Goal: Contribute content: Contribute content

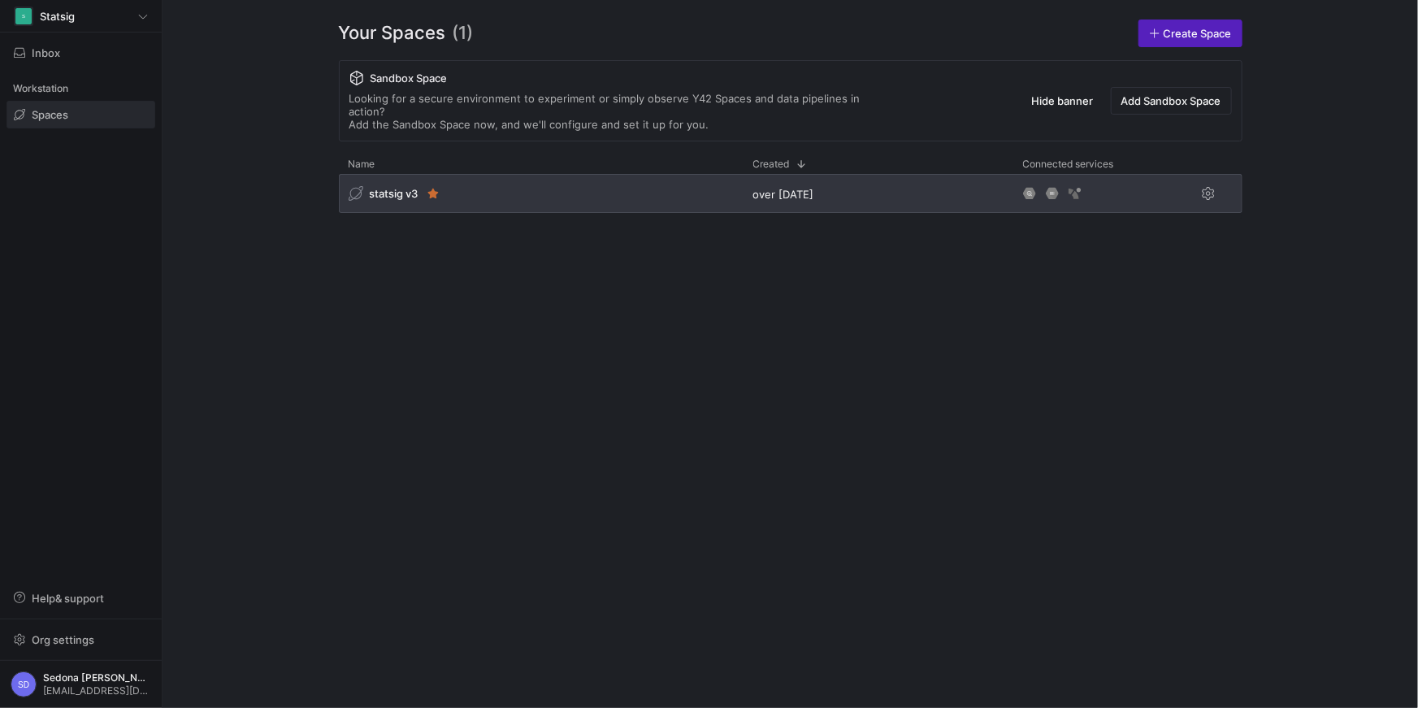
click at [401, 189] on div "statsig v3" at bounding box center [541, 193] width 405 height 39
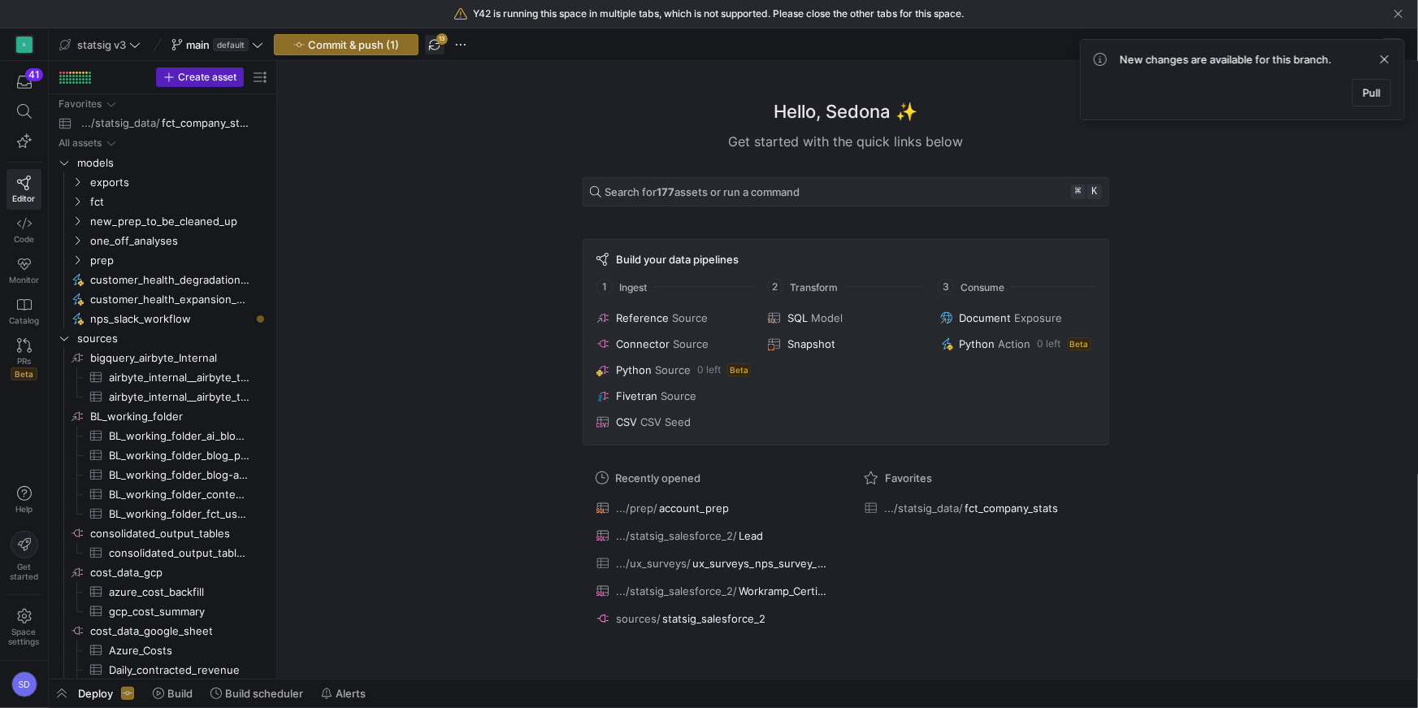
click at [441, 40] on span "button" at bounding box center [434, 44] width 19 height 19
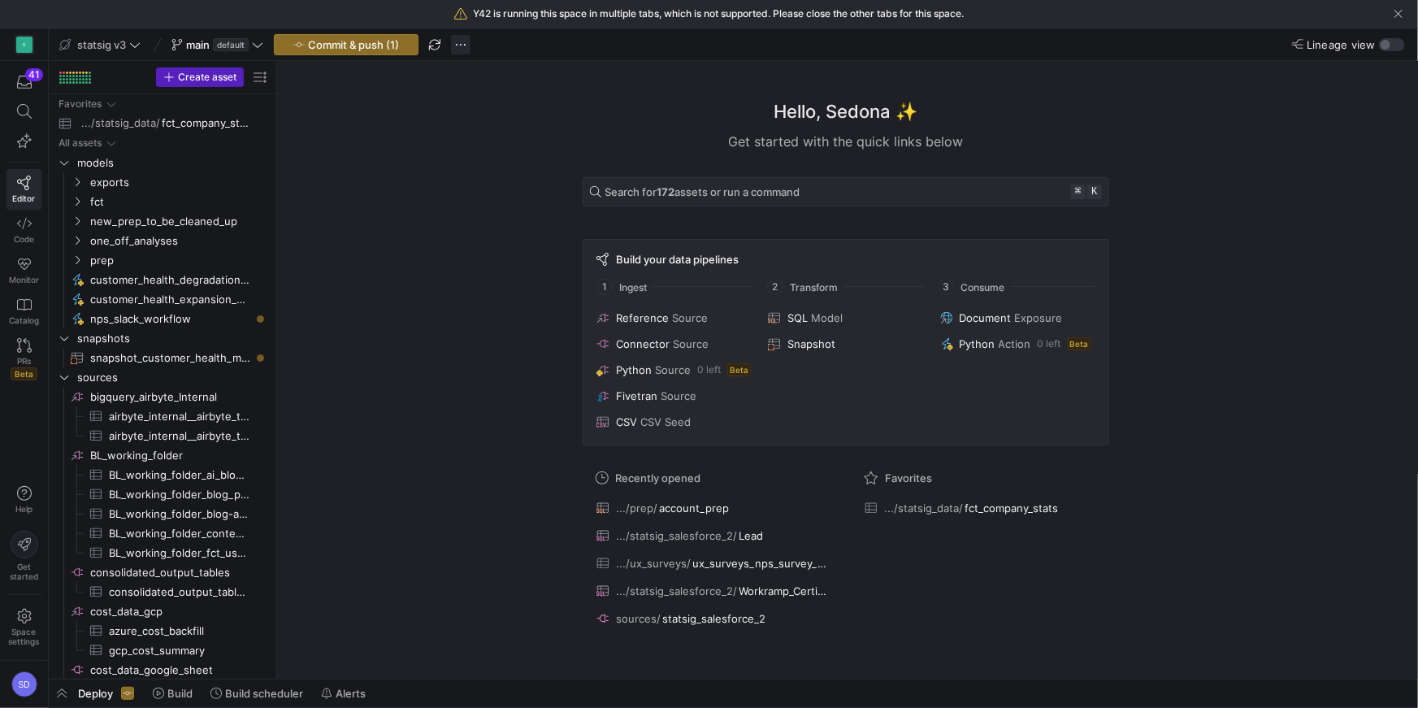
click at [462, 45] on span "button" at bounding box center [460, 44] width 19 height 19
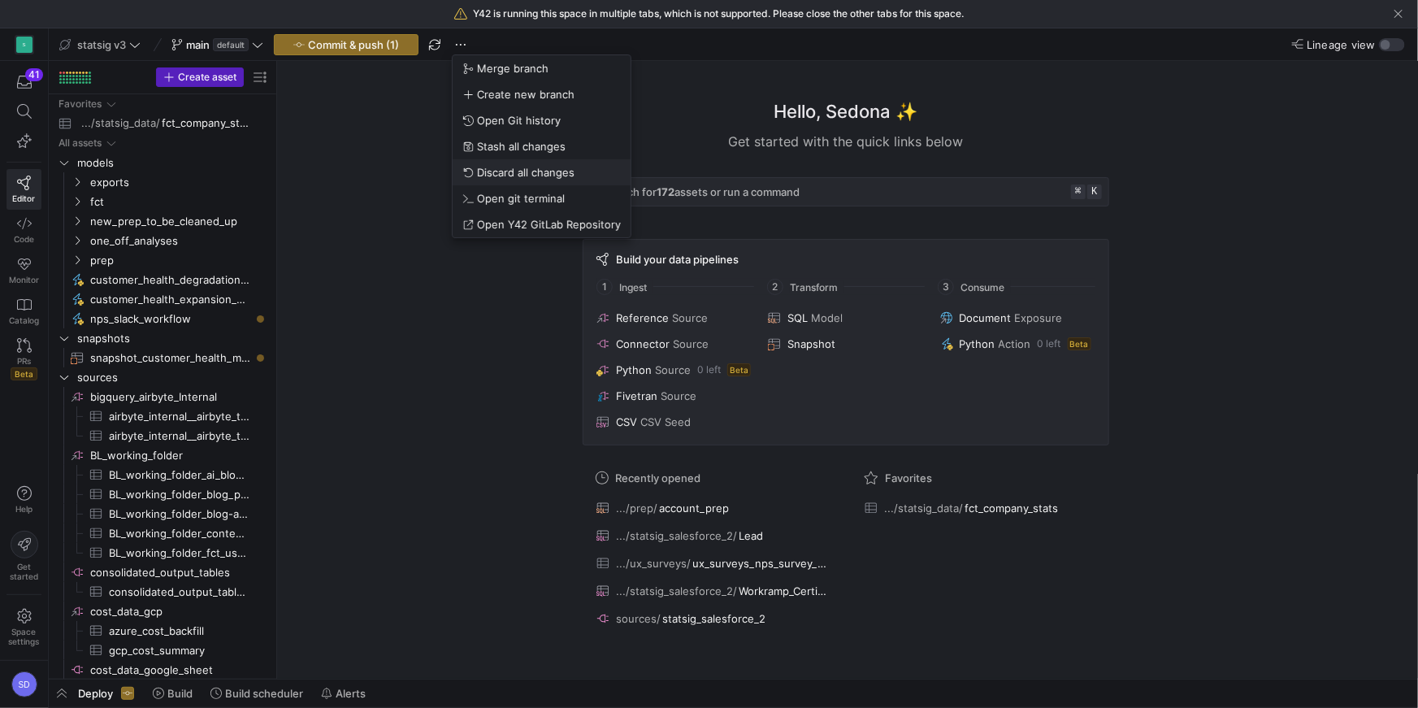
click at [499, 166] on span "Discard all changes" at bounding box center [525, 172] width 97 height 13
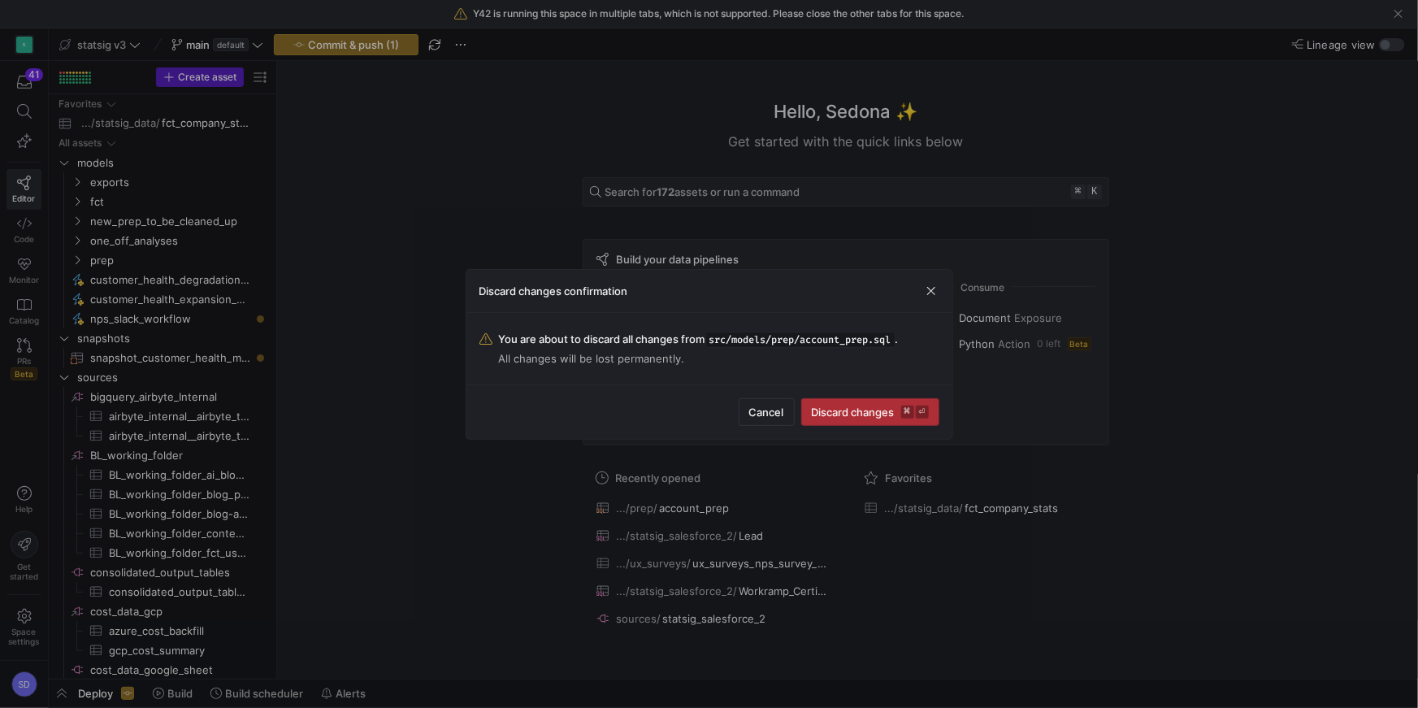
click at [830, 401] on span "submit" at bounding box center [870, 412] width 136 height 26
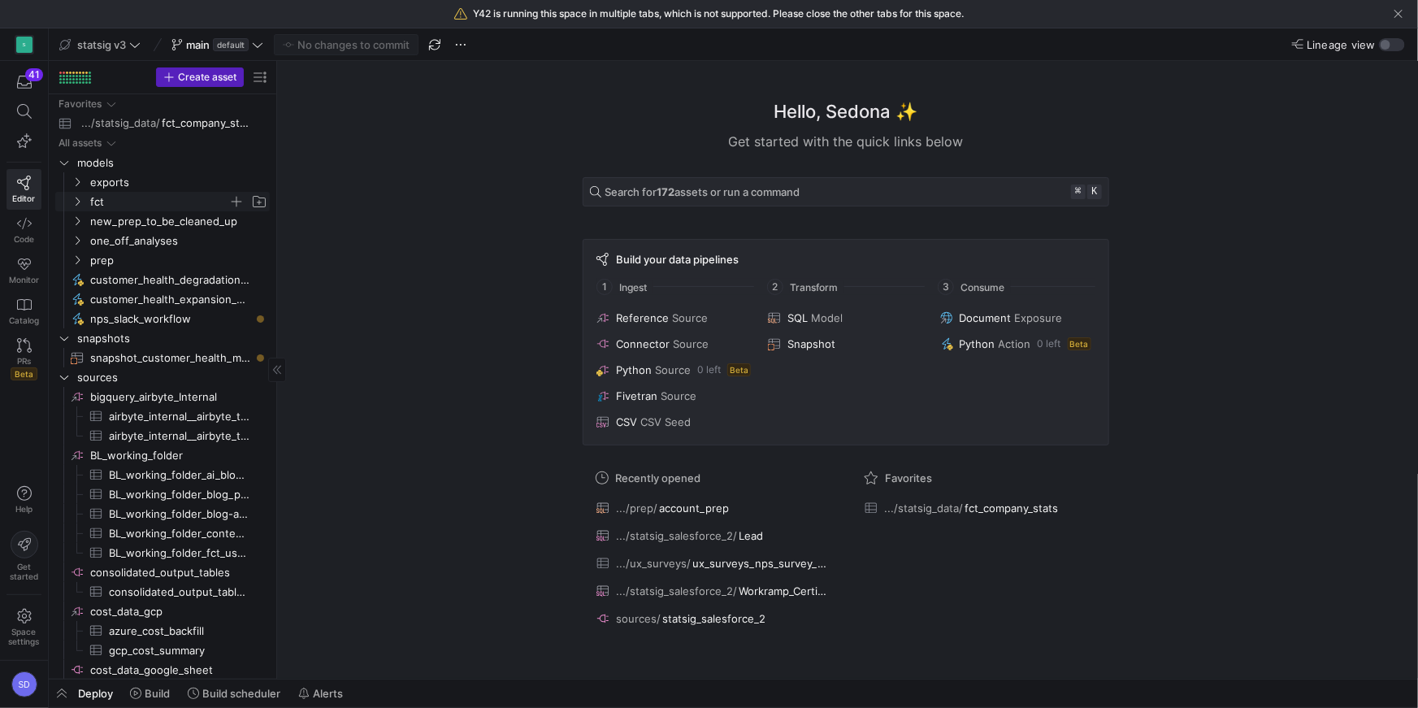
click at [80, 207] on y42-icon "Press SPACE to select this row." at bounding box center [77, 201] width 13 height 13
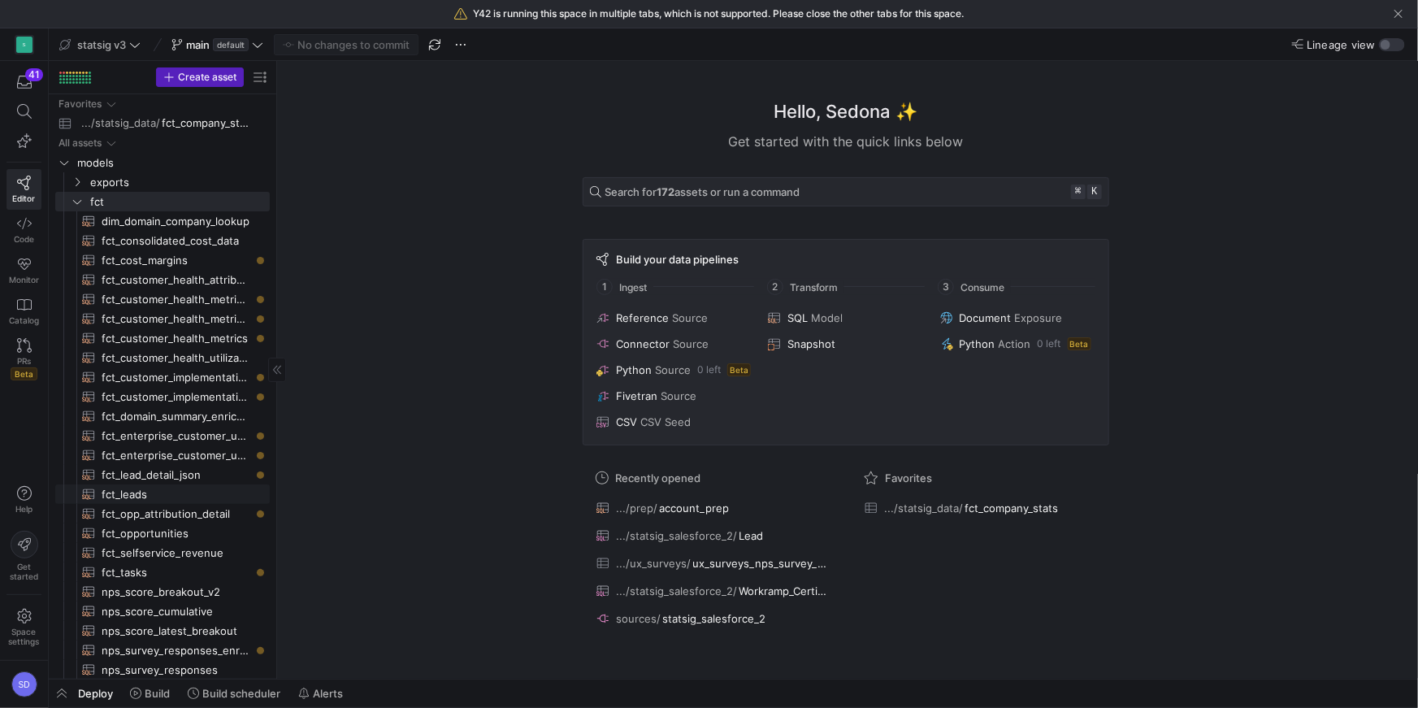
click at [119, 487] on span "fct_leads​​​​​​​​​​" at bounding box center [176, 494] width 149 height 19
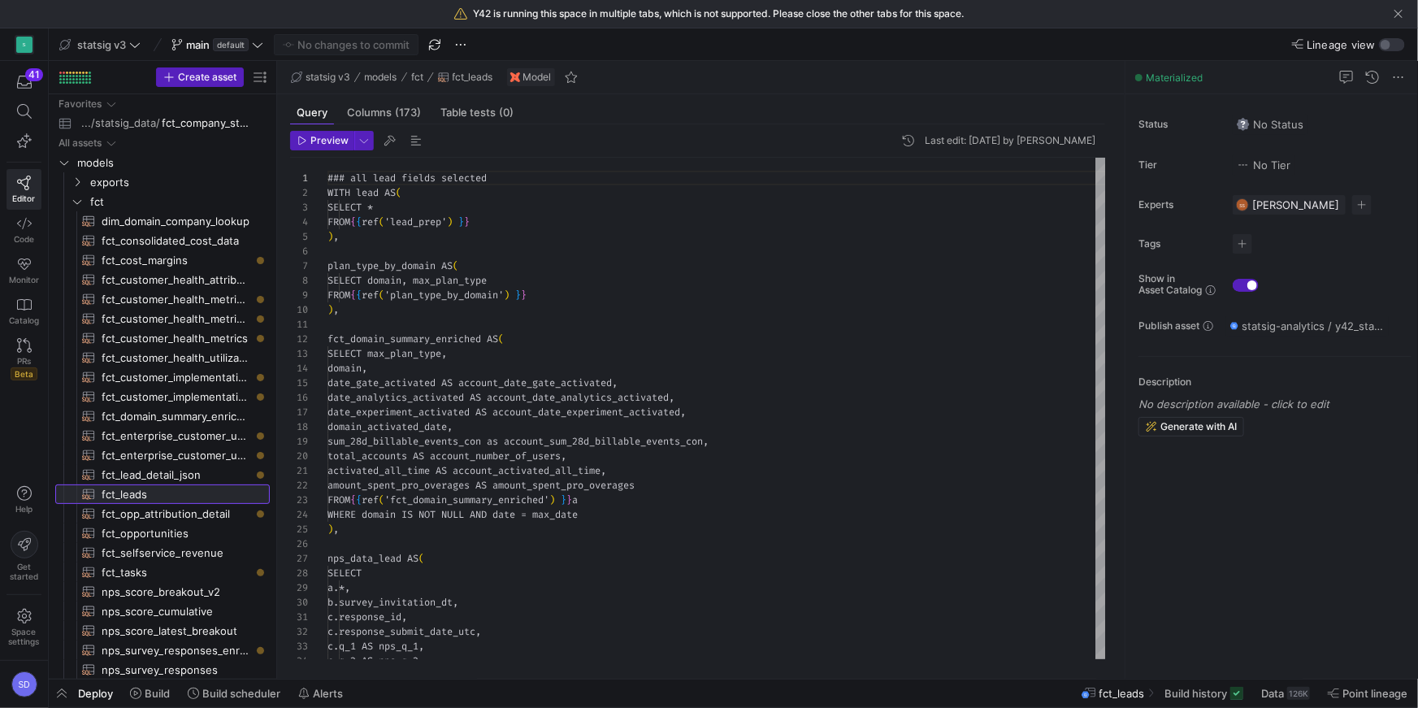
scroll to position [146, 0]
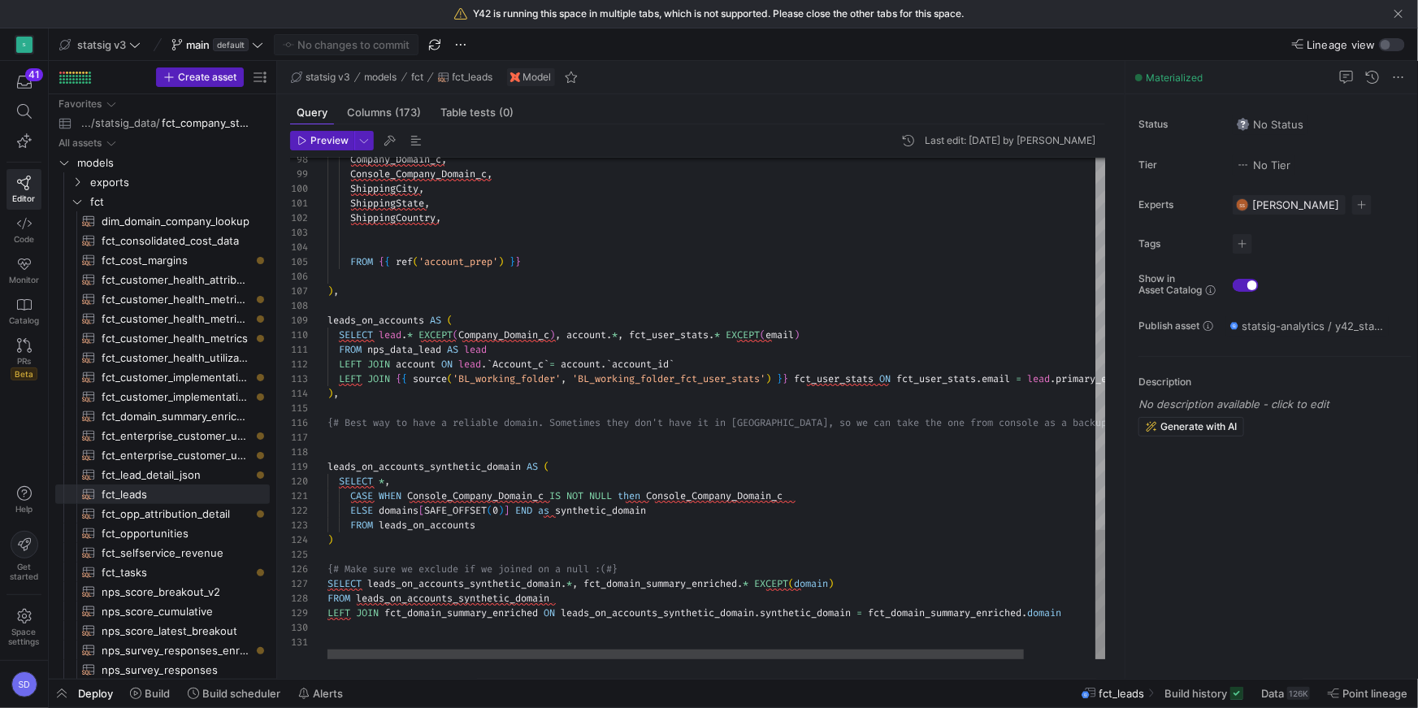
type textarea "ShippingState, ShippingCountry, FROM {{ ref('account_prep') }} ), leads_on_acco…"
type textarea "fct_"
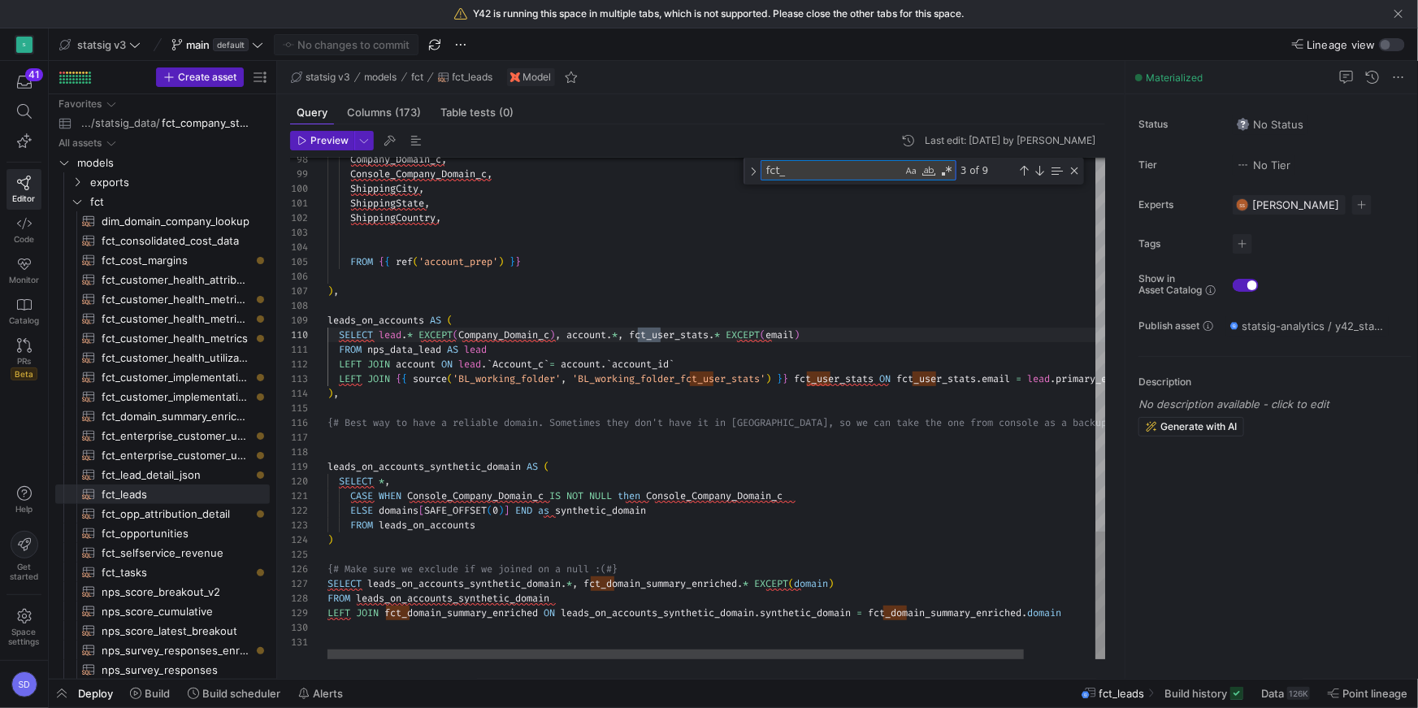
type textarea "CASE WHEN Console_Company_Domain_c IS NOT NULL then Console_Company_Domain_c EL…"
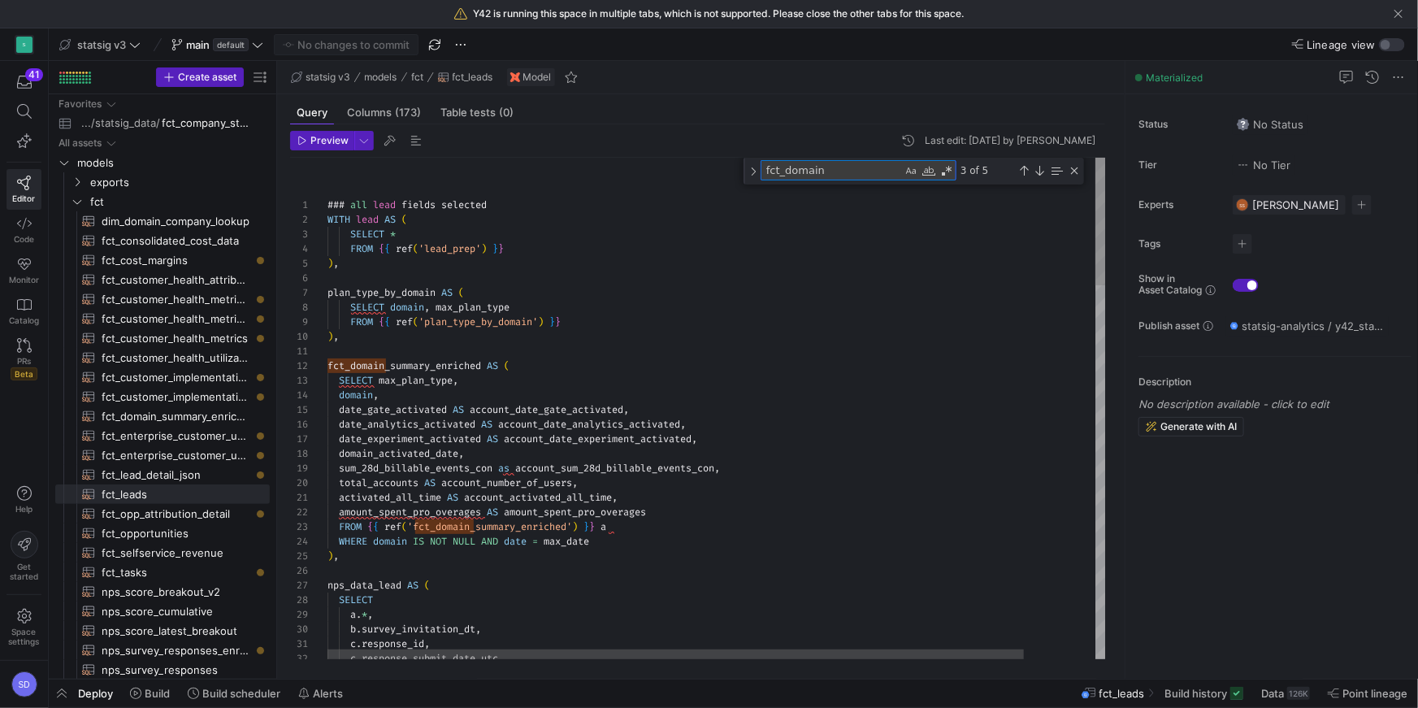
type textarea "fct_domain"
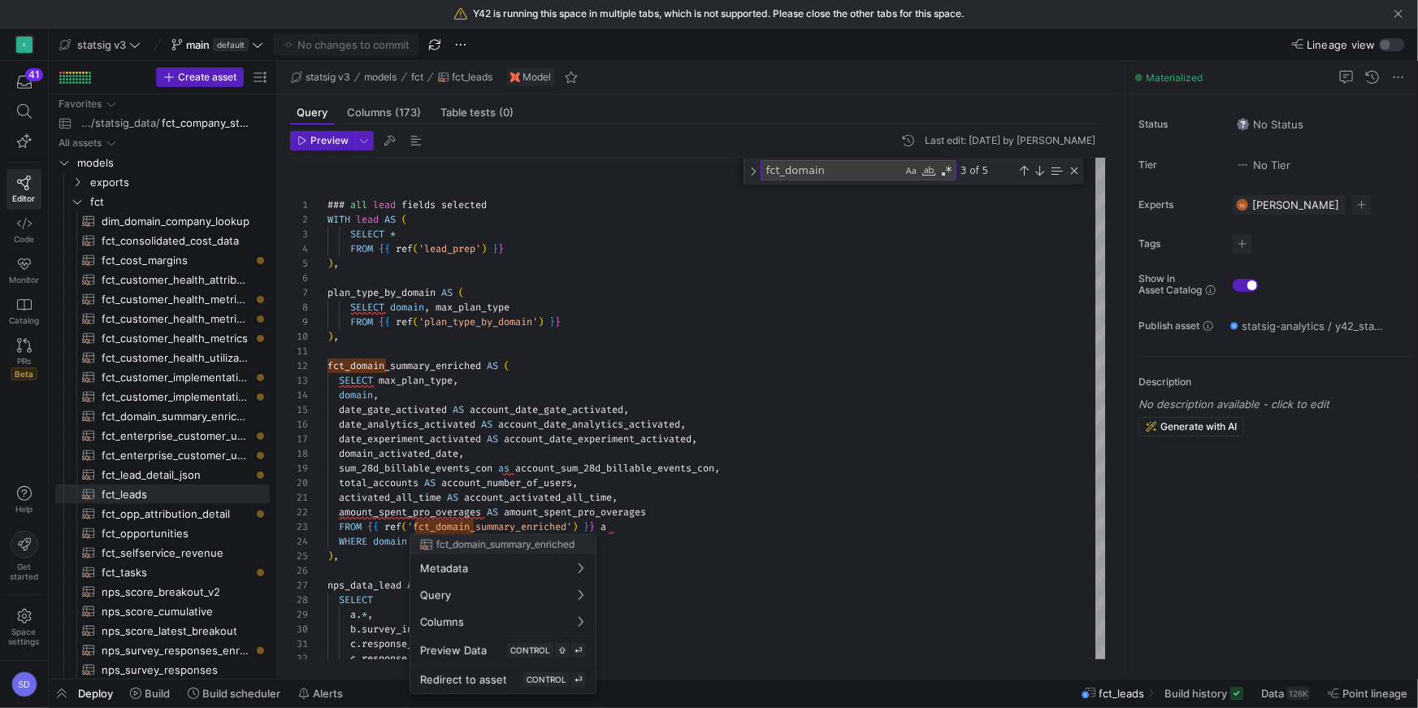
click at [1063, 50] on div at bounding box center [709, 354] width 1418 height 708
click at [1063, 45] on div "button" at bounding box center [1385, 45] width 10 height 10
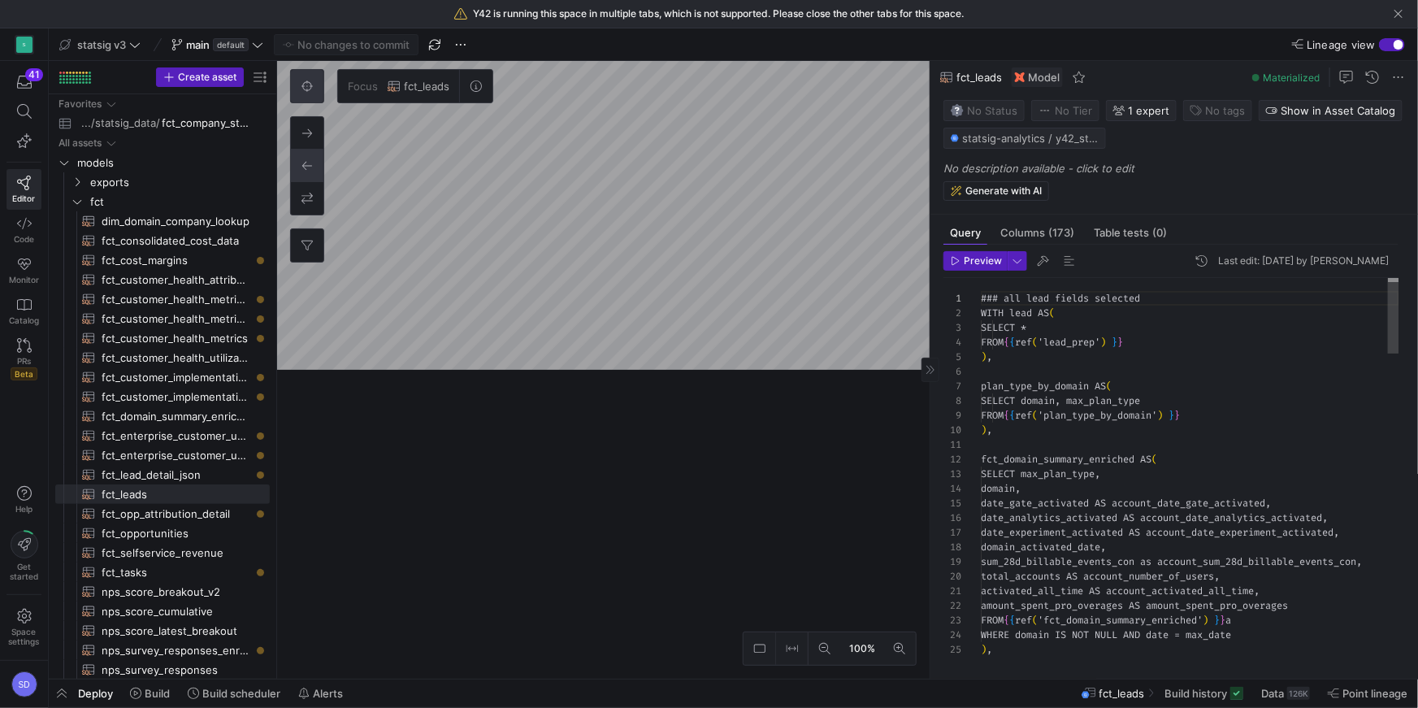
scroll to position [146, 0]
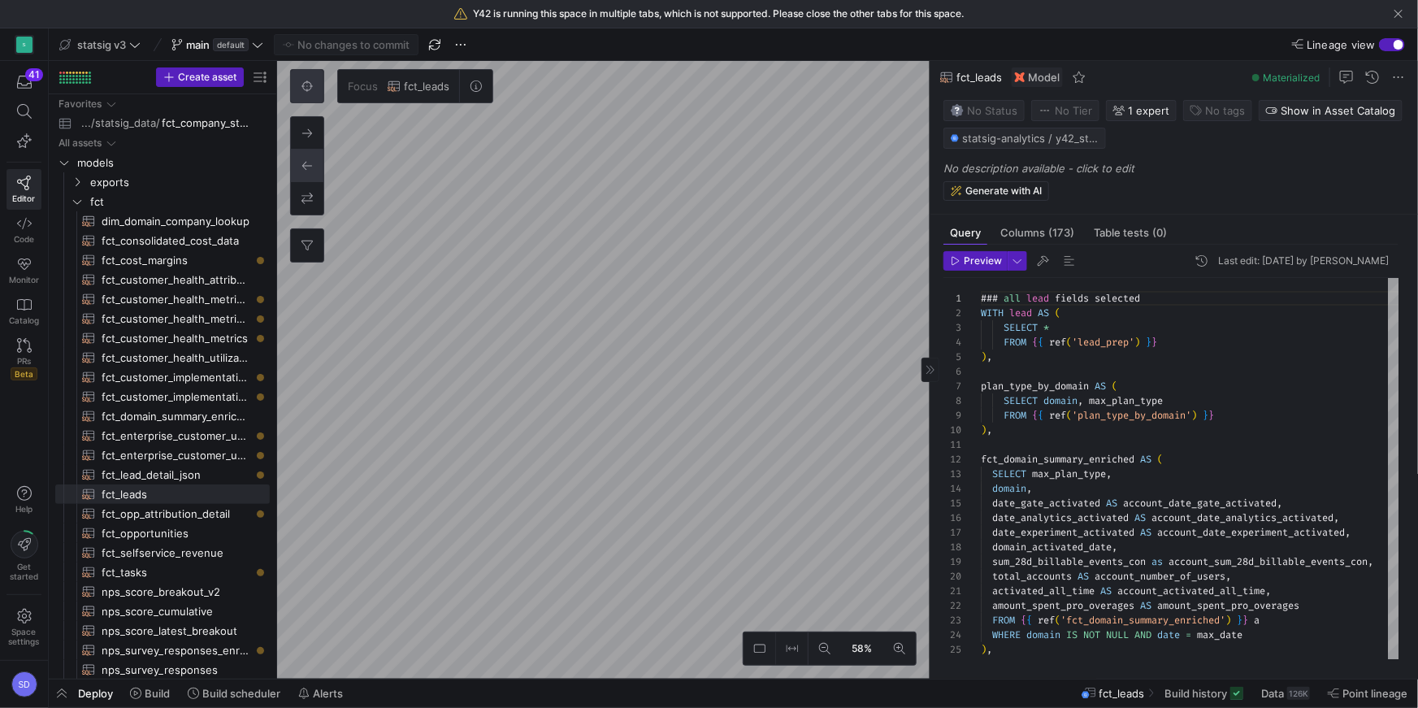
click at [968, 174] on as-split "58% Focus fct_leads 0 Query Columns (173) Table tests (0) Preview Last edit: Fr…" at bounding box center [847, 369] width 1141 height 617
click at [484, 510] on as-split "statsig v3 main default No changes to commit Lineage view Create asset Drag her…" at bounding box center [733, 367] width 1369 height 679
click at [799, 173] on div "71% Focus fct_leads 0" at bounding box center [603, 369] width 652 height 617
click at [732, 184] on div "71% Focus fct_leads 0" at bounding box center [603, 369] width 652 height 617
click at [1063, 43] on div "button" at bounding box center [1392, 44] width 26 height 13
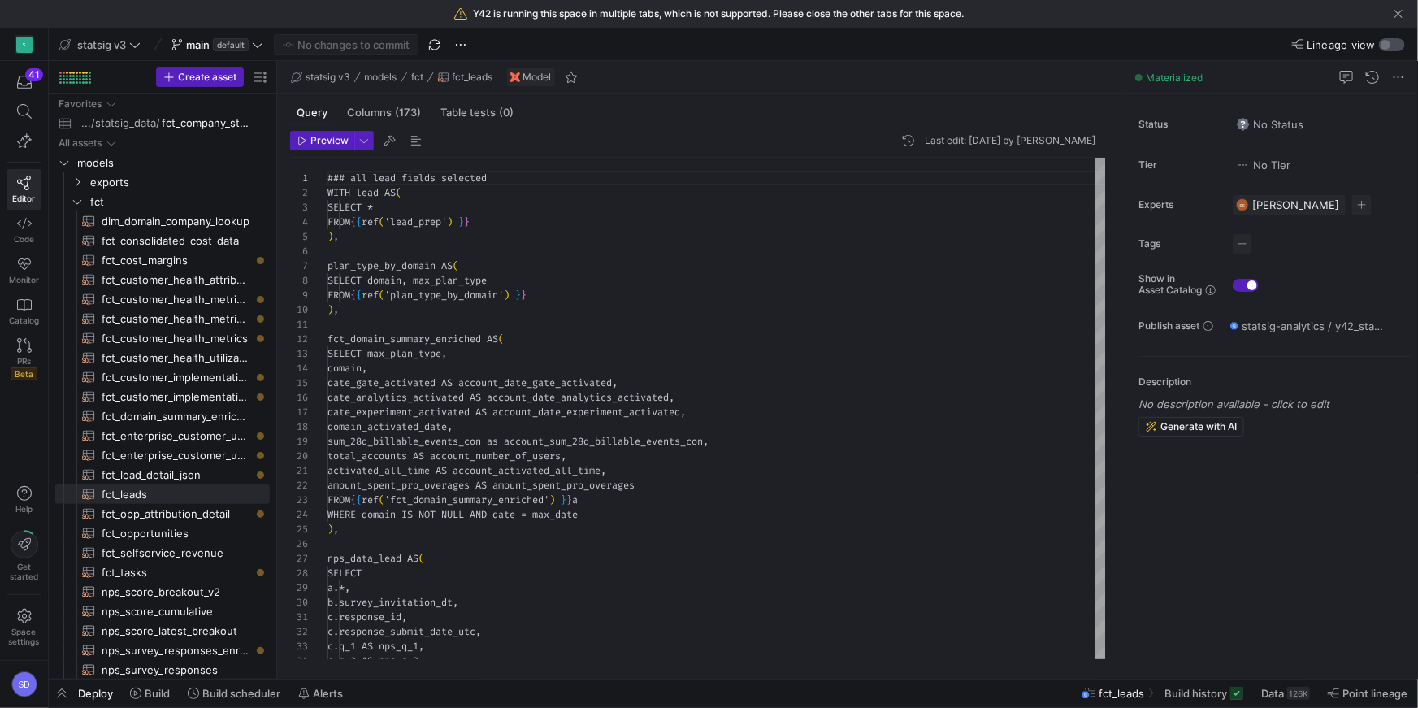
scroll to position [146, 0]
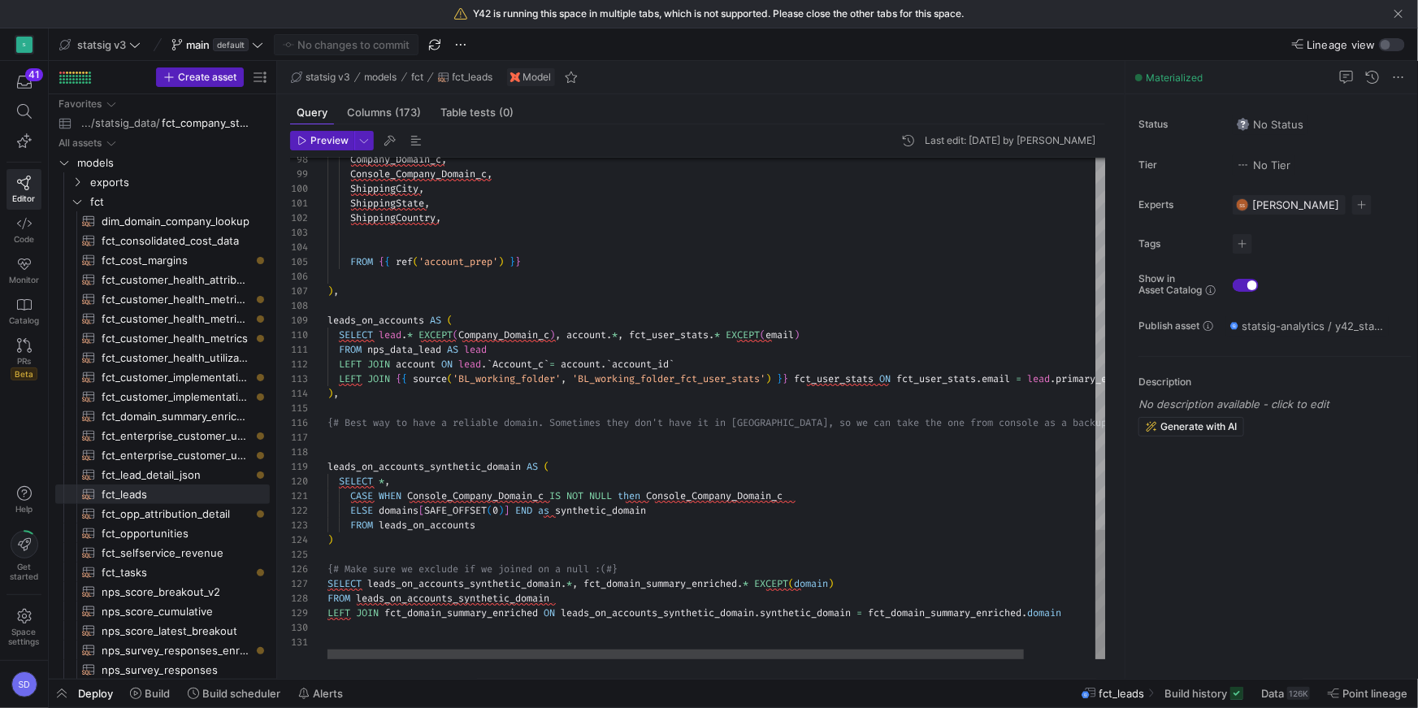
type textarea "CASE WHEN Console_Company_Domain_c IS NOT NULL then Console_Company_Domain_c EL…"
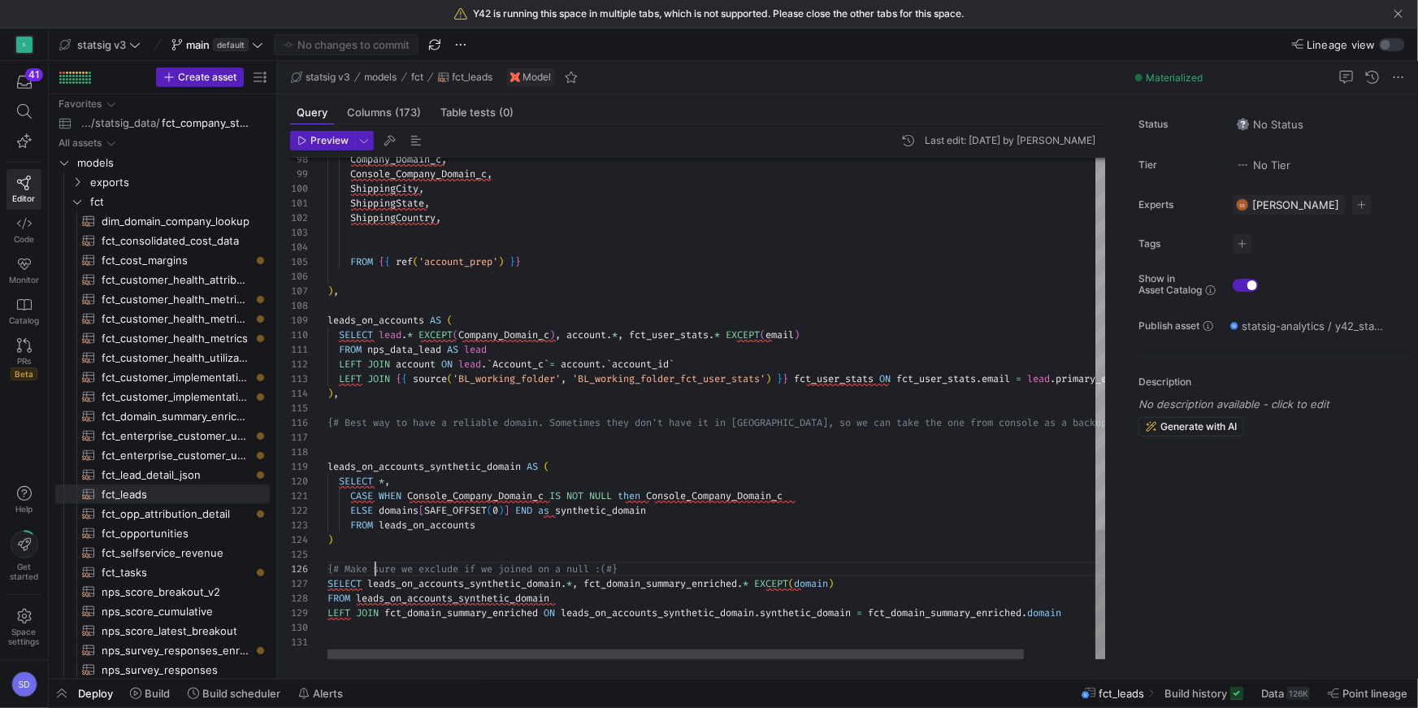
scroll to position [73, 70]
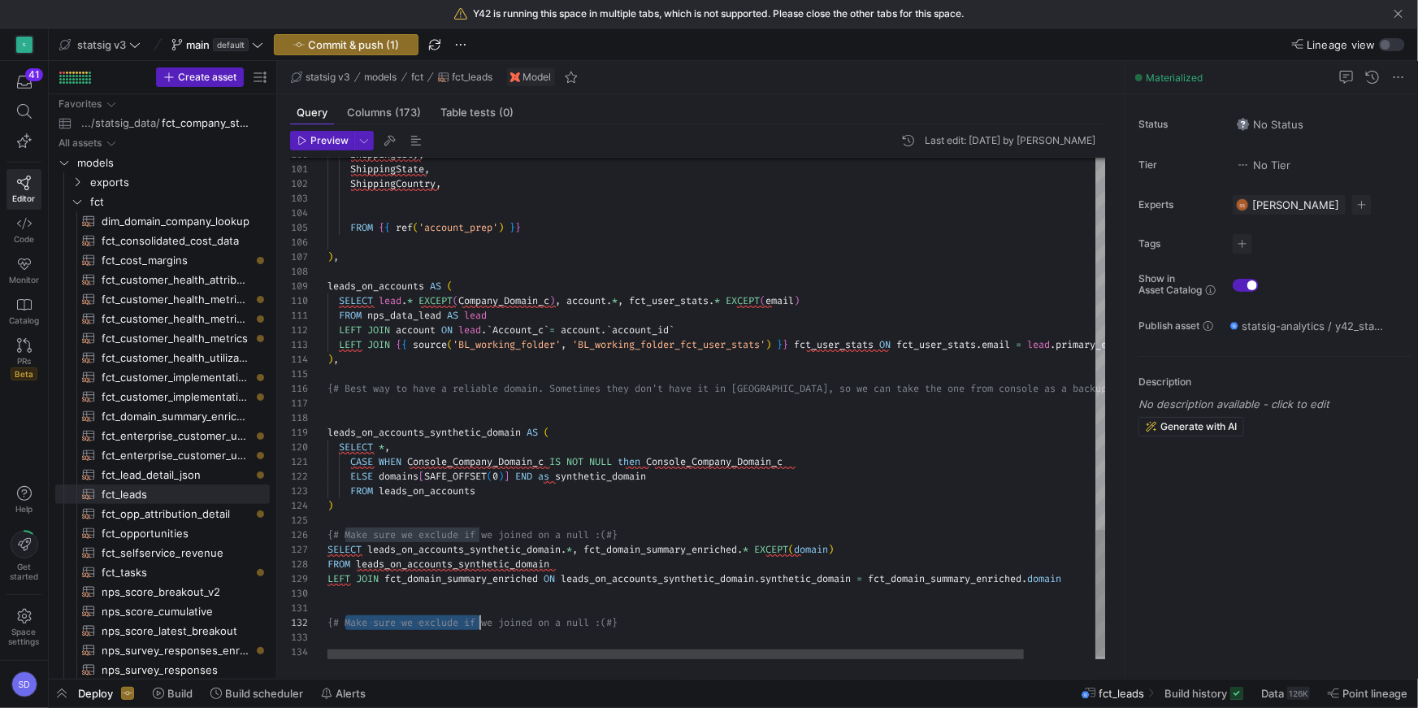
scroll to position [15, 0]
drag, startPoint x: 345, startPoint y: 622, endPoint x: 630, endPoint y: 620, distance: 285.2
click at [514, 487] on div "FROM leads_on_accounts" at bounding box center [756, 490] width 859 height 15
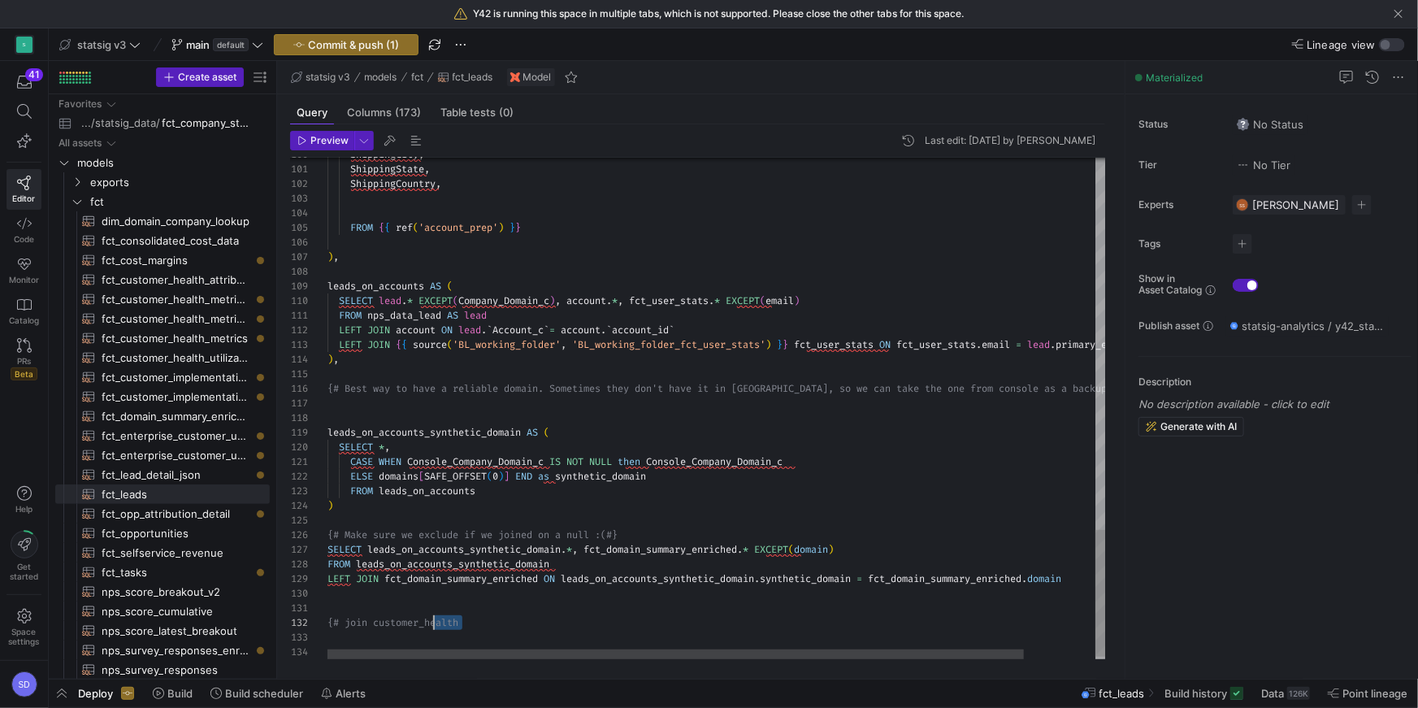
scroll to position [15, 0]
drag, startPoint x: 487, startPoint y: 615, endPoint x: 375, endPoint y: 617, distance: 111.3
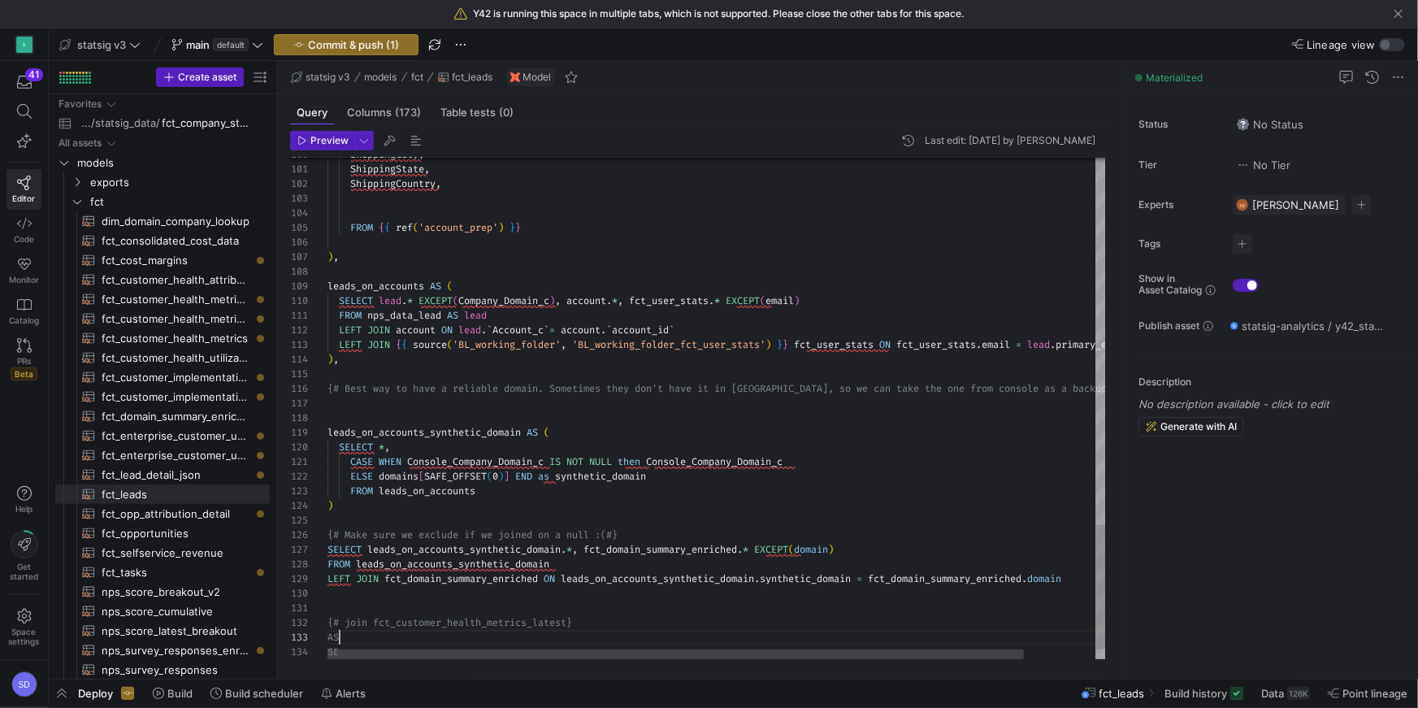
scroll to position [29, 0]
drag, startPoint x: 401, startPoint y: 639, endPoint x: 328, endPoint y: 609, distance: 78.3
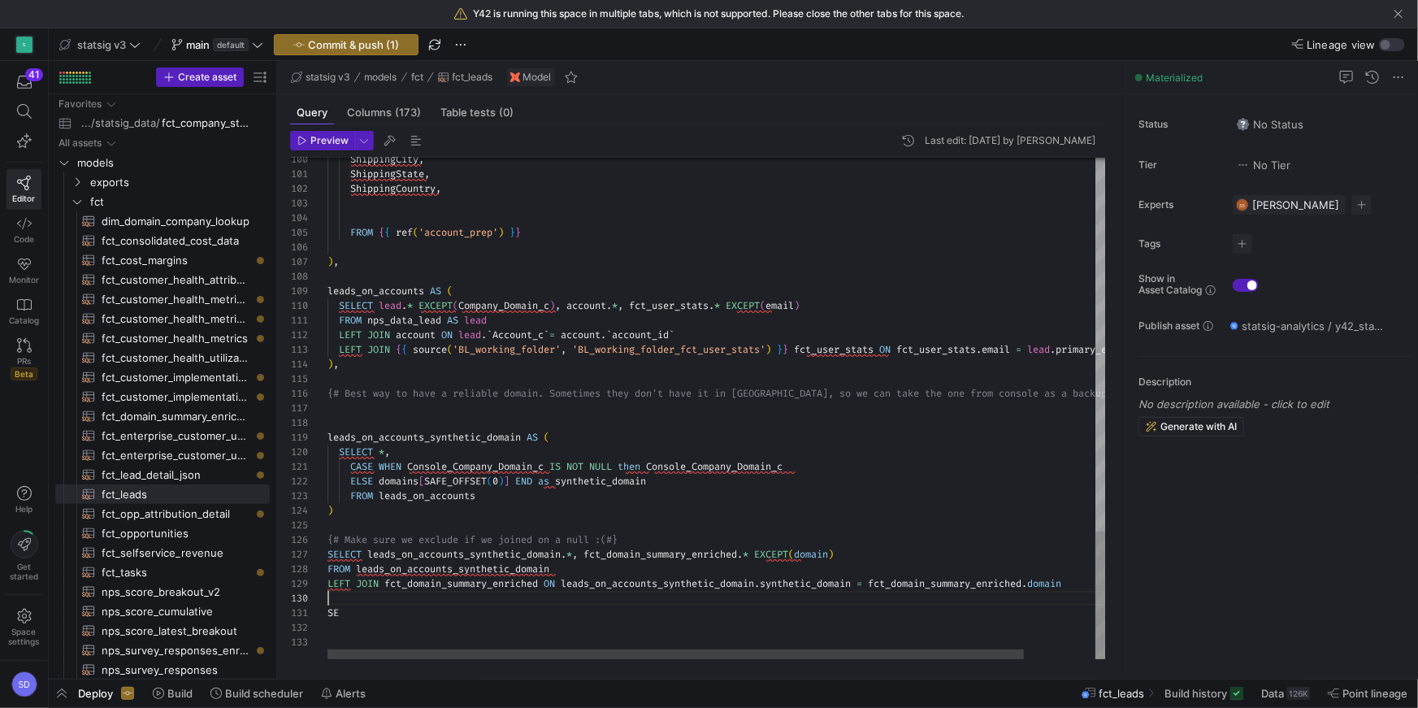
scroll to position [131, 0]
type textarea "S"
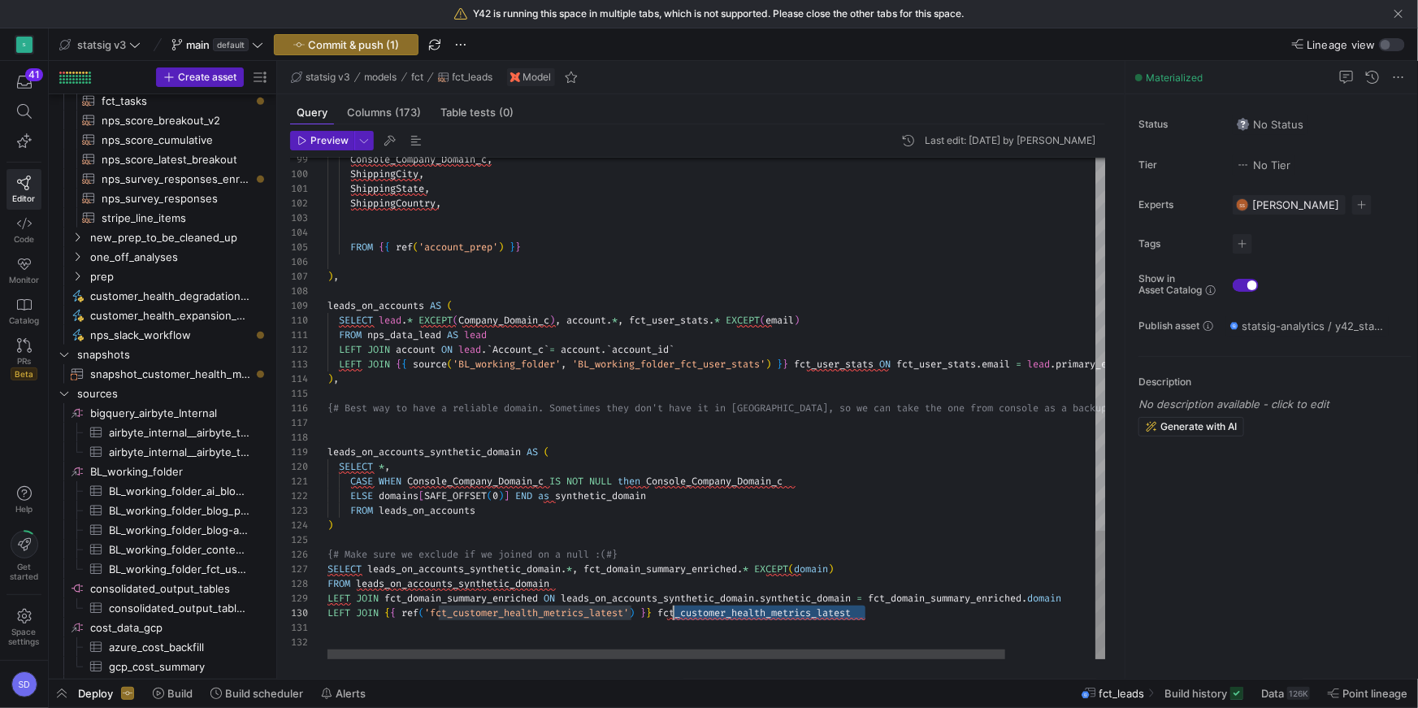
scroll to position [131, 340]
drag, startPoint x: 877, startPoint y: 609, endPoint x: 666, endPoint y: 608, distance: 210.4
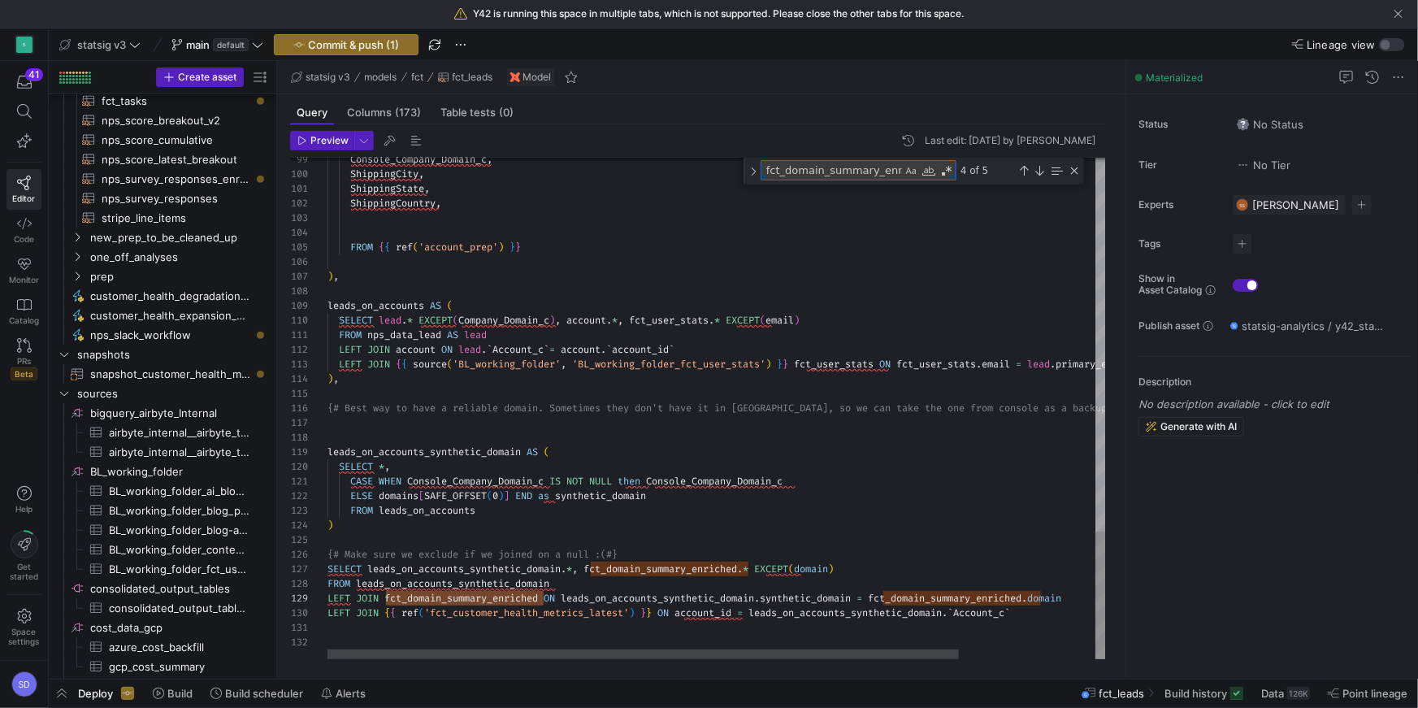
scroll to position [0, 18]
click at [1025, 175] on div "Previous Match (⇧Enter)" at bounding box center [1023, 170] width 13 height 13
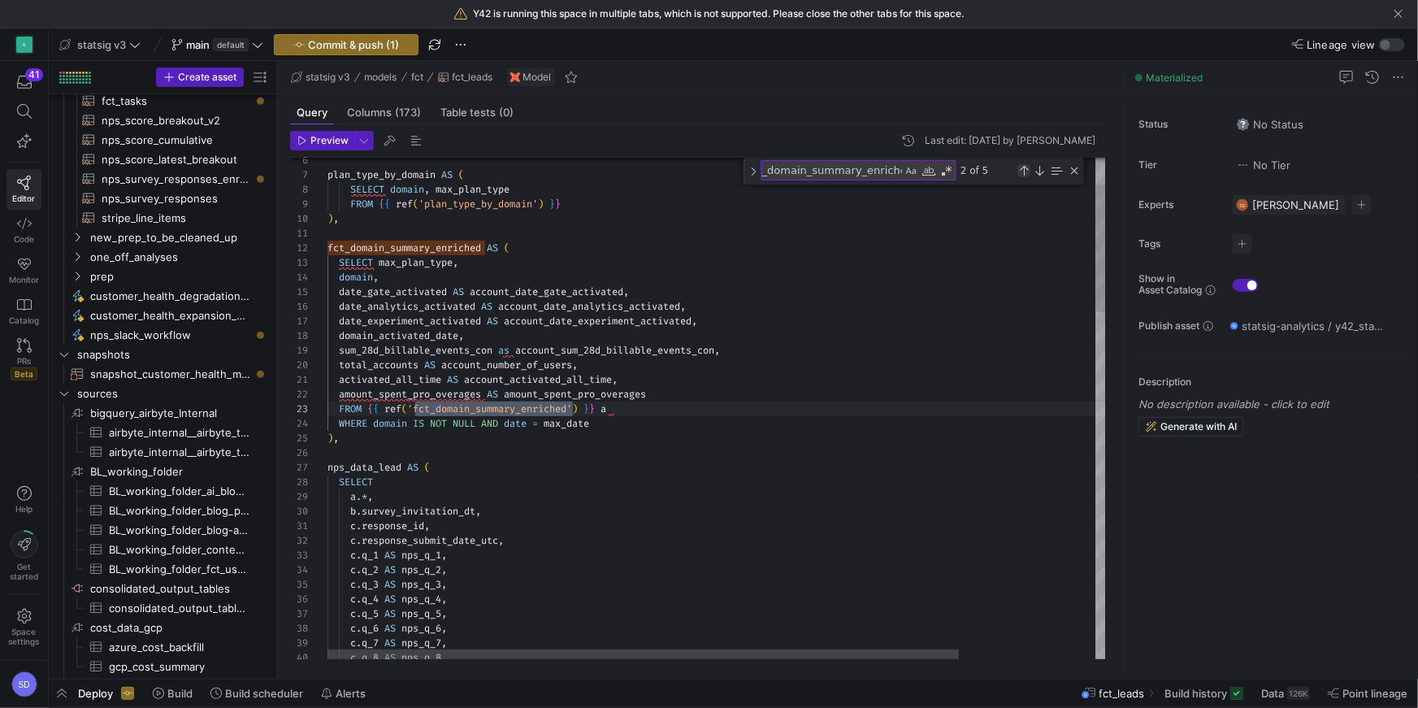
scroll to position [146, 245]
click at [1023, 170] on div "Previous Match (⇧Enter)" at bounding box center [1023, 170] width 13 height 13
click at [1063, 167] on div "Close (Escape)" at bounding box center [1074, 170] width 13 height 13
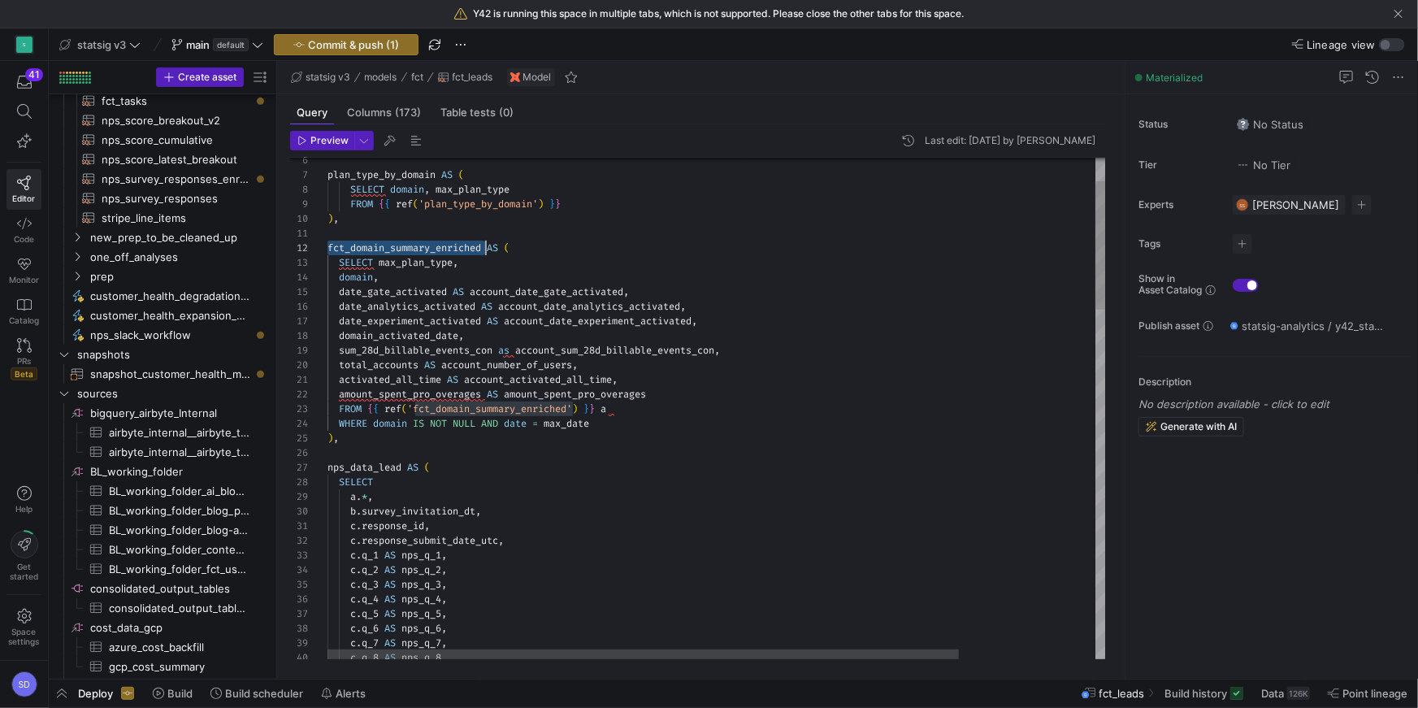
scroll to position [15, 157]
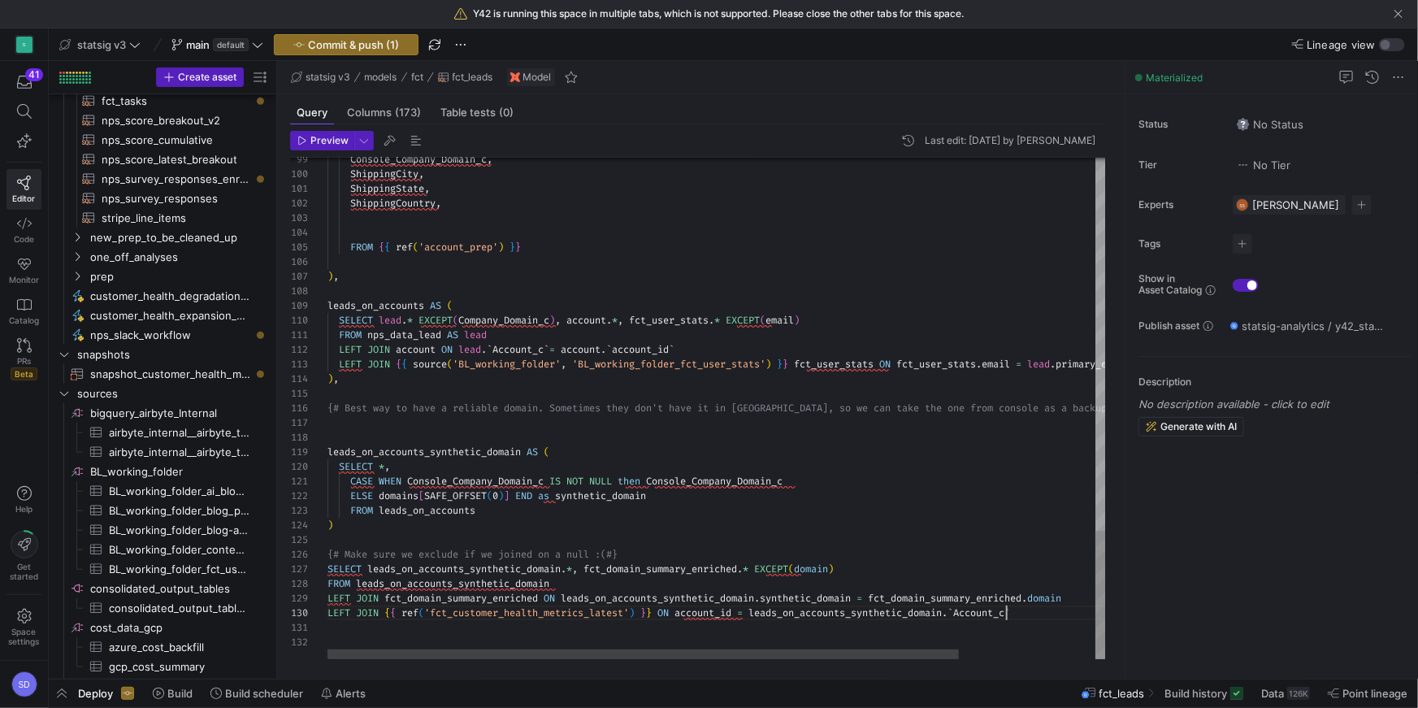
scroll to position [116, 678]
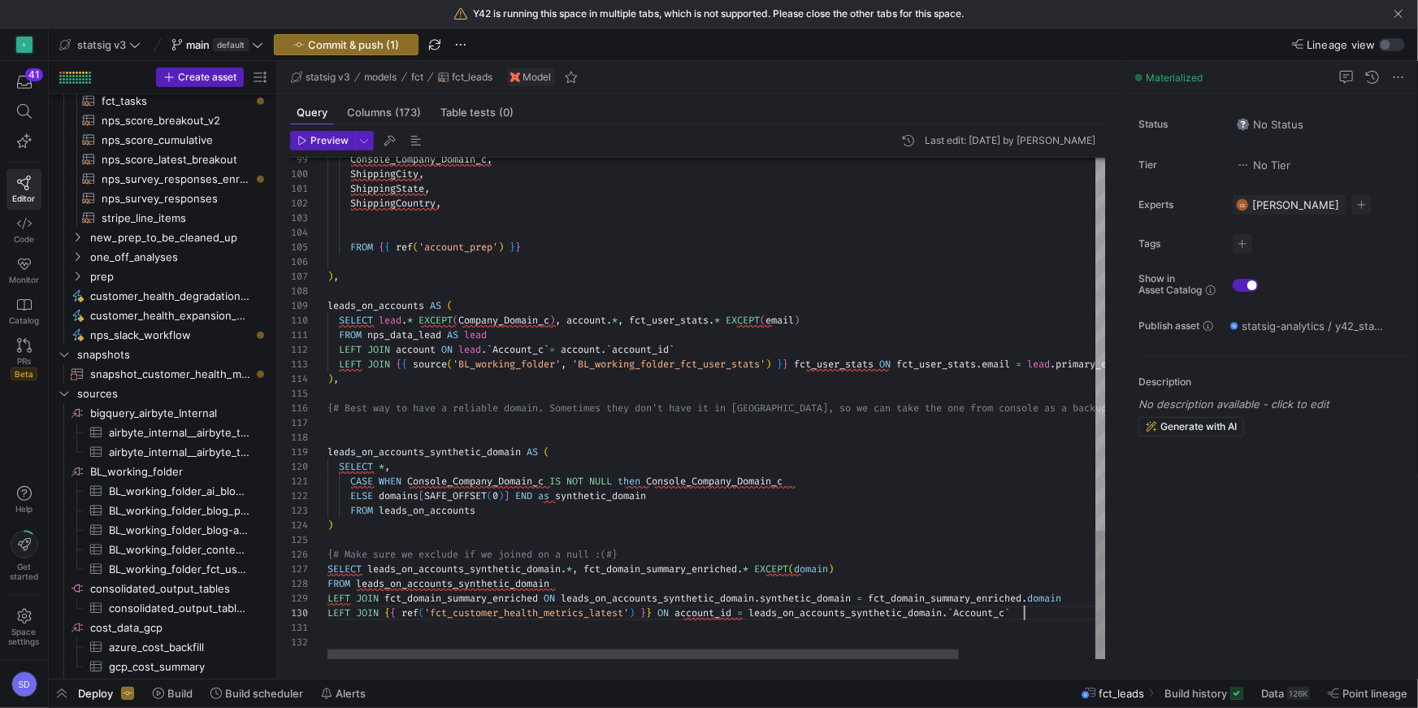
scroll to position [116, 696]
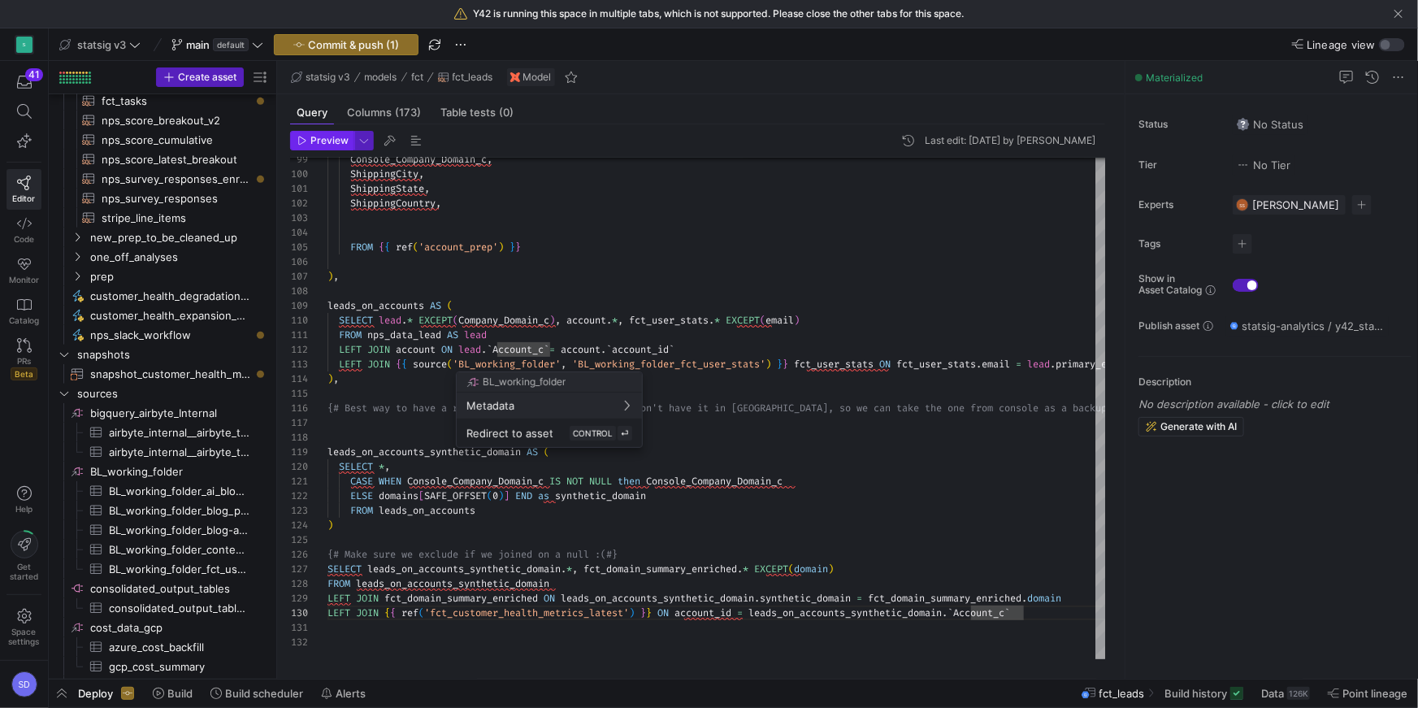
click at [320, 137] on div at bounding box center [709, 354] width 1418 height 708
click at [320, 138] on span "Preview" at bounding box center [329, 140] width 38 height 11
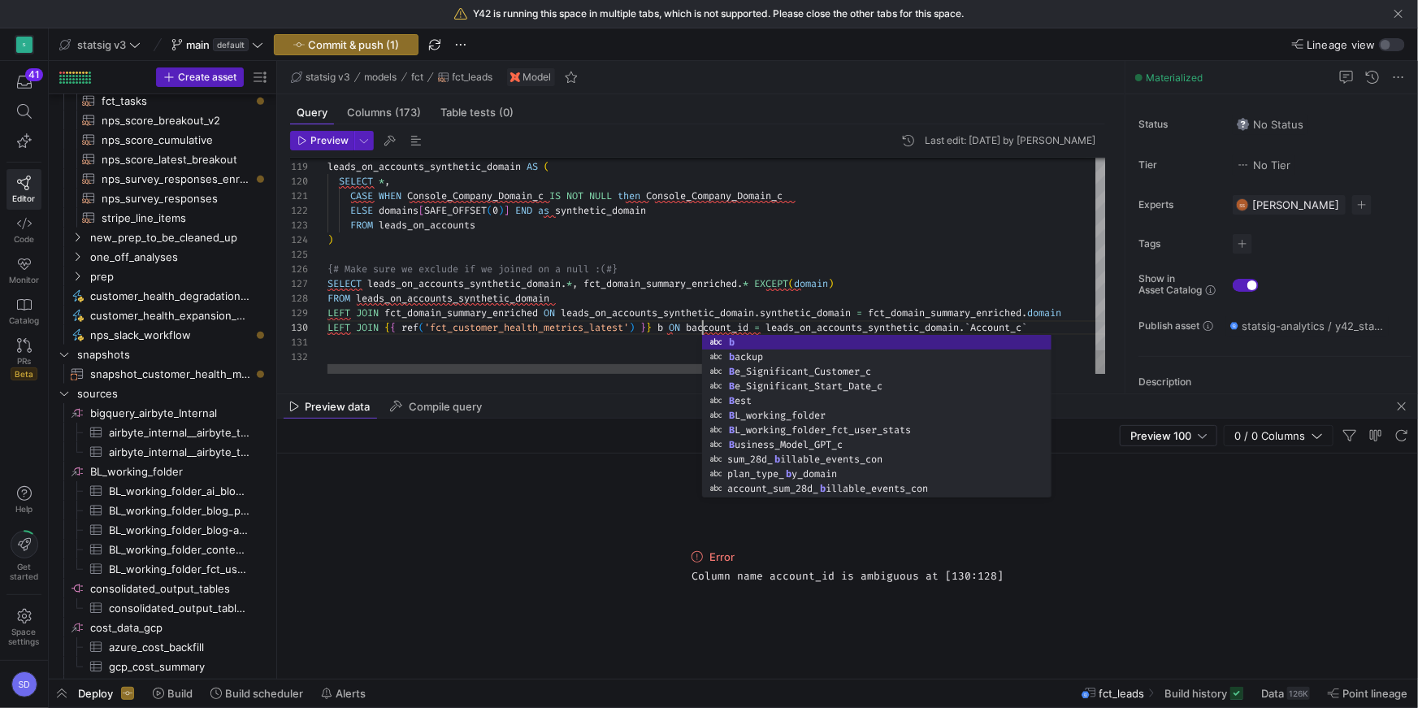
scroll to position [131, 380]
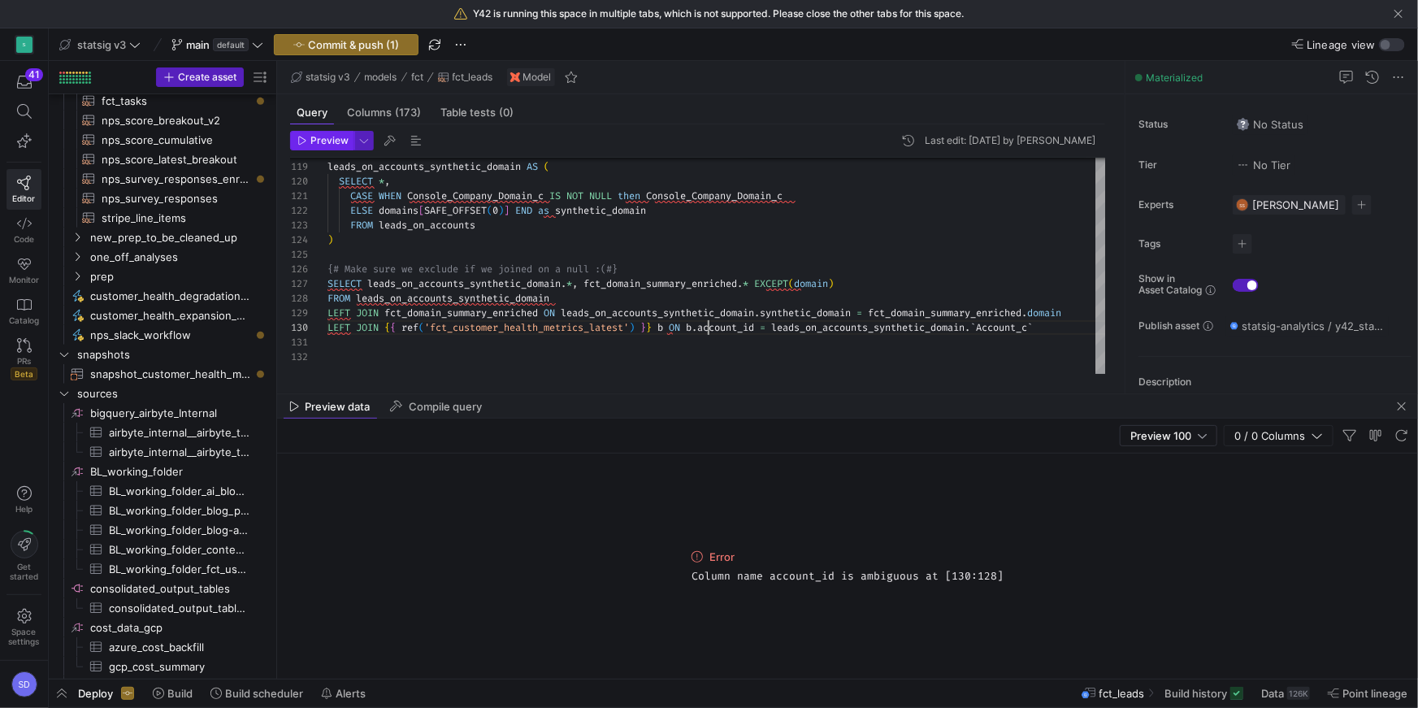
type textarea "ULL then Console_Company_Domain_c ELSE domains[SAFE_OFFSET(0)] END as synthetic…"
click at [340, 149] on span "button" at bounding box center [322, 141] width 63 height 18
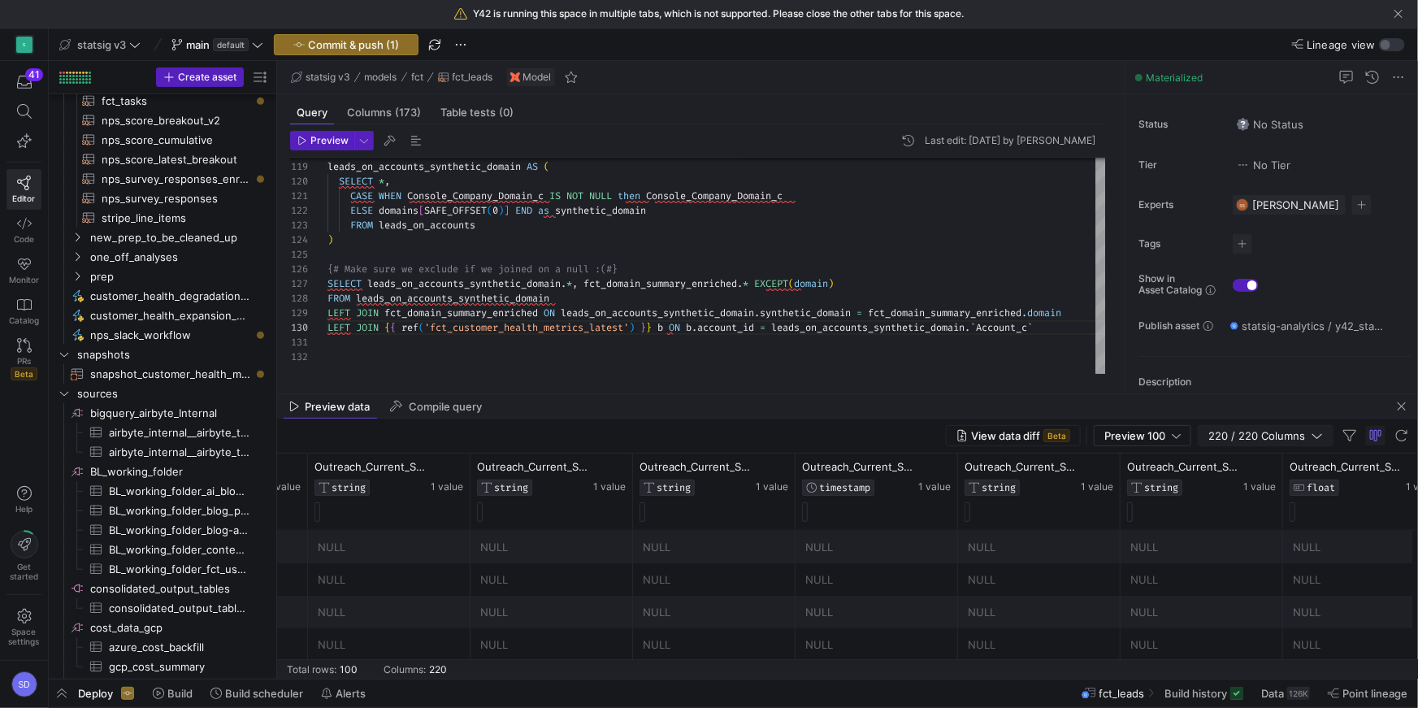
click at [1063, 434] on span "220 / 220 Columns" at bounding box center [1259, 435] width 103 height 13
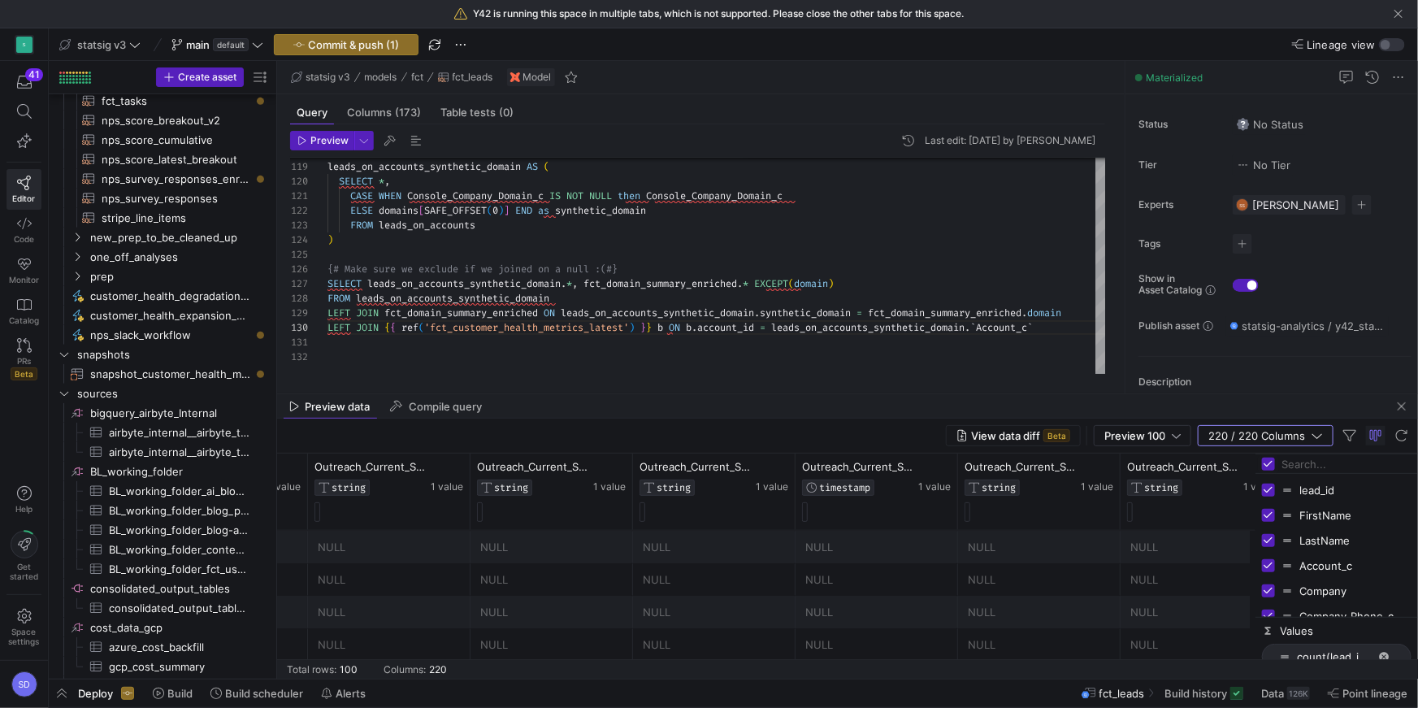
click at [1063, 463] on input "Toggle Select All Columns" at bounding box center [1268, 463] width 13 height 13
checkbox input "false"
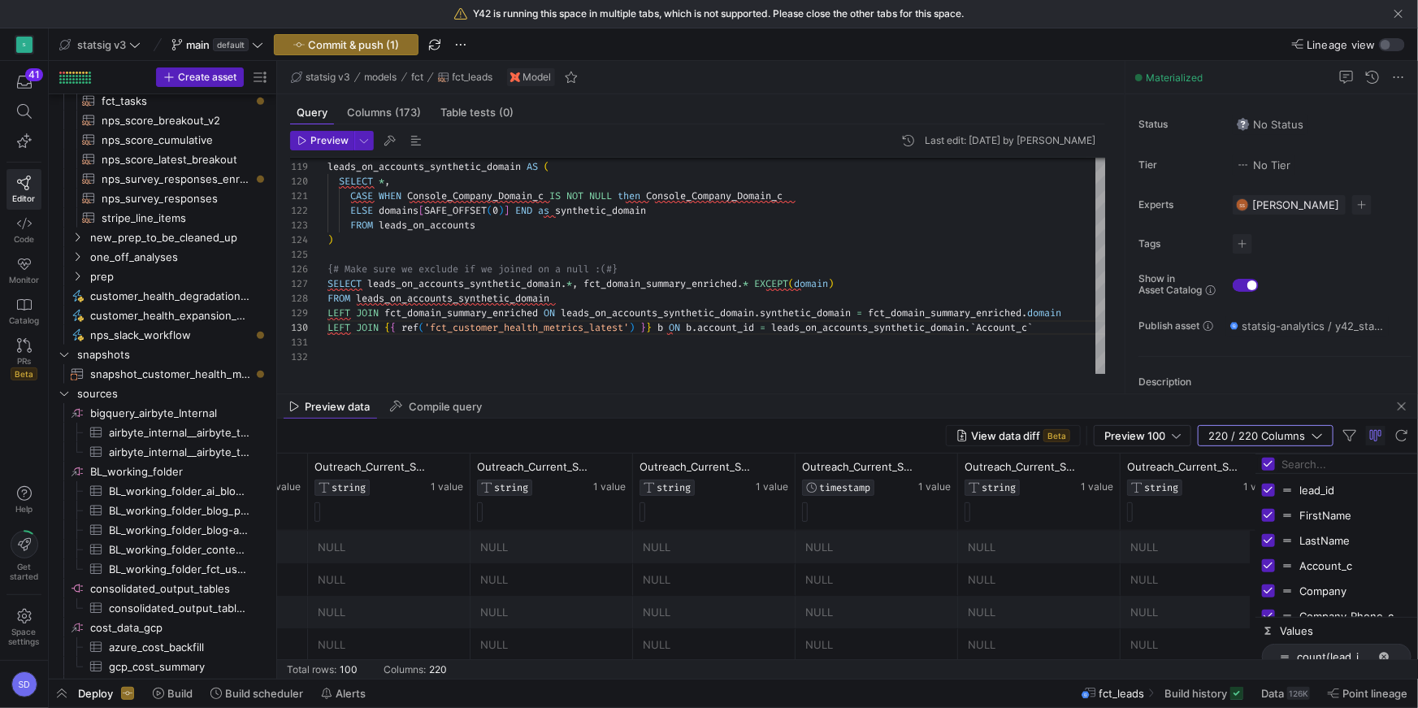
checkbox input "false"
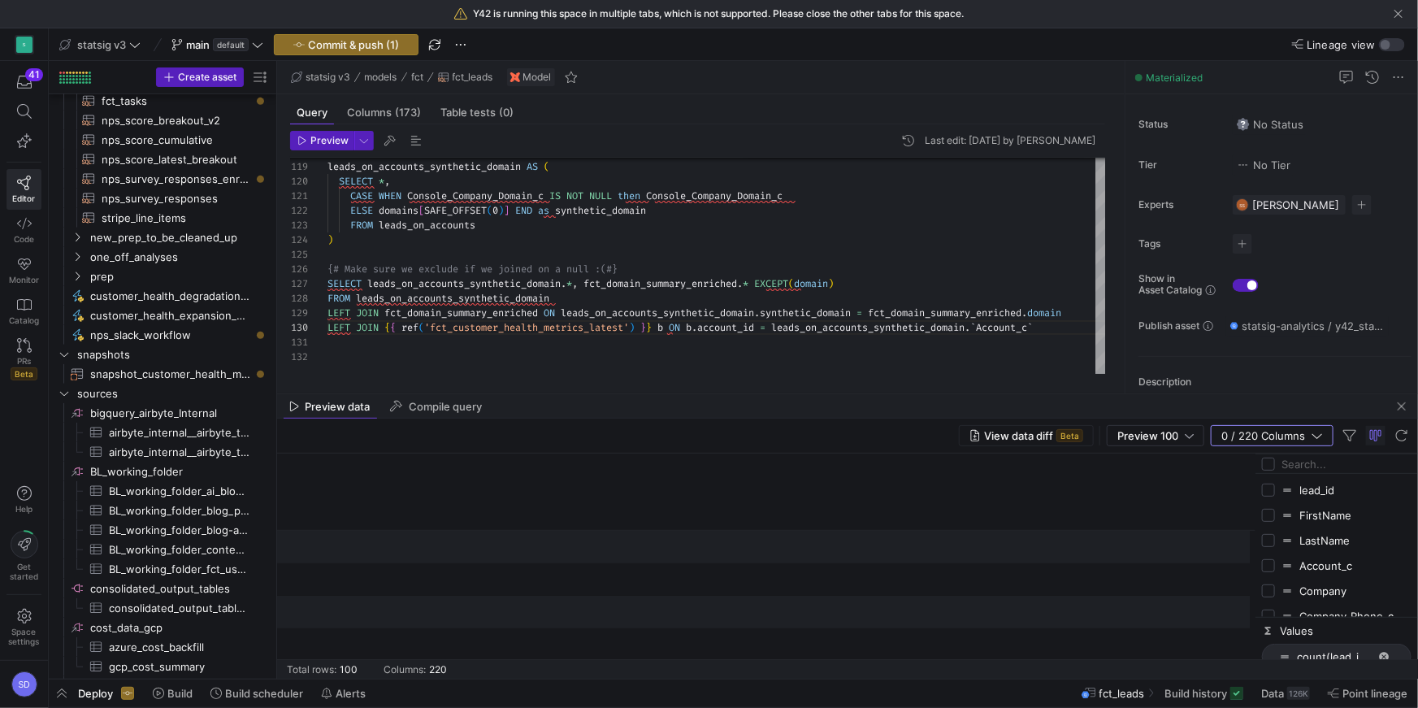
click at [1063, 470] on input "Filter Columns Input" at bounding box center [1346, 464] width 130 height 32
type input "e"
type input "health"
click at [1063, 464] on input "health" at bounding box center [1346, 464] width 130 height 32
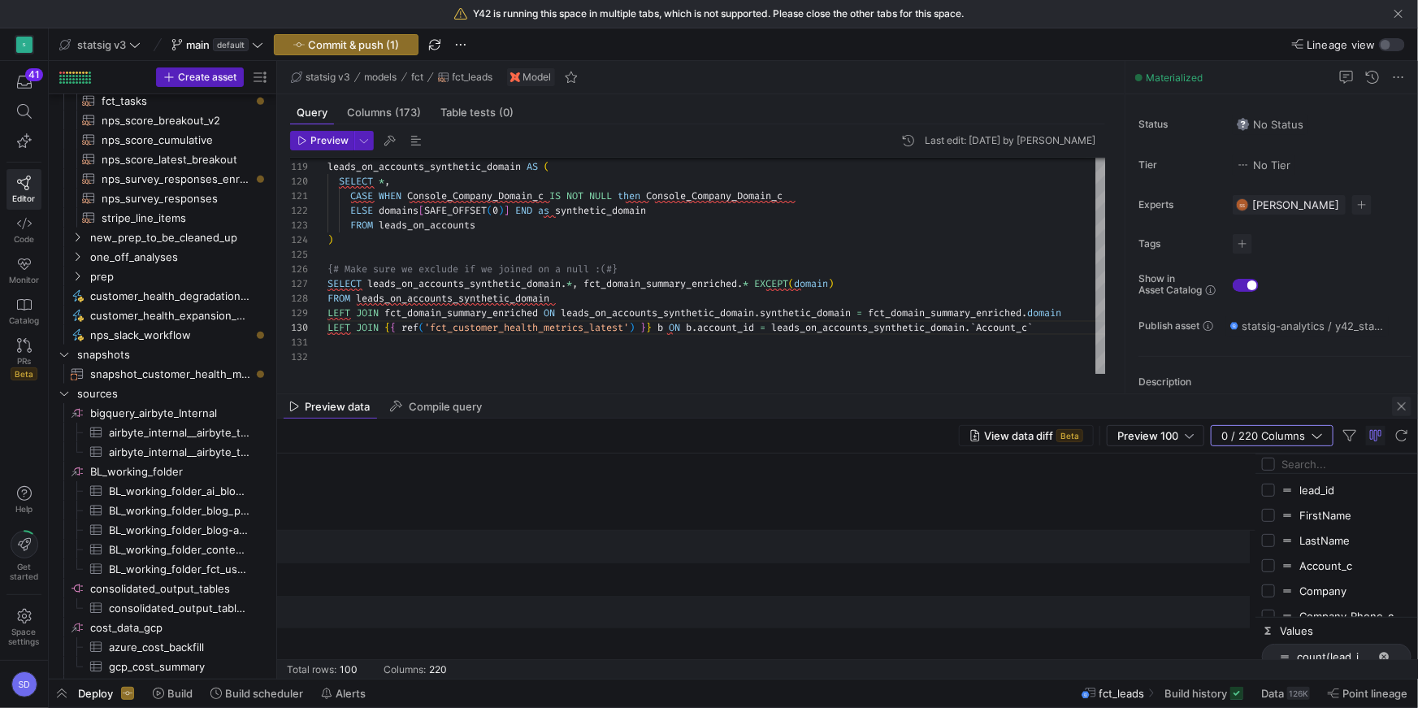
click at [1063, 411] on span "button" at bounding box center [1401, 405] width 19 height 19
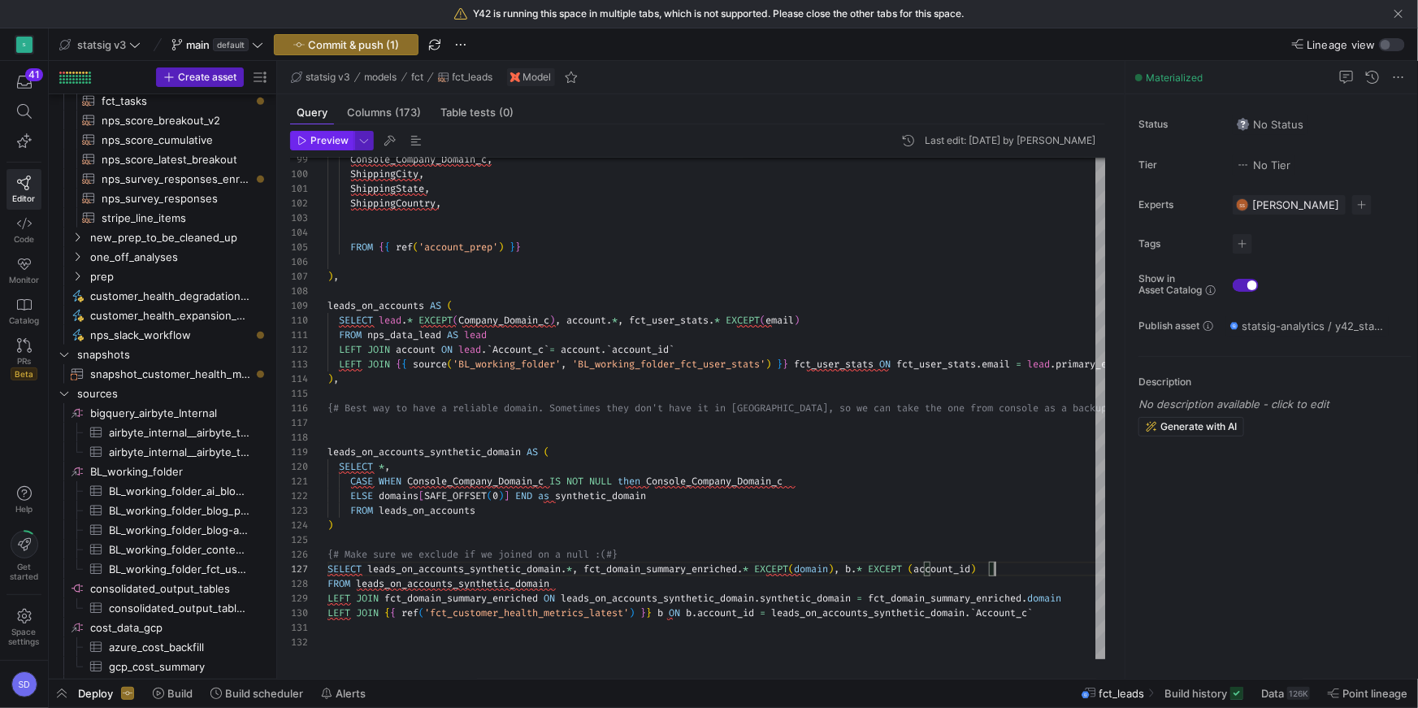
click at [331, 145] on span "Preview" at bounding box center [329, 140] width 38 height 11
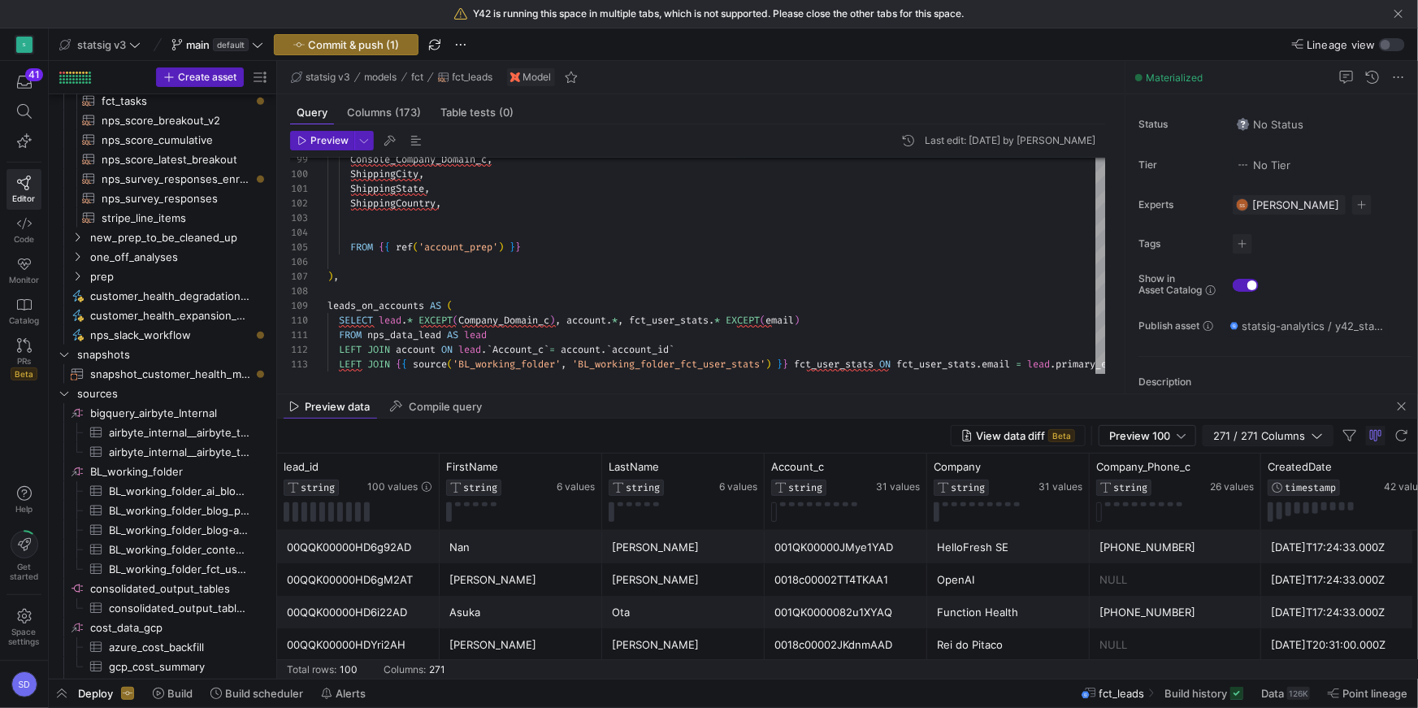
click at [1063, 435] on span "271 / 271 Columns" at bounding box center [1262, 435] width 98 height 13
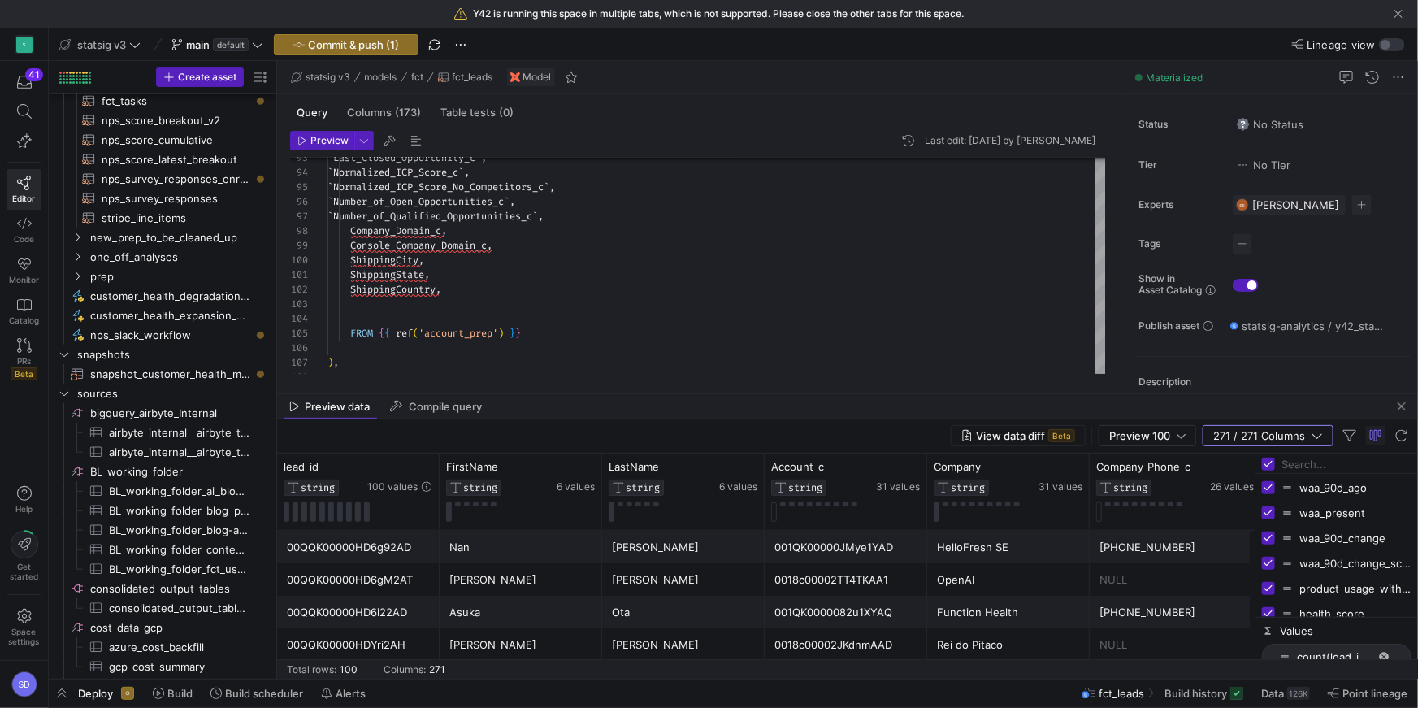
scroll to position [6465, 0]
click at [1063, 405] on span "button" at bounding box center [1401, 405] width 19 height 19
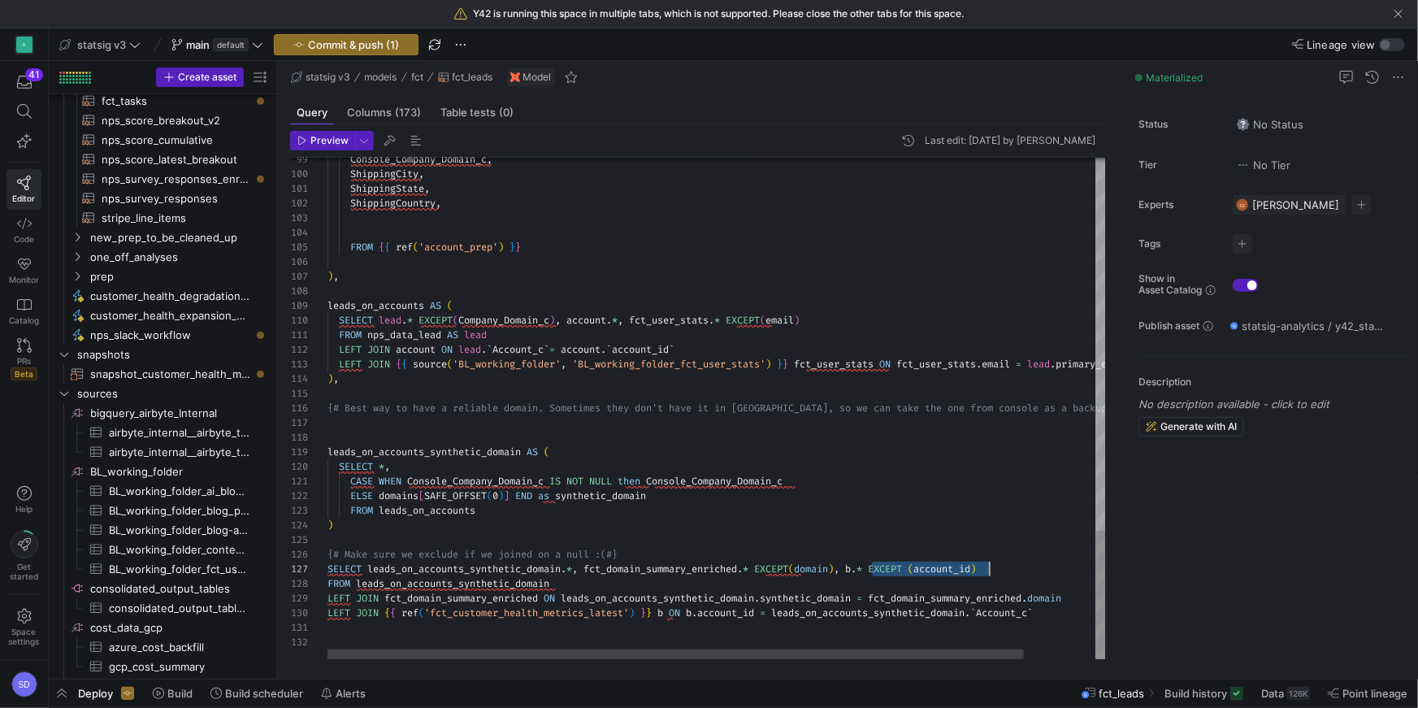
drag, startPoint x: 873, startPoint y: 567, endPoint x: 986, endPoint y: 563, distance: 113.0
drag, startPoint x: 874, startPoint y: 566, endPoint x: 1014, endPoint y: 563, distance: 139.8
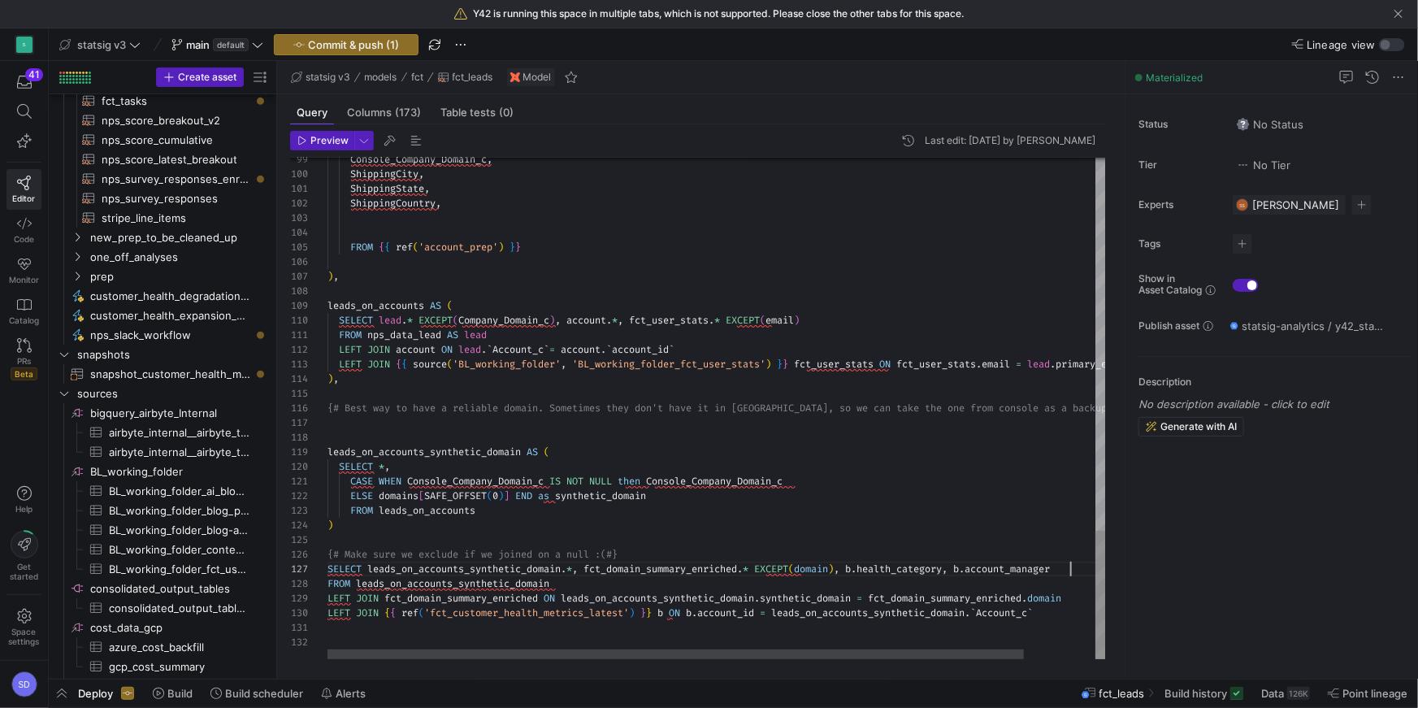
scroll to position [88, 742]
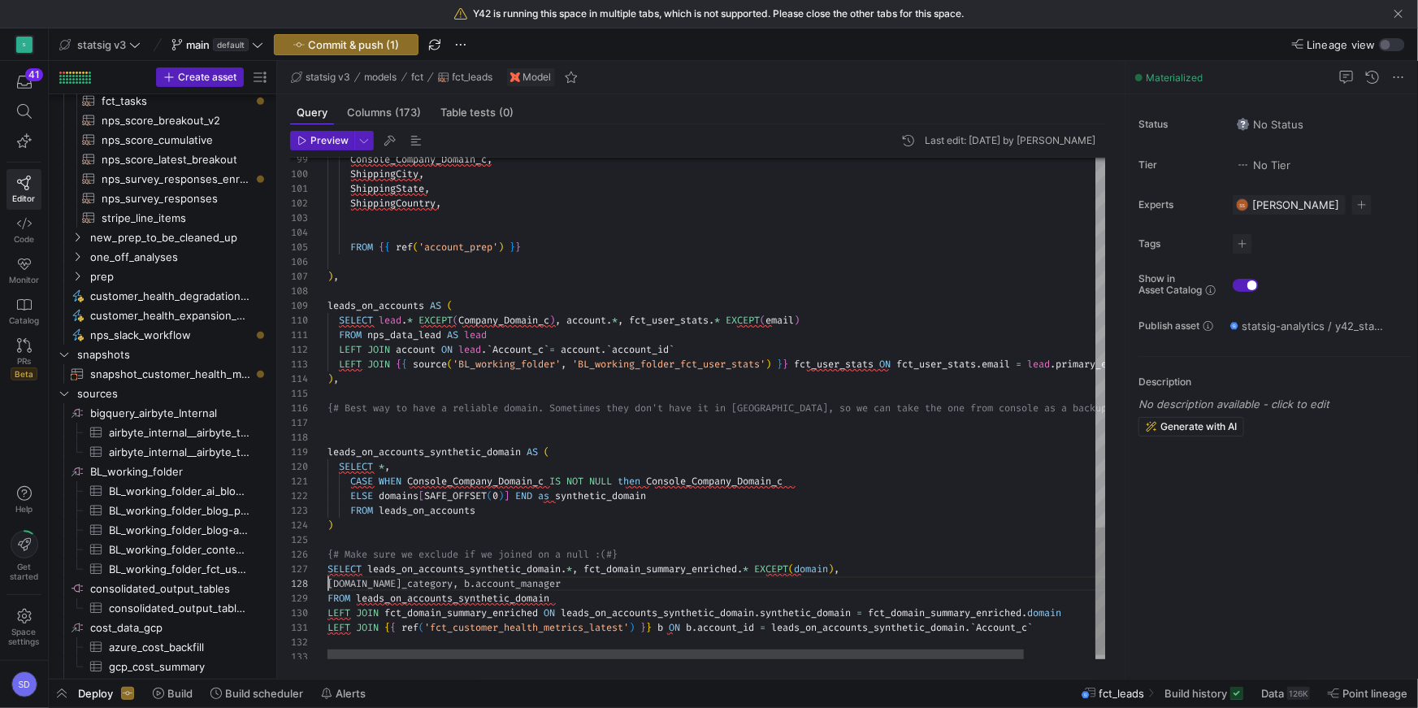
scroll to position [102, 0]
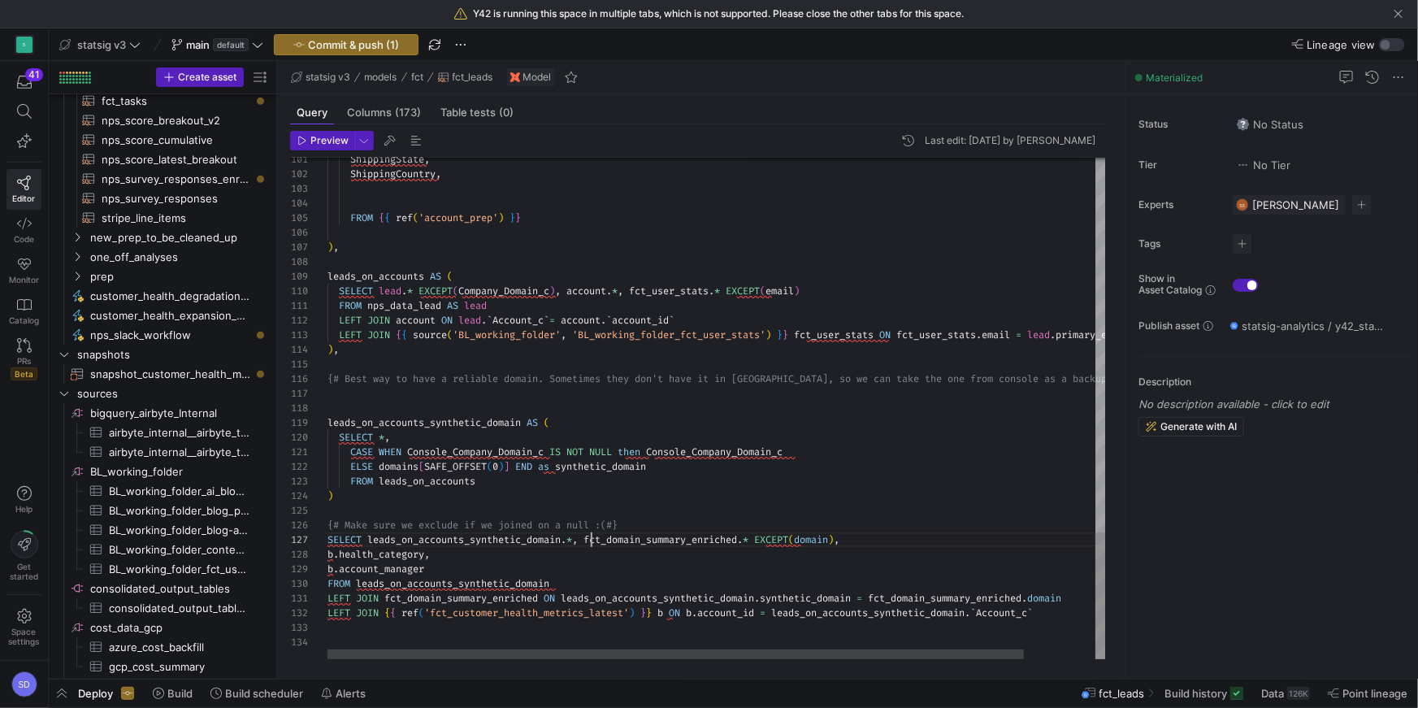
scroll to position [88, 262]
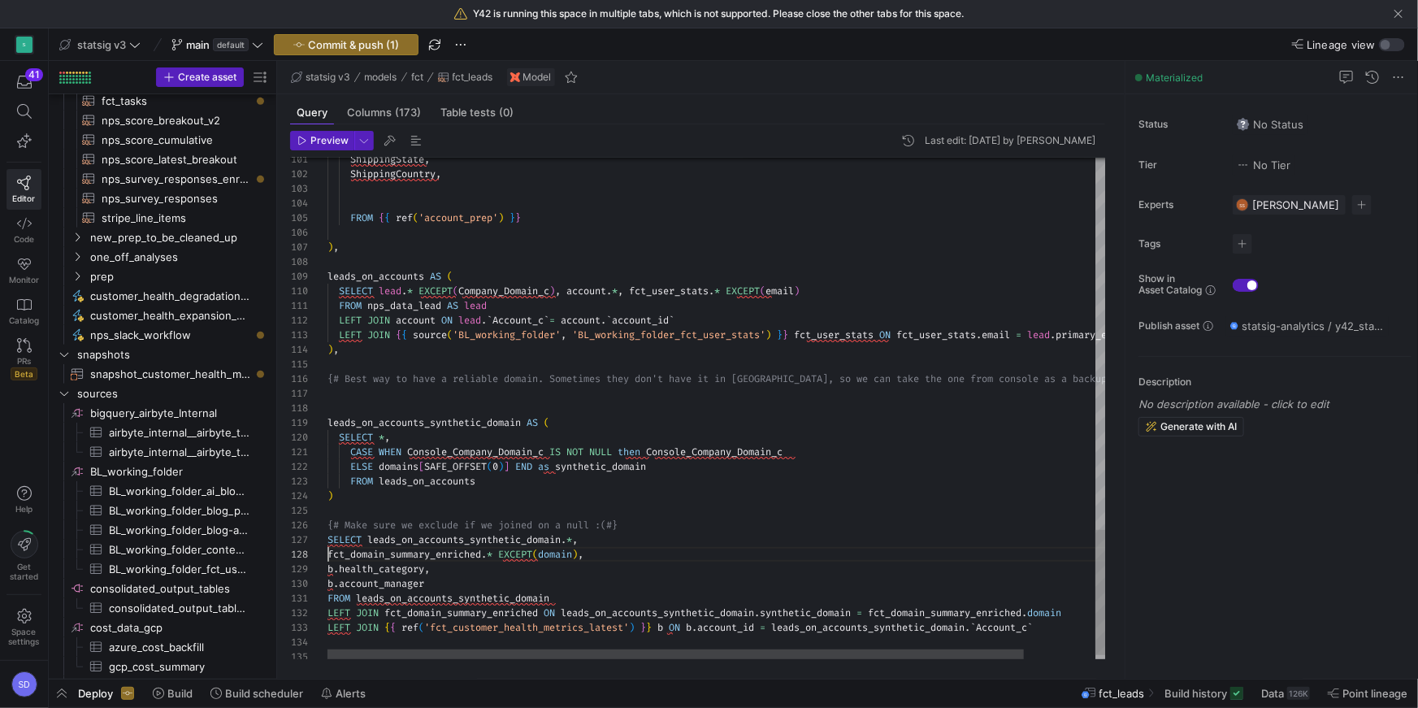
scroll to position [102, 0]
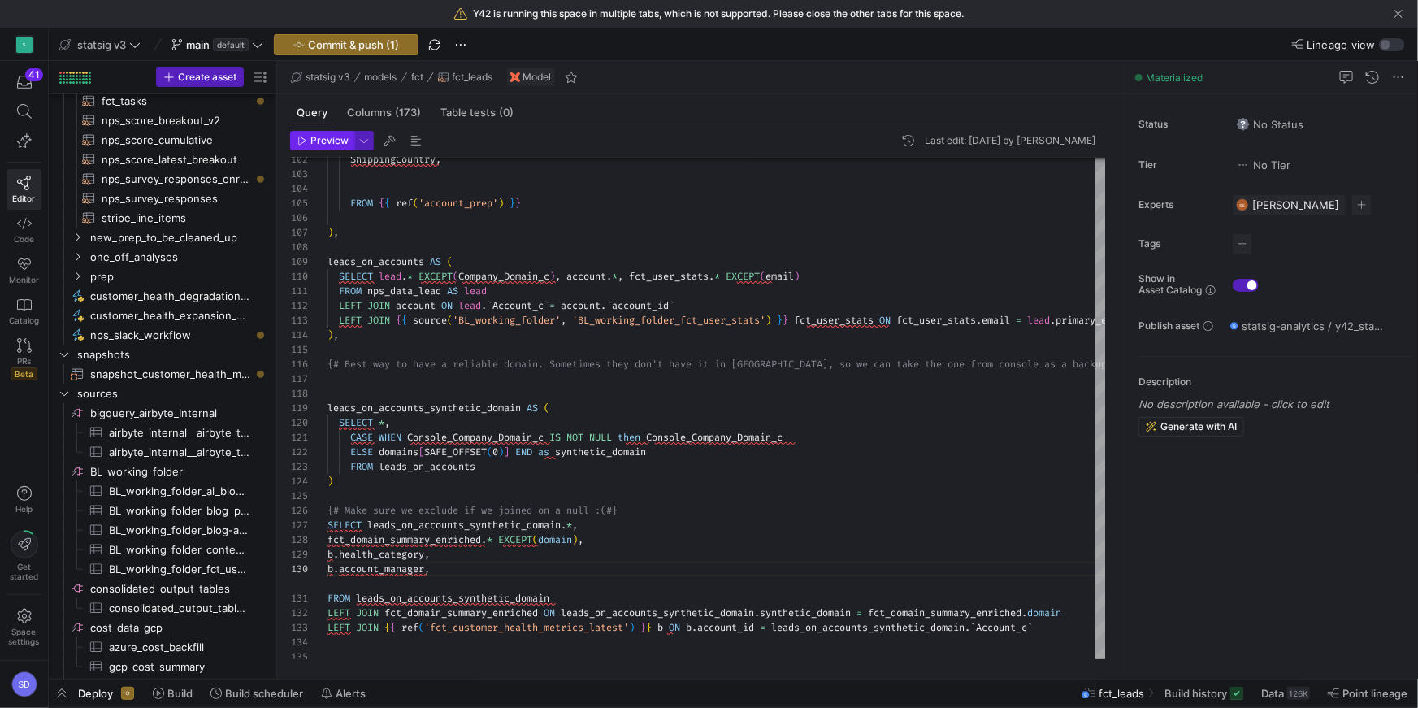
click at [329, 146] on span "button" at bounding box center [322, 141] width 63 height 18
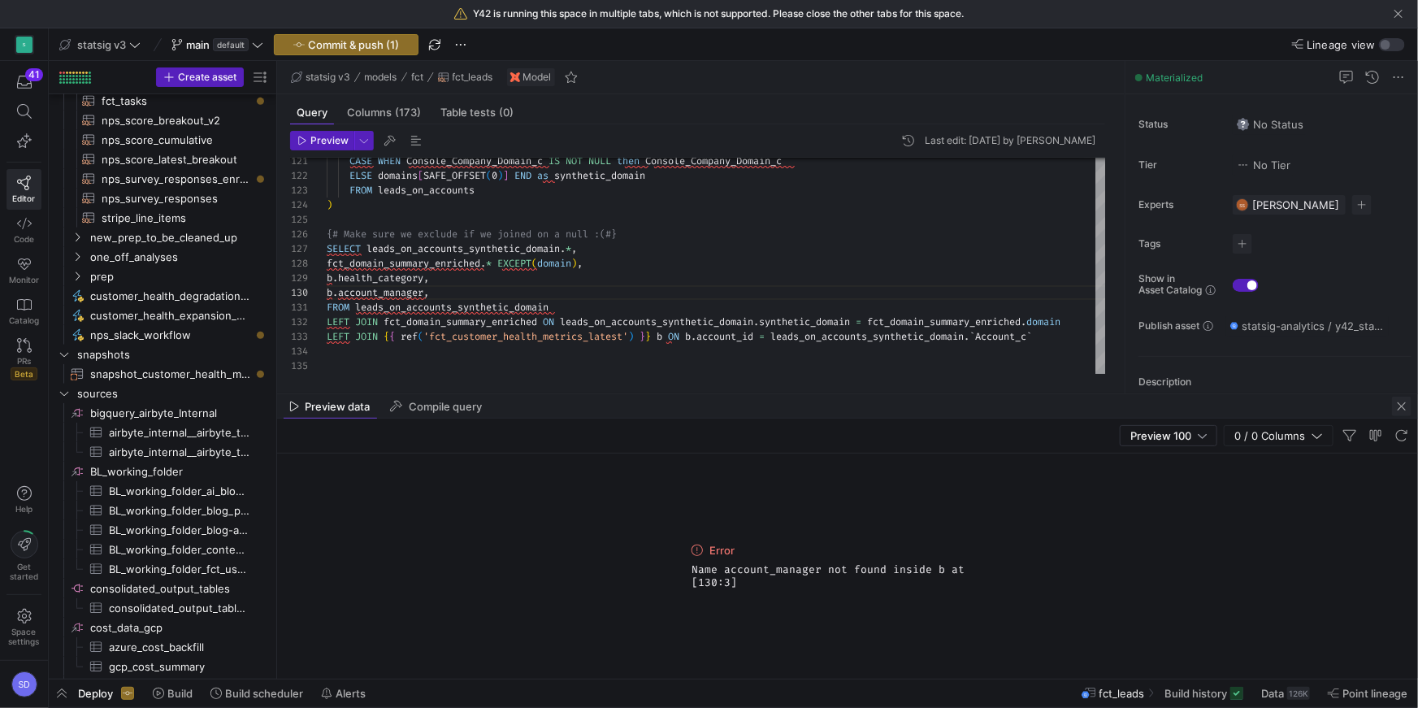
click at [1063, 407] on span "button" at bounding box center [1401, 405] width 19 height 19
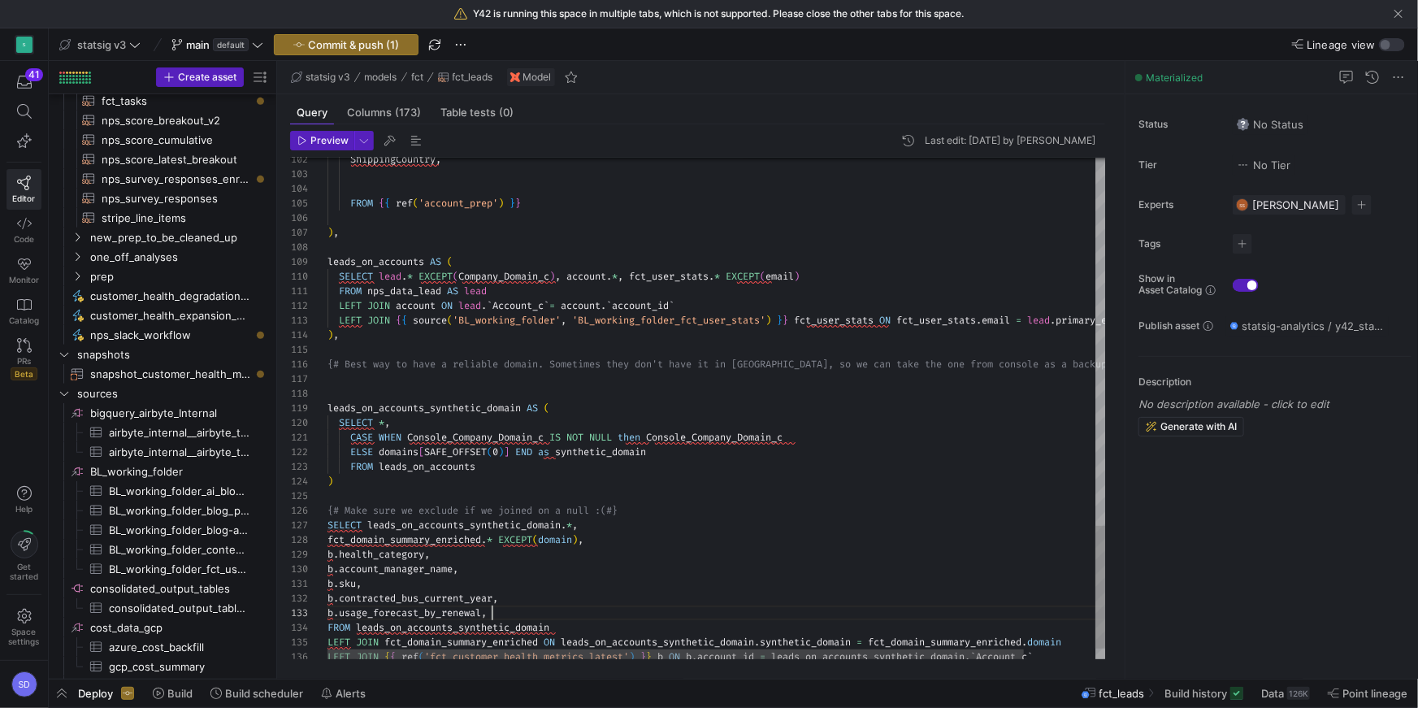
scroll to position [29, 163]
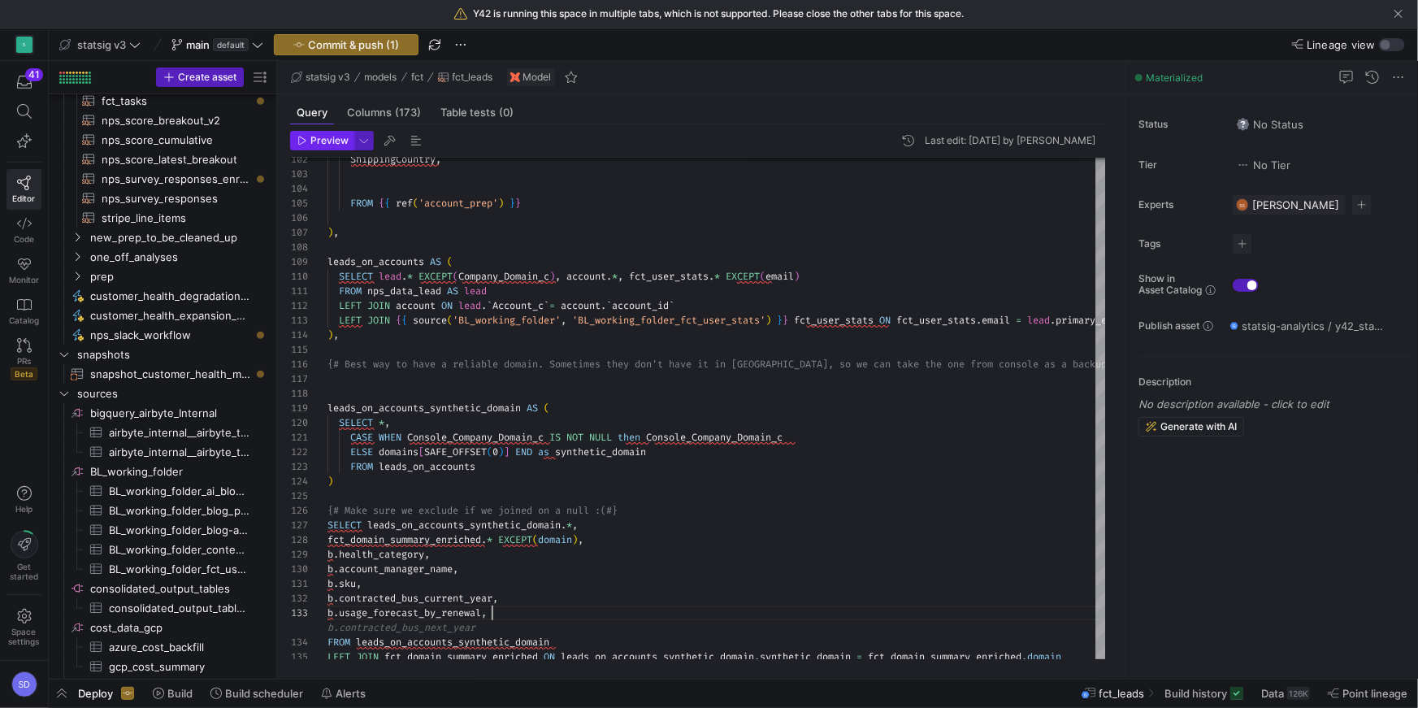
type textarea "b.sku, b.contracted_bus_current_year, b.usage_forecast_by_renewal, FROM leads_o…"
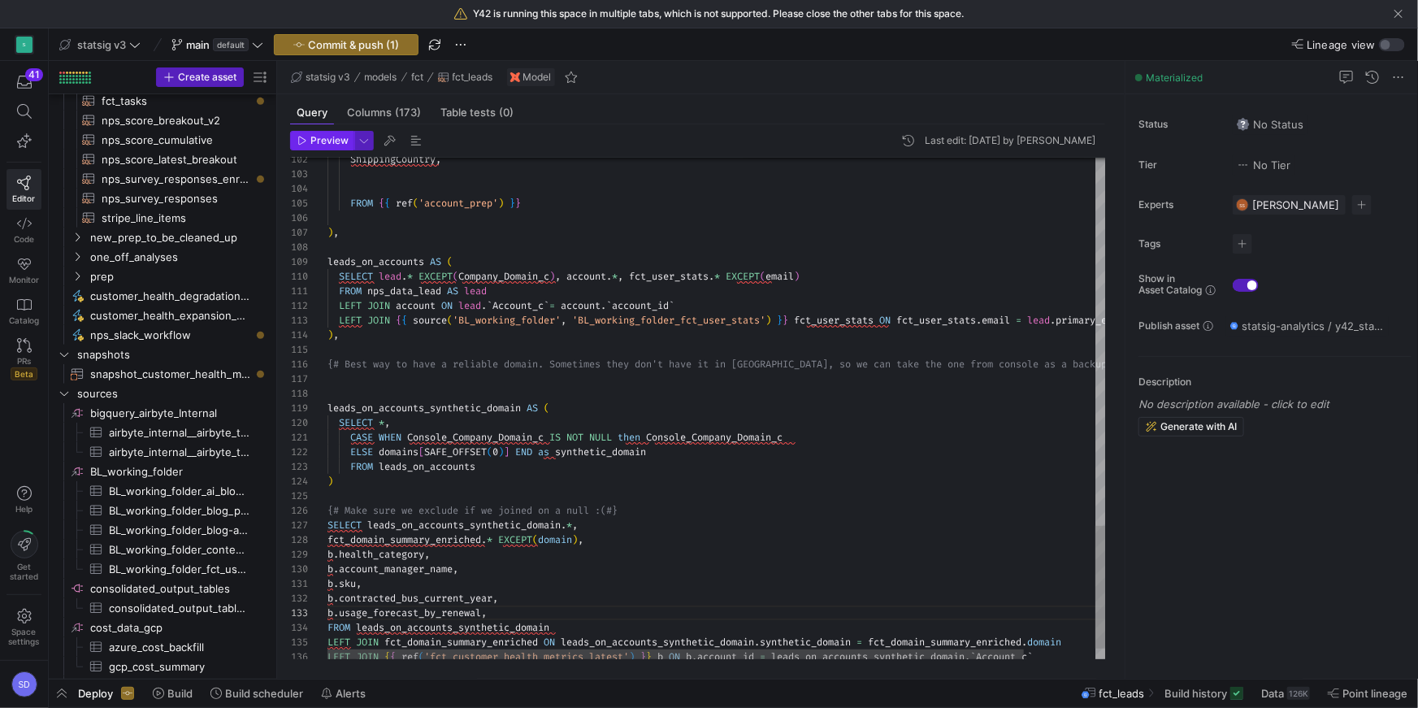
click at [323, 141] on span "Preview" at bounding box center [329, 140] width 38 height 11
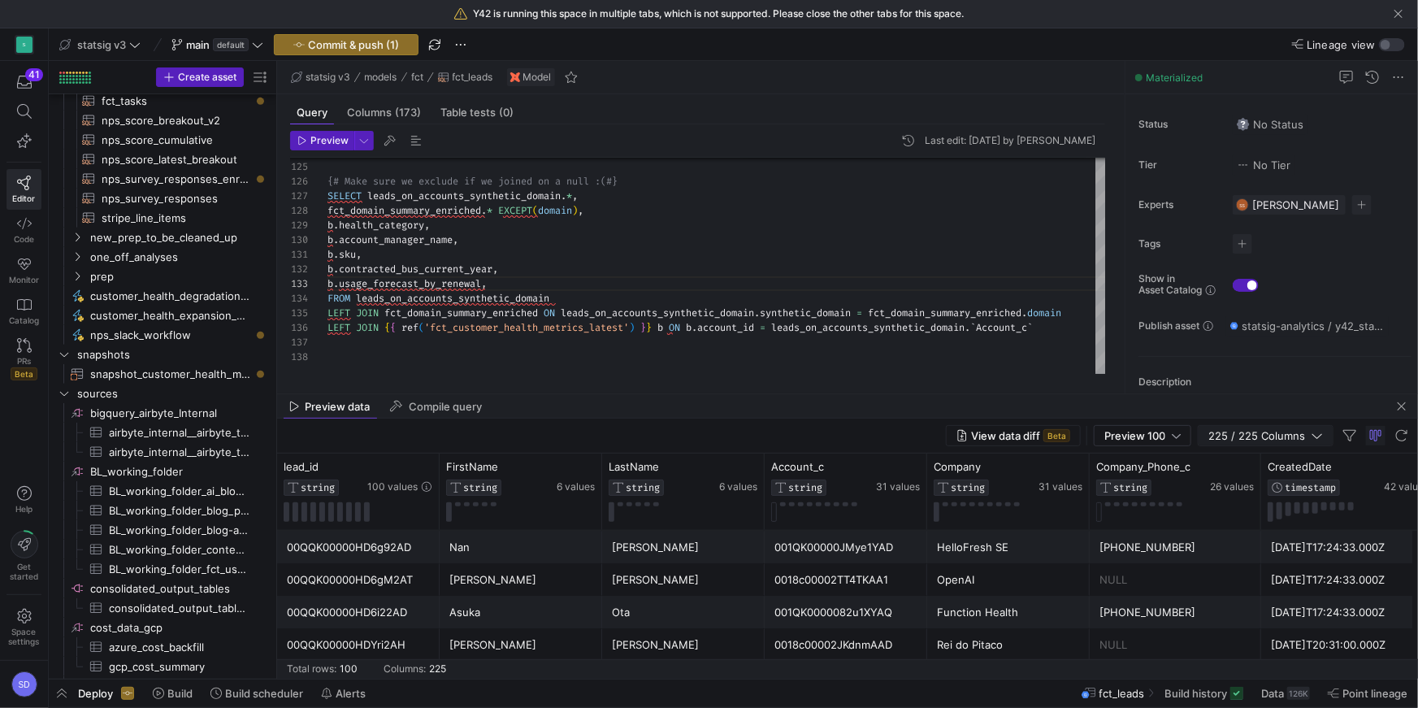
click at [1063, 434] on span "225 / 225 Columns" at bounding box center [1259, 435] width 103 height 13
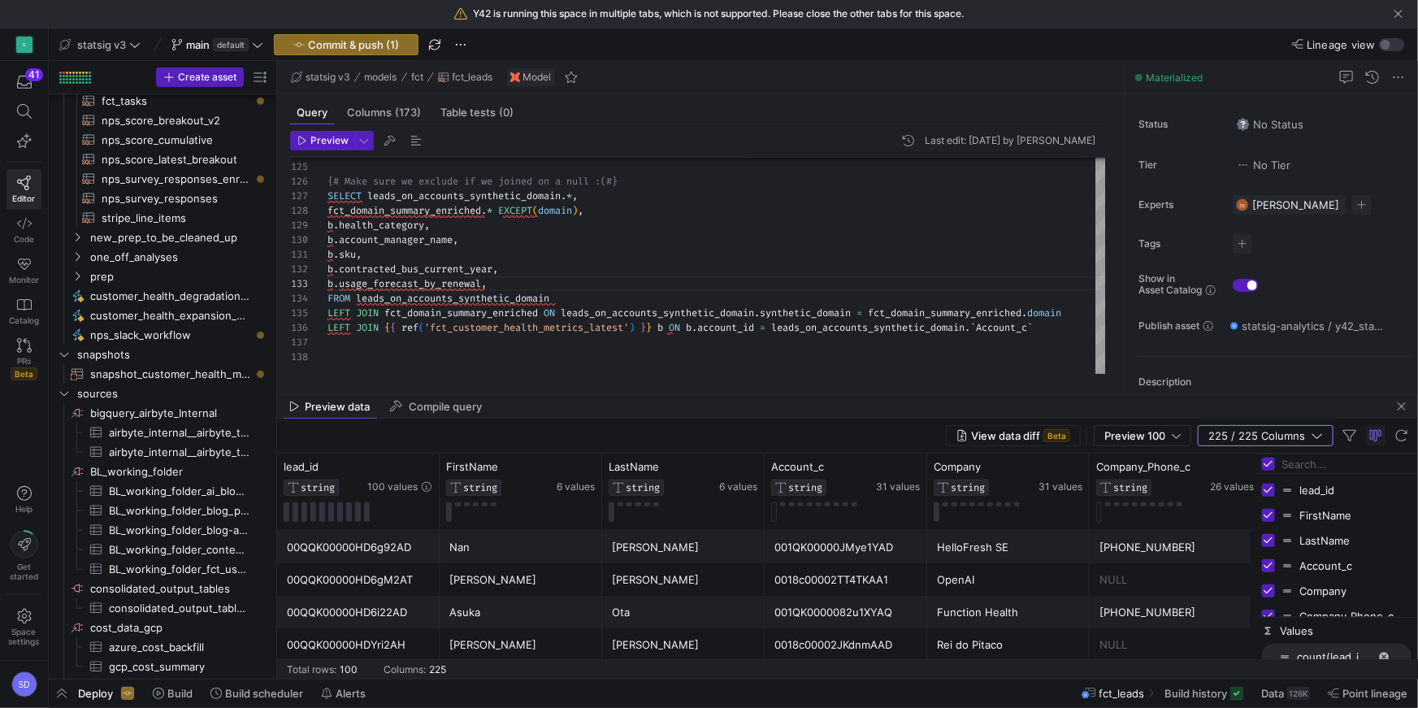
click at [1063, 460] on input "Toggle Select All Columns" at bounding box center [1268, 463] width 13 height 13
checkbox input "false"
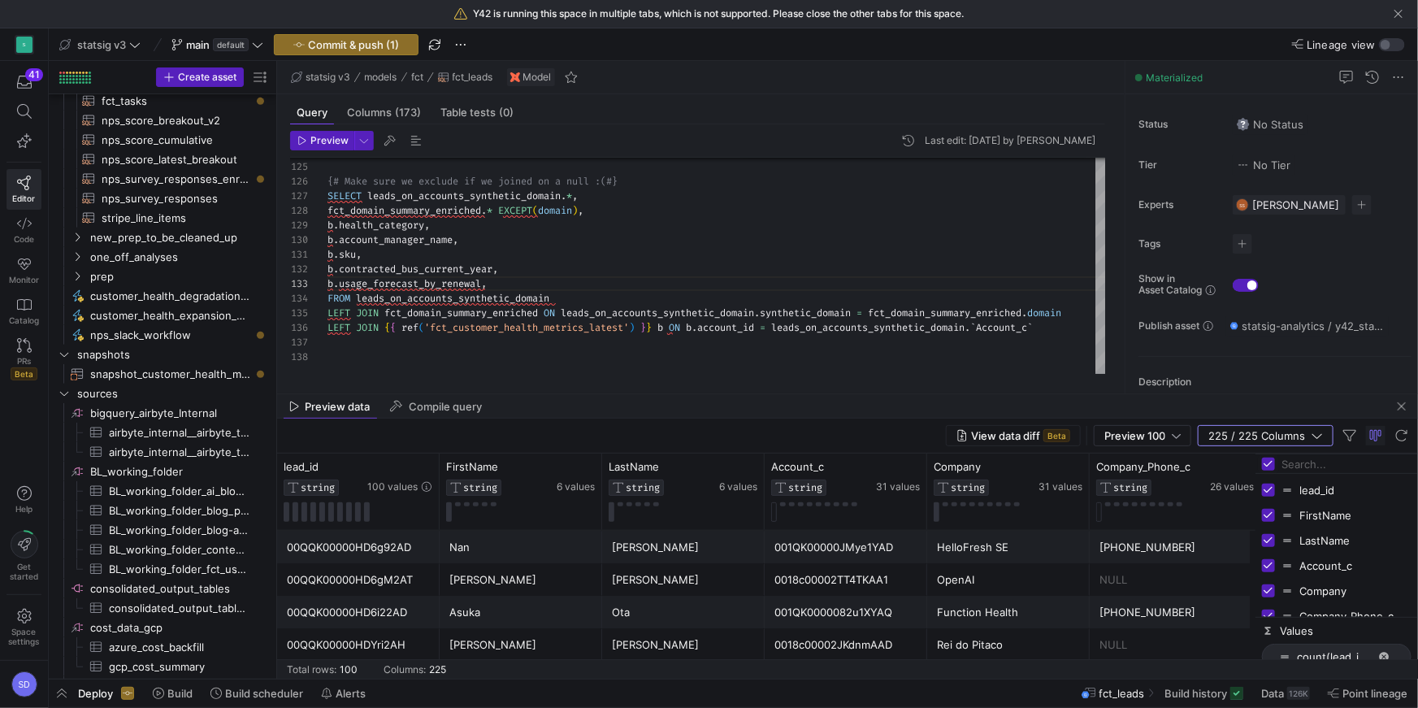
checkbox input "false"
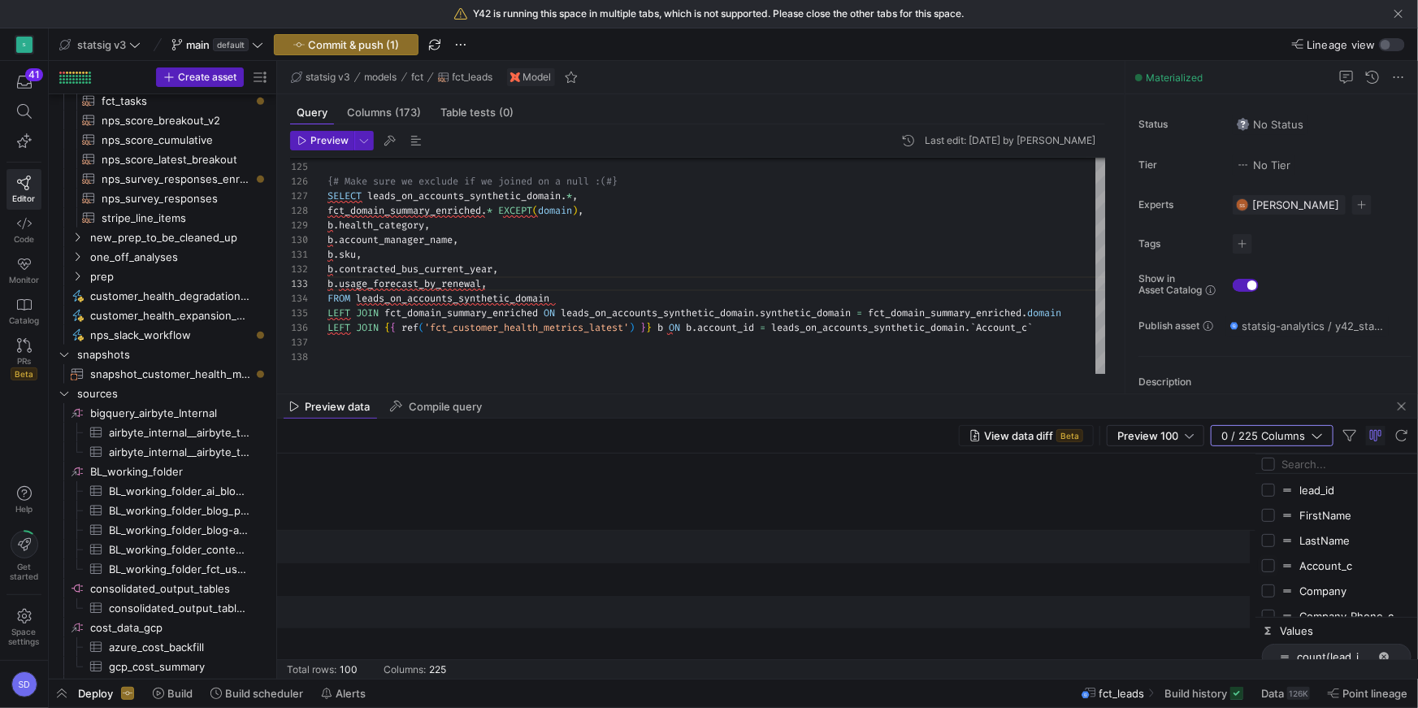
click at [1063, 510] on input "Press SPACE to toggle visibility (hidden)" at bounding box center [1268, 565] width 13 height 13
checkbox input "true"
checkbox input "false"
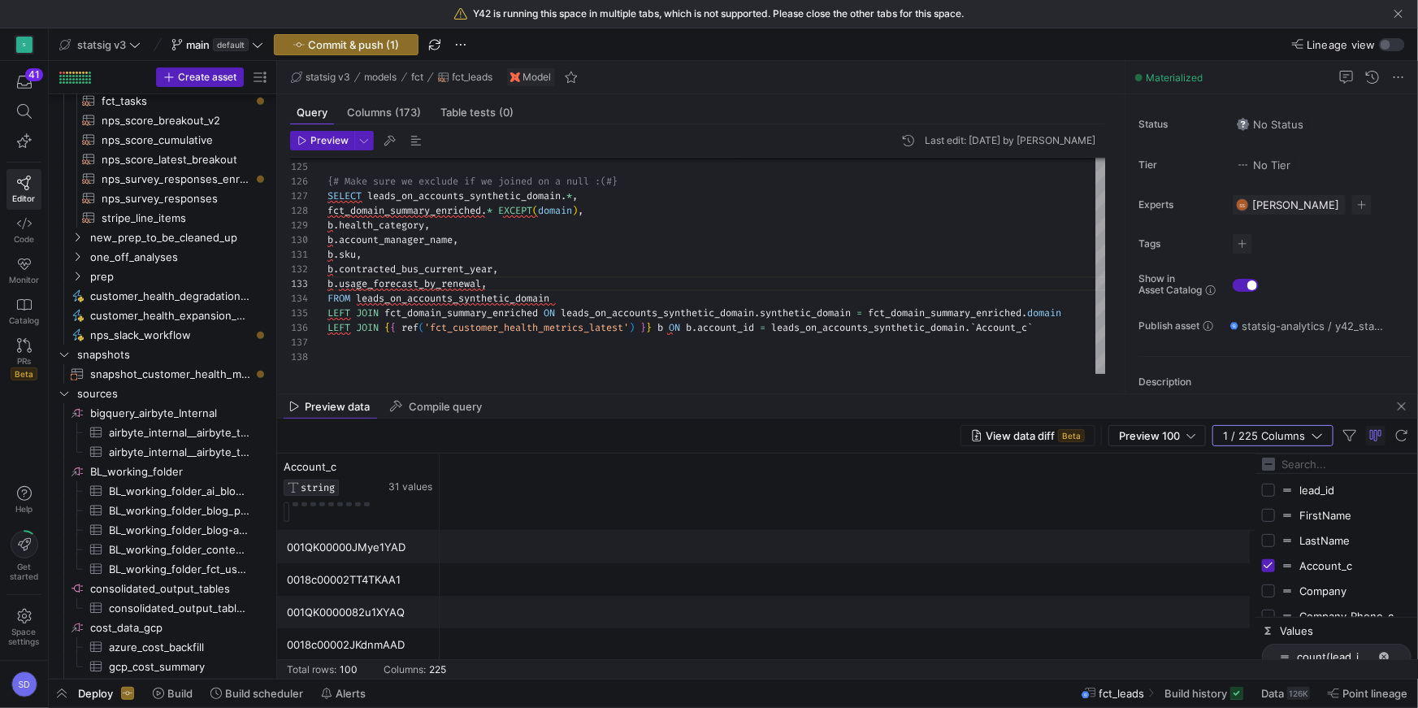
click at [1063, 477] on div "lead_id" at bounding box center [1336, 489] width 149 height 25
click at [1063, 468] on input "Filter Columns Input" at bounding box center [1346, 464] width 130 height 32
type input "health"
click at [1063, 487] on div "health_category" at bounding box center [1336, 489] width 149 height 25
click at [1063, 488] on input "Press SPACE to toggle visibility (hidden)" at bounding box center [1268, 489] width 13 height 13
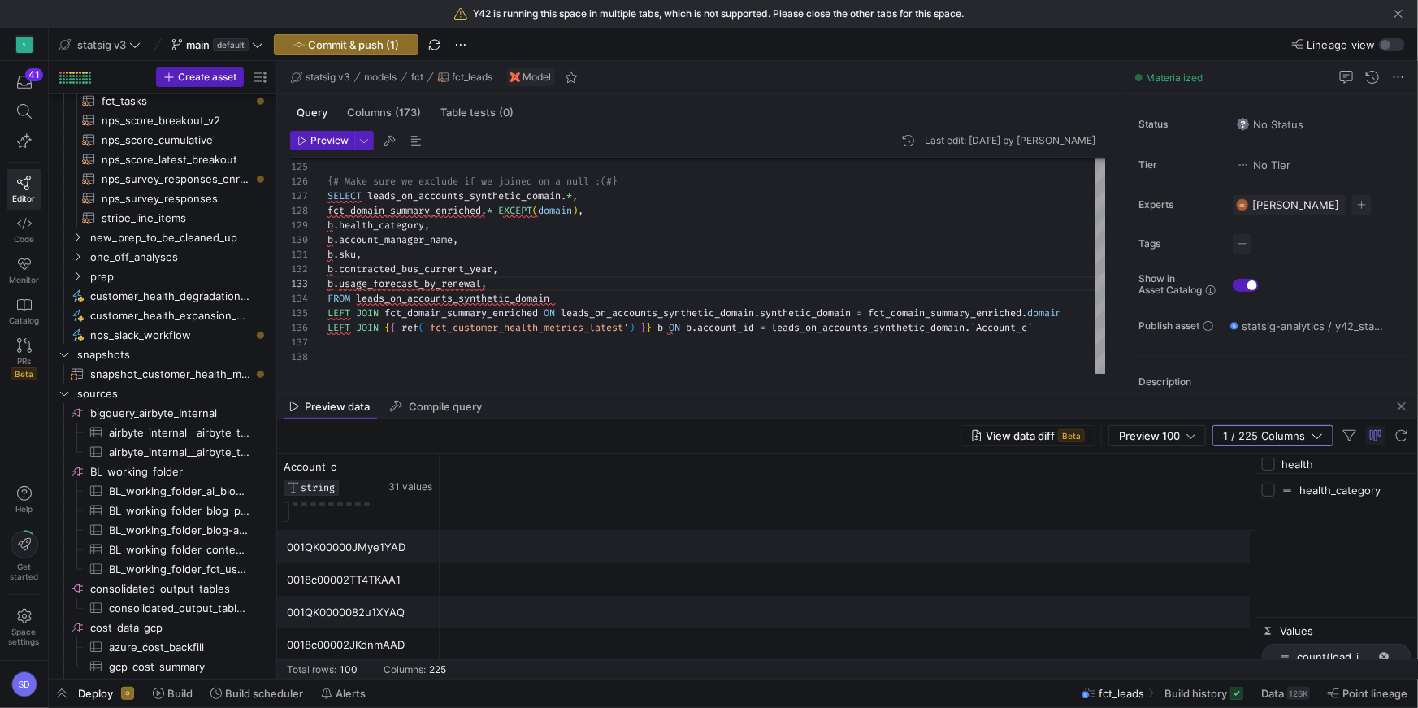
checkbox input "true"
click at [1063, 466] on input "health" at bounding box center [1346, 464] width 130 height 32
type input "cu"
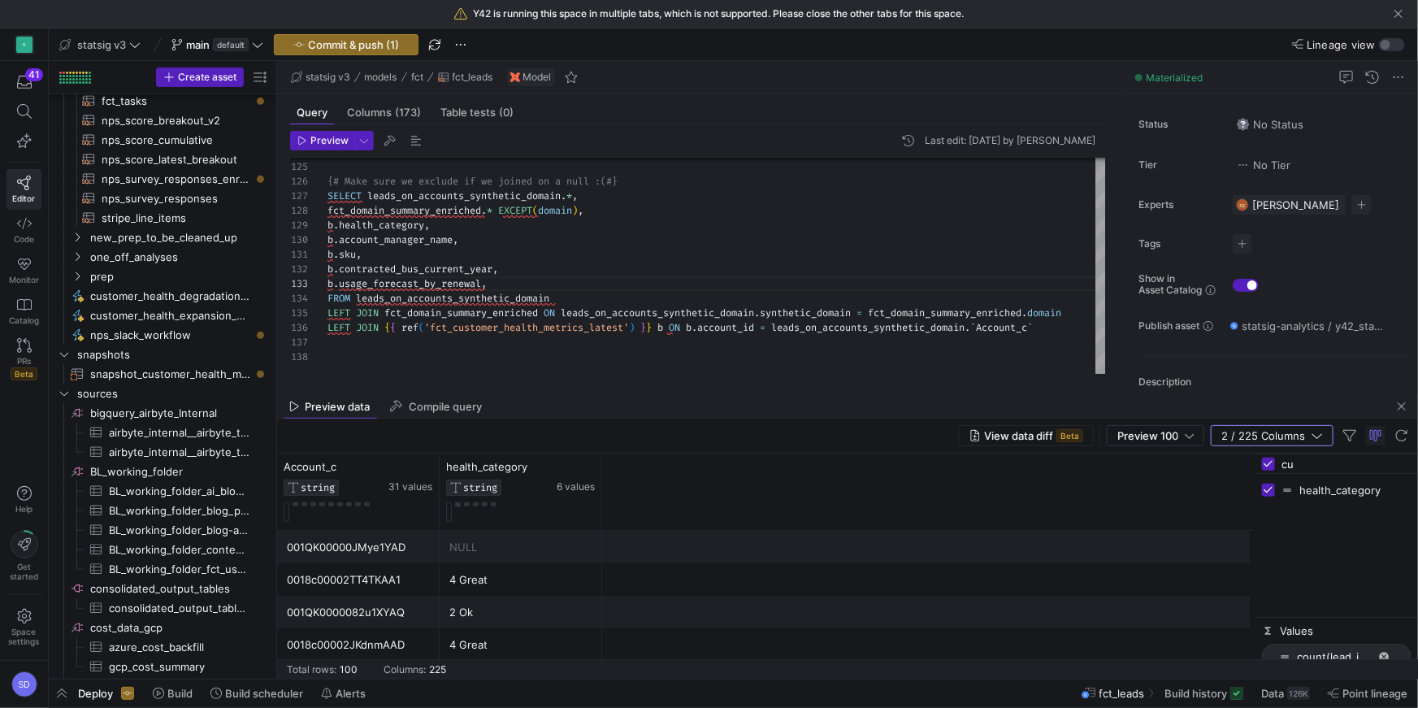
checkbox input "false"
type input "c"
type input "accou"
checkbox input "false"
type input "accou"
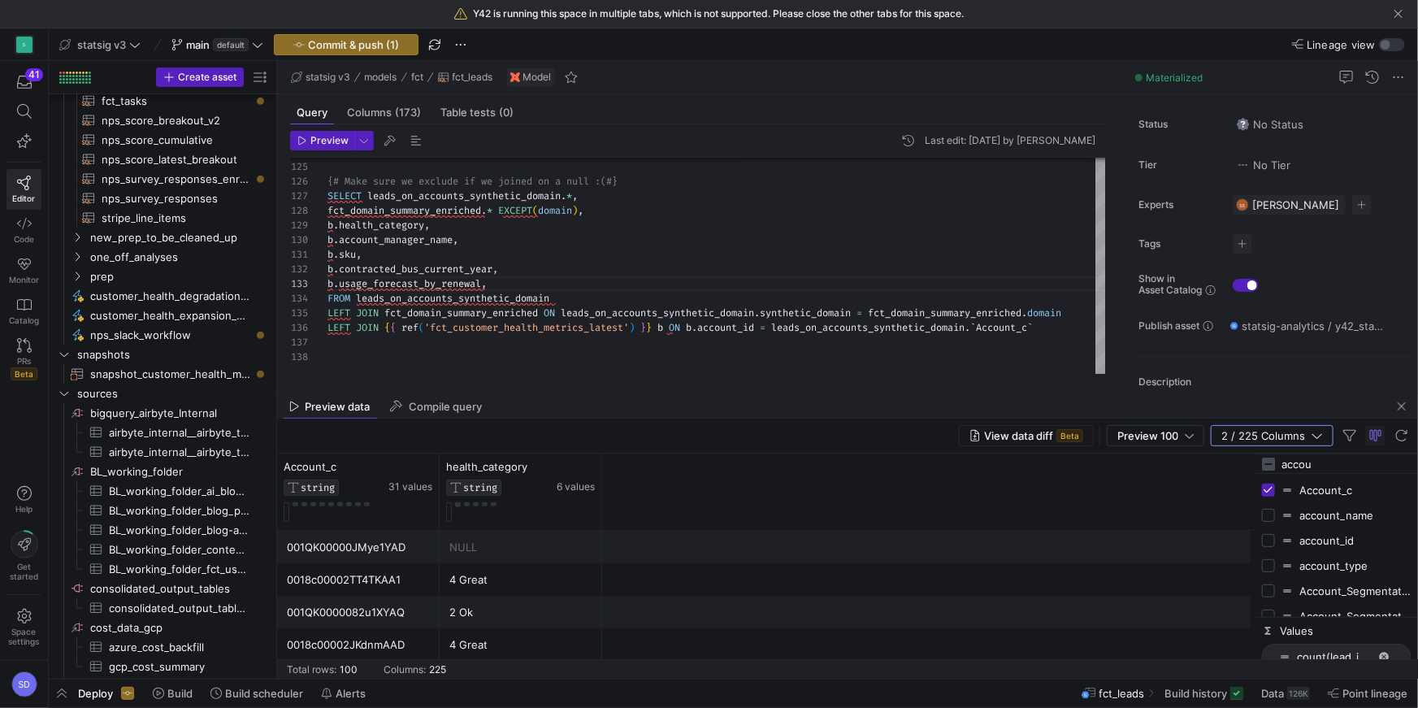
click at [1063, 510] on input "Press SPACE to toggle visibility (hidden)" at bounding box center [1268, 515] width 13 height 13
checkbox input "true"
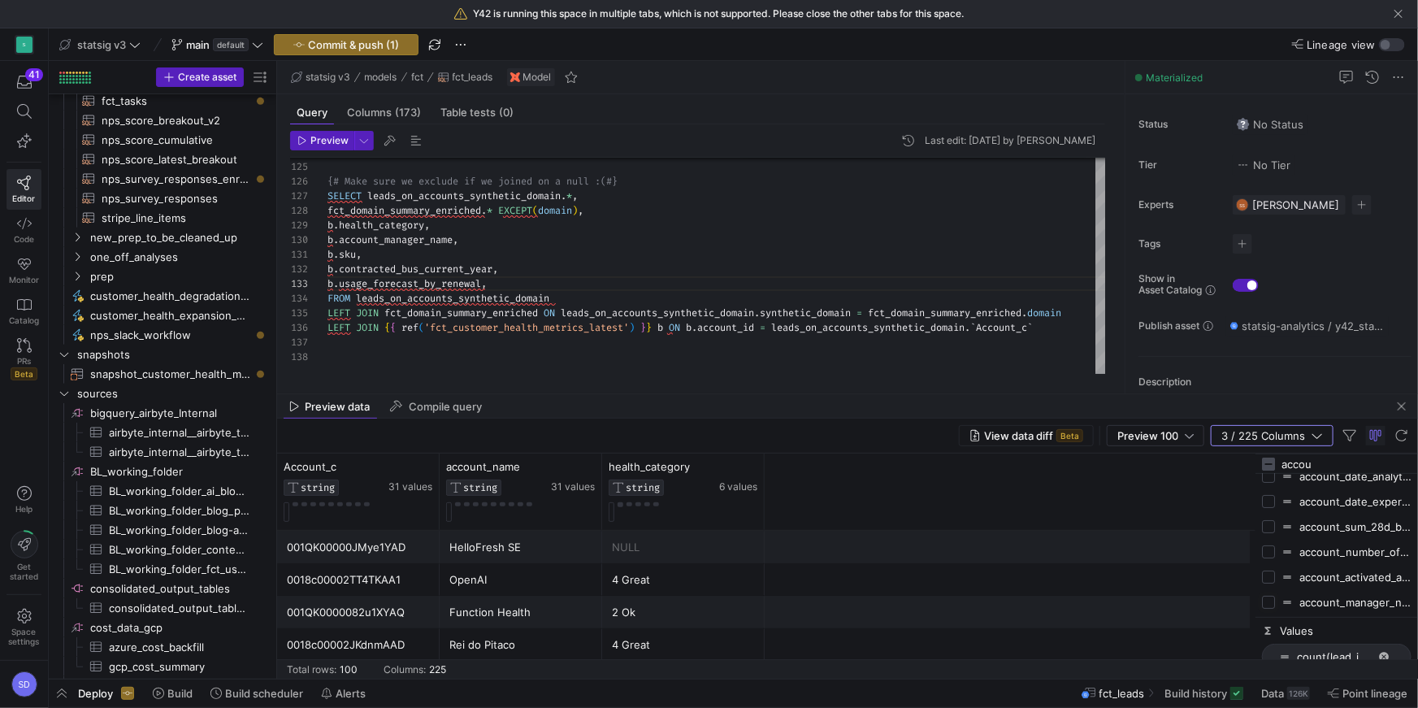
click at [1063, 510] on input "Press SPACE to toggle visibility (hidden)" at bounding box center [1268, 602] width 13 height 13
checkbox input "true"
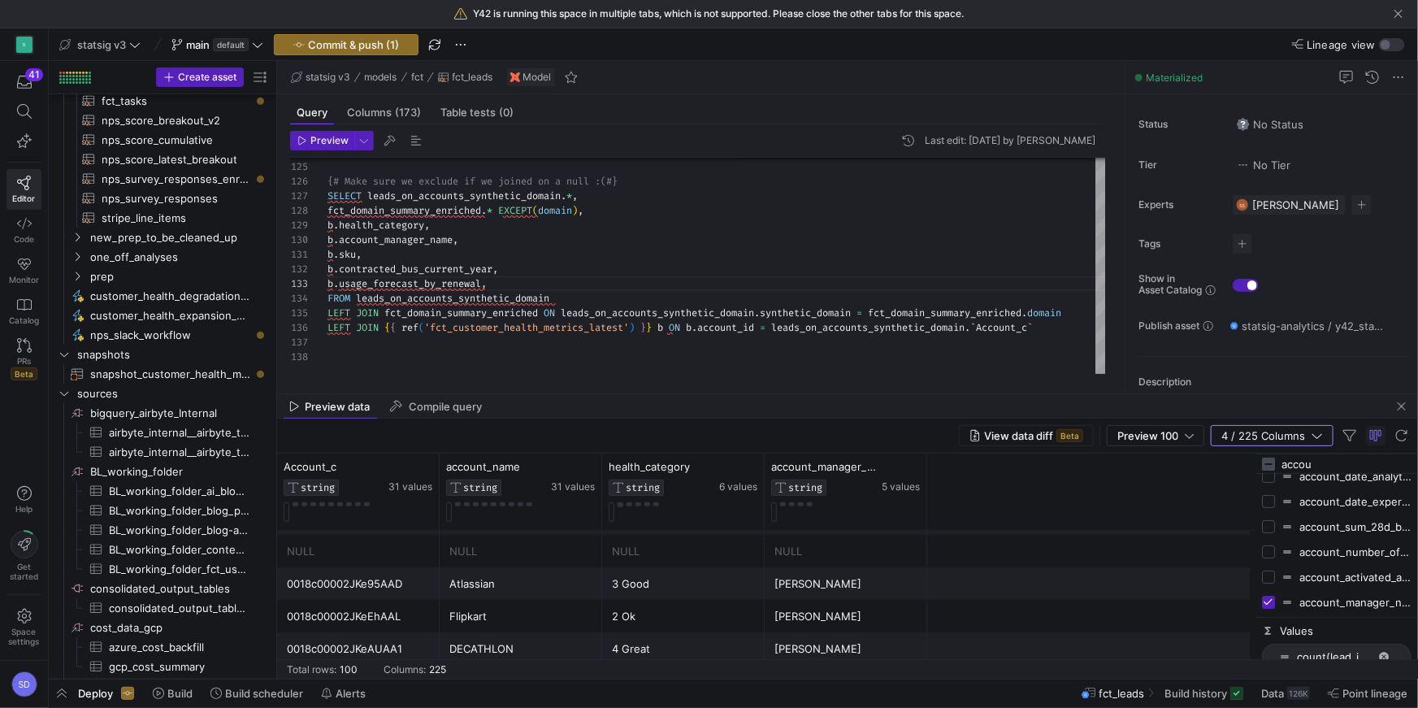
scroll to position [301, 0]
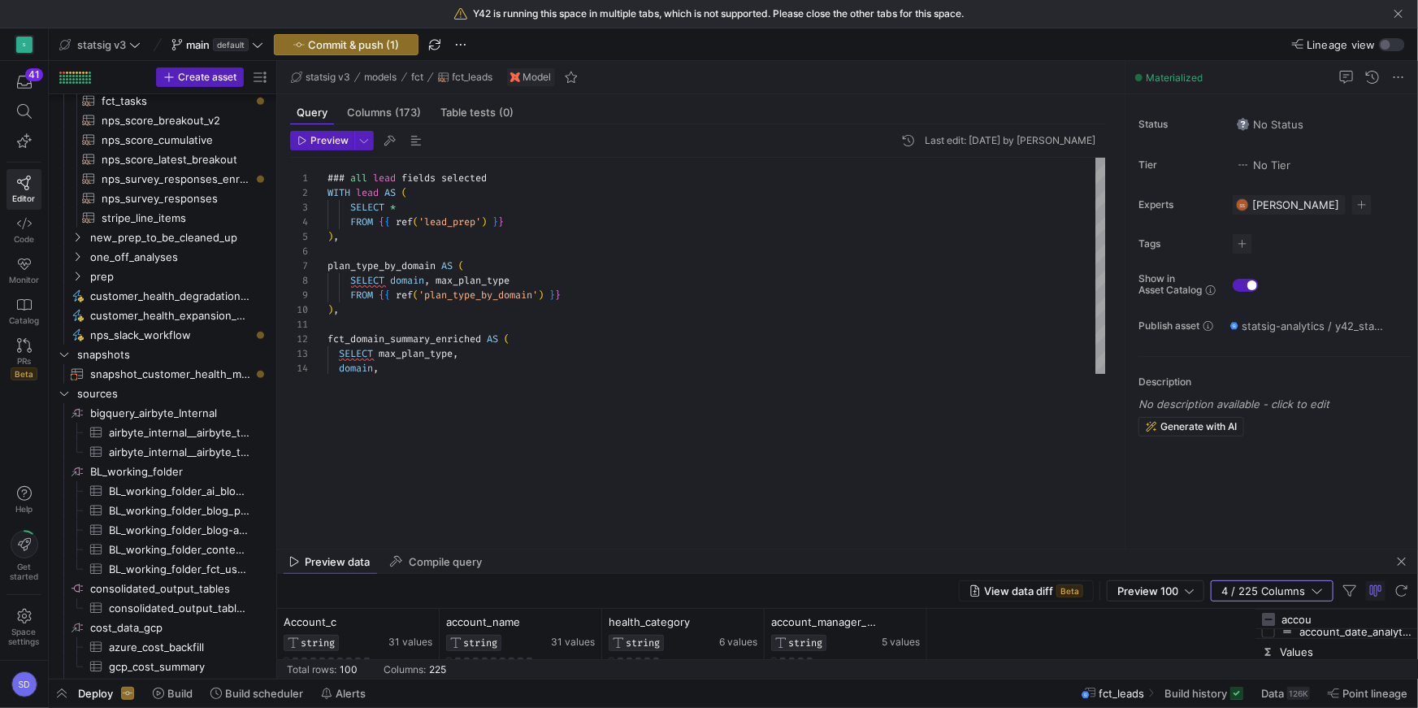
drag, startPoint x: 622, startPoint y: 392, endPoint x: 599, endPoint y: 623, distance: 231.9
click at [599, 510] on div at bounding box center [847, 548] width 1141 height 1
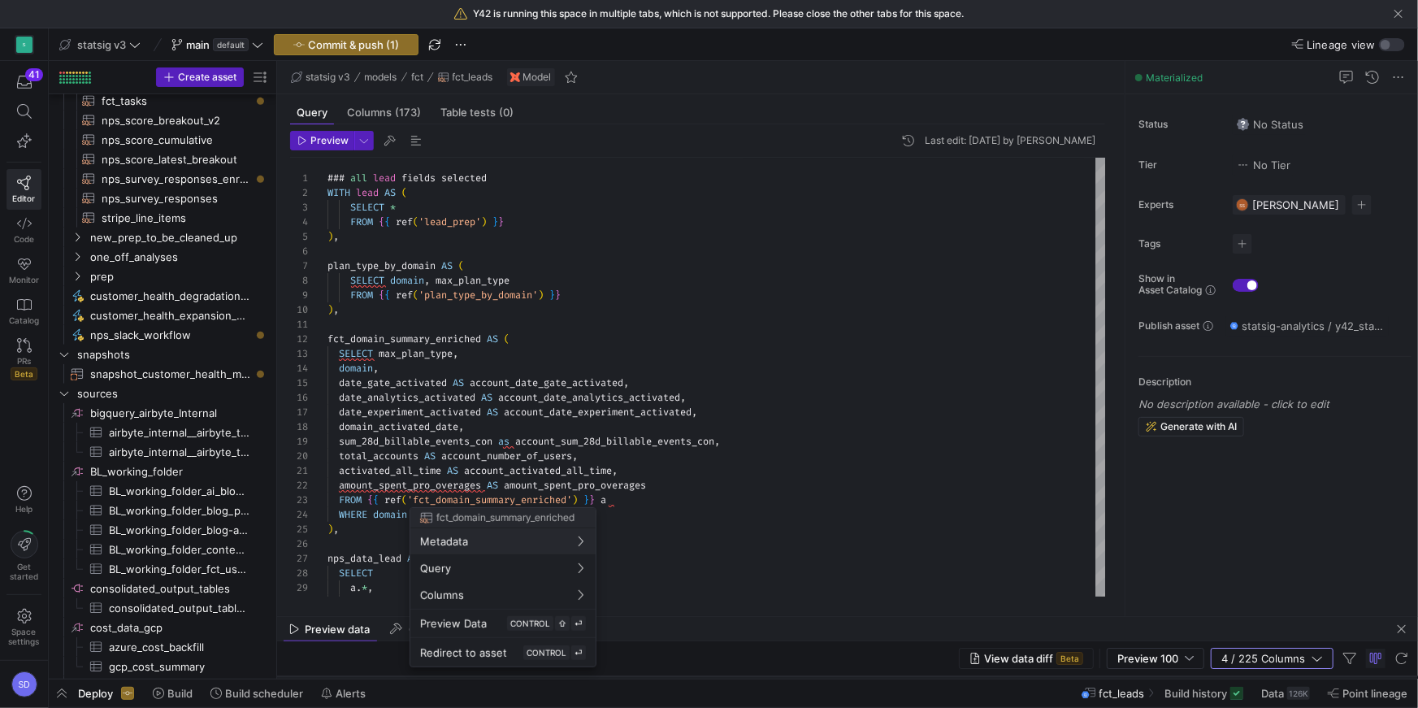
click at [405, 361] on div at bounding box center [709, 354] width 1418 height 708
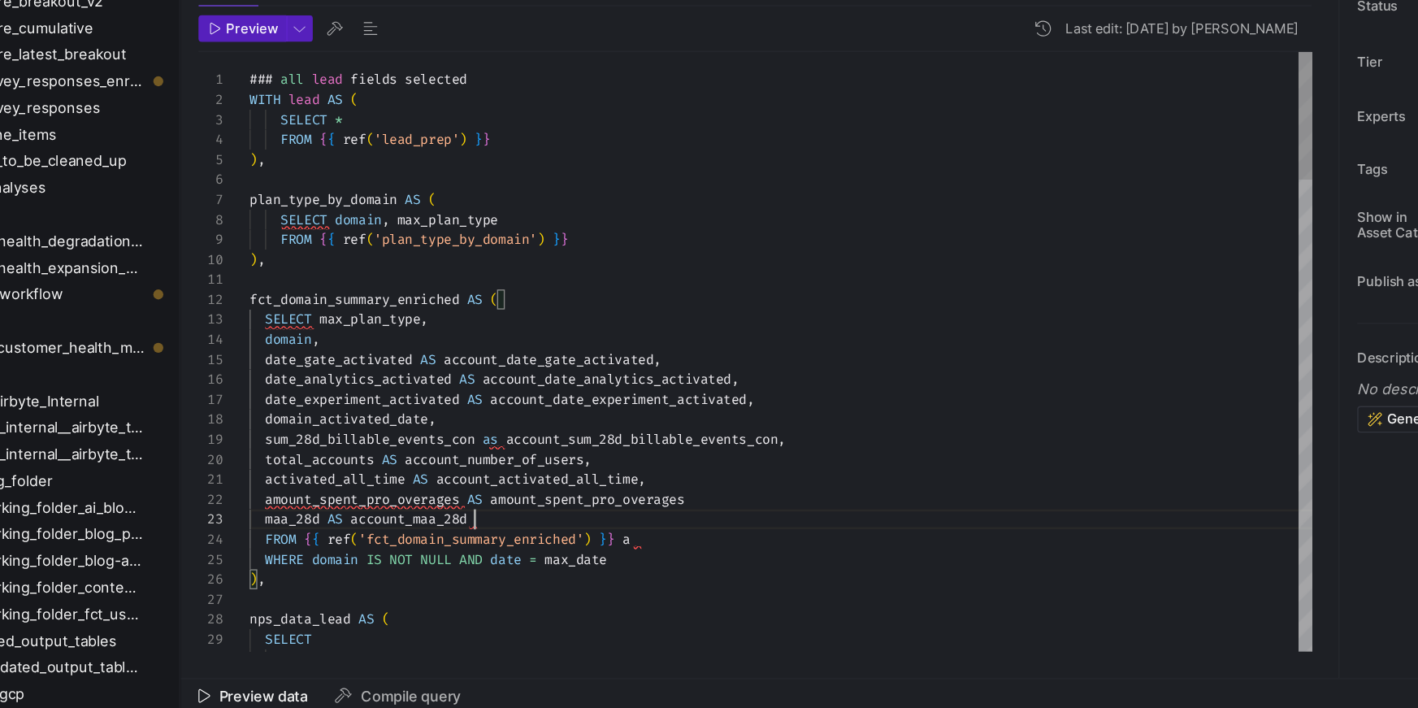
scroll to position [29, 163]
type textarea "activated_all_time AS account_activated_all_time, amount_spent_pro_overages AS …"
click at [327, 148] on span "button" at bounding box center [322, 141] width 63 height 18
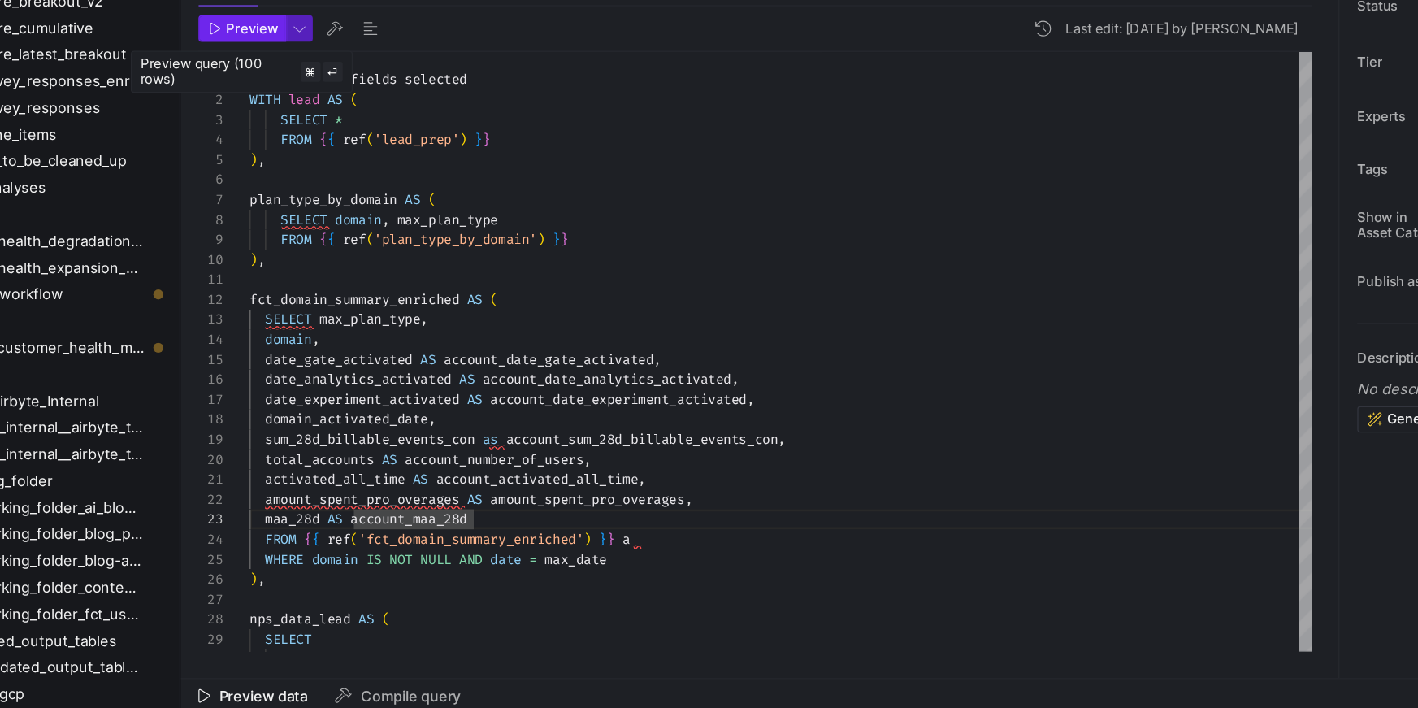
click at [328, 137] on span "Preview" at bounding box center [329, 140] width 38 height 11
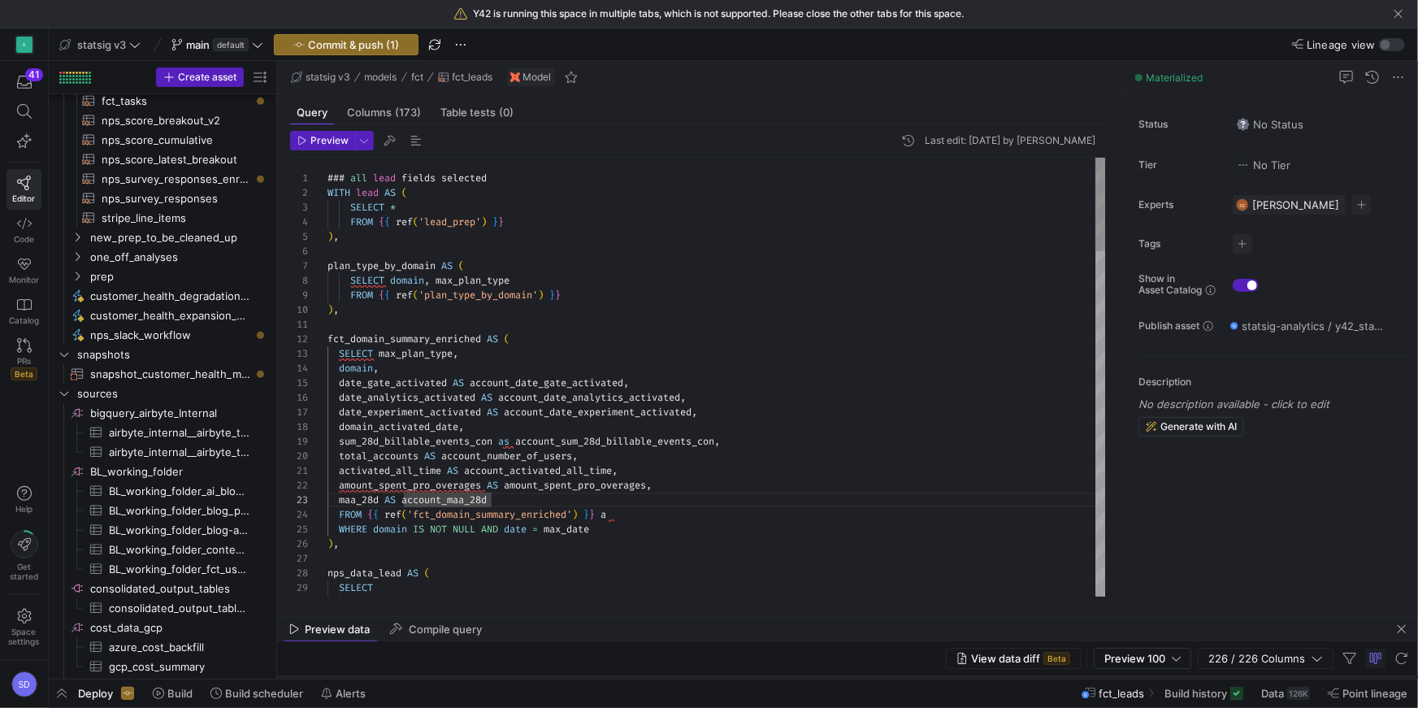
drag, startPoint x: 841, startPoint y: 615, endPoint x: 850, endPoint y: 407, distance: 208.2
click at [850, 407] on as-split "statsig v3 models fct fct_leads Model Query Columns (173) Table tests (0) Previ…" at bounding box center [847, 369] width 1141 height 617
click at [835, 510] on div at bounding box center [847, 616] width 1141 height 1
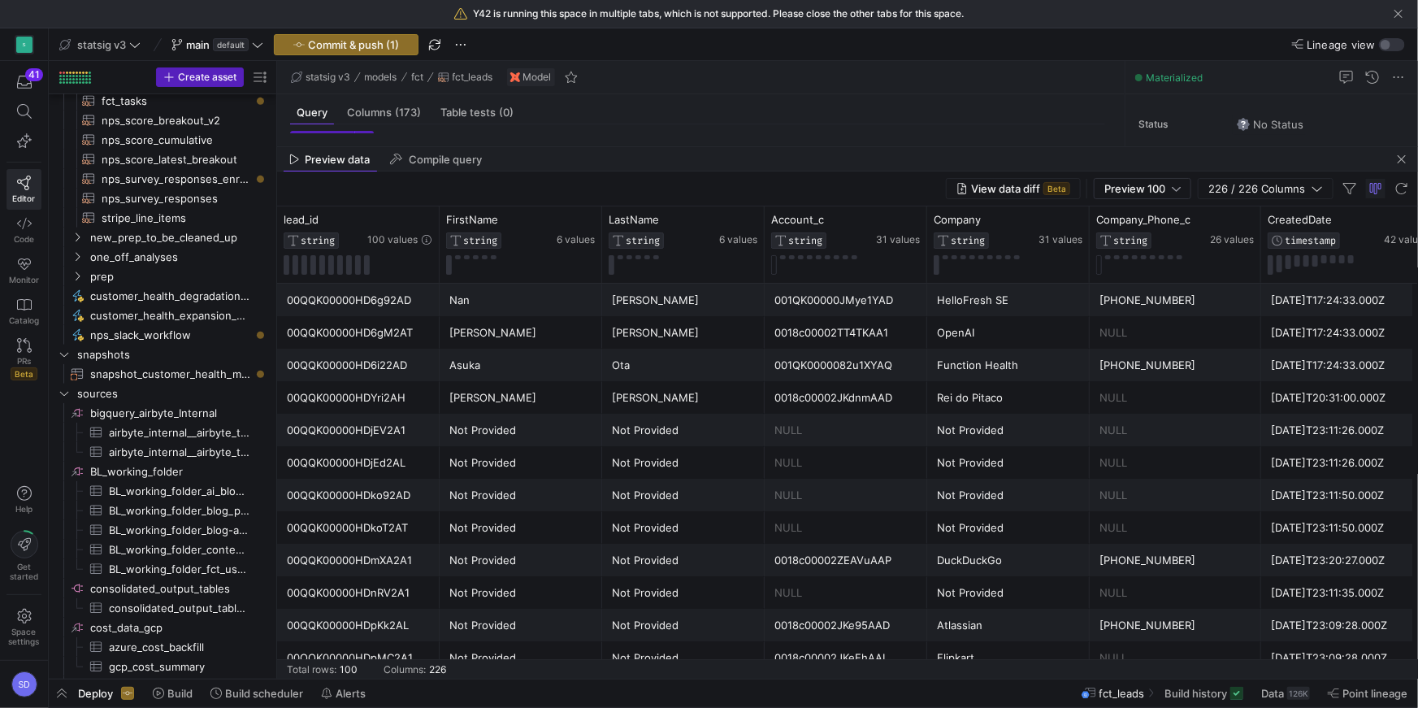
drag, startPoint x: 835, startPoint y: 614, endPoint x: 862, endPoint y: 145, distance: 470.4
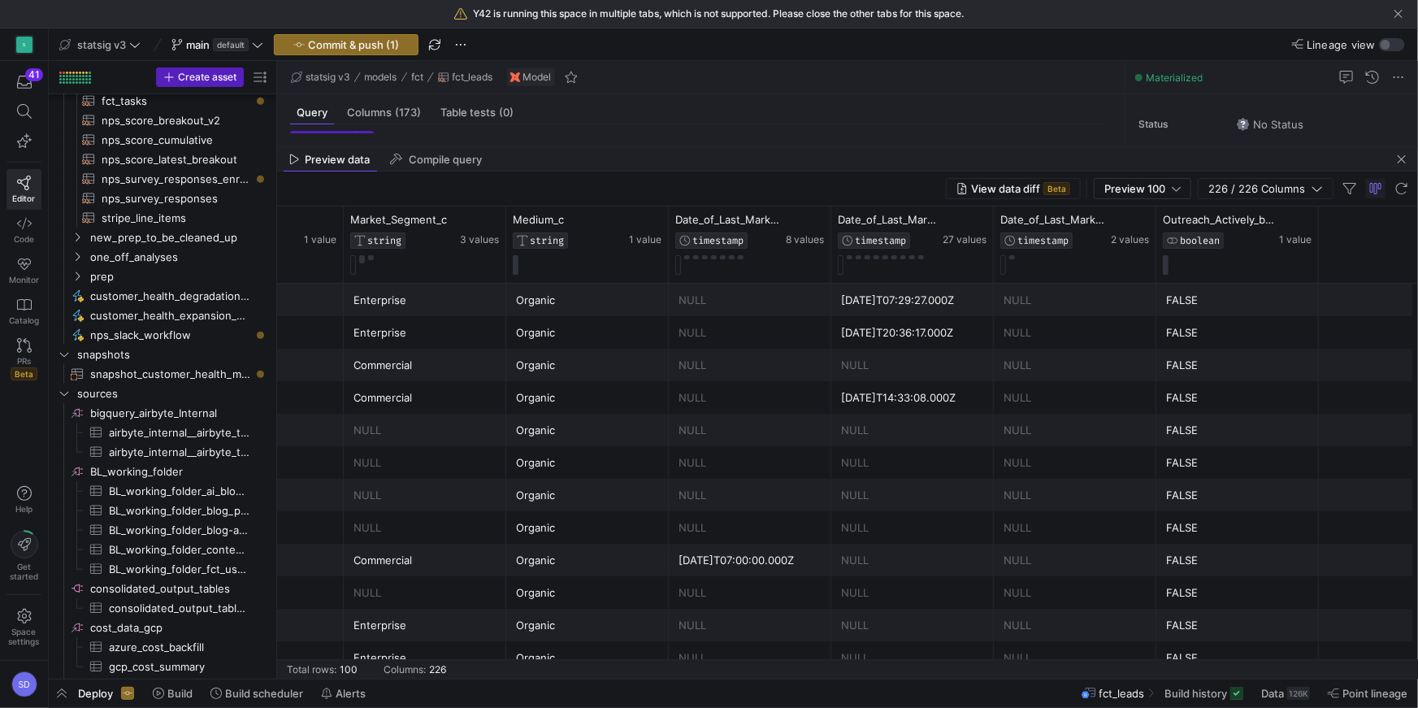
scroll to position [0, 3738]
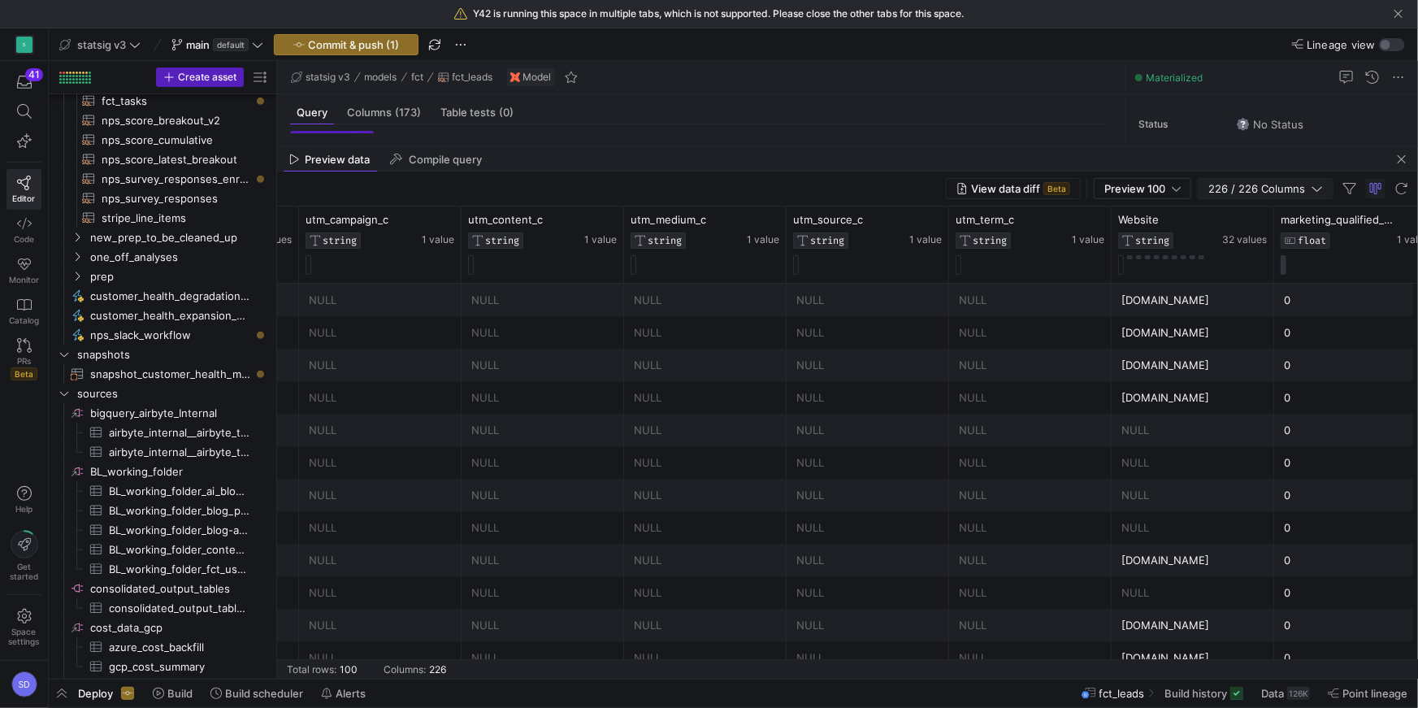
click at [1063, 193] on span "226 / 226 Columns" at bounding box center [1259, 188] width 103 height 13
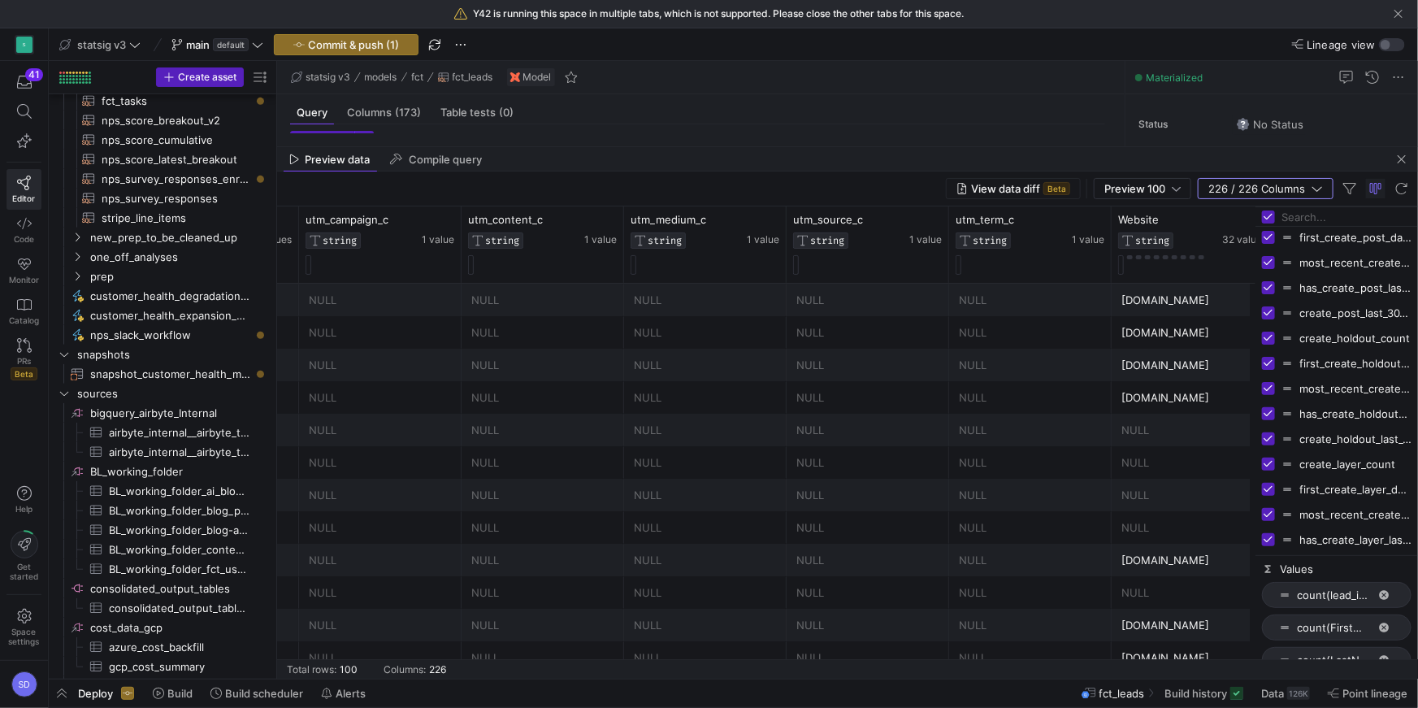
scroll to position [5370, 0]
click at [1063, 221] on input "Filter Columns Input" at bounding box center [1346, 217] width 130 height 32
type input "maa"
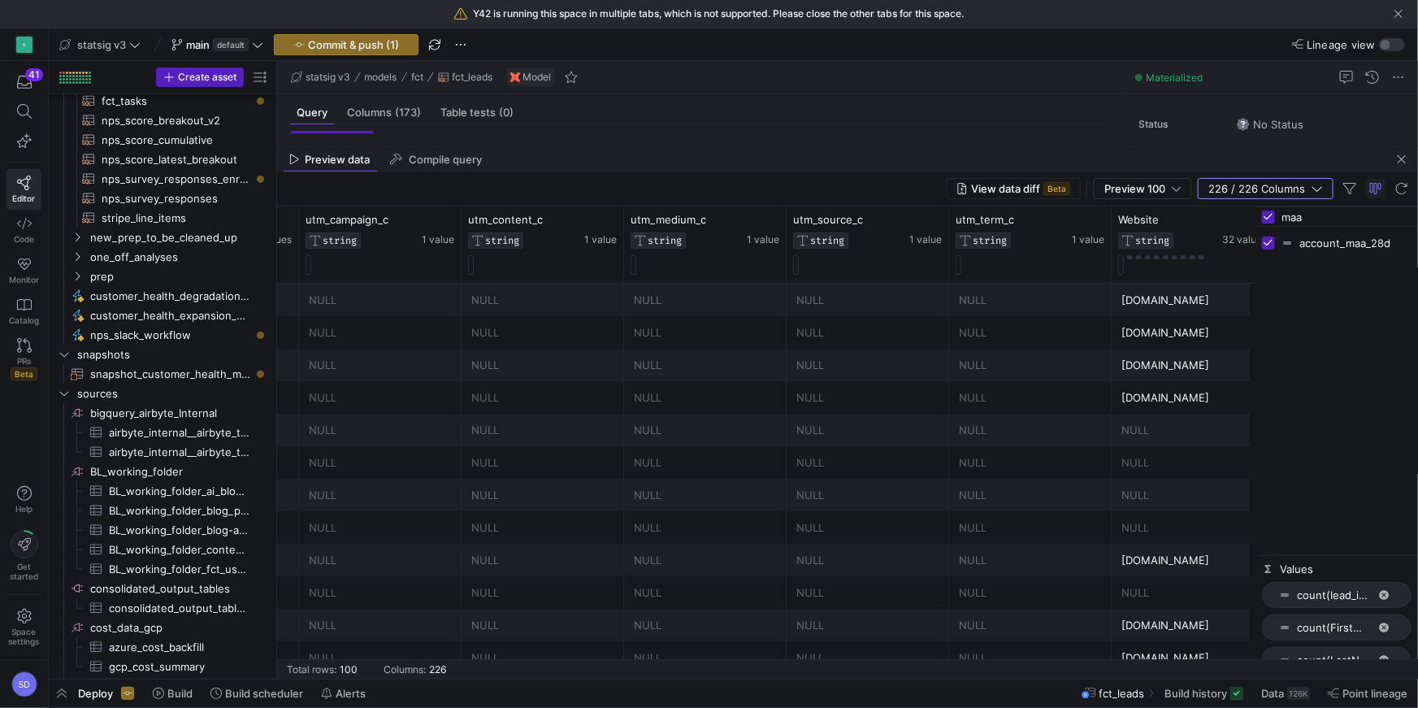
scroll to position [0, 0]
click at [1063, 219] on input "maa" at bounding box center [1346, 217] width 130 height 32
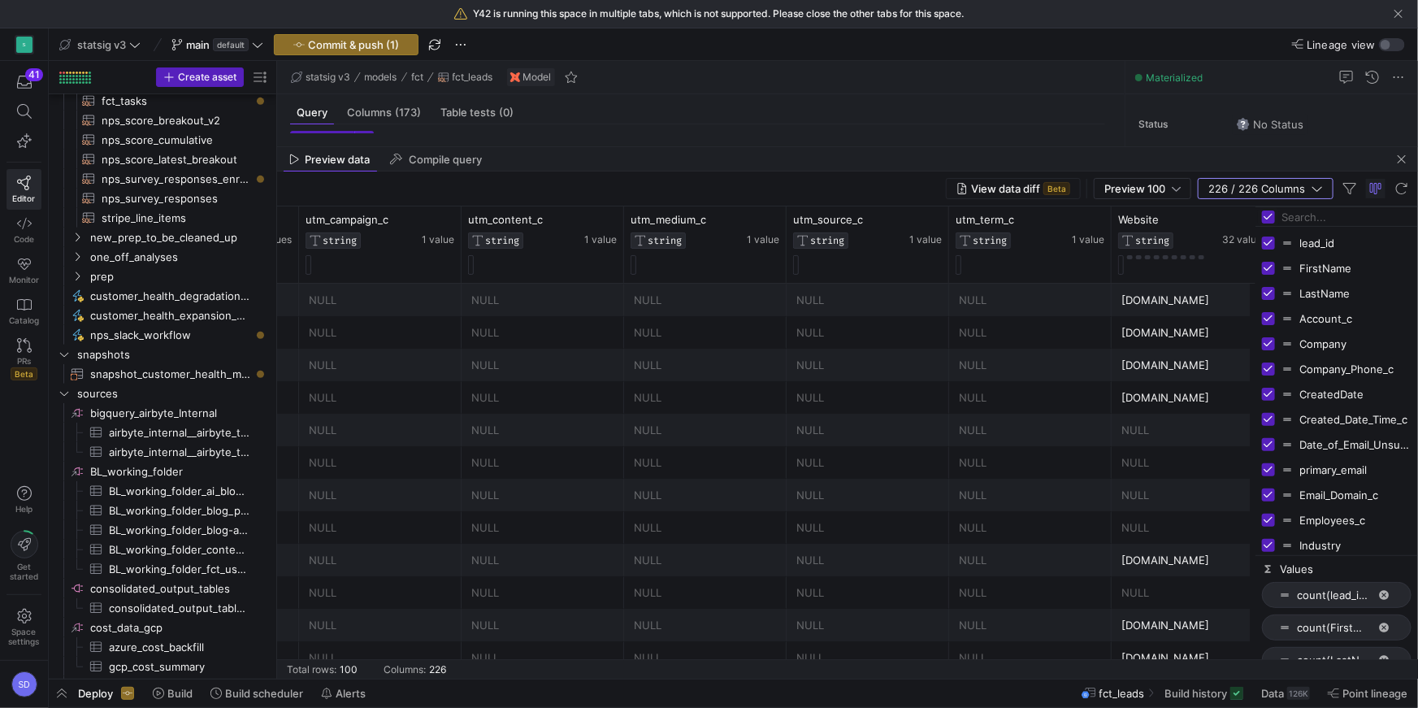
click at [1063, 219] on input "Toggle Select All Columns" at bounding box center [1268, 216] width 13 height 13
checkbox input "false"
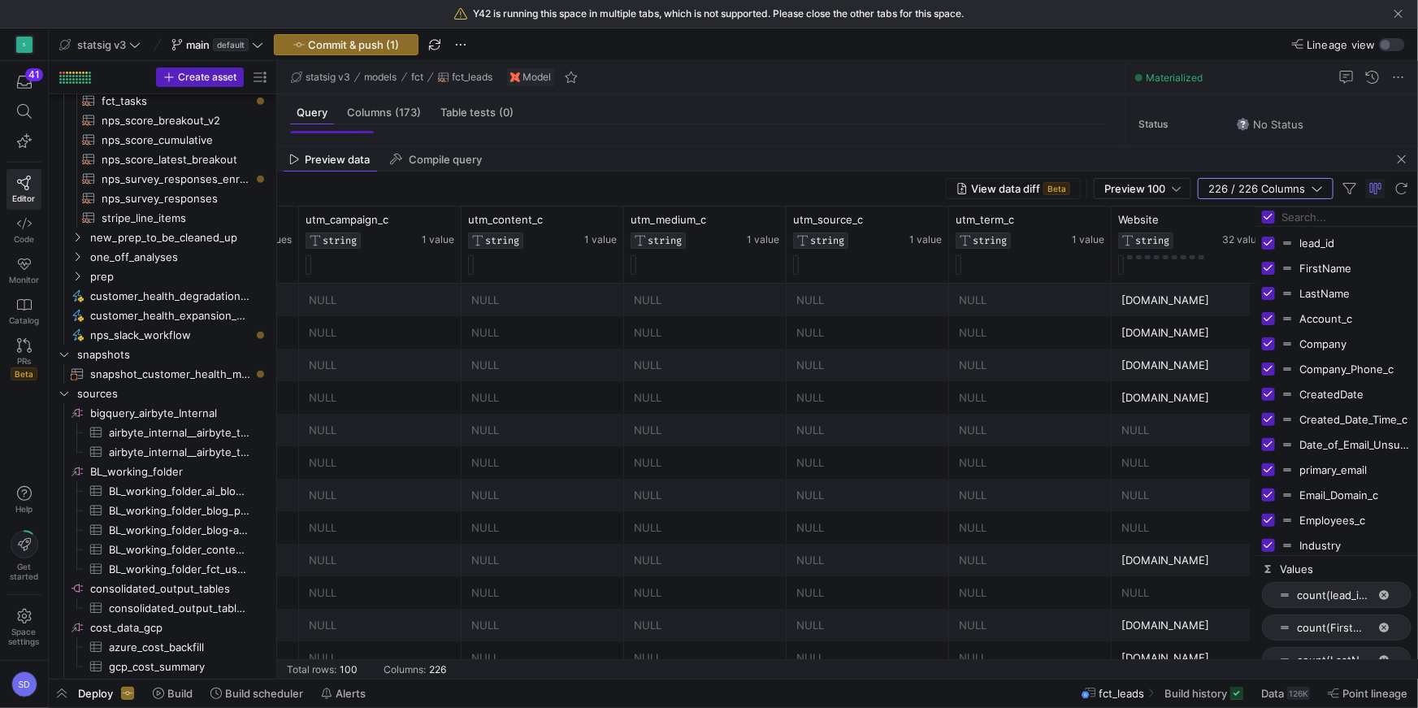
checkbox input "false"
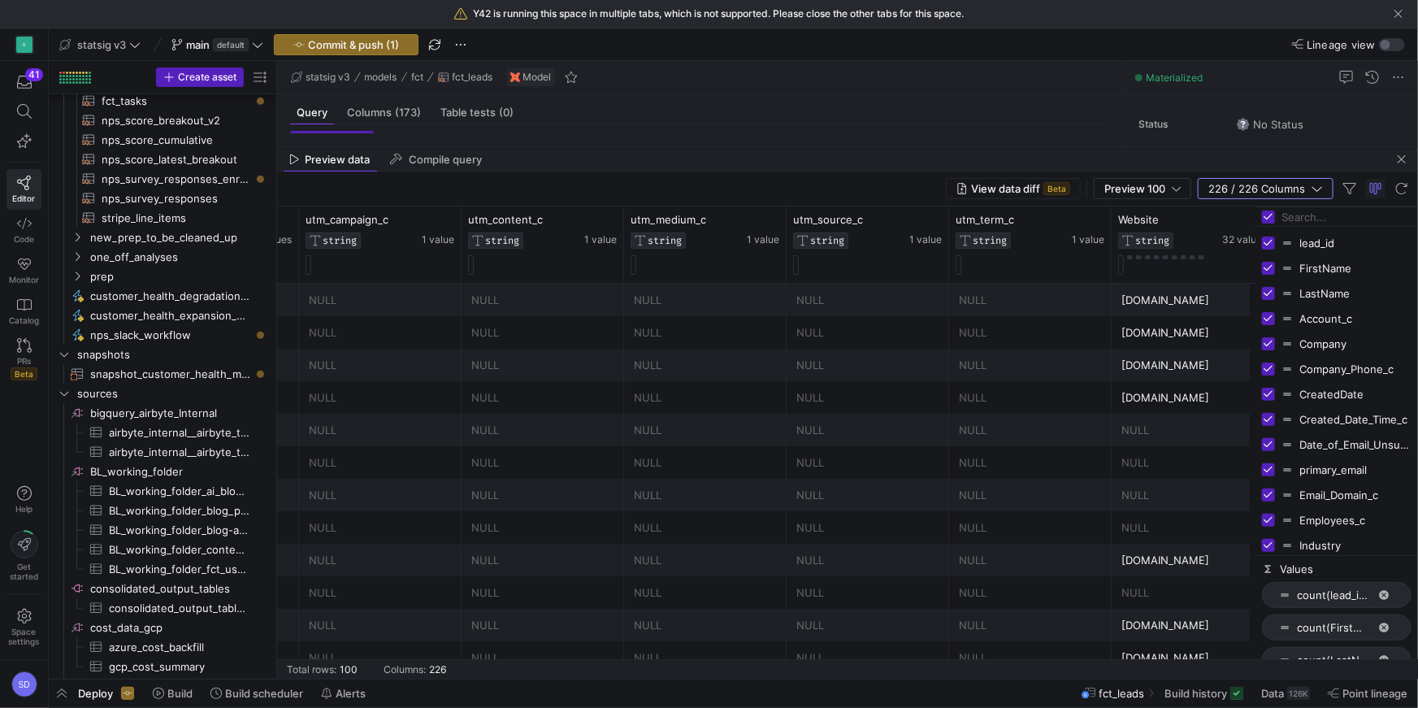
checkbox input "false"
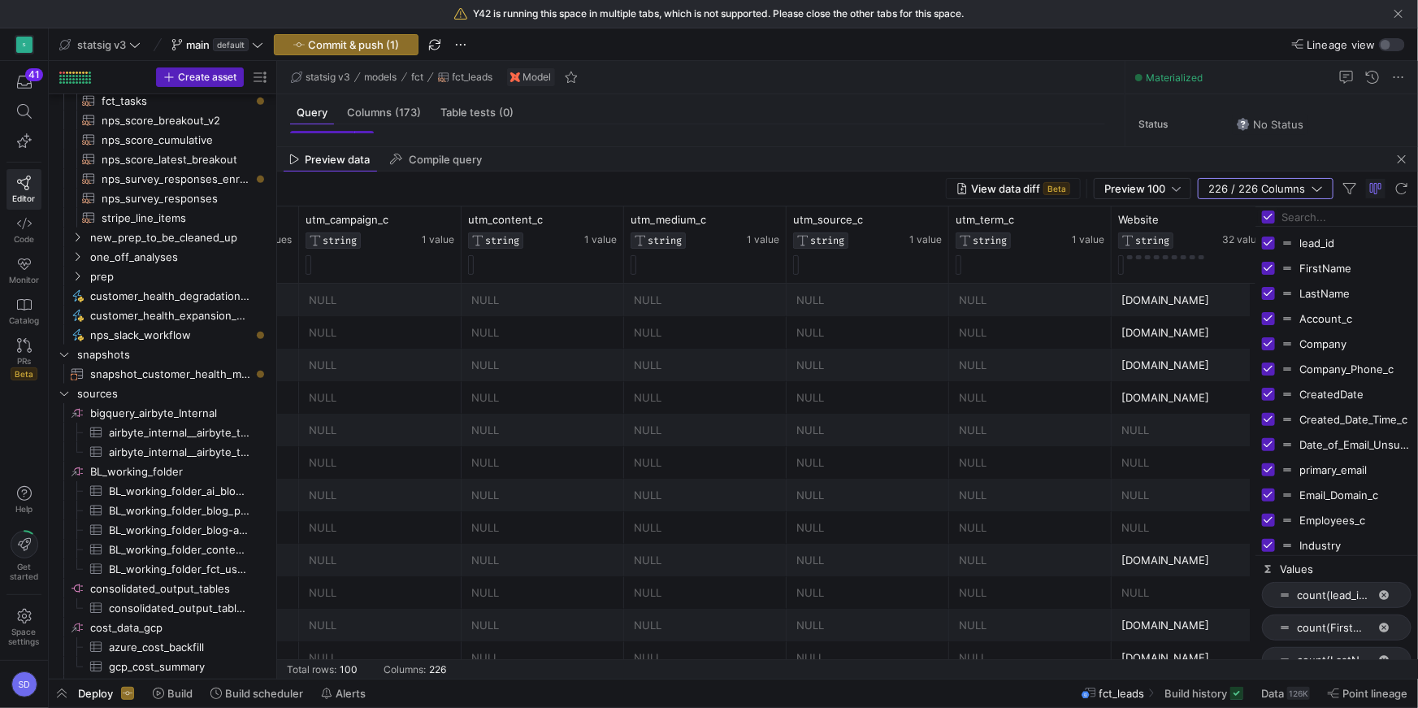
checkbox input "false"
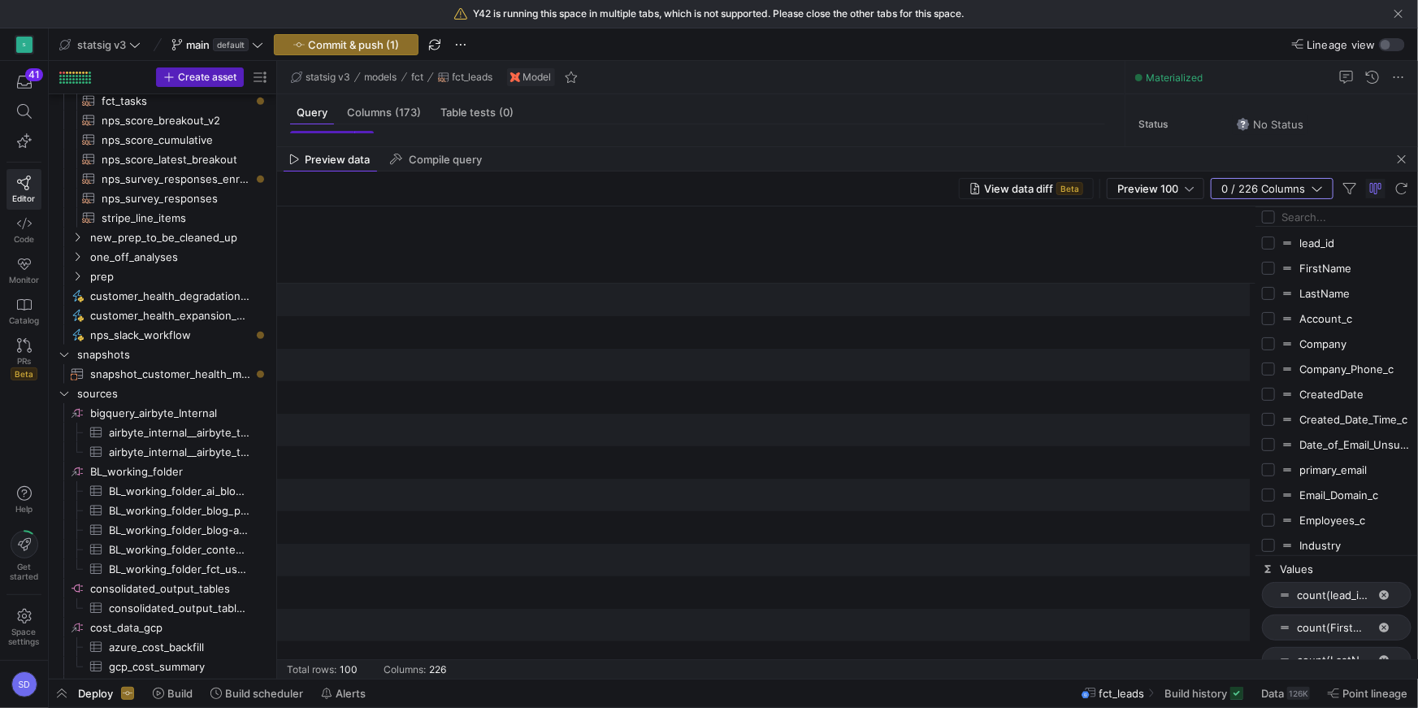
click at [1063, 216] on input "Filter Columns Input" at bounding box center [1346, 217] width 130 height 32
type input "acc"
click at [1063, 271] on input "Press SPACE to toggle visibility (hidden)" at bounding box center [1268, 268] width 13 height 13
checkbox input "true"
checkbox input "false"
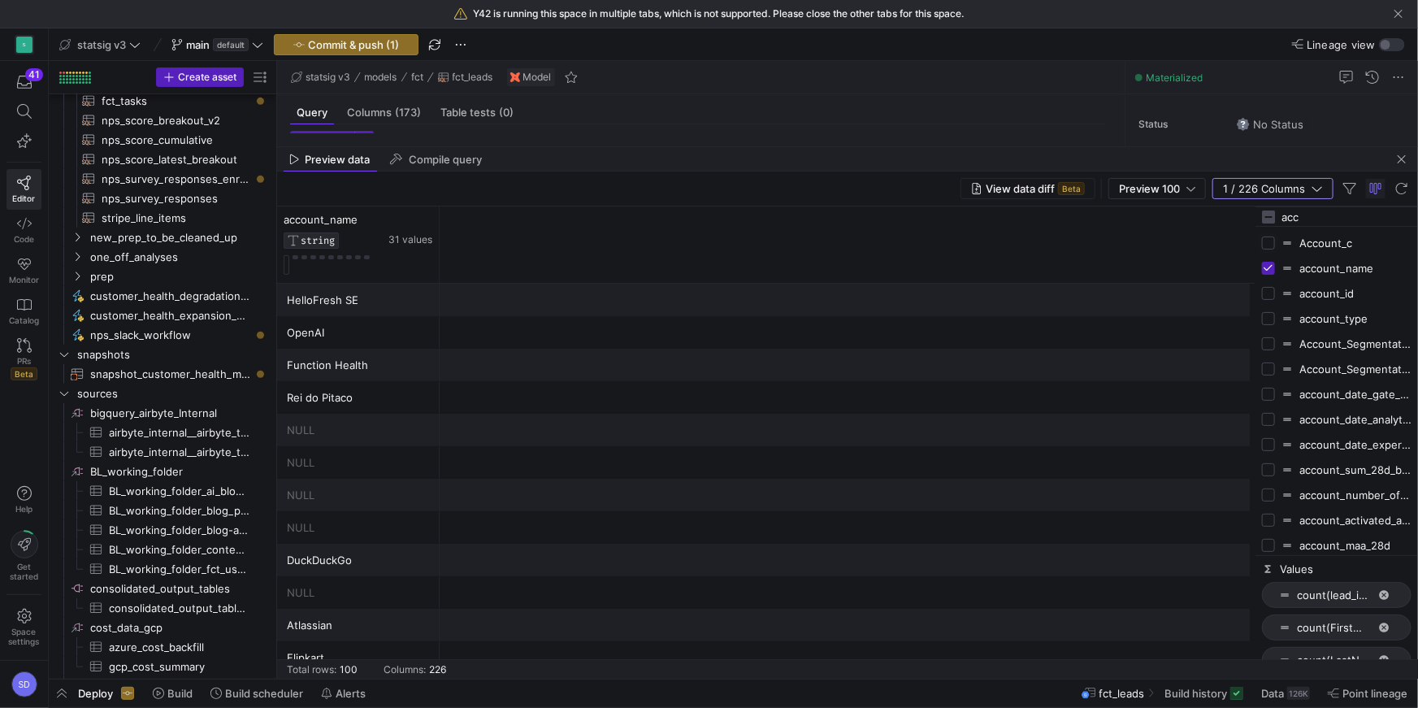
click at [1063, 244] on input "Press SPACE to toggle visibility (hidden)" at bounding box center [1268, 242] width 13 height 13
checkbox input "true"
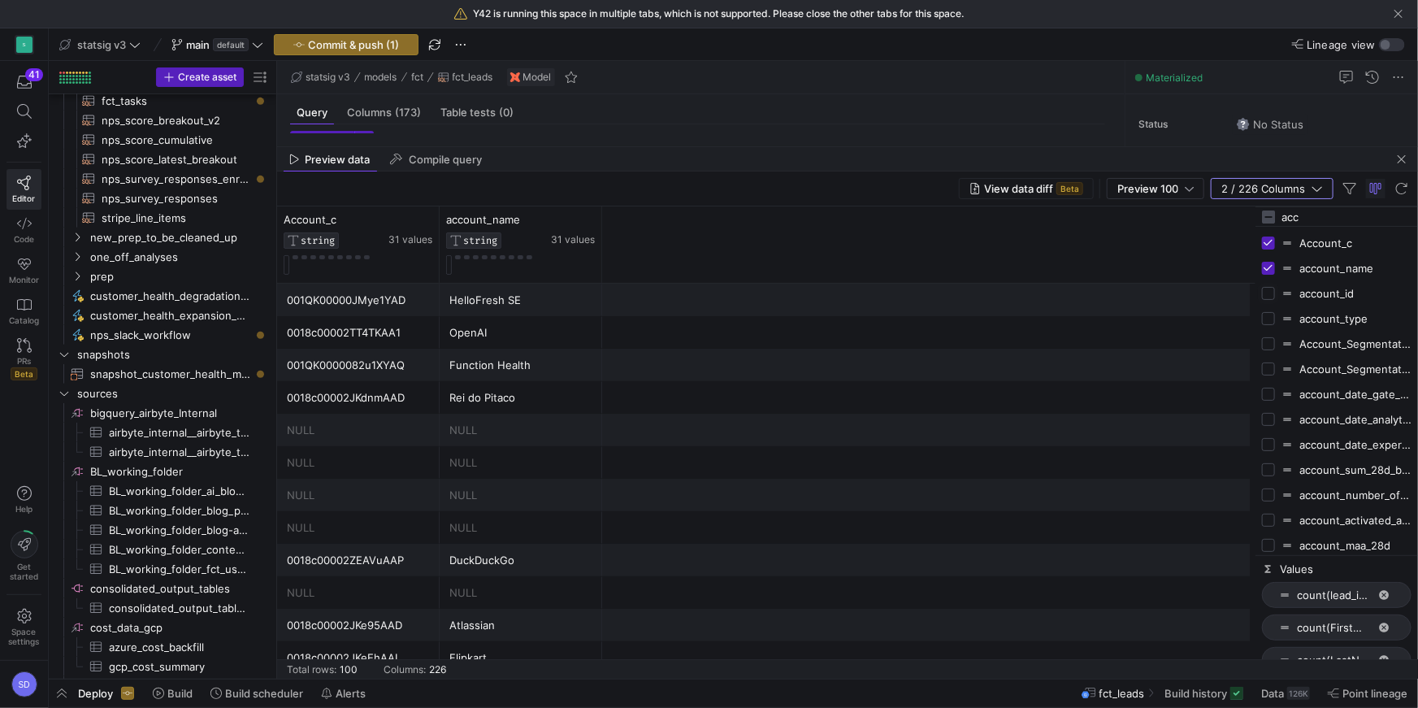
click at [1063, 291] on input "Press SPACE to toggle visibility (hidden)" at bounding box center [1268, 293] width 13 height 13
checkbox input "true"
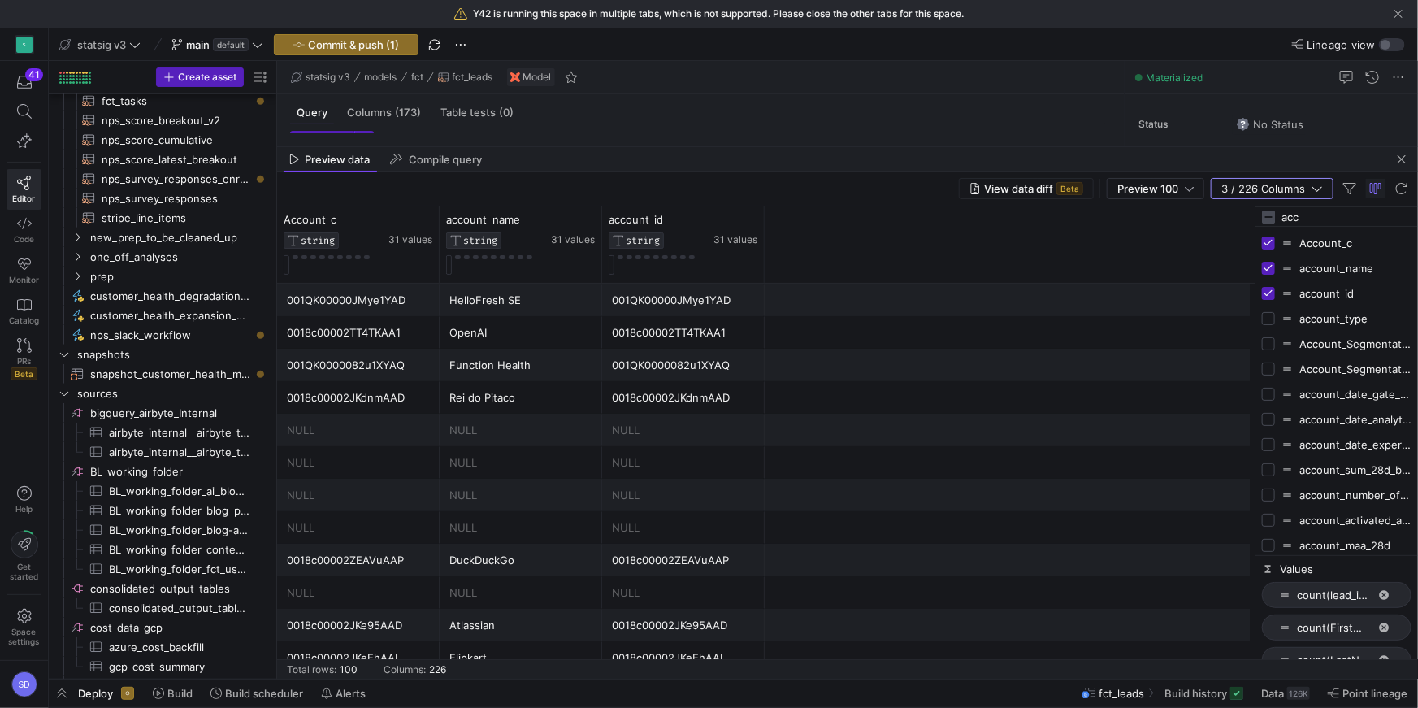
click at [1063, 215] on input "acc" at bounding box center [1346, 217] width 130 height 32
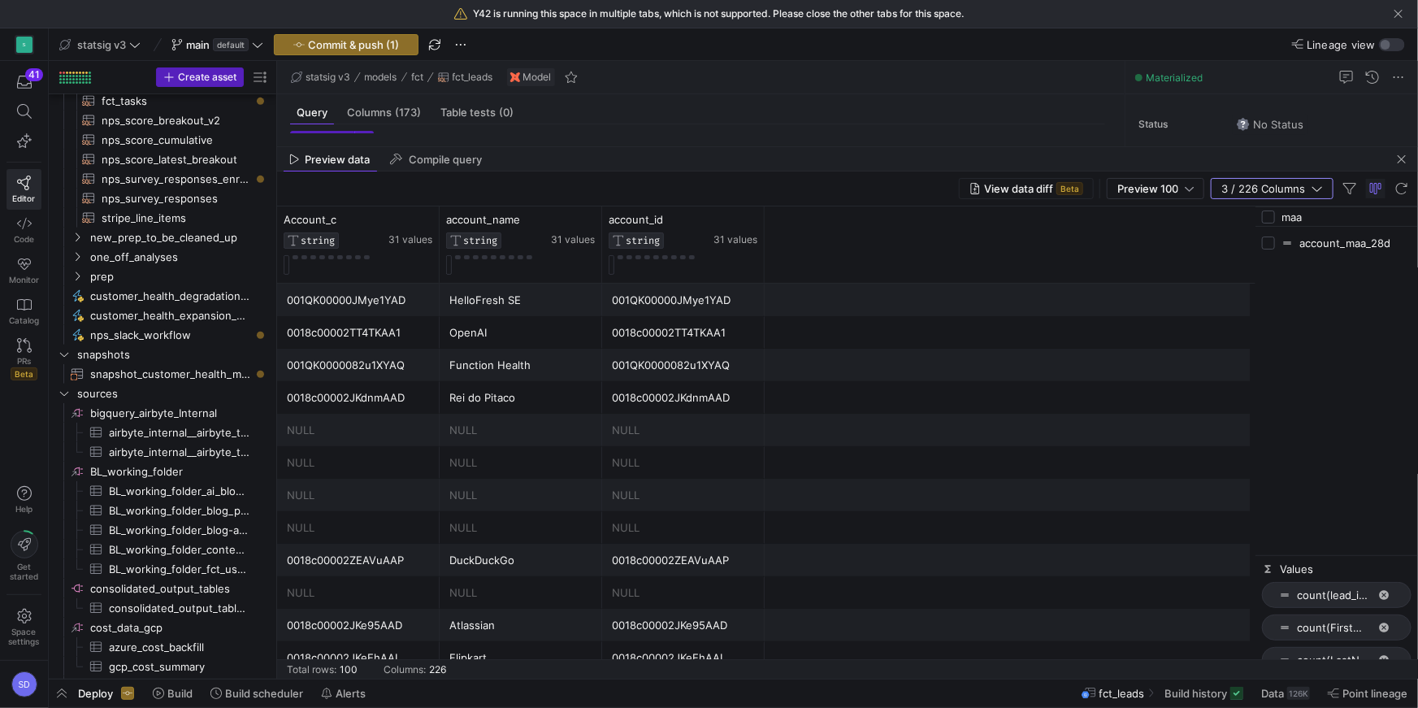
type input "maa"
click at [1063, 247] on div "account_maa_28d" at bounding box center [1336, 242] width 149 height 25
click at [1063, 245] on input "Press SPACE to toggle visibility (hidden)" at bounding box center [1268, 242] width 13 height 13
checkbox input "true"
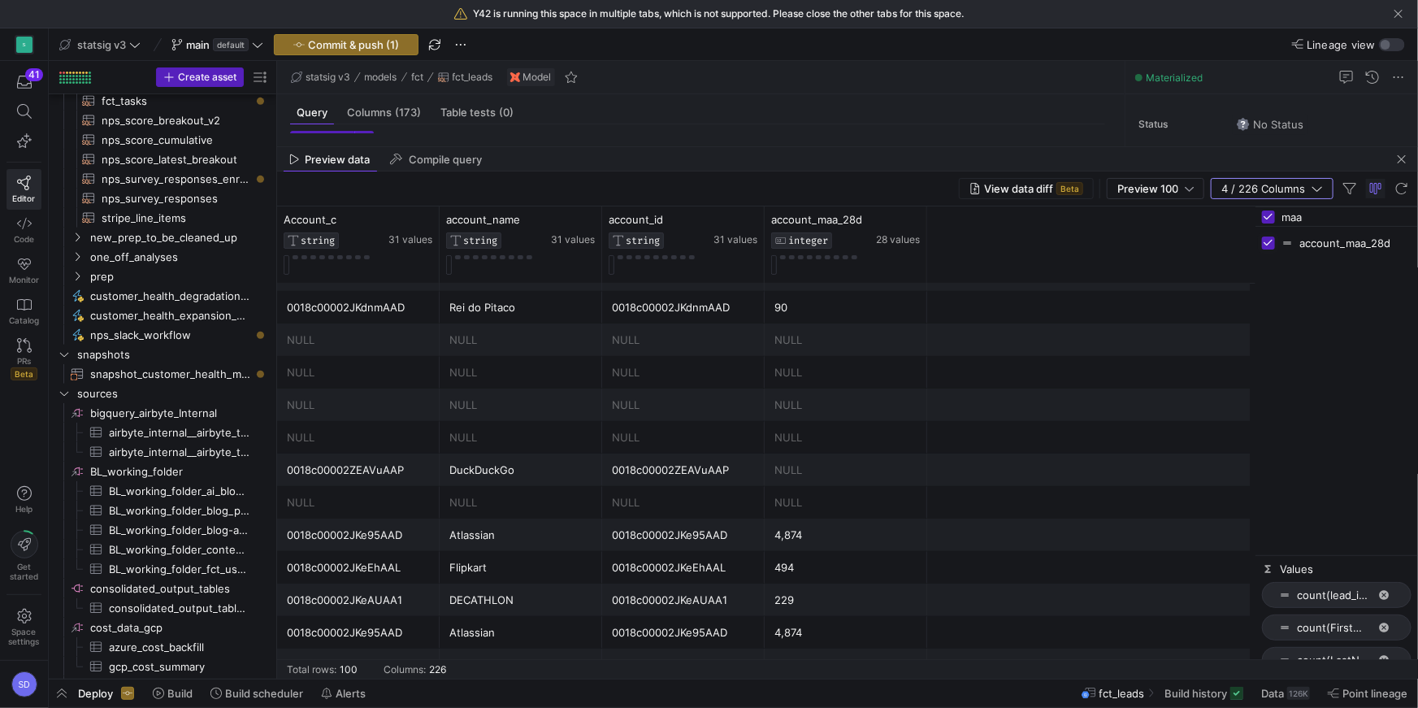
scroll to position [106, 0]
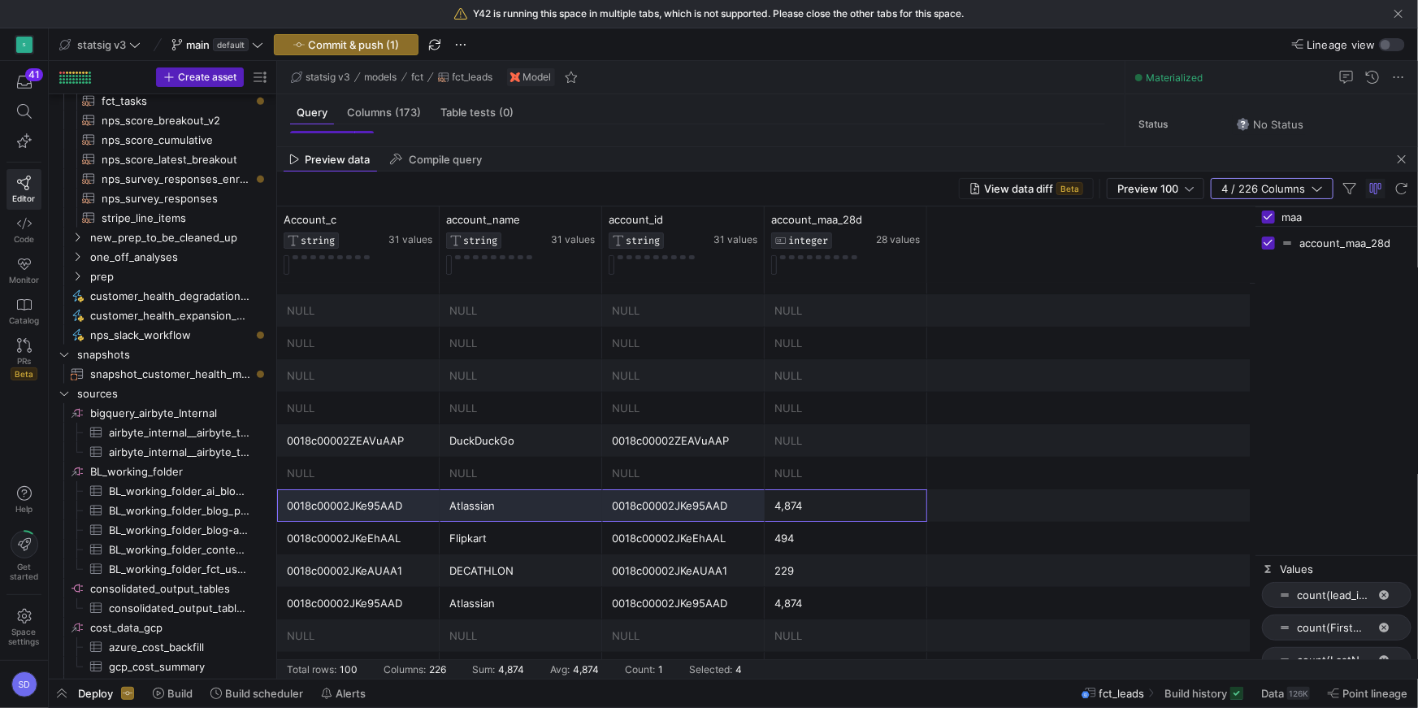
drag, startPoint x: 816, startPoint y: 500, endPoint x: 370, endPoint y: 511, distance: 445.4
click at [370, 510] on div "Atlassian 0018c00002JKe95AAD 0018c00002JKe95AAD 4,874" at bounding box center [766, 505] width 978 height 32
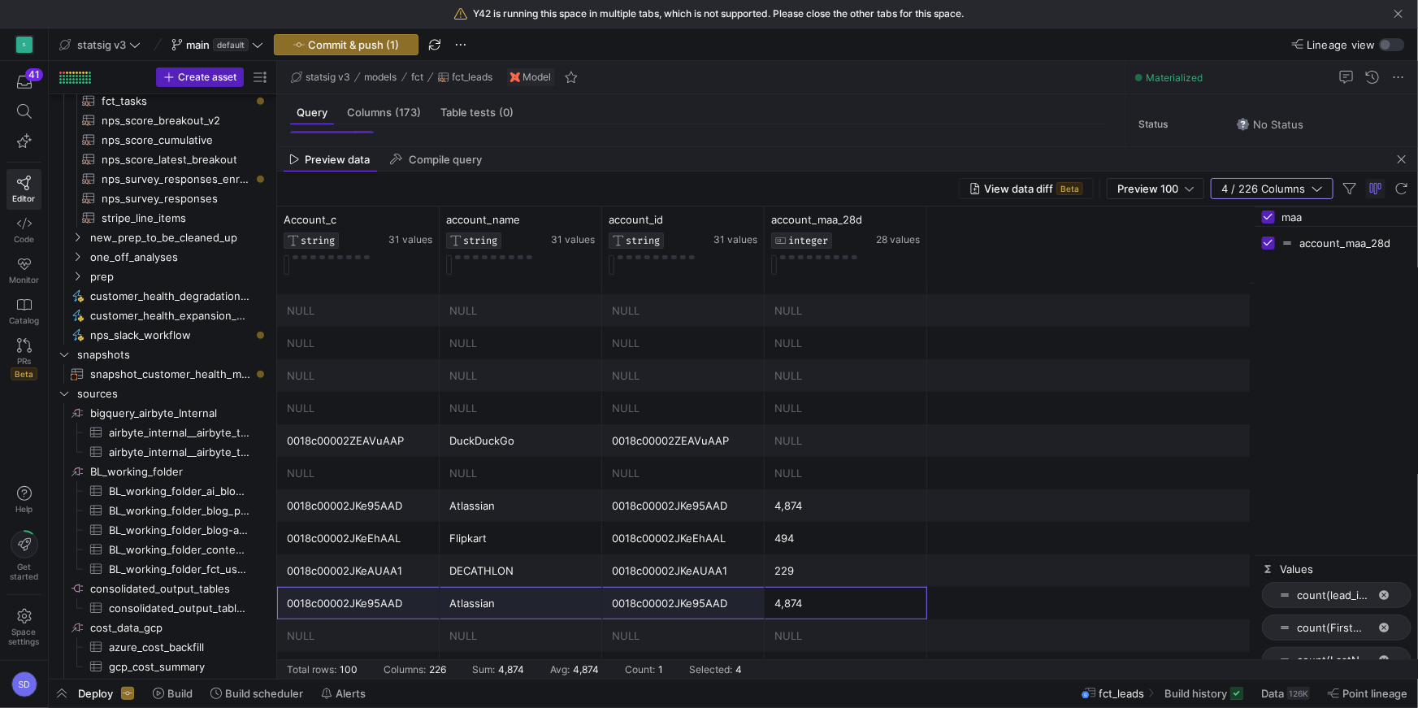
drag, startPoint x: 811, startPoint y: 596, endPoint x: 427, endPoint y: 613, distance: 384.7
click at [424, 510] on div "Atlassian 0018c00002JKe95AAD 0018c00002JKe95AAD 4,874" at bounding box center [766, 603] width 978 height 32
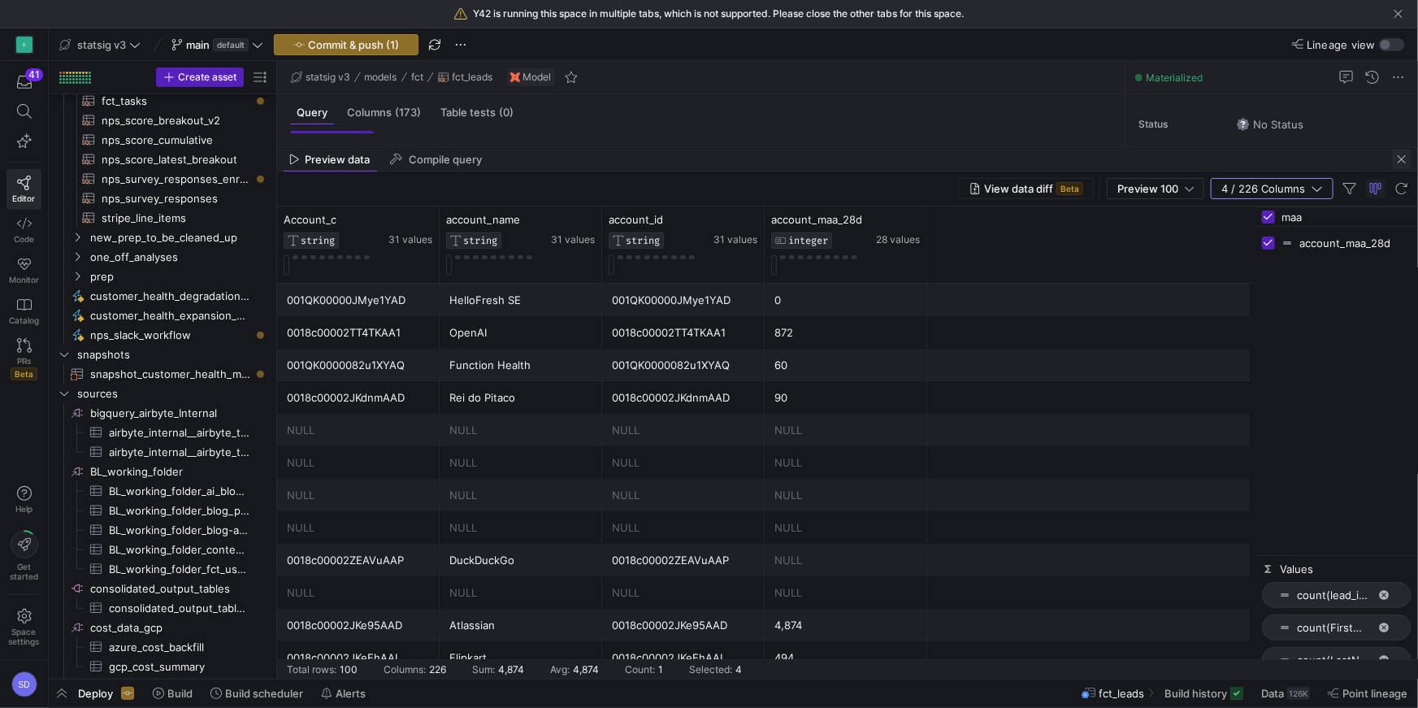
click at [1063, 159] on span "button" at bounding box center [1401, 158] width 19 height 19
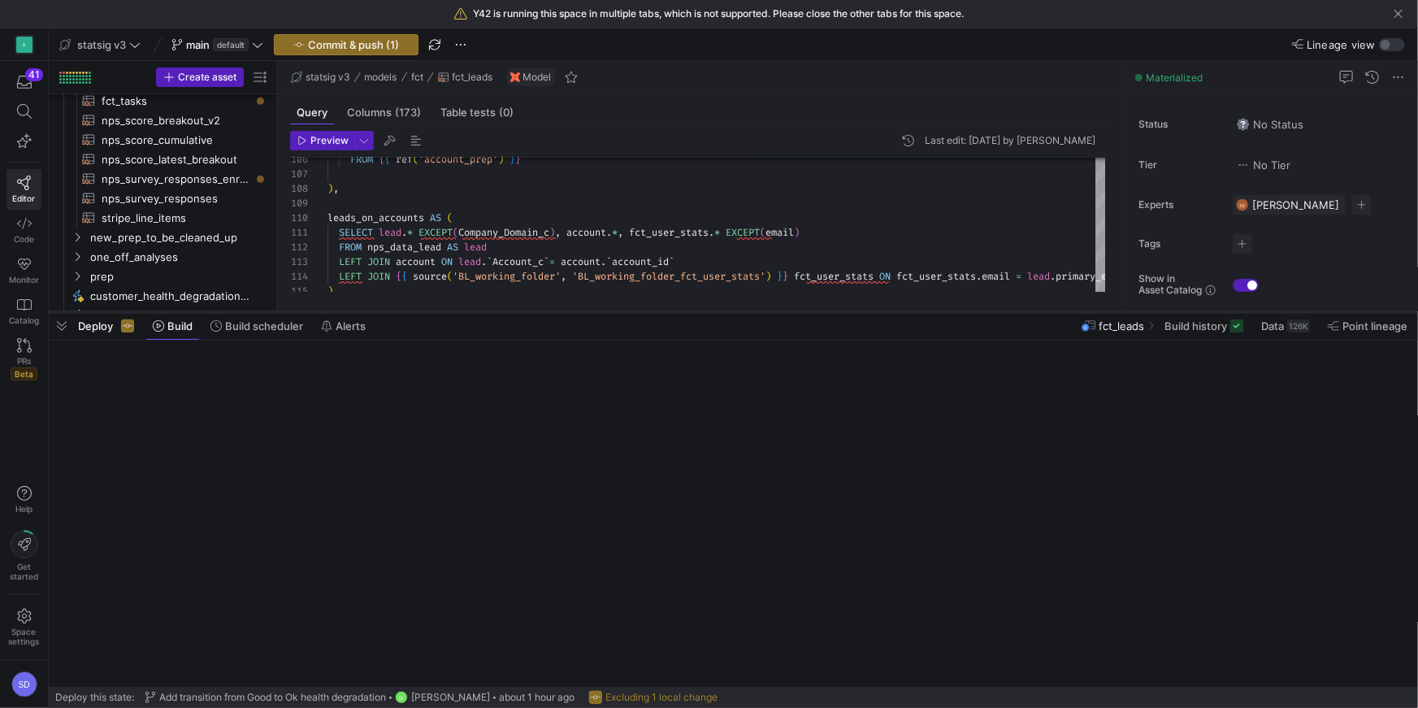
drag, startPoint x: 642, startPoint y: 679, endPoint x: 700, endPoint y: 313, distance: 371.1
click at [700, 313] on div at bounding box center [733, 312] width 1369 height 6
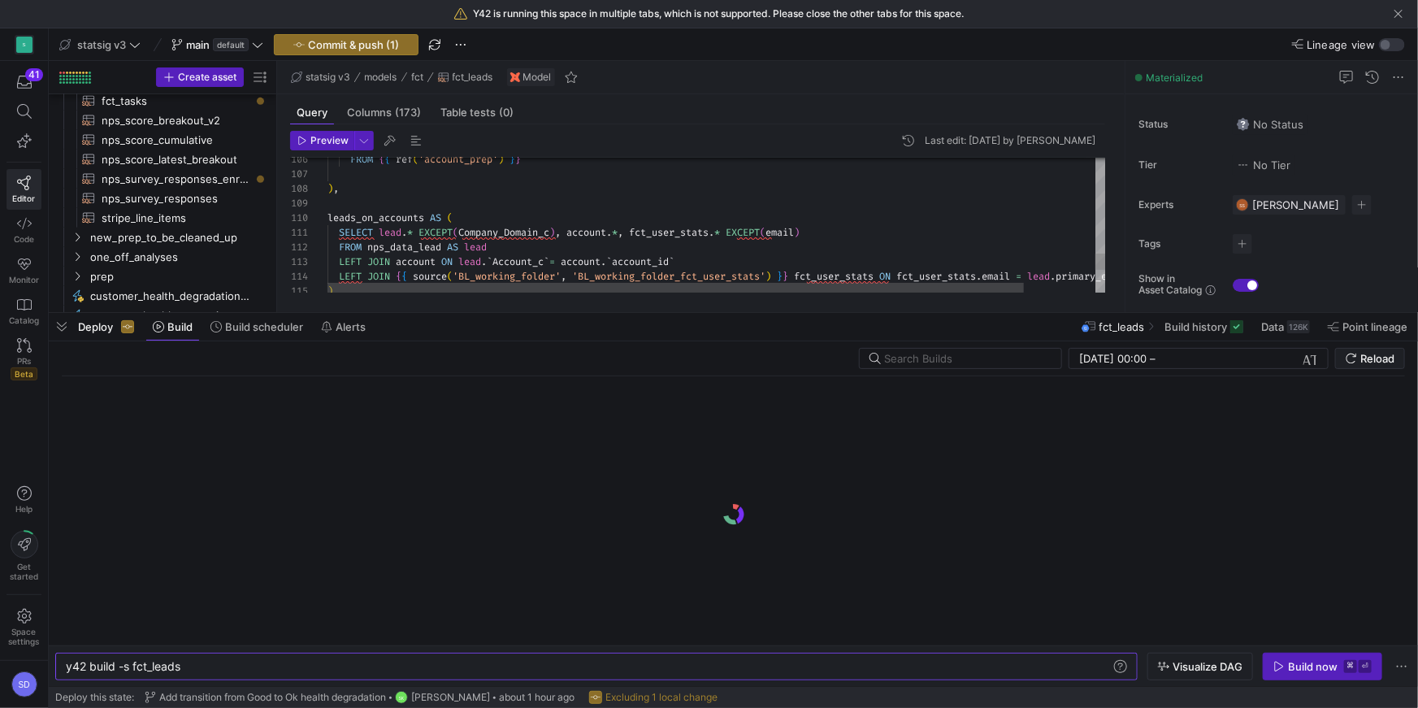
type textarea "ShippingCity, ShippingState, ShippingCountry, FROM {{ ref('account_prep') }} ),…"
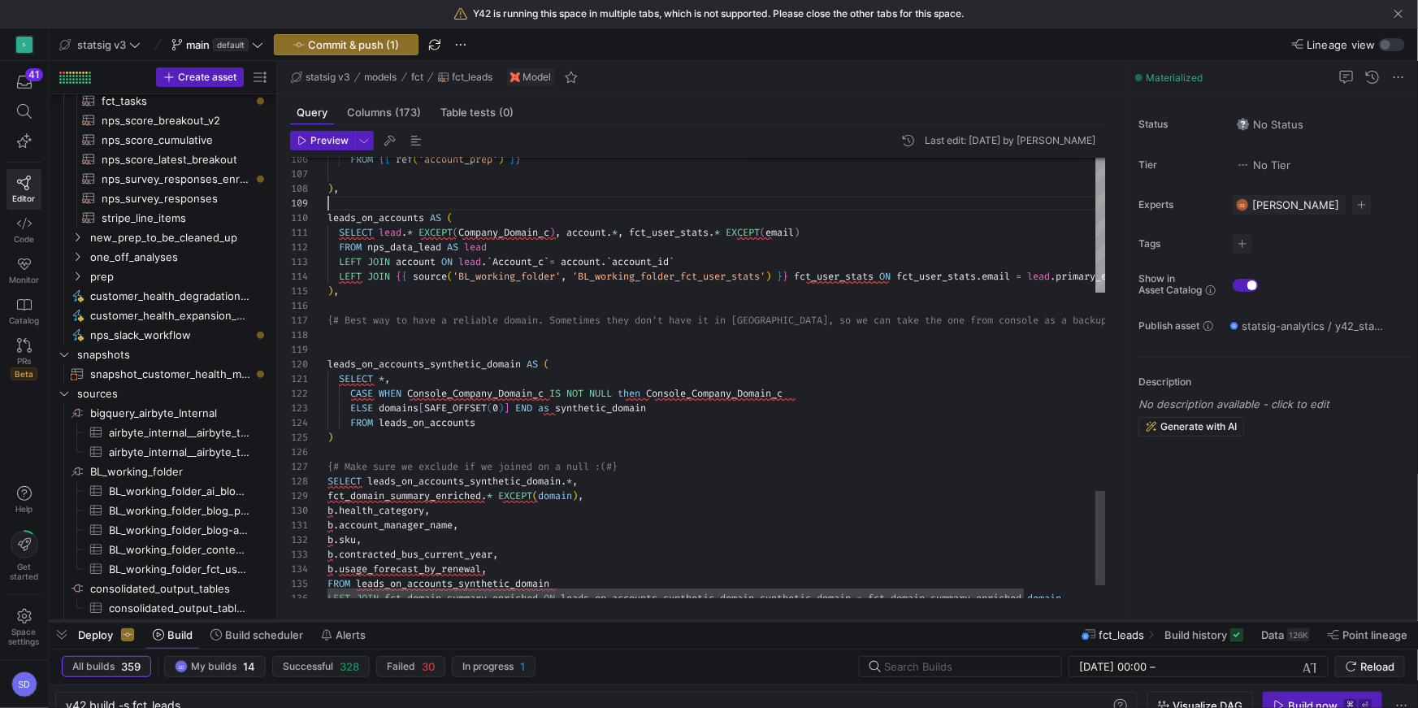
drag, startPoint x: 795, startPoint y: 310, endPoint x: 786, endPoint y: 652, distance: 343.0
click at [786, 510] on div at bounding box center [733, 620] width 1369 height 6
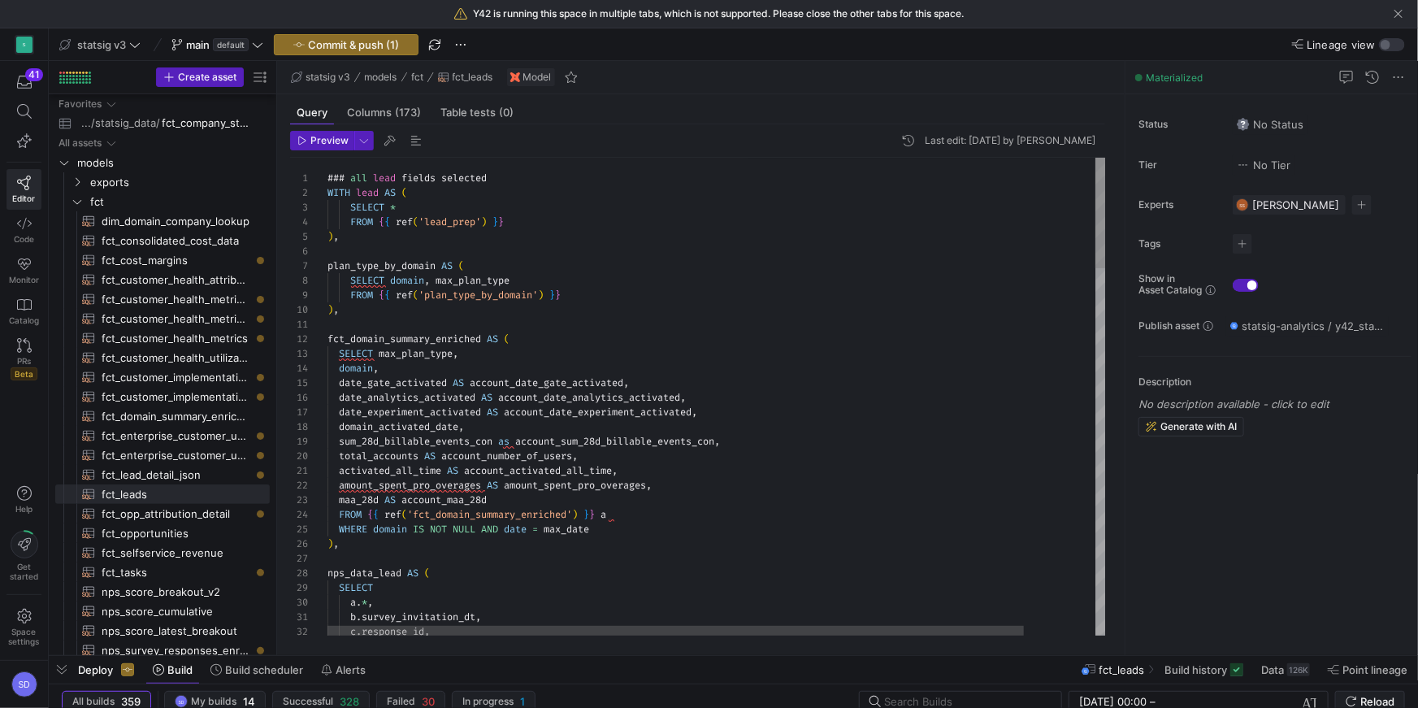
scroll to position [0, 115]
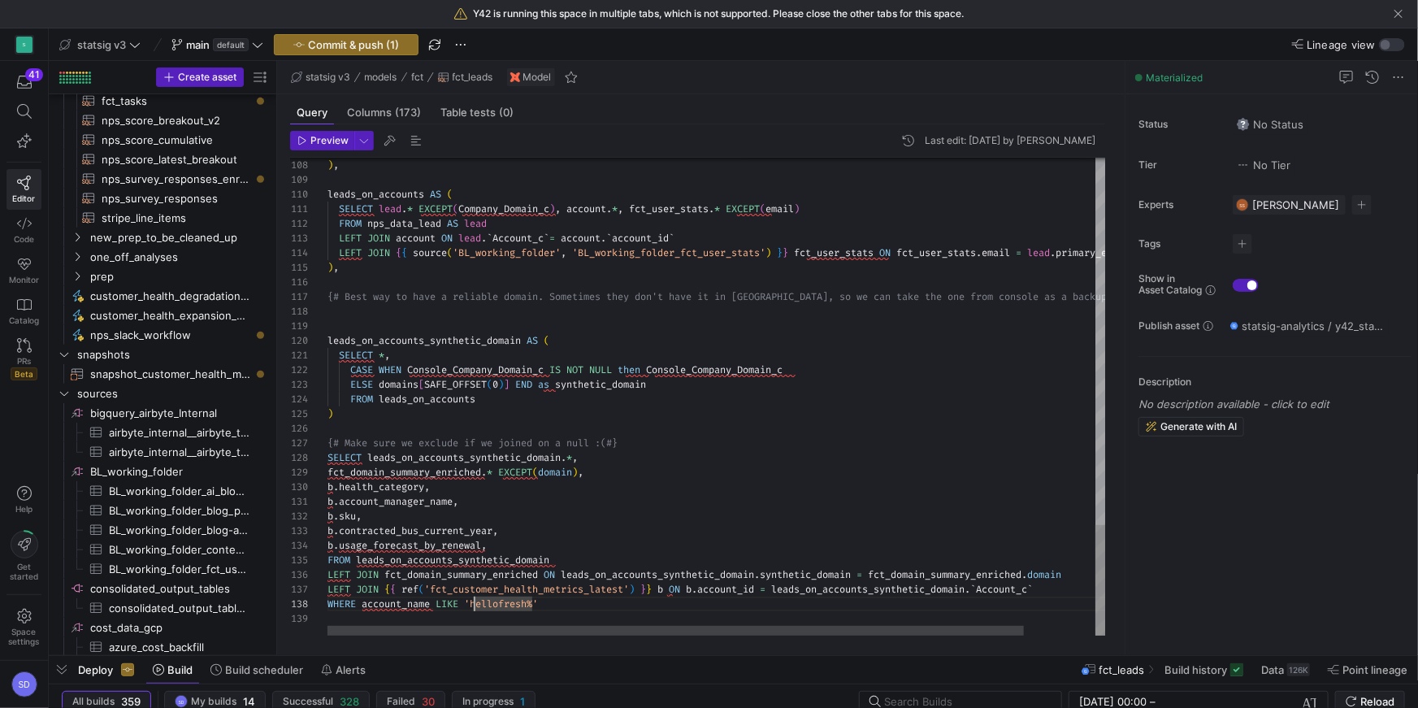
scroll to position [102, 152]
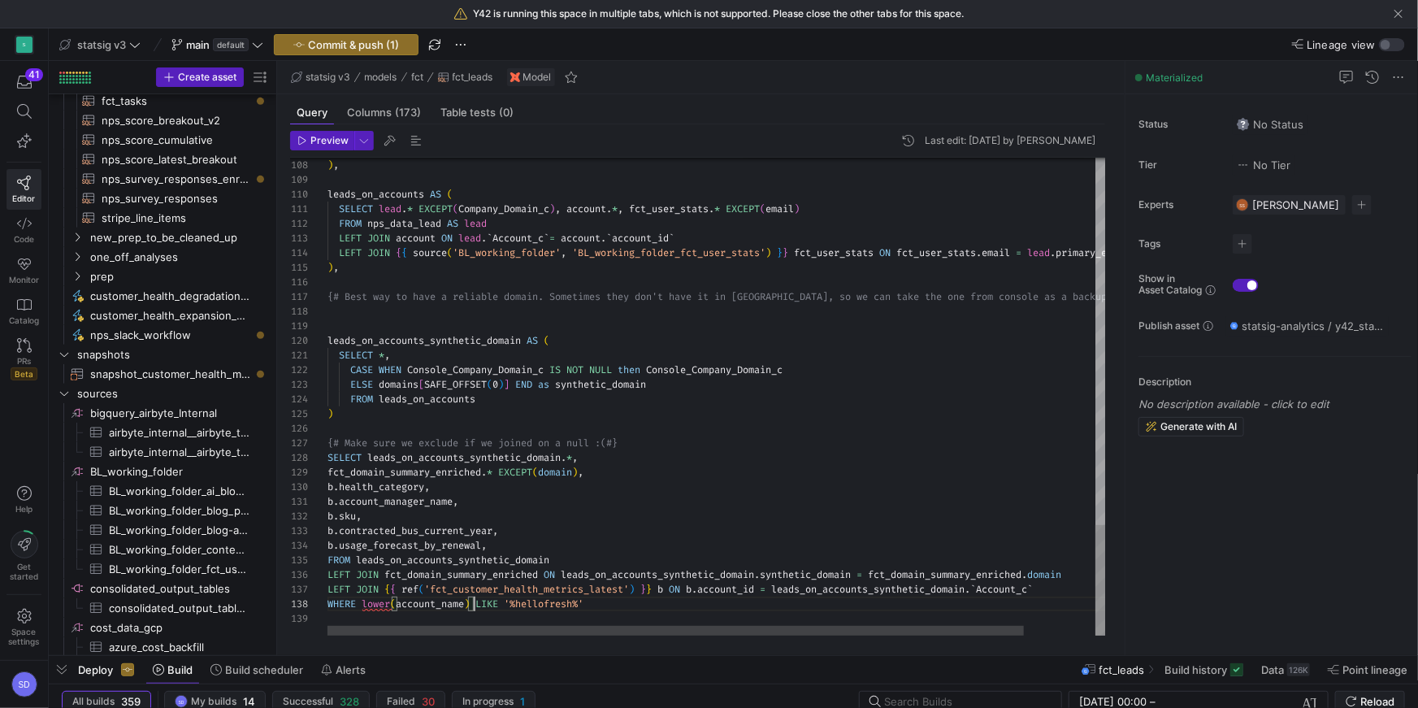
scroll to position [102, 146]
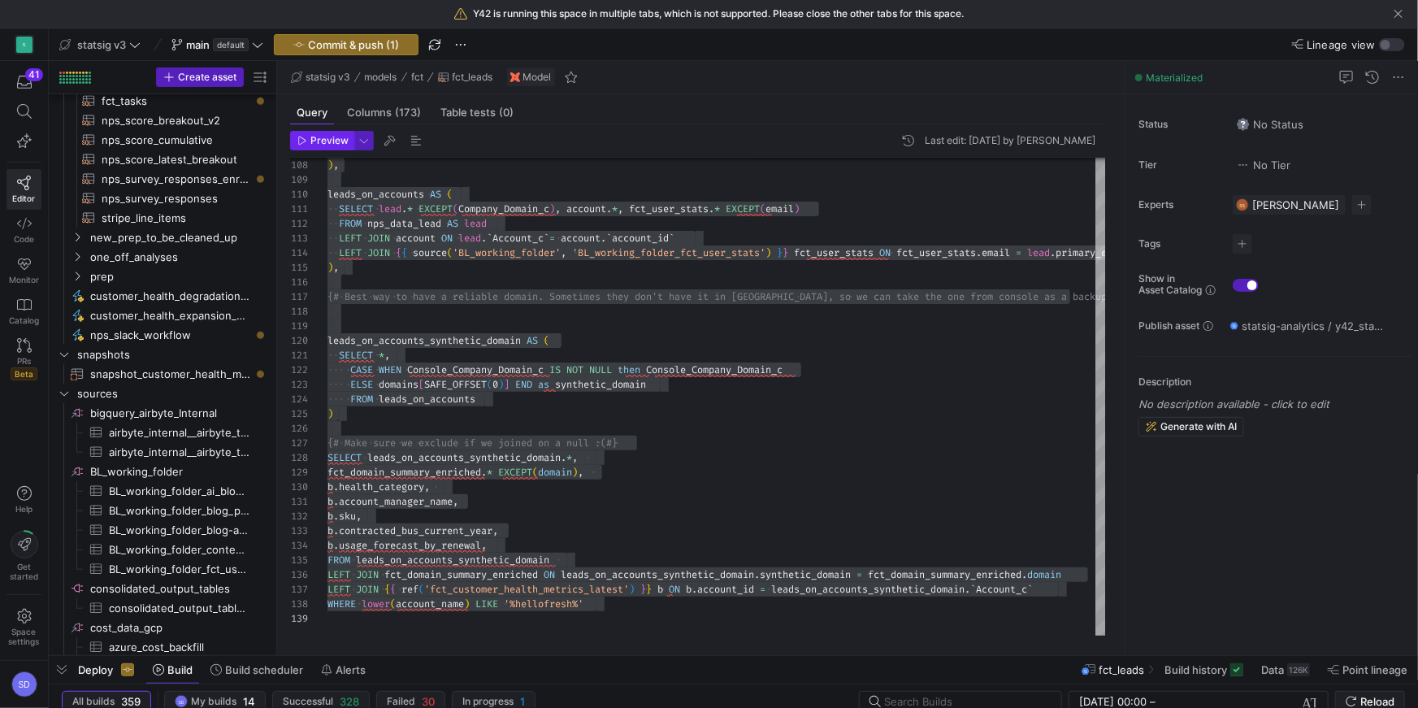
click at [337, 141] on span "Preview" at bounding box center [329, 140] width 38 height 11
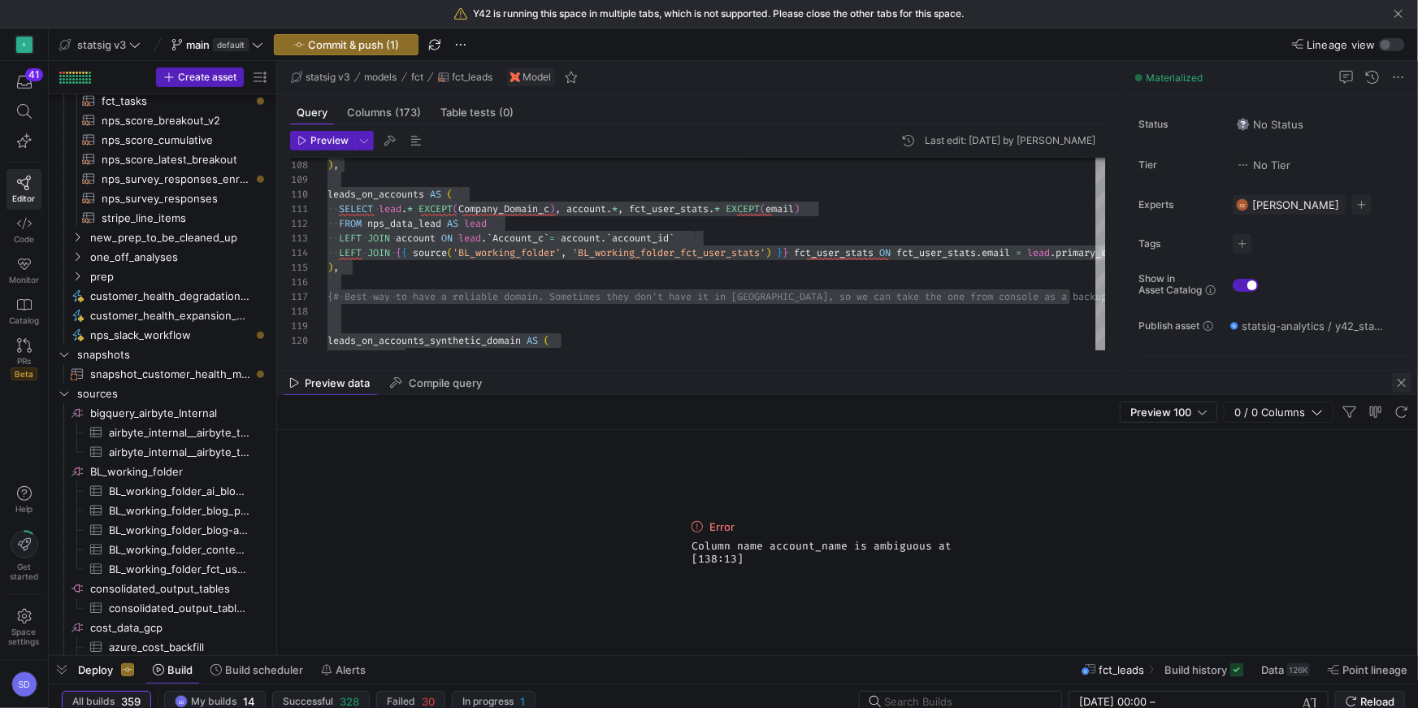
click at [1393, 383] on span "button" at bounding box center [1401, 382] width 19 height 19
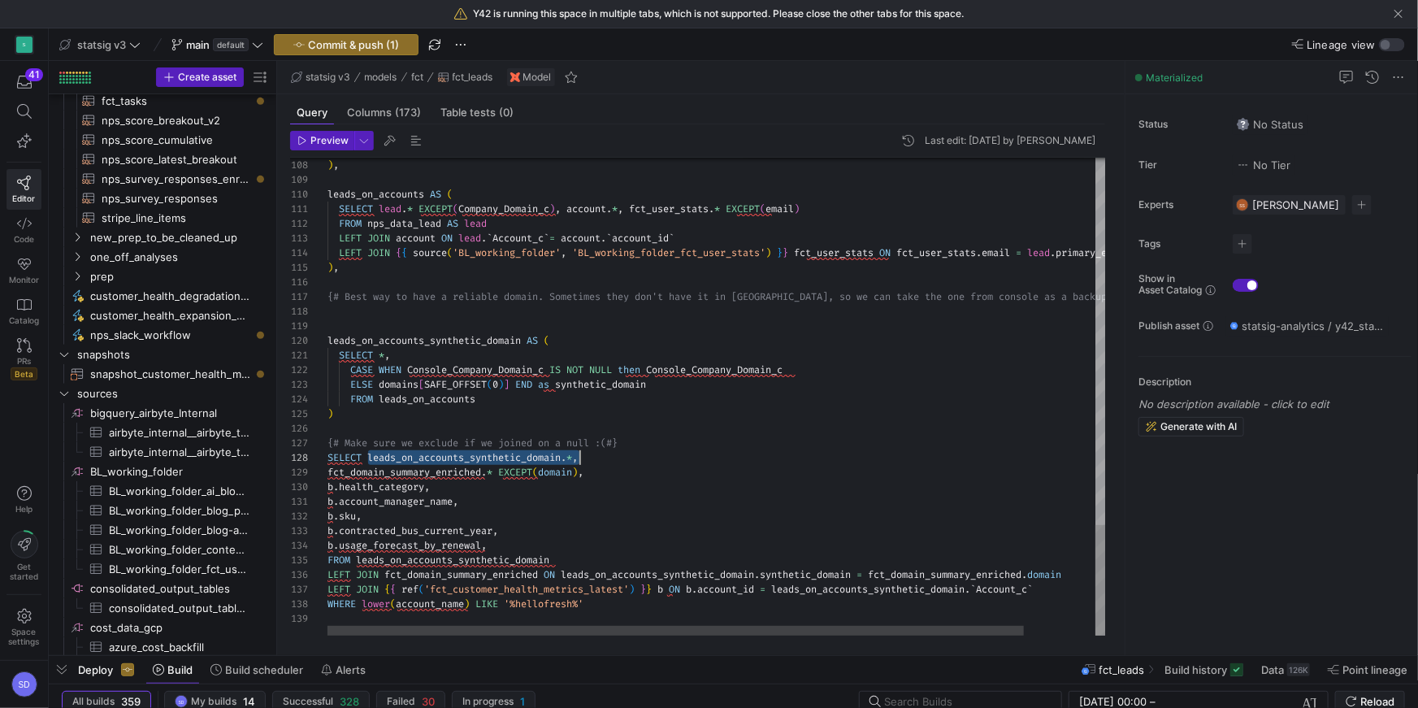
scroll to position [102, 258]
drag, startPoint x: 367, startPoint y: 453, endPoint x: 582, endPoint y: 451, distance: 214.5
drag, startPoint x: 572, startPoint y: 454, endPoint x: 307, endPoint y: 451, distance: 264.9
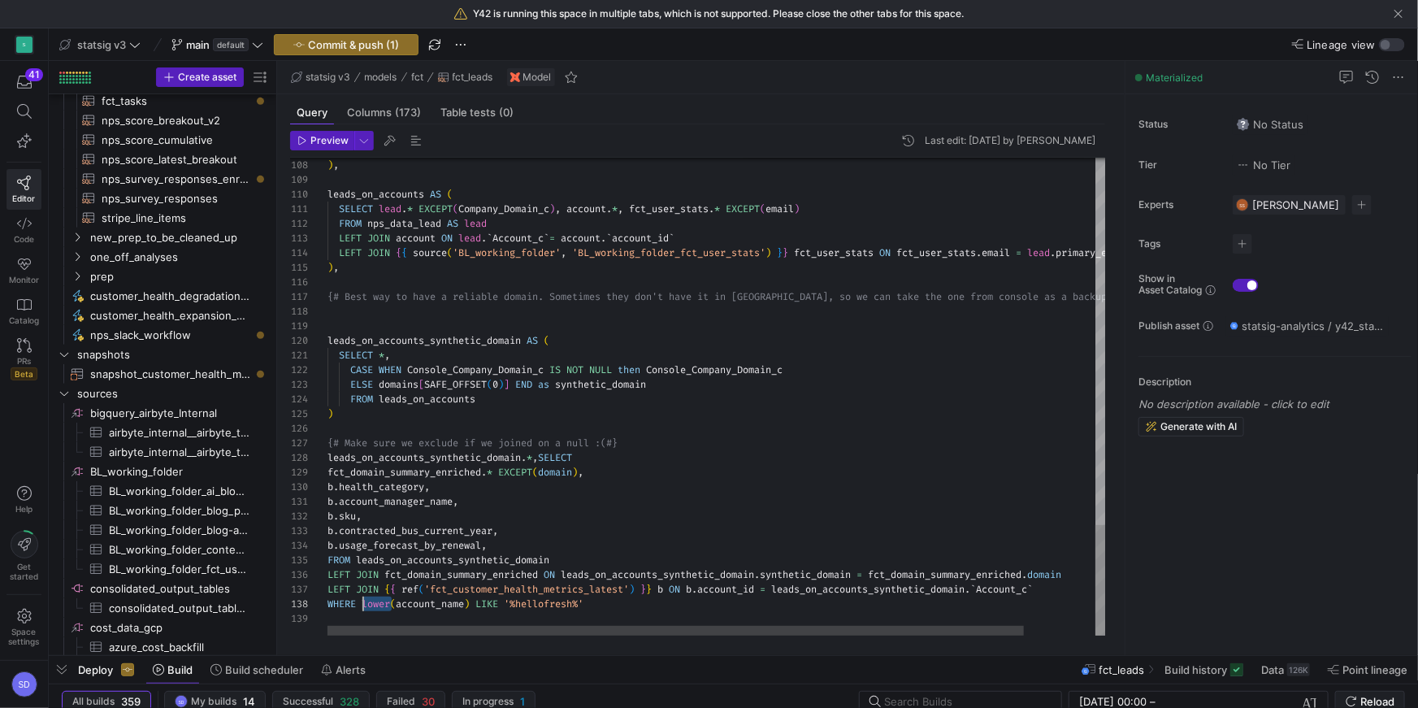
drag, startPoint x: 392, startPoint y: 601, endPoint x: 363, endPoint y: 600, distance: 28.5
type textarea "b.account_manager_name, [PERSON_NAME]sku, b.contracted_bus_current_year, b.usag…"
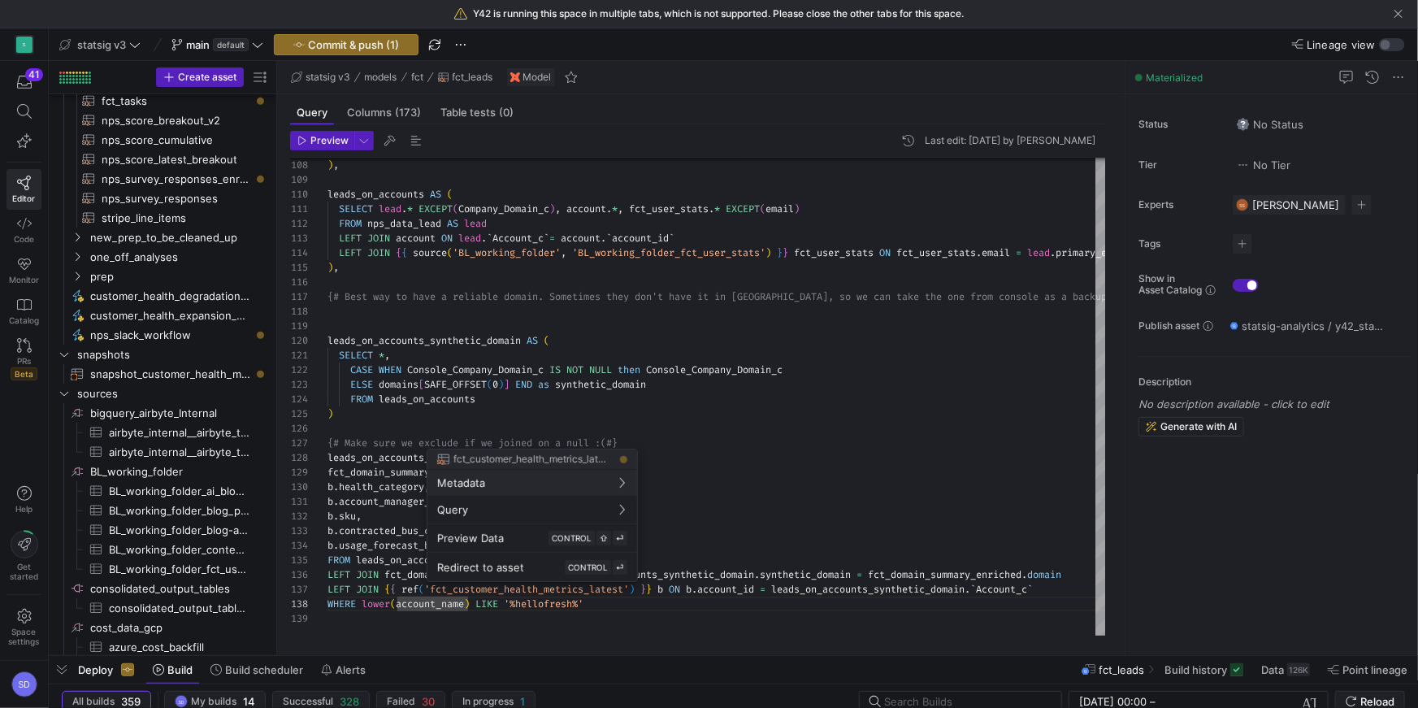
click at [399, 604] on div at bounding box center [709, 354] width 1418 height 708
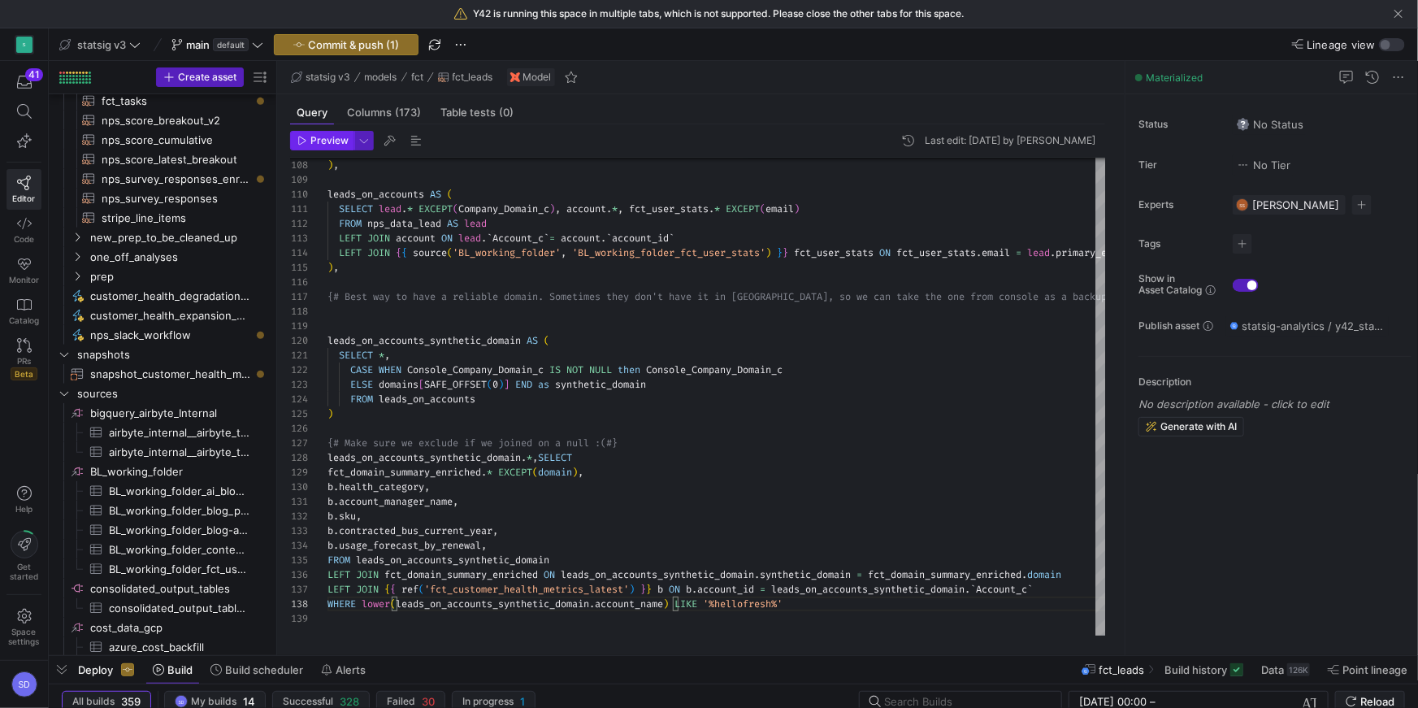
click at [327, 144] on span "Preview" at bounding box center [329, 140] width 38 height 11
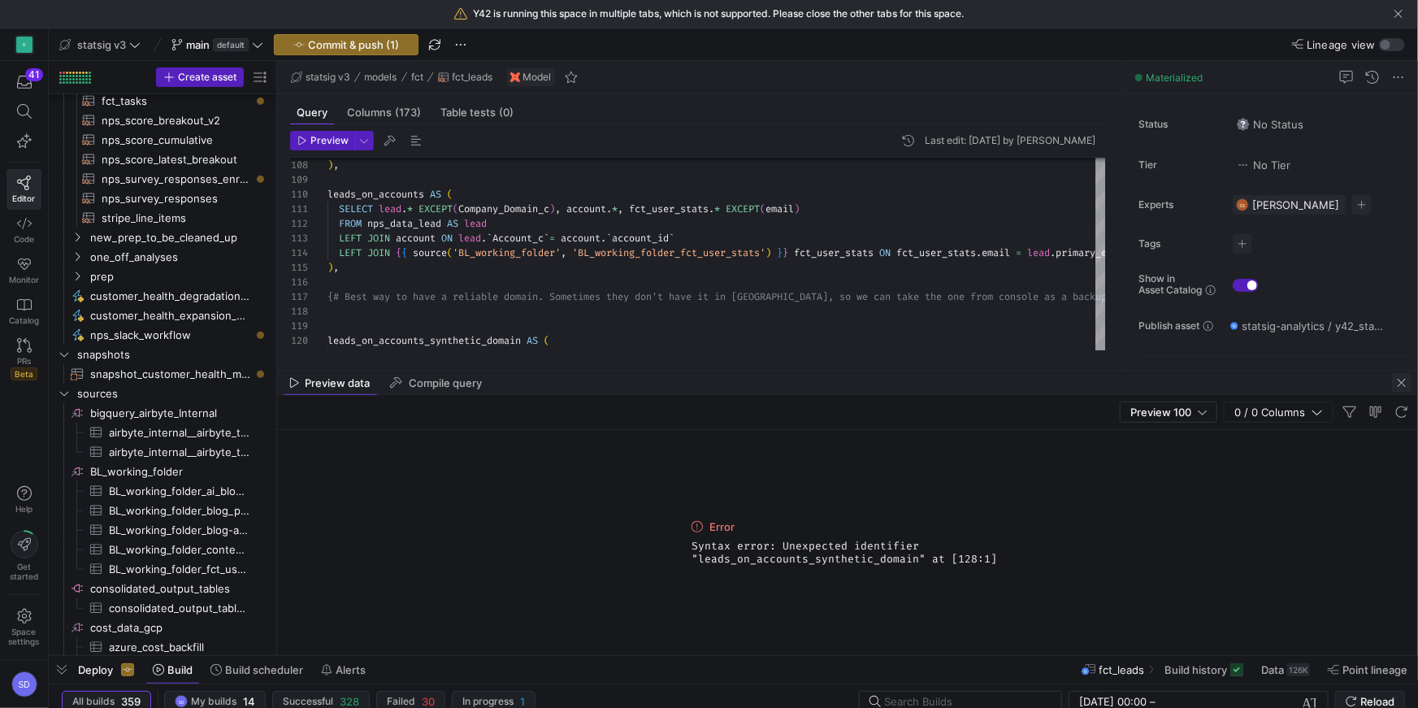
click at [1397, 381] on span "button" at bounding box center [1401, 382] width 19 height 19
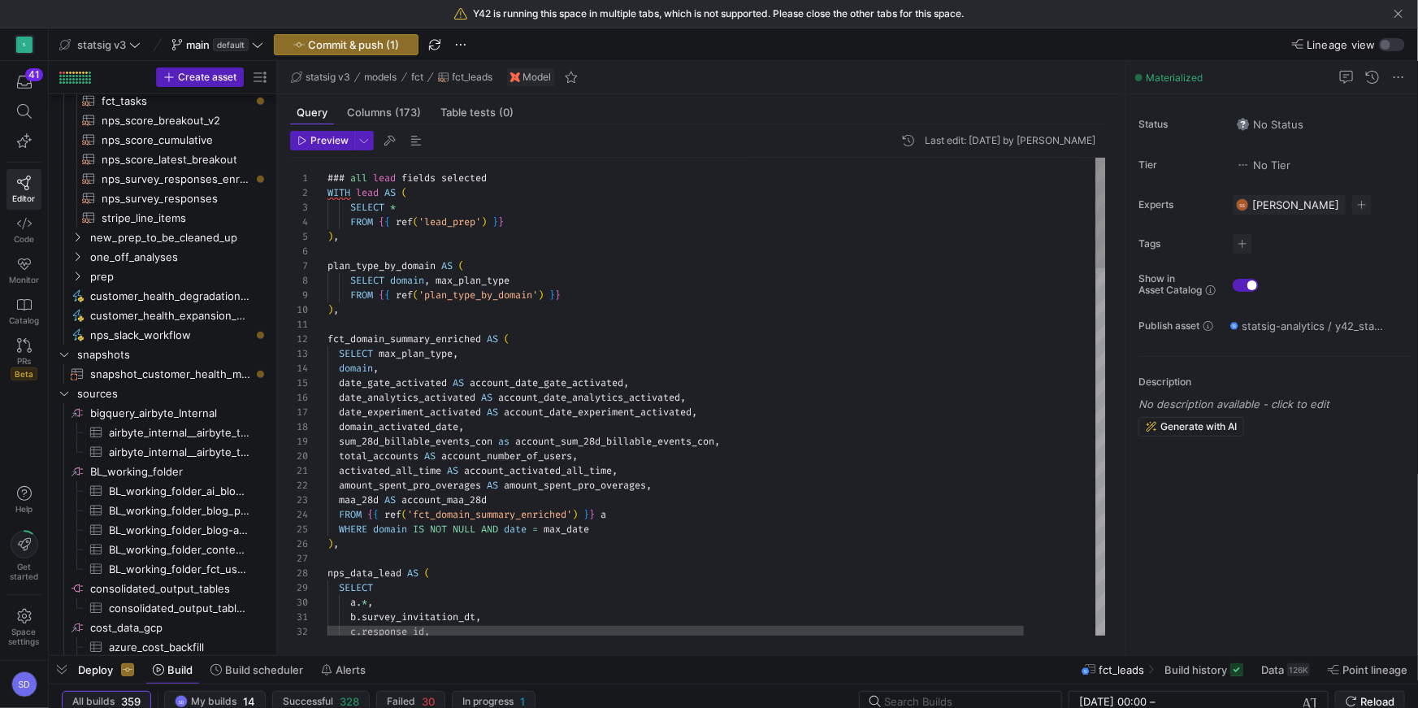
scroll to position [43, 135]
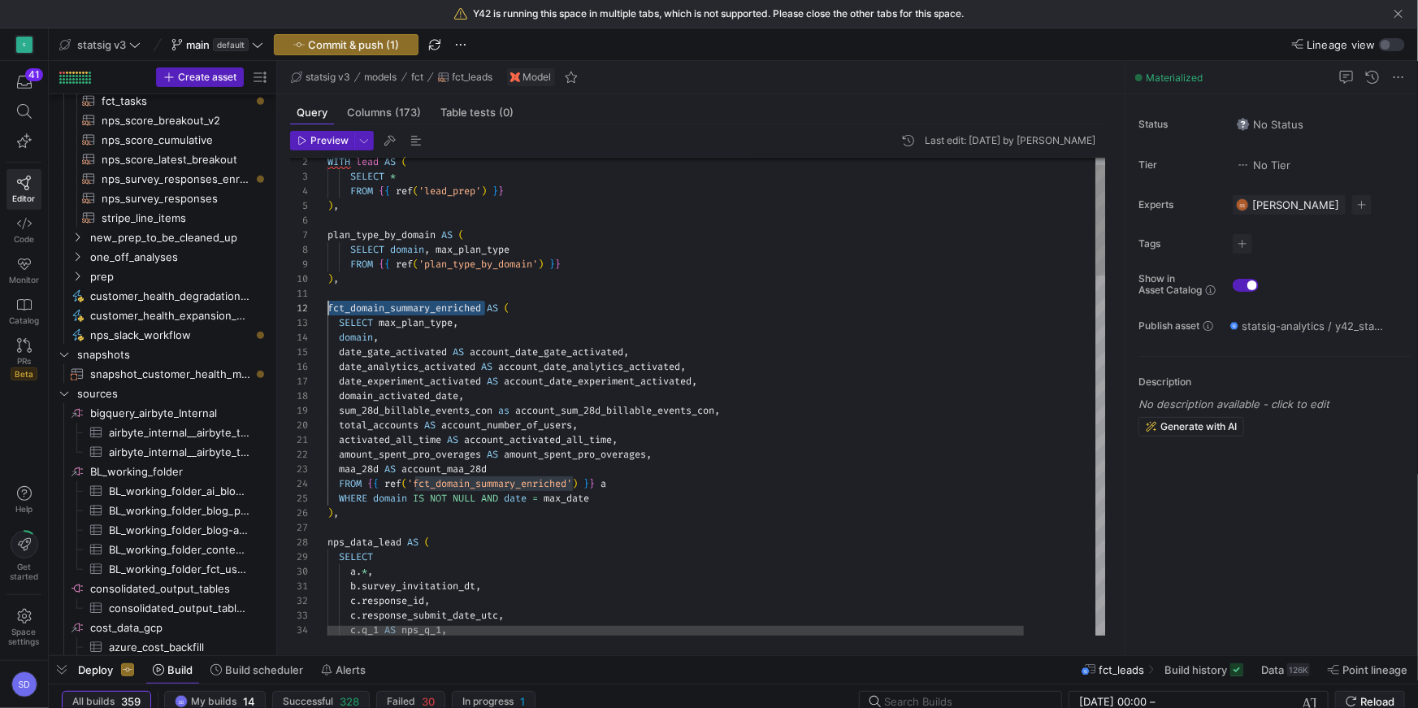
scroll to position [15, 0]
drag, startPoint x: 486, startPoint y: 308, endPoint x: 328, endPoint y: 307, distance: 157.6
click at [328, 307] on span "fct_domain_summary_enriched AS (" at bounding box center [418, 307] width 182 height 13
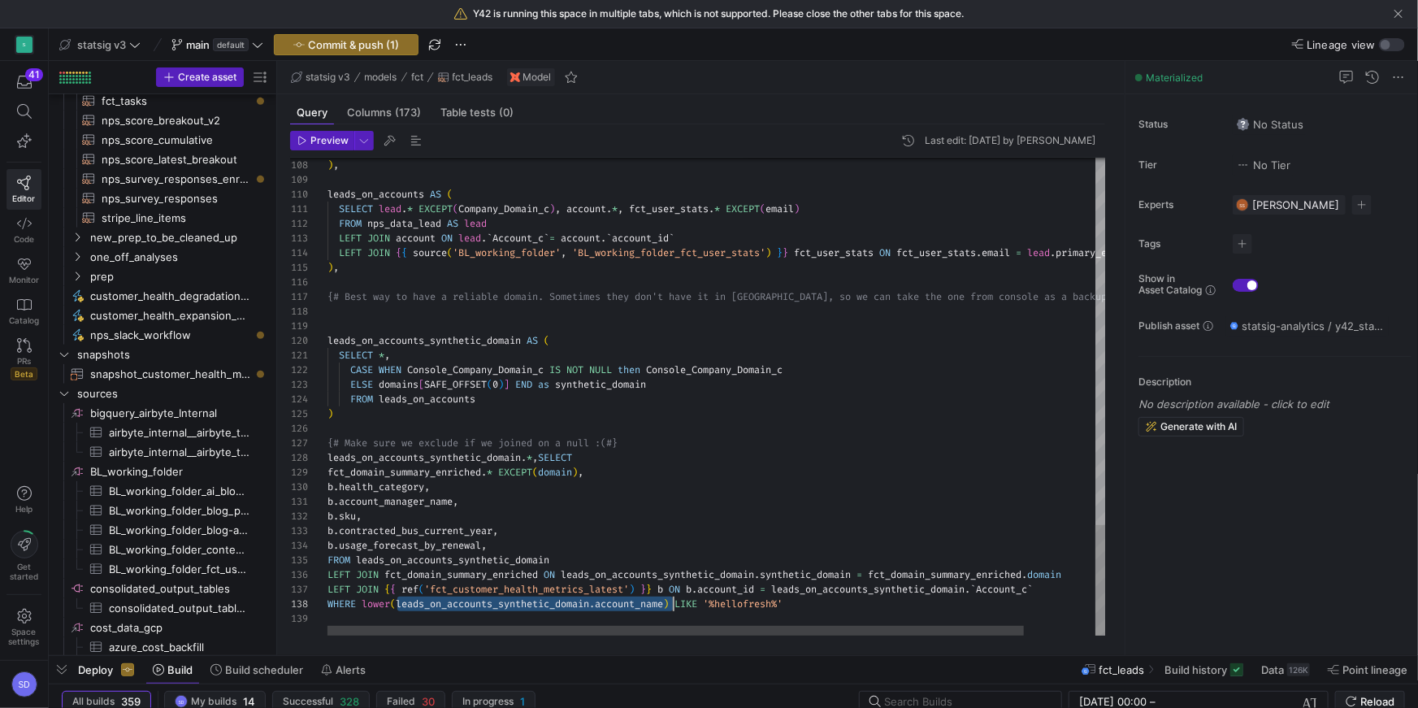
drag, startPoint x: 397, startPoint y: 601, endPoint x: 670, endPoint y: 600, distance: 273.0
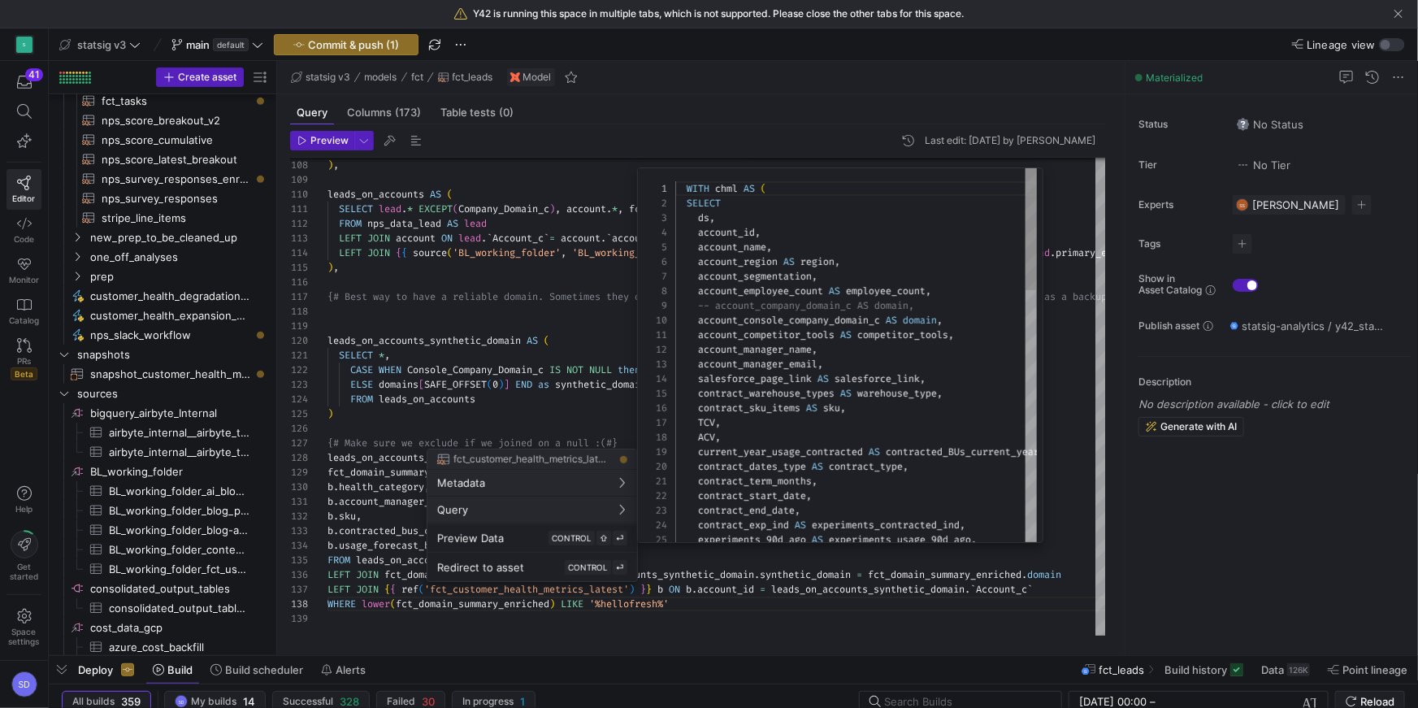
scroll to position [146, 0]
click at [541, 309] on div at bounding box center [709, 354] width 1418 height 708
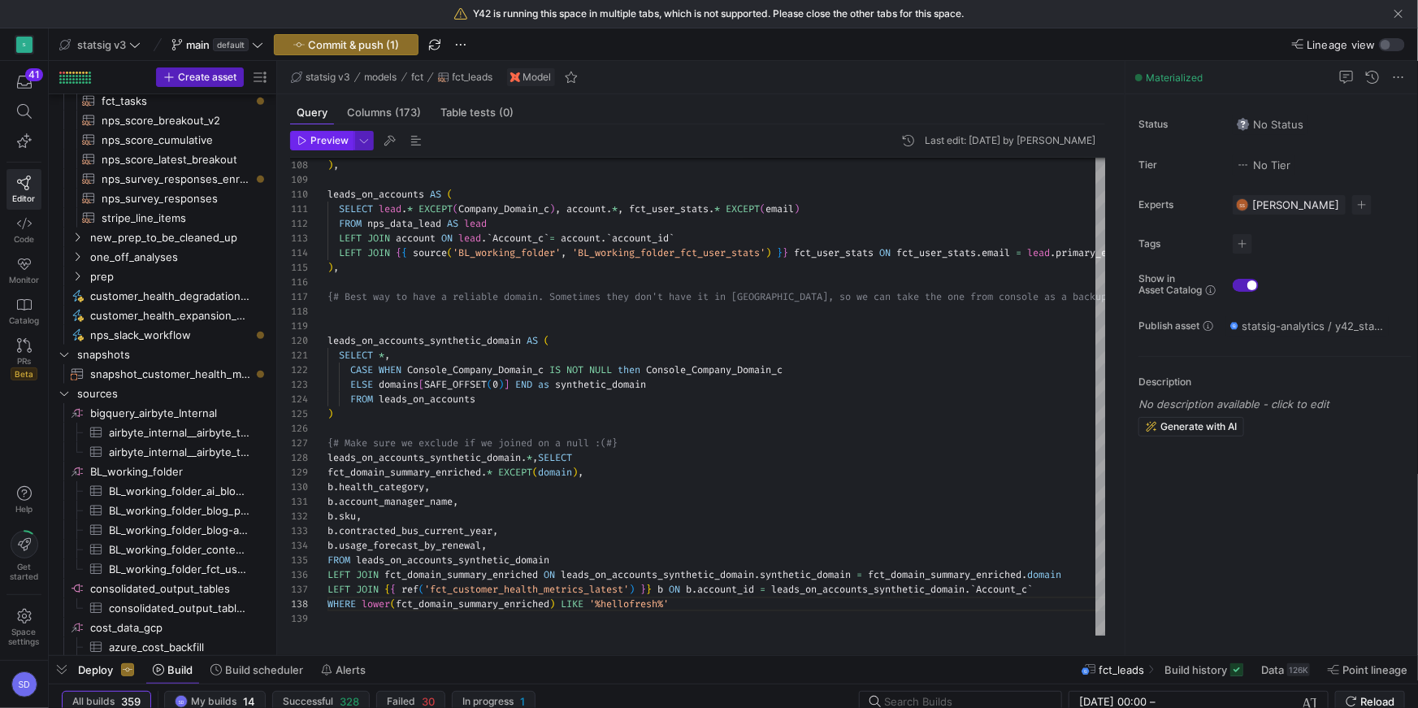
click at [323, 145] on span "Preview" at bounding box center [329, 140] width 38 height 11
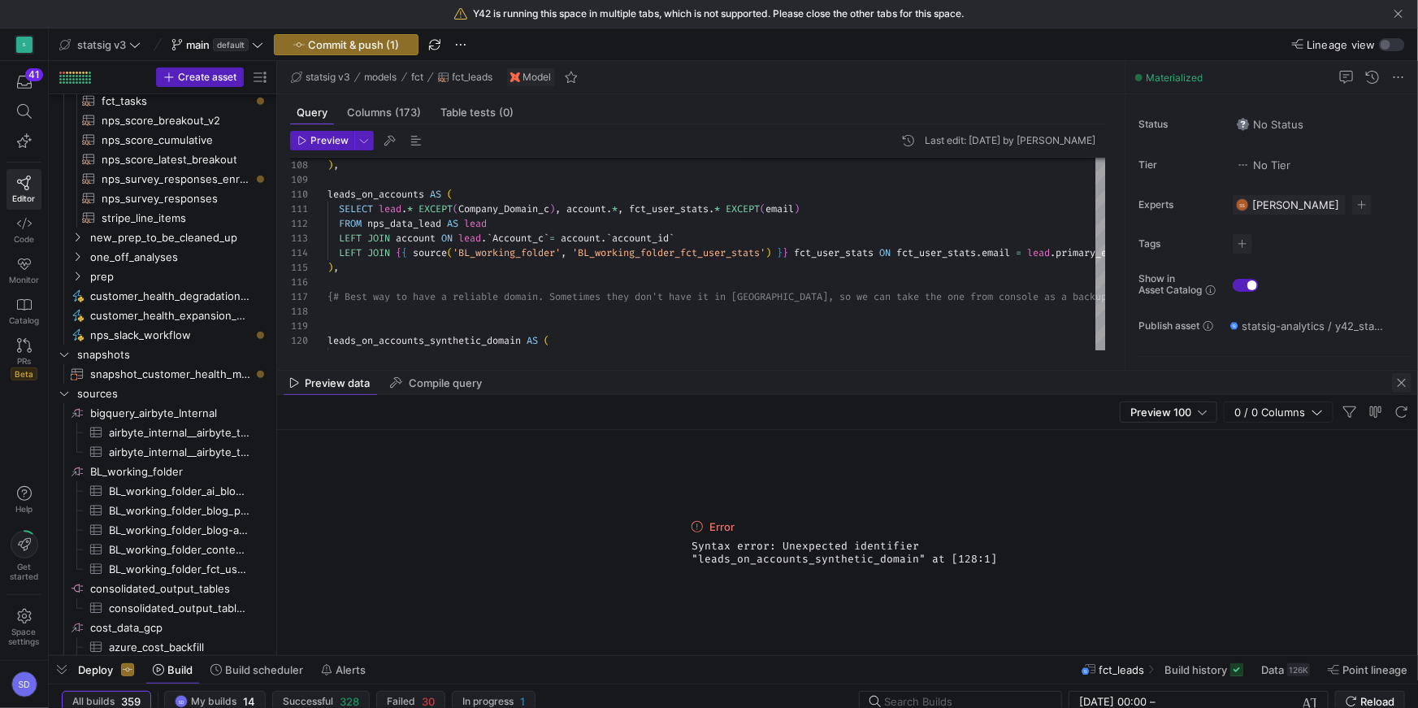
click at [1399, 380] on span "button" at bounding box center [1401, 382] width 19 height 19
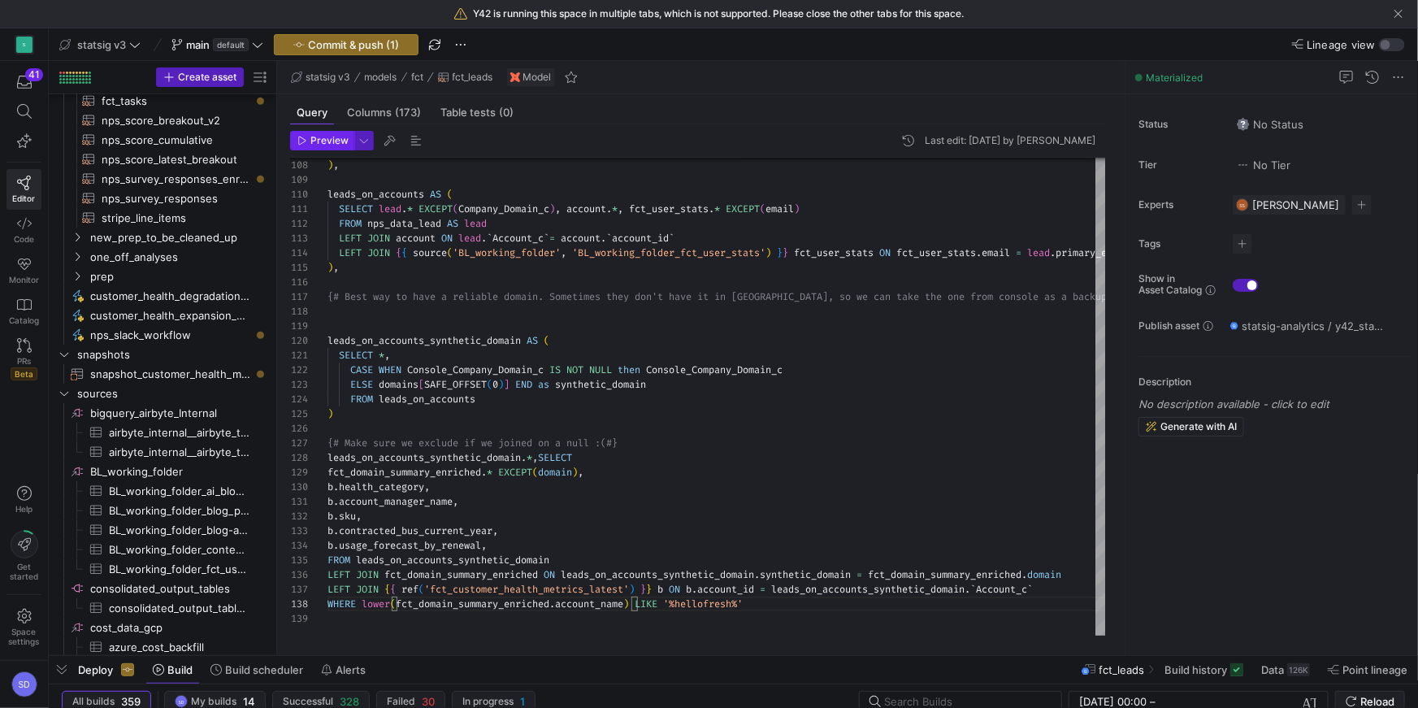
click at [325, 147] on span "button" at bounding box center [322, 141] width 63 height 18
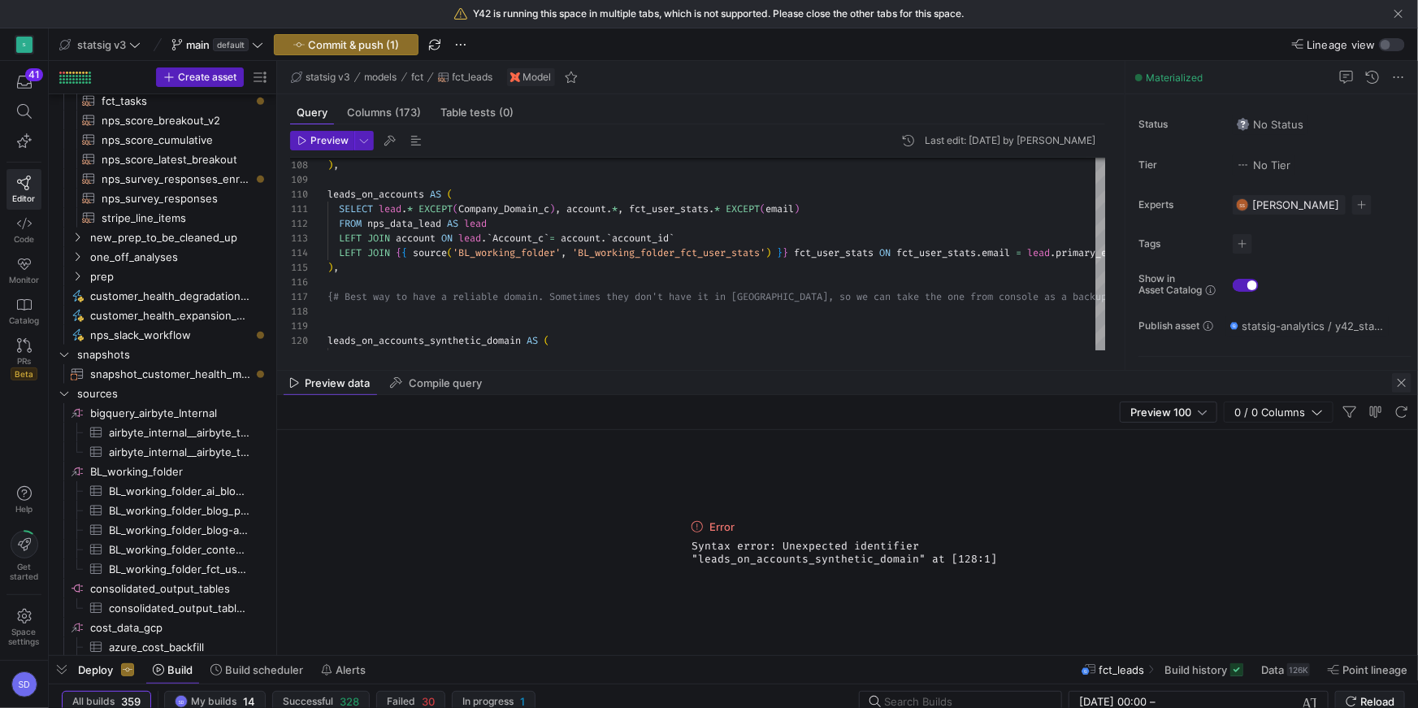
click at [1399, 389] on span "button" at bounding box center [1401, 382] width 19 height 19
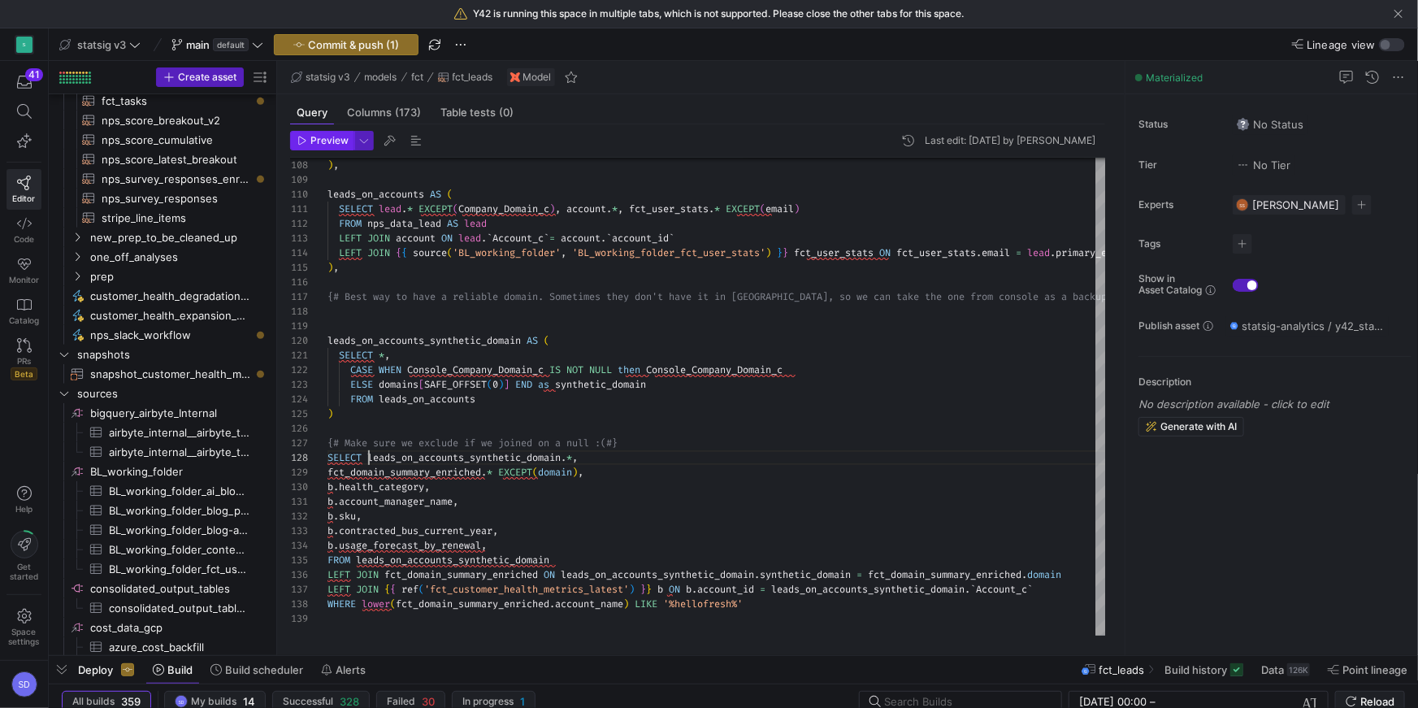
click at [327, 141] on span "Preview" at bounding box center [329, 140] width 38 height 11
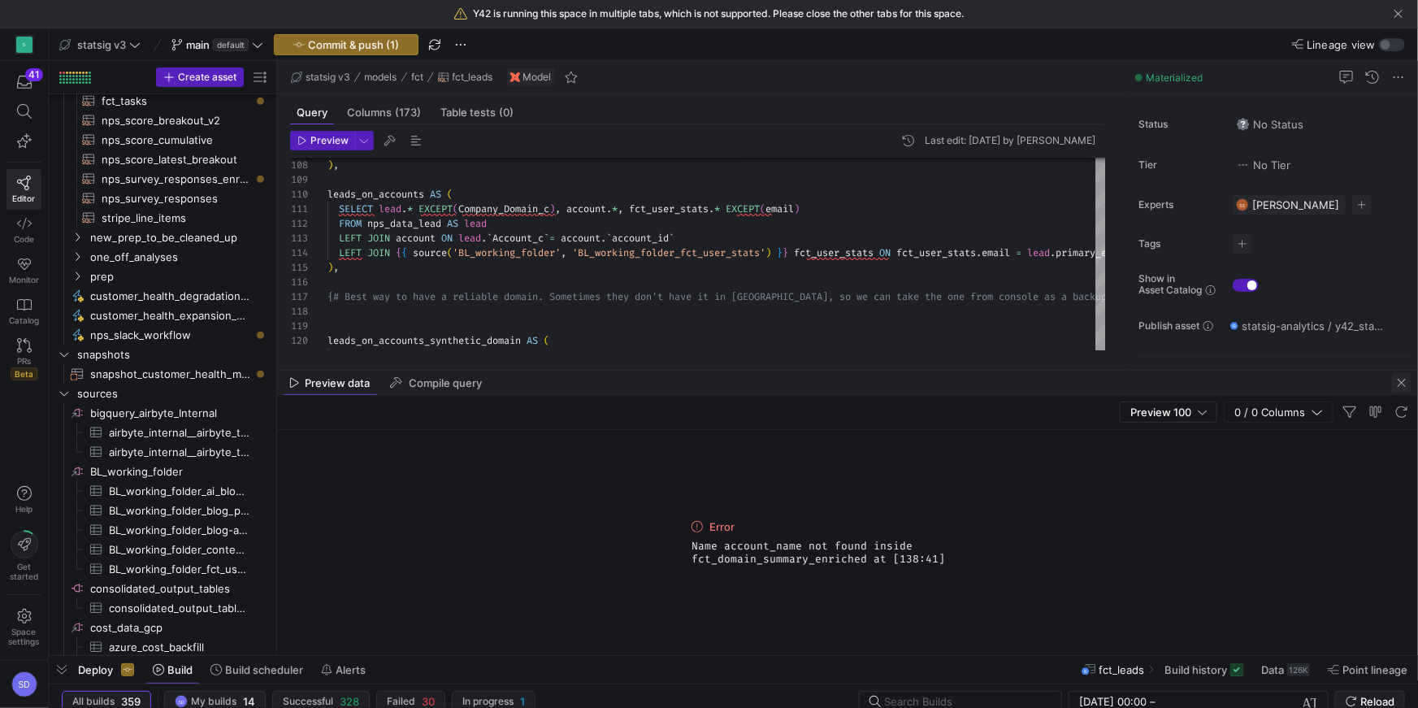
click at [1401, 386] on span "button" at bounding box center [1401, 382] width 19 height 19
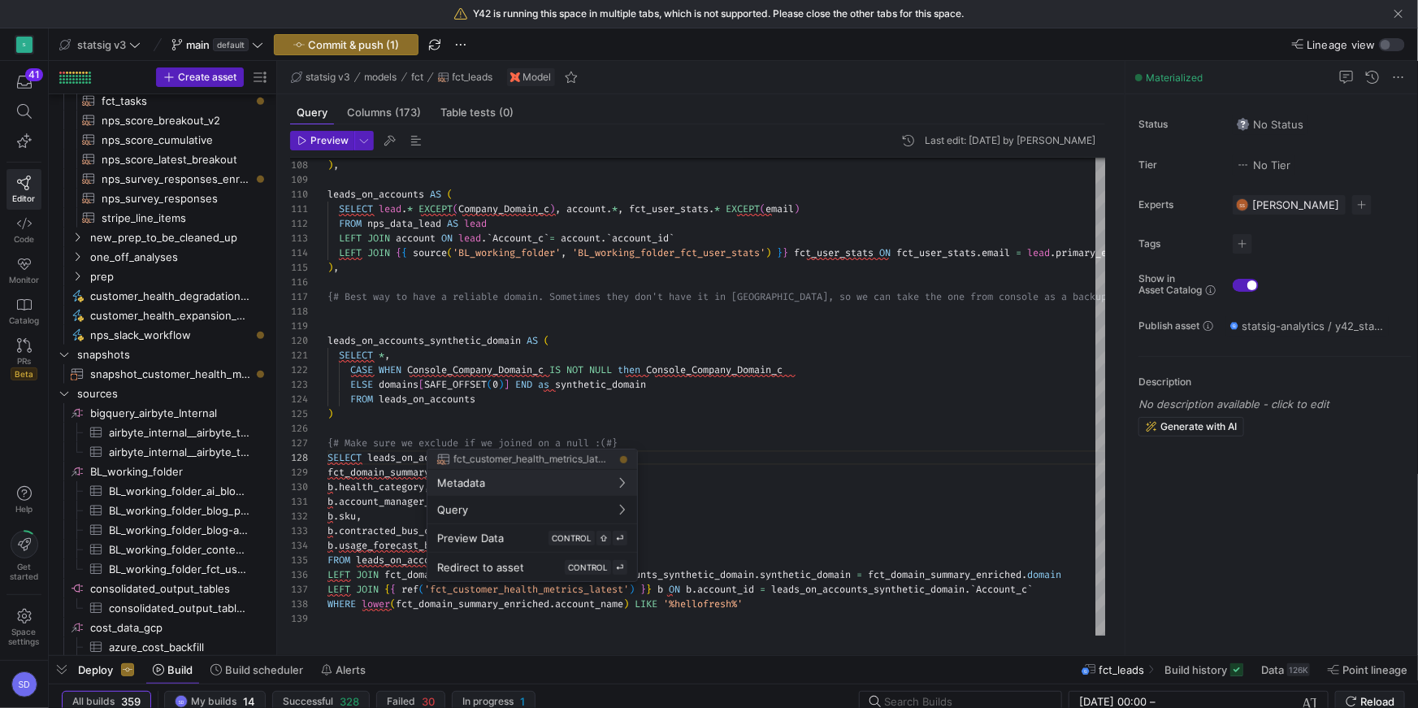
click at [890, 565] on div at bounding box center [709, 354] width 1418 height 708
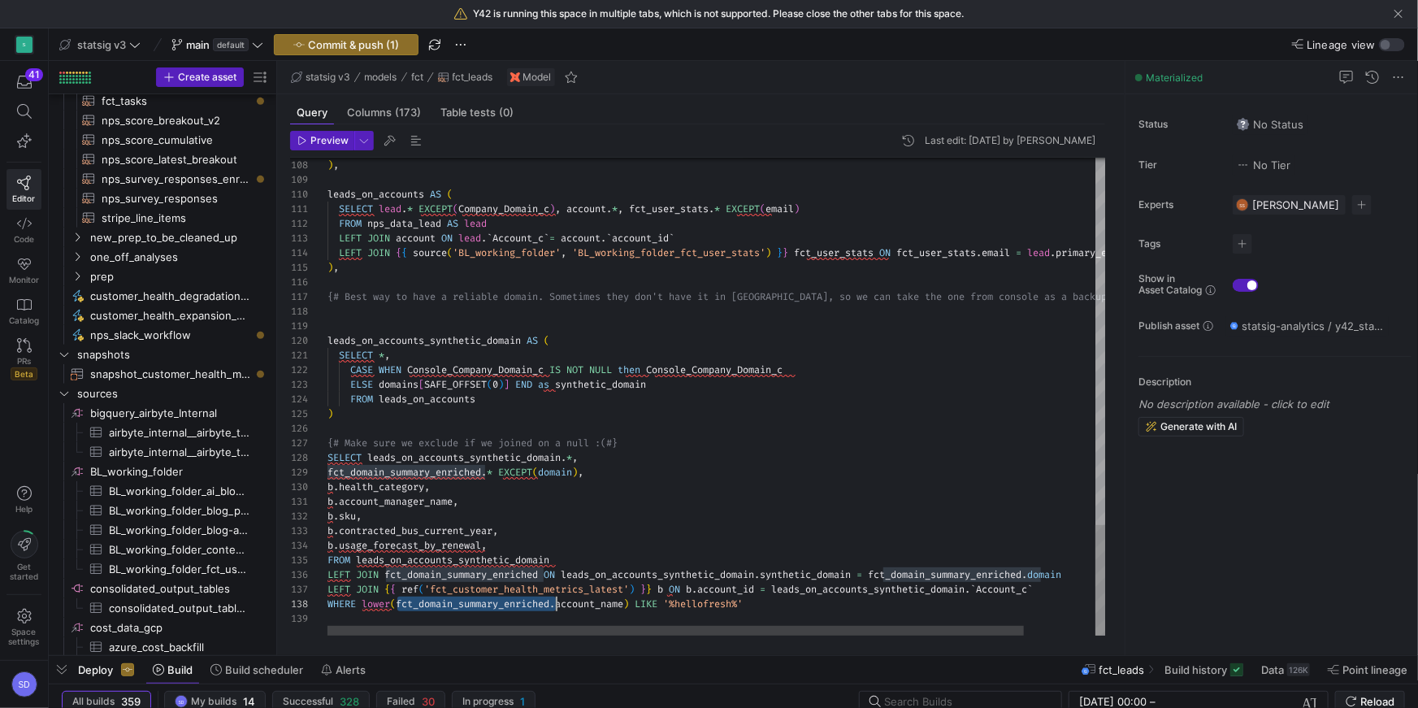
drag, startPoint x: 399, startPoint y: 600, endPoint x: 556, endPoint y: 597, distance: 156.8
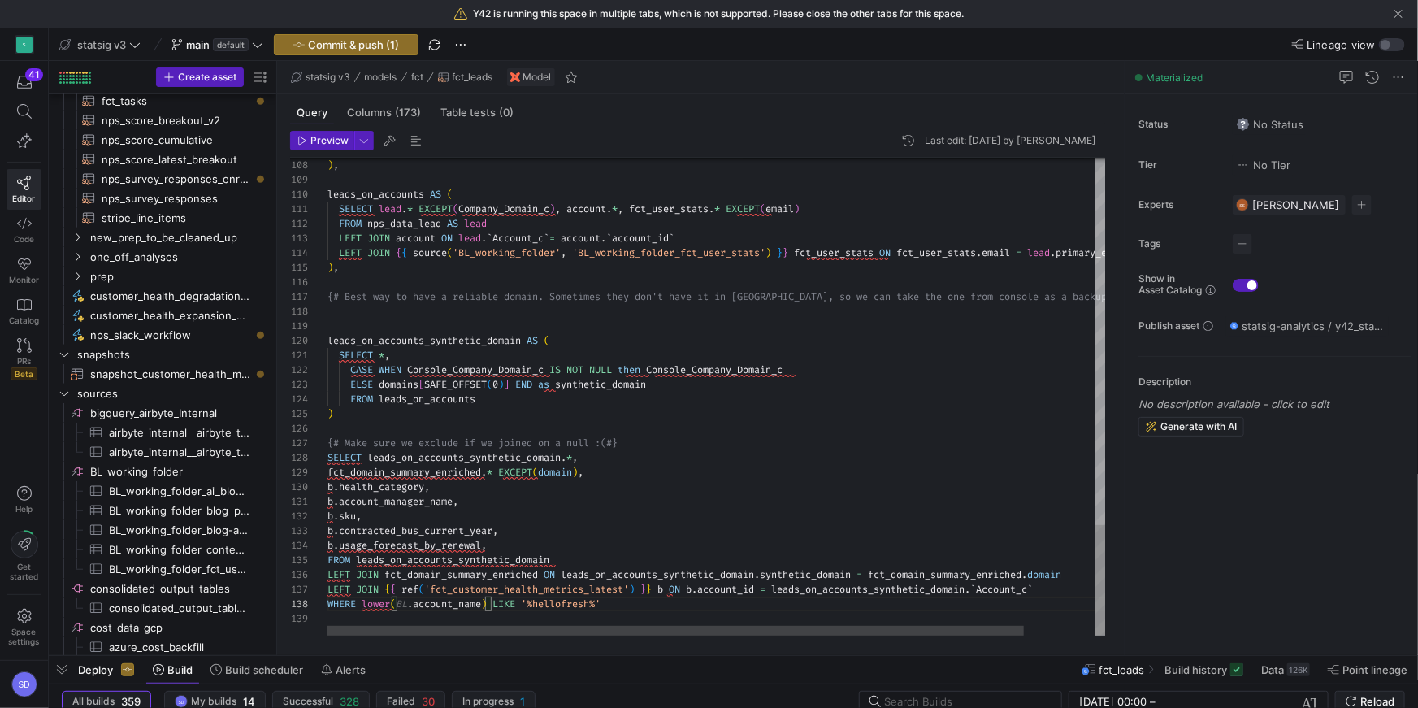
scroll to position [102, 76]
type textarea "b.account_manager_name, [PERSON_NAME]sku, b.contracted_bus_current_year, b.usag…"
click at [328, 135] on span "Preview" at bounding box center [329, 140] width 38 height 11
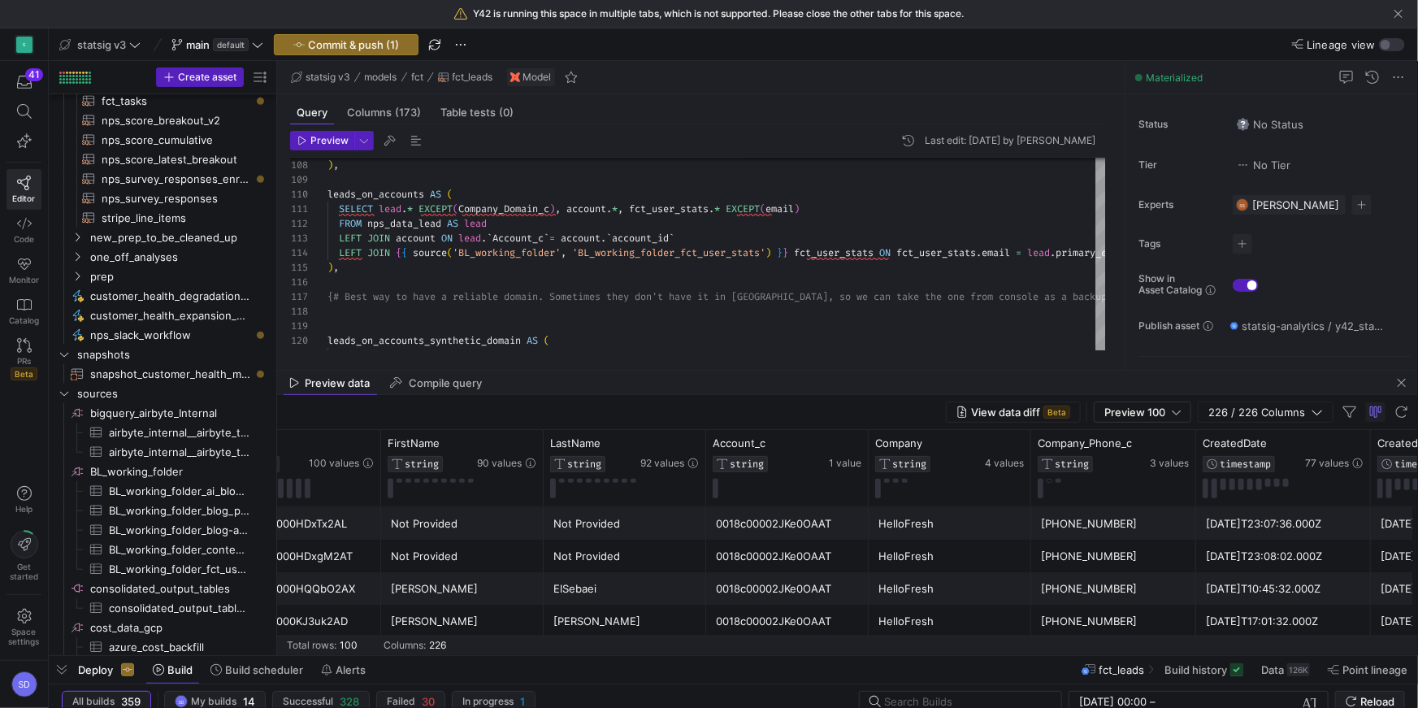
scroll to position [0, 0]
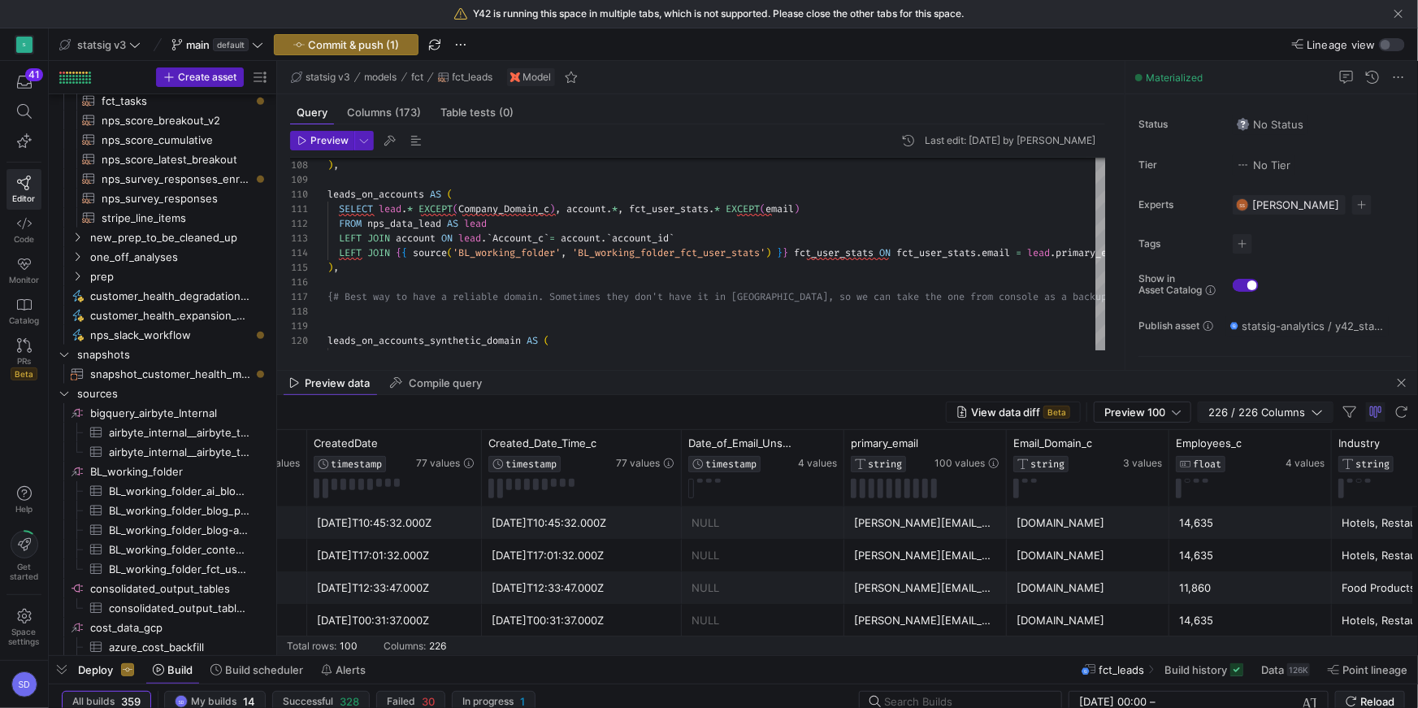
click at [1231, 412] on span "226 / 226 Columns" at bounding box center [1259, 411] width 103 height 13
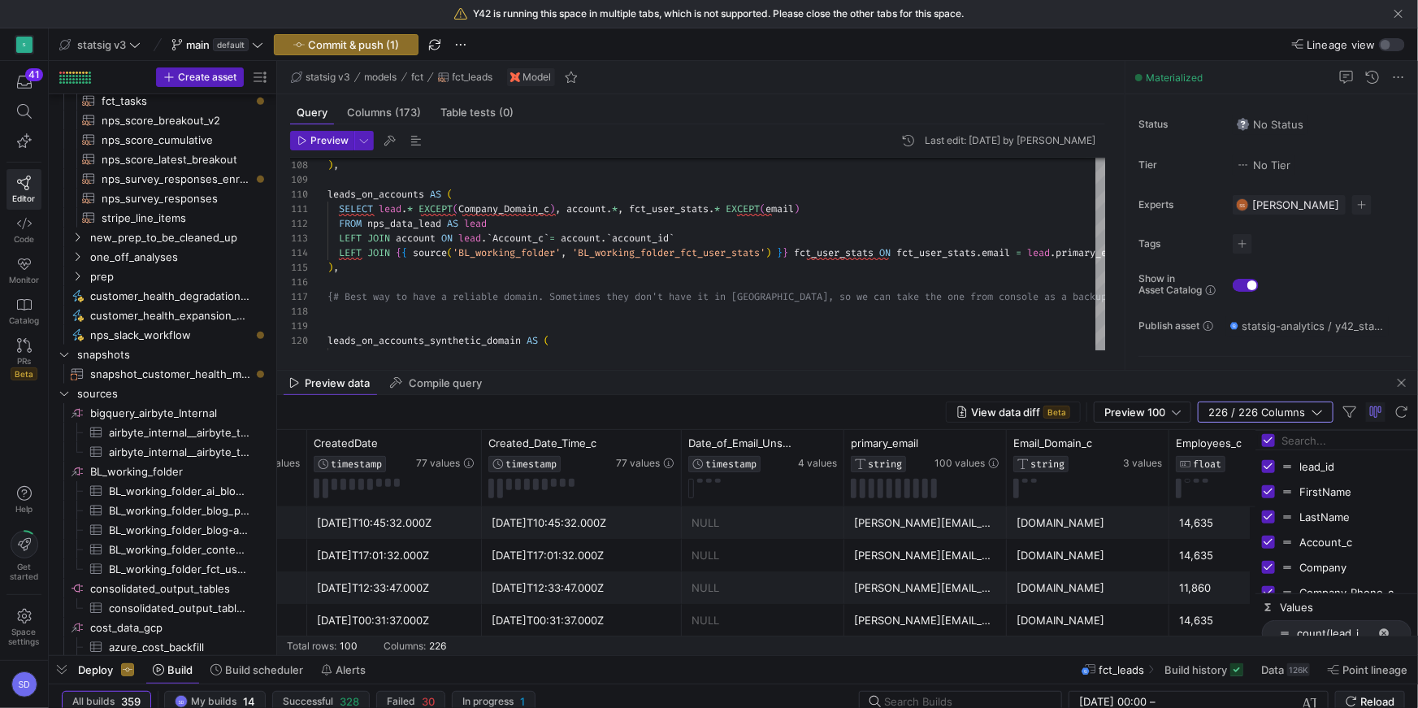
click at [1268, 437] on input "Toggle Select All Columns" at bounding box center [1268, 440] width 13 height 13
checkbox input "false"
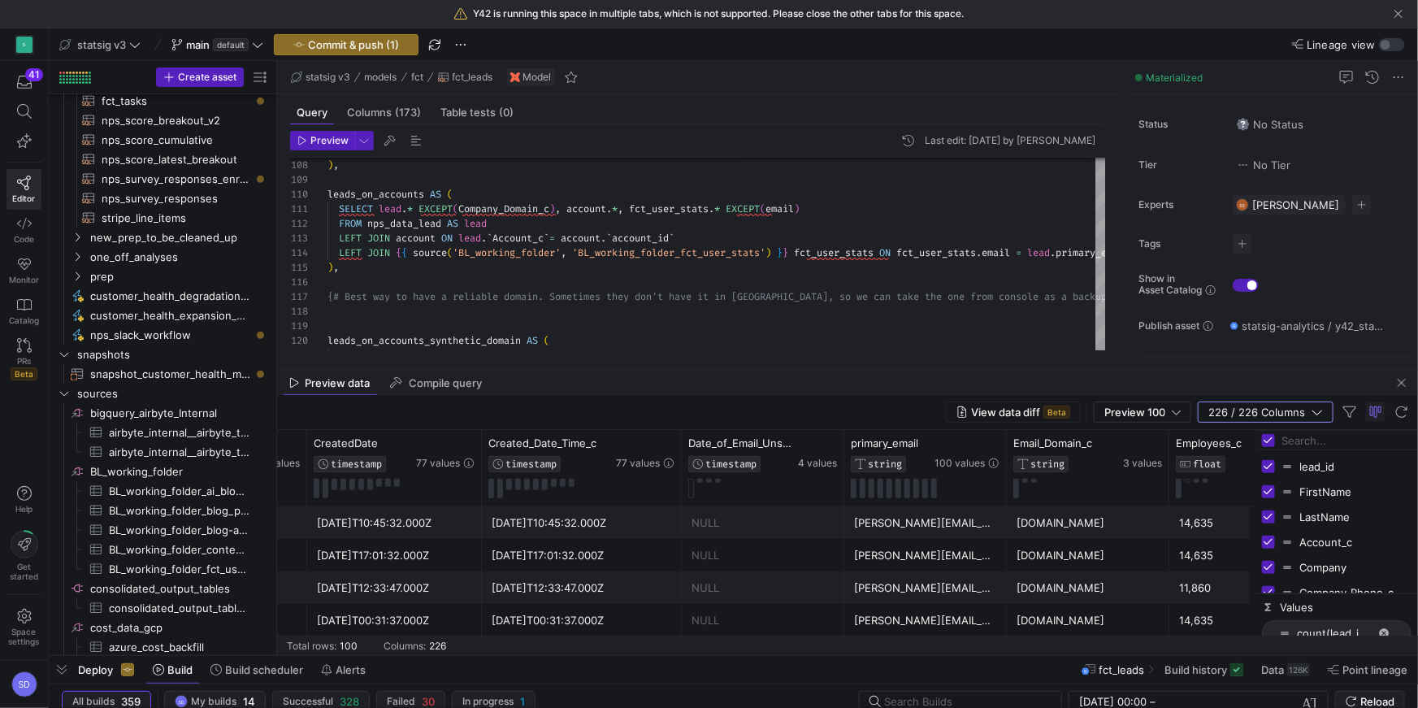
checkbox input "false"
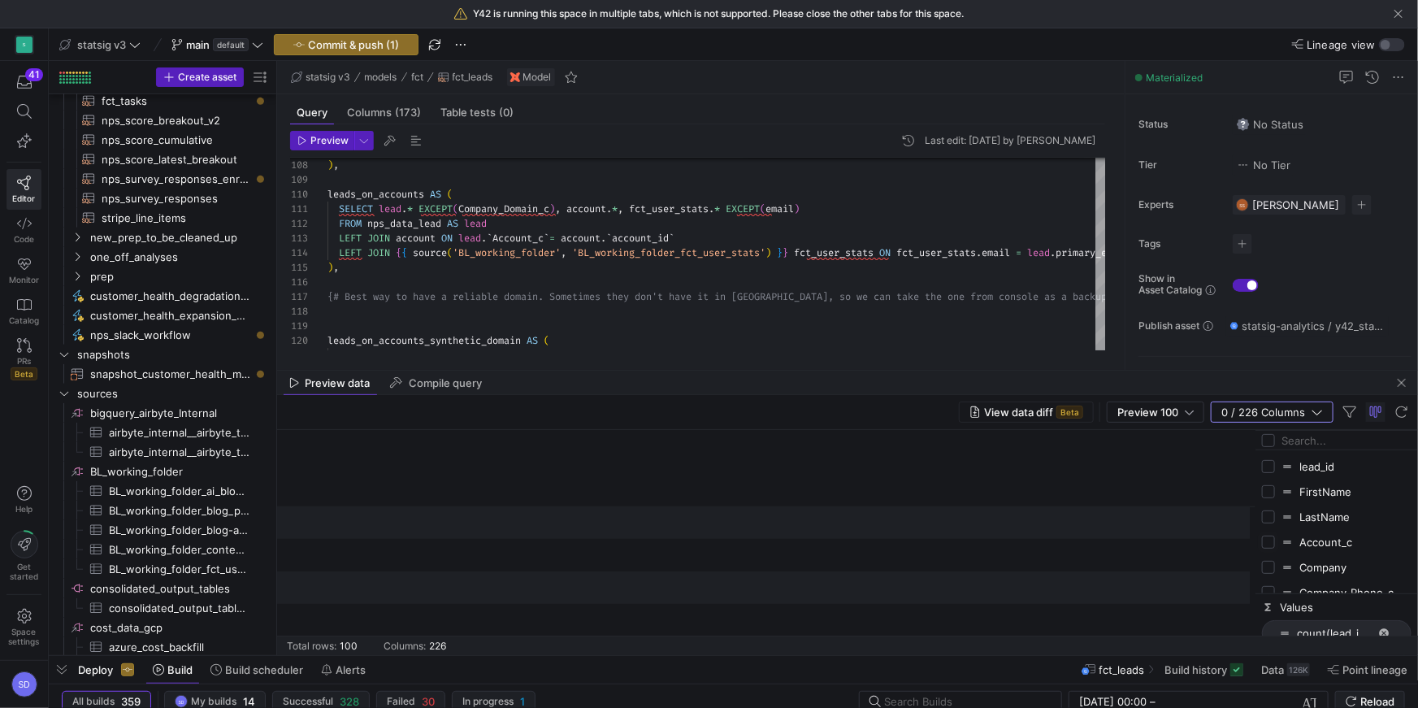
click at [1270, 541] on input "Press SPACE to toggle visibility (hidden)" at bounding box center [1268, 541] width 13 height 13
checkbox input "true"
checkbox input "false"
click at [1292, 448] on input "Filter Columns Input" at bounding box center [1346, 440] width 130 height 32
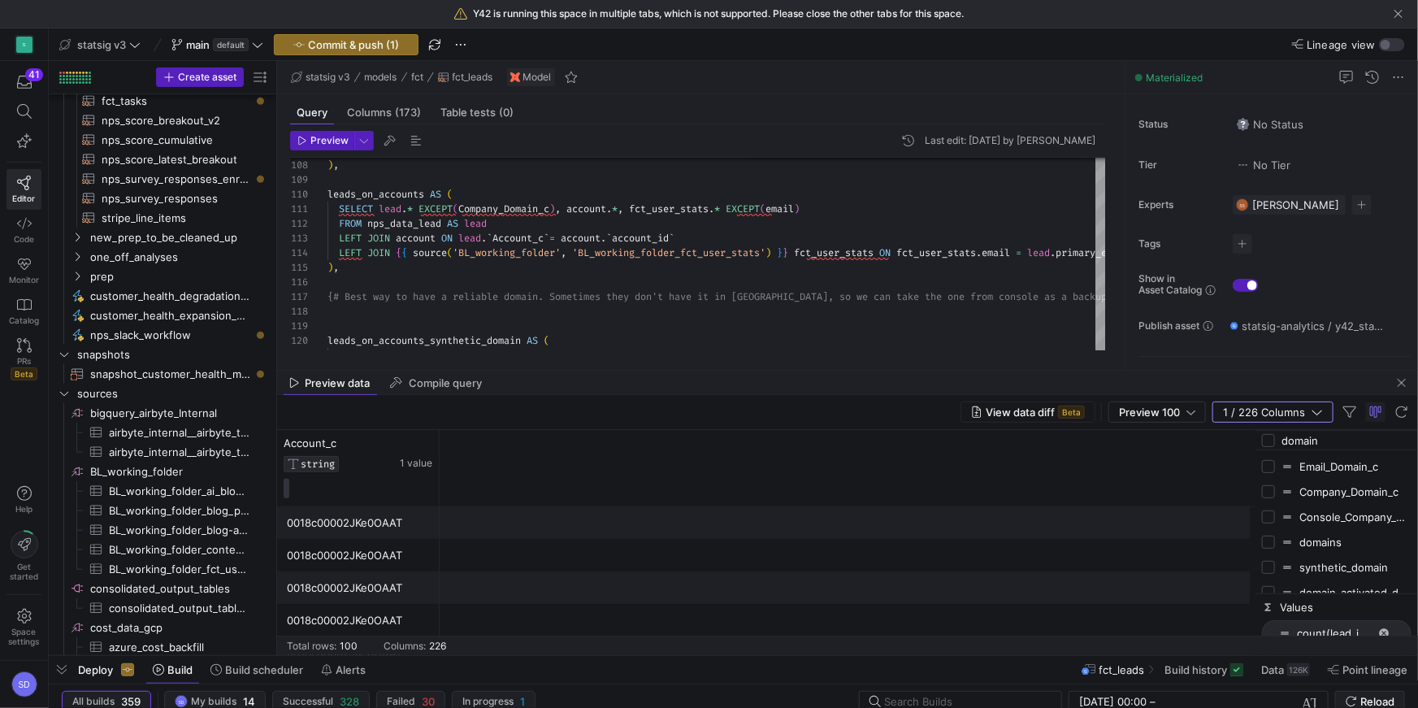
type input "domain"
click at [1272, 468] on input "Press SPACE to toggle visibility (hidden)" at bounding box center [1268, 466] width 13 height 13
checkbox input "true"
checkbox input "false"
click at [1269, 494] on input "Press SPACE to toggle visibility (hidden)" at bounding box center [1268, 491] width 13 height 13
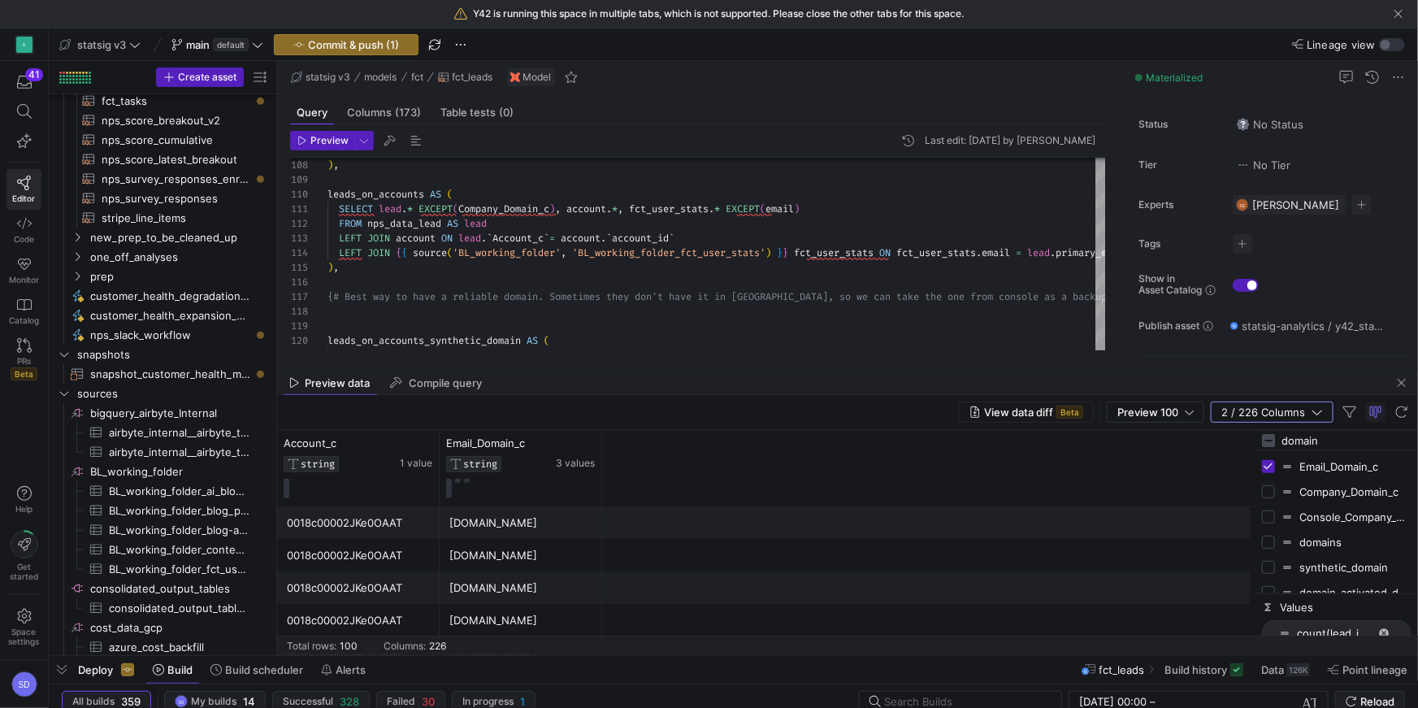
checkbox input "true"
click at [1270, 514] on input "Press SPACE to toggle visibility (hidden)" at bounding box center [1268, 516] width 13 height 13
checkbox input "true"
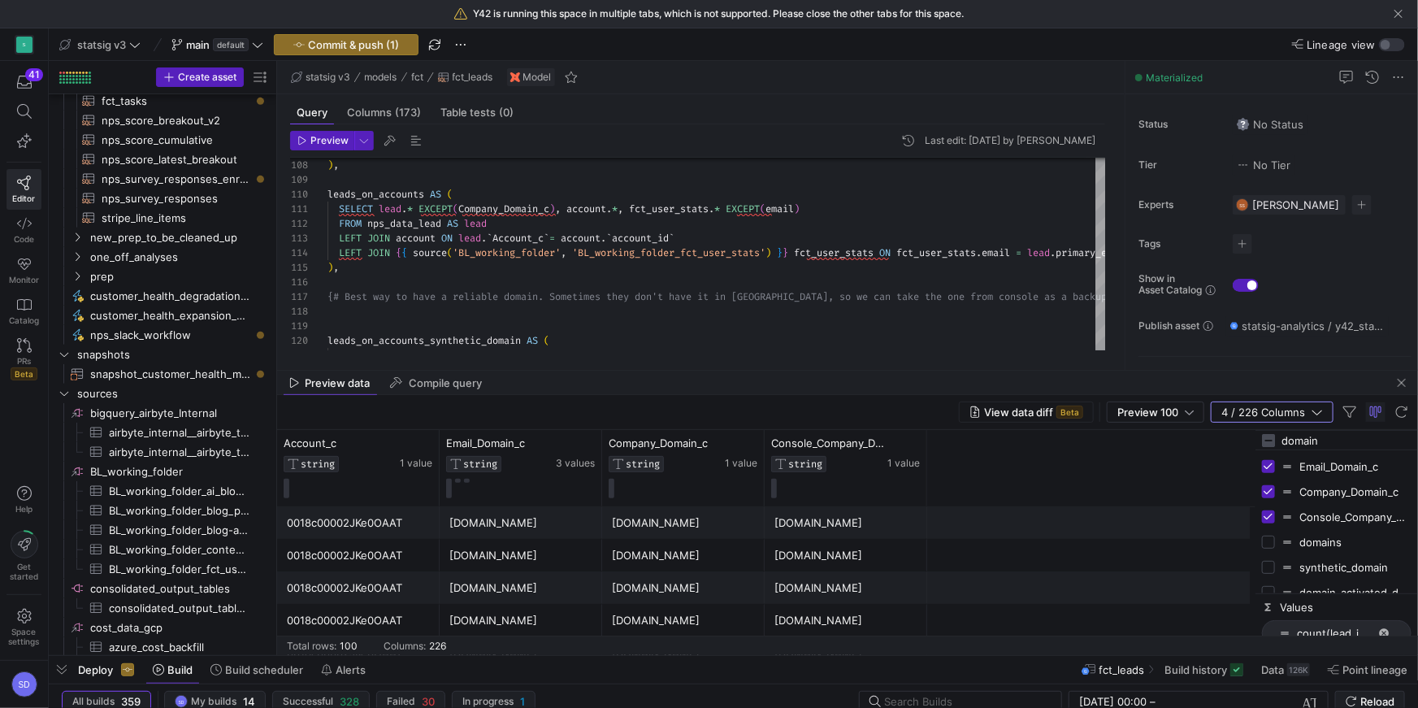
click at [1308, 440] on input "domain" at bounding box center [1346, 440] width 130 height 32
type input "w"
type input "maa"
click at [1268, 466] on input "Press SPACE to toggle visibility (hidden)" at bounding box center [1268, 466] width 13 height 13
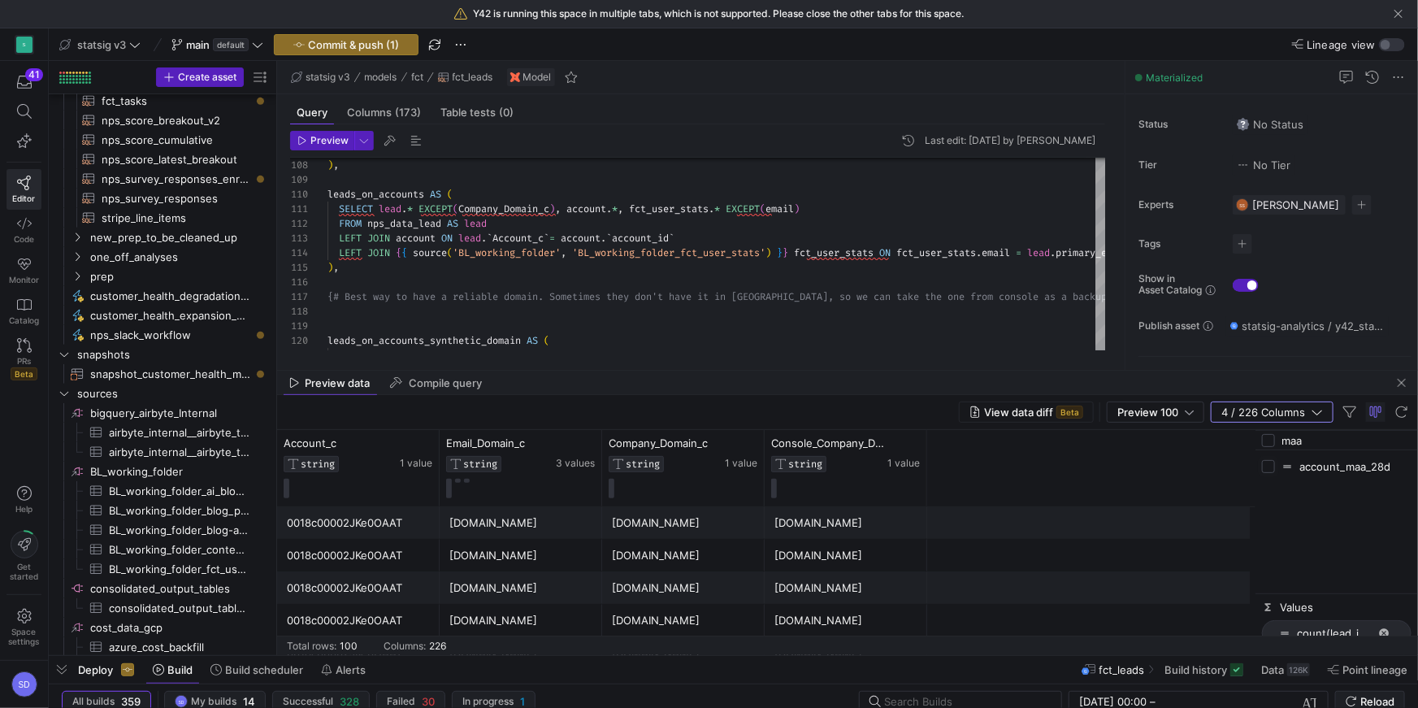
checkbox input "true"
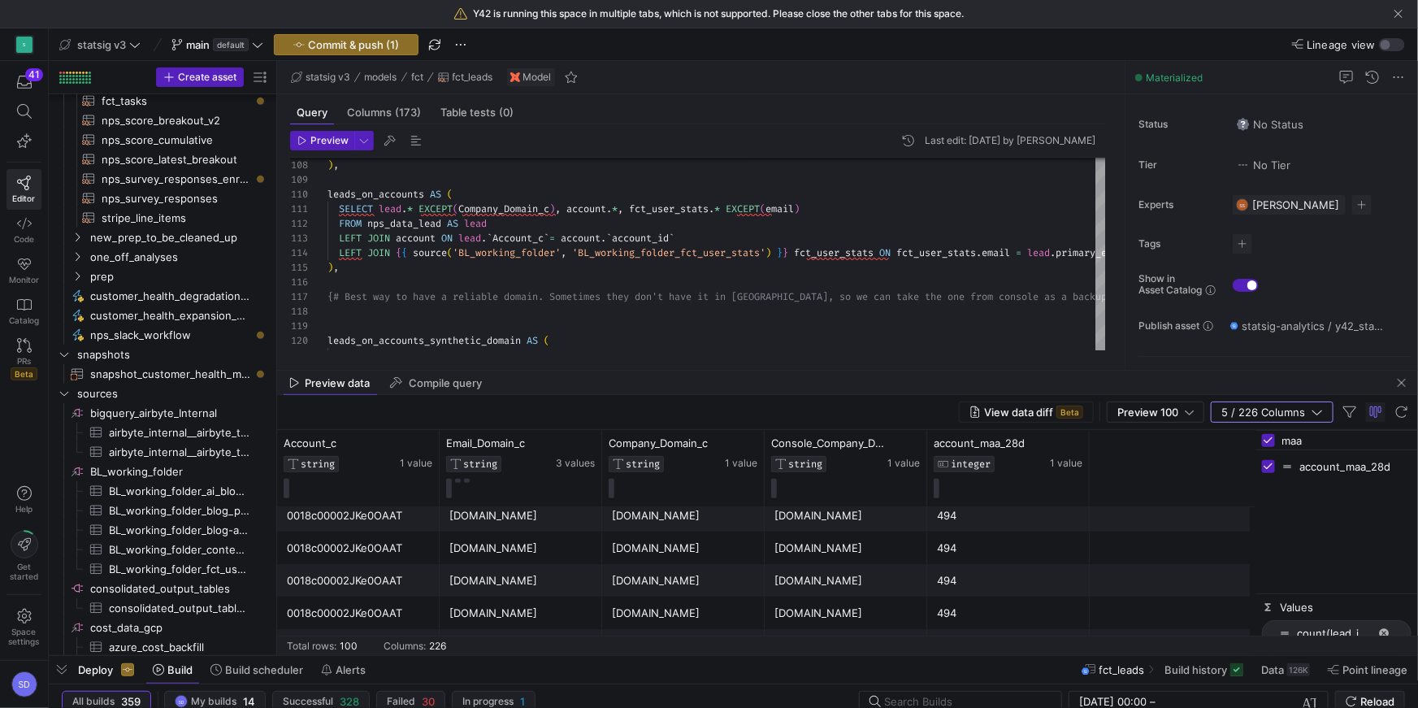
click at [1301, 439] on input "maa" at bounding box center [1346, 440] width 130 height 32
click at [1301, 440] on input "maa" at bounding box center [1346, 440] width 130 height 32
type input "name"
checkbox input "false"
type input "name"
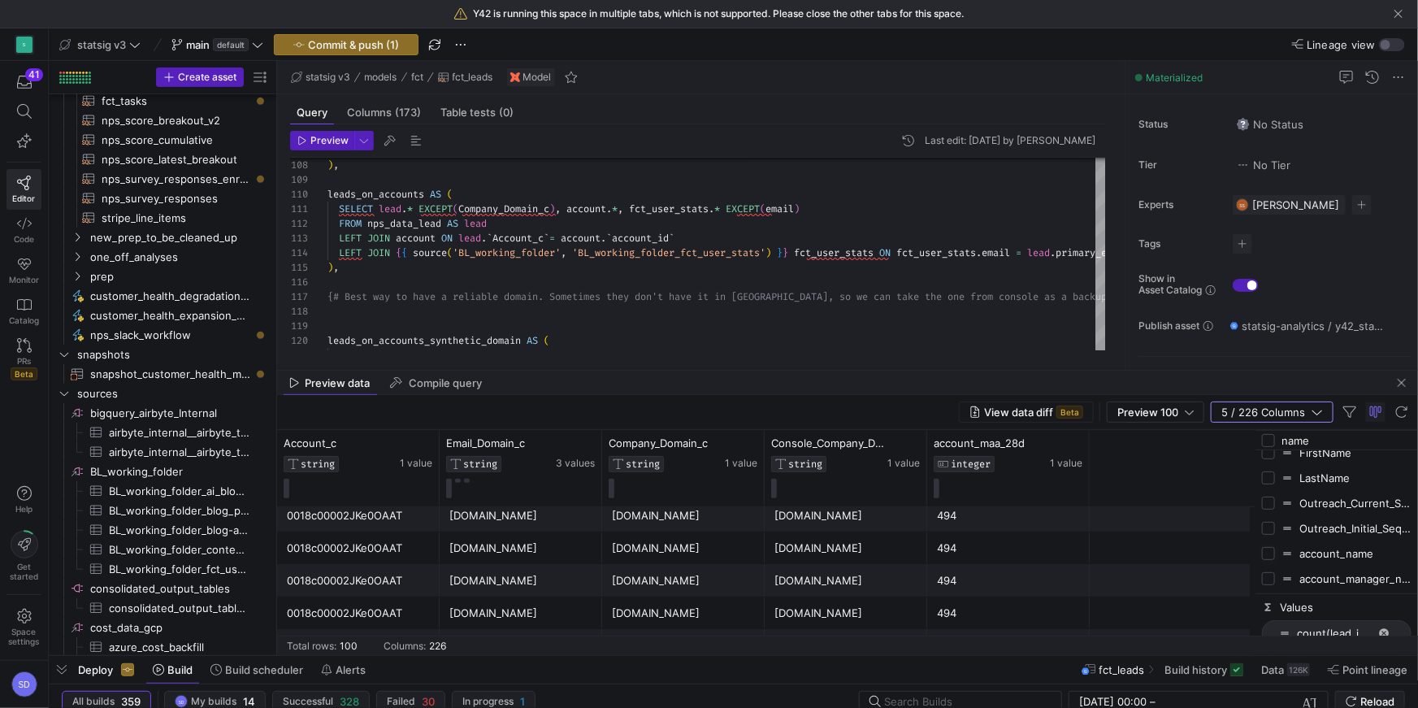
click at [1275, 550] on input "Press SPACE to toggle visibility (hidden)" at bounding box center [1268, 553] width 13 height 13
checkbox input "true"
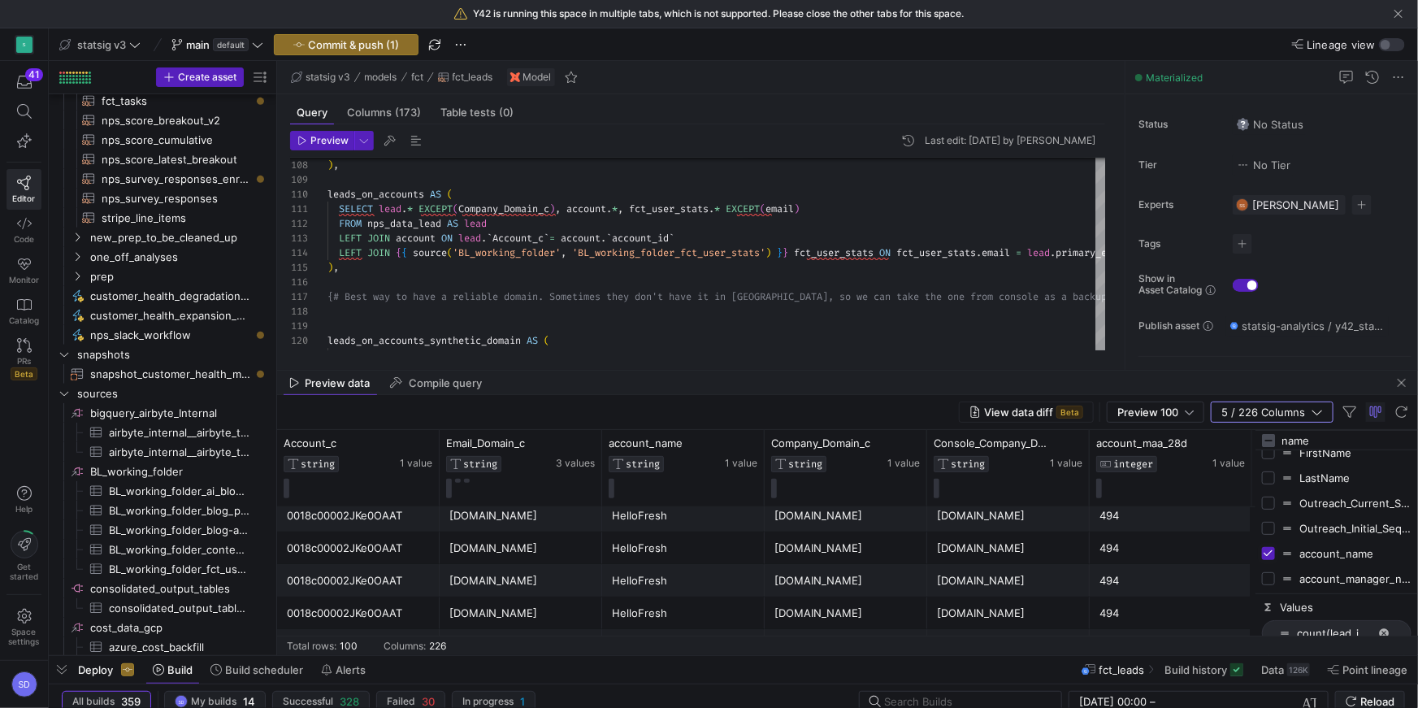
checkbox input "false"
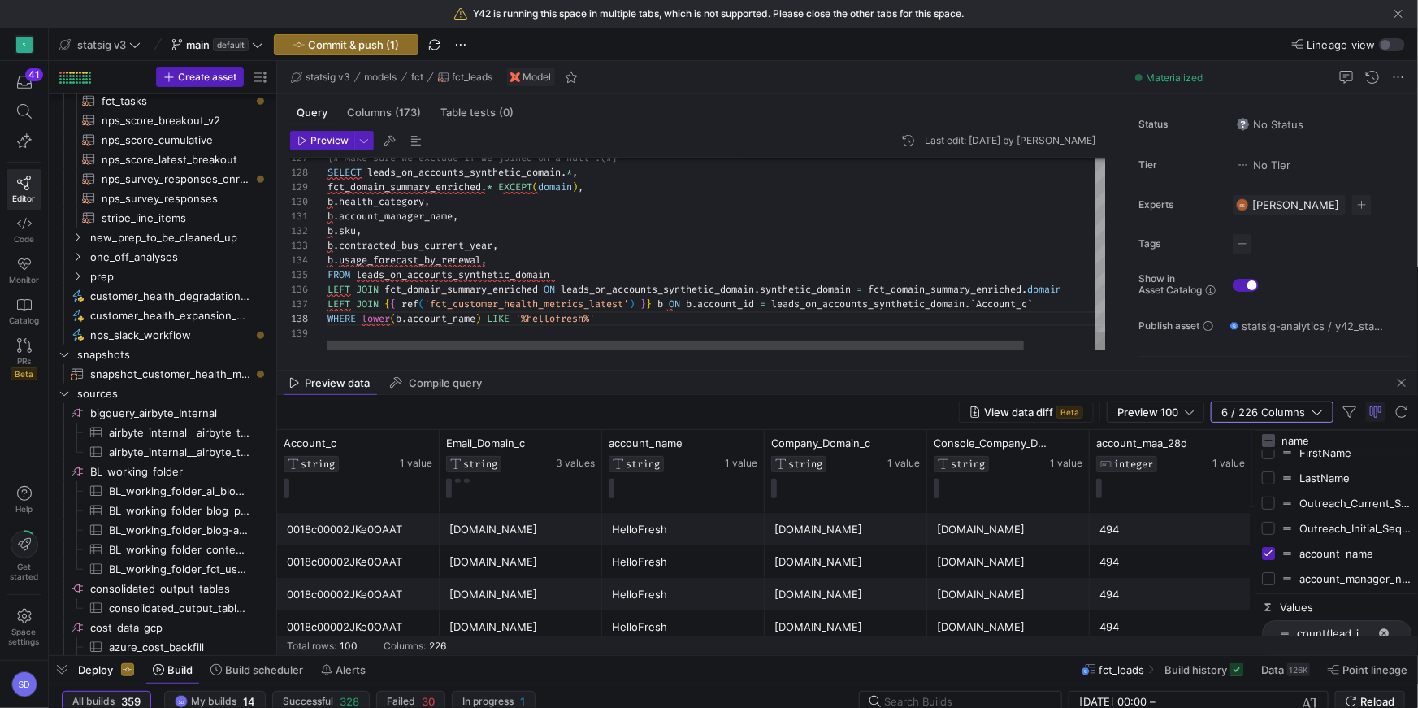
click at [331, 152] on header "Preview Last edit: [DATE] by [PERSON_NAME]" at bounding box center [697, 144] width 815 height 27
click at [321, 140] on span "Preview" at bounding box center [329, 140] width 38 height 11
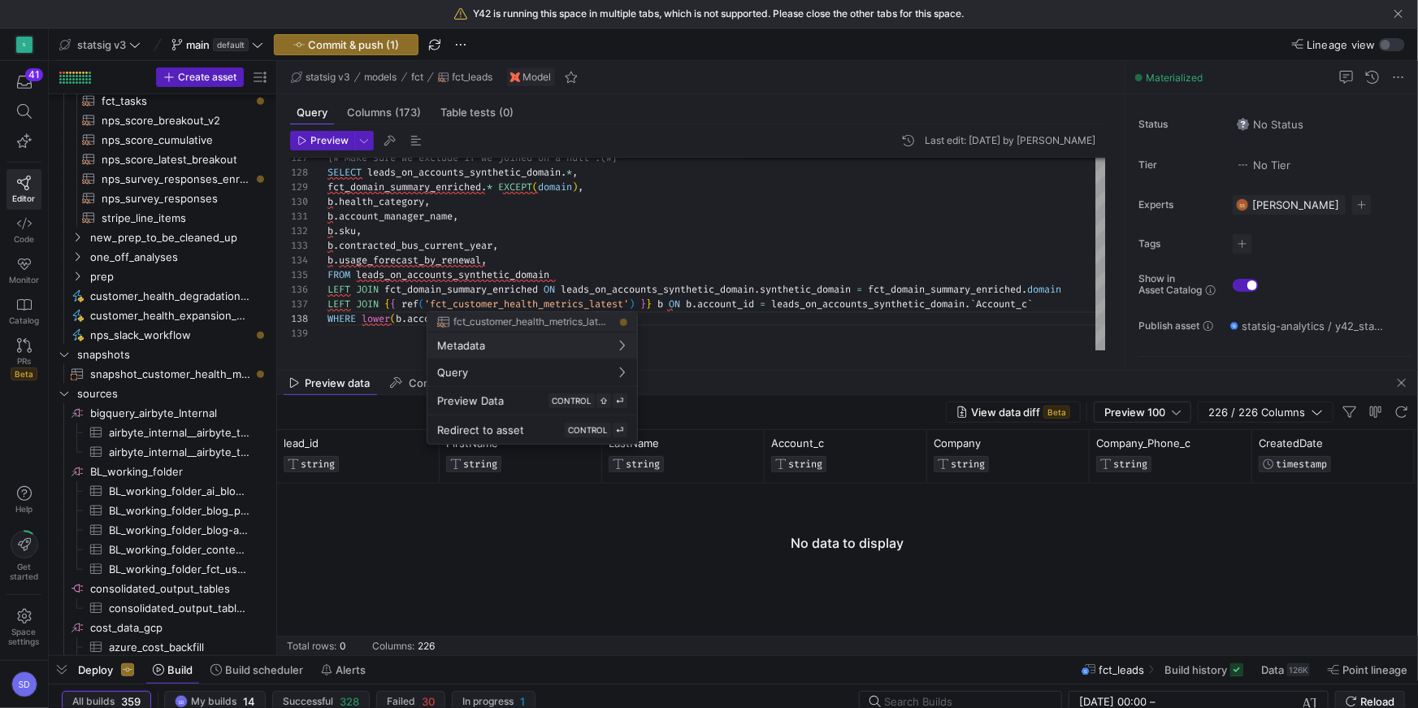
click at [622, 258] on div at bounding box center [709, 354] width 1418 height 708
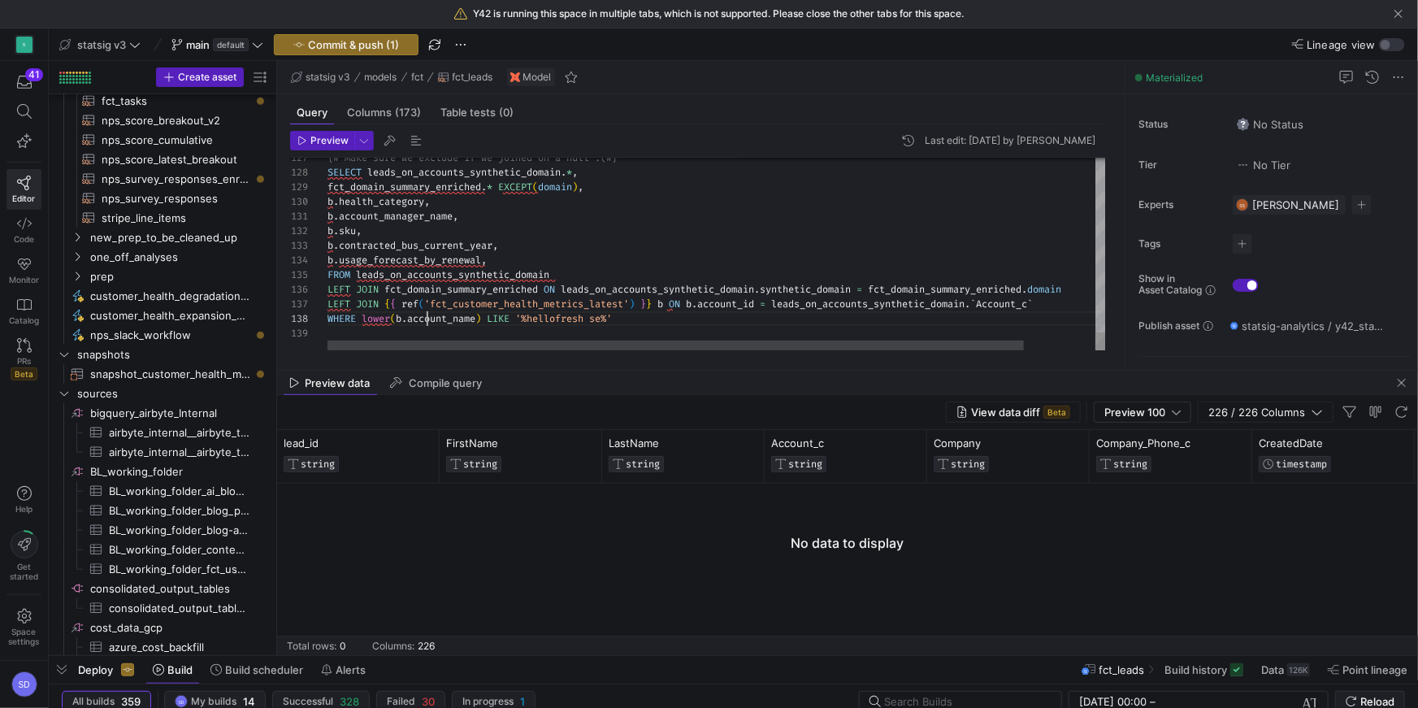
drag, startPoint x: 414, startPoint y: 317, endPoint x: 448, endPoint y: 316, distance: 34.1
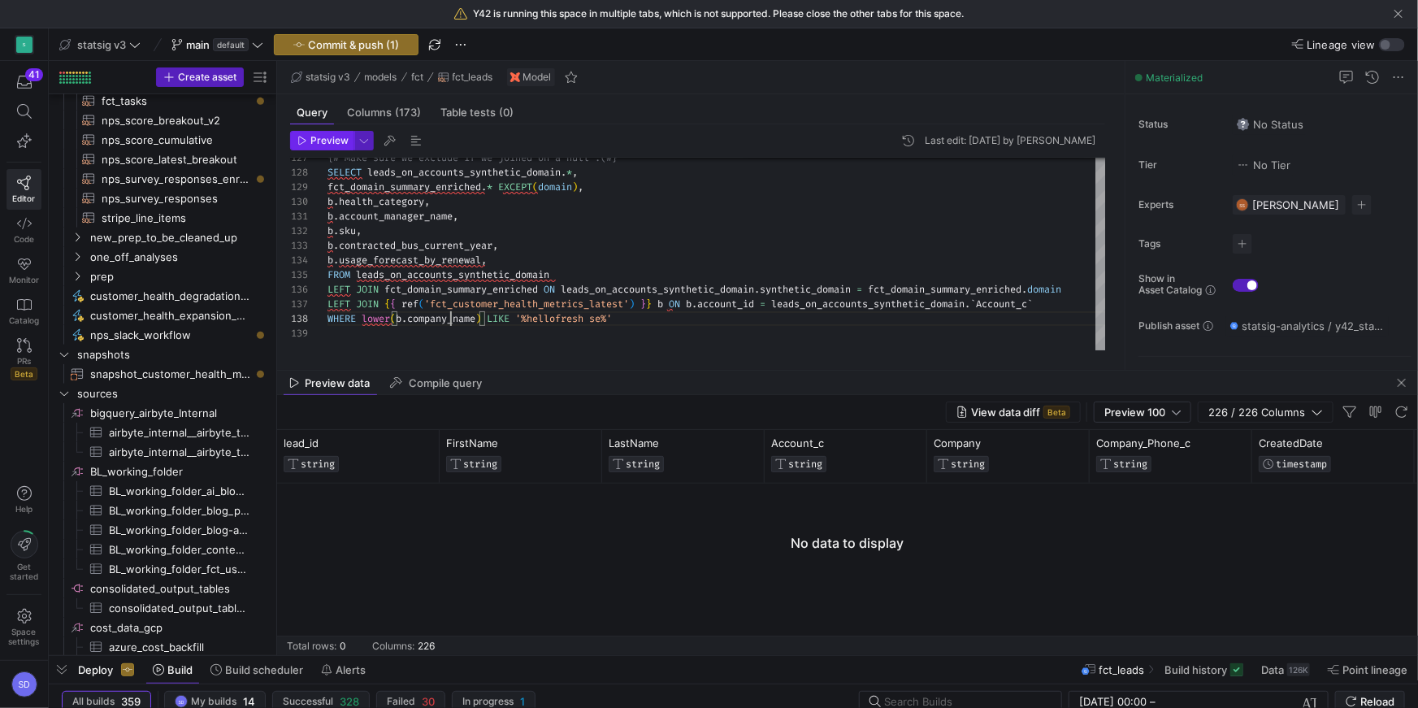
click at [325, 145] on span "Preview" at bounding box center [329, 140] width 38 height 11
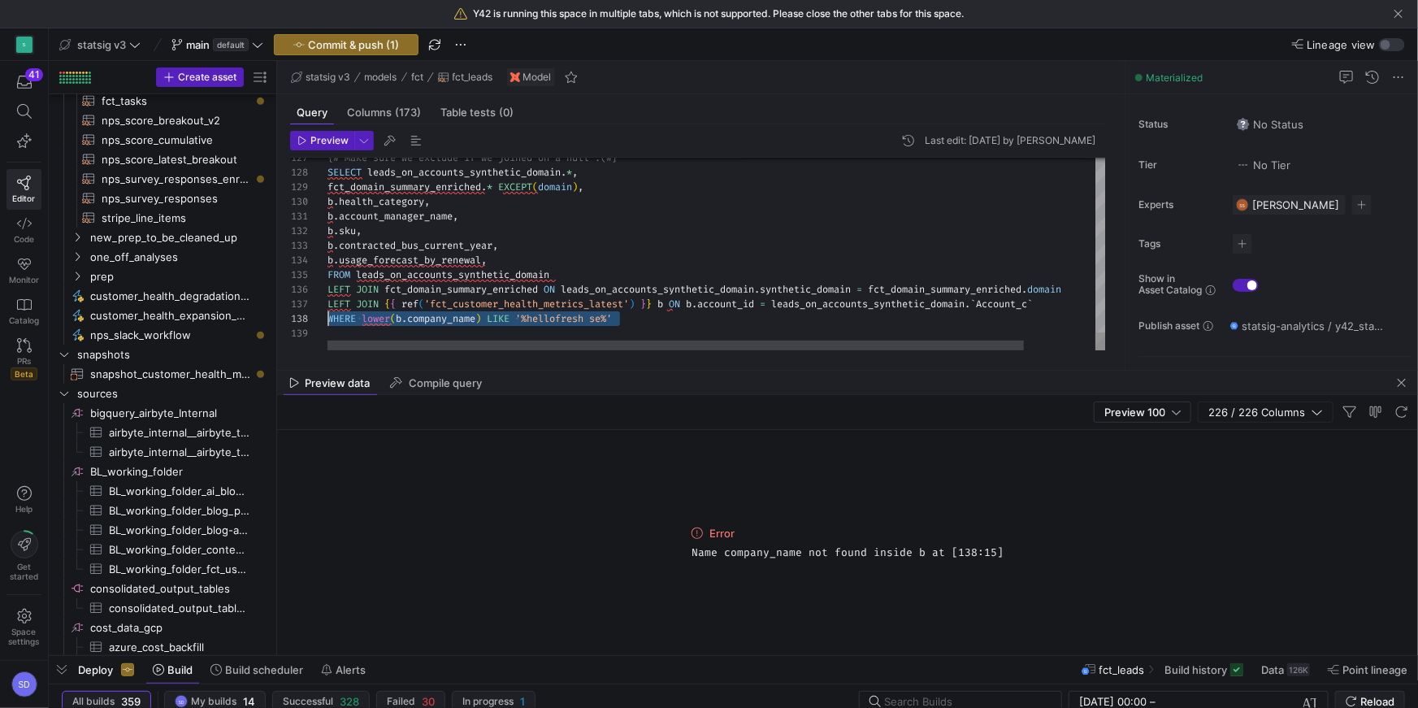
drag, startPoint x: 627, startPoint y: 322, endPoint x: 297, endPoint y: 318, distance: 329.9
type textarea "b.account_manager_name, [PERSON_NAME]sku, b.contracted_bus_current_year, b.usag…"
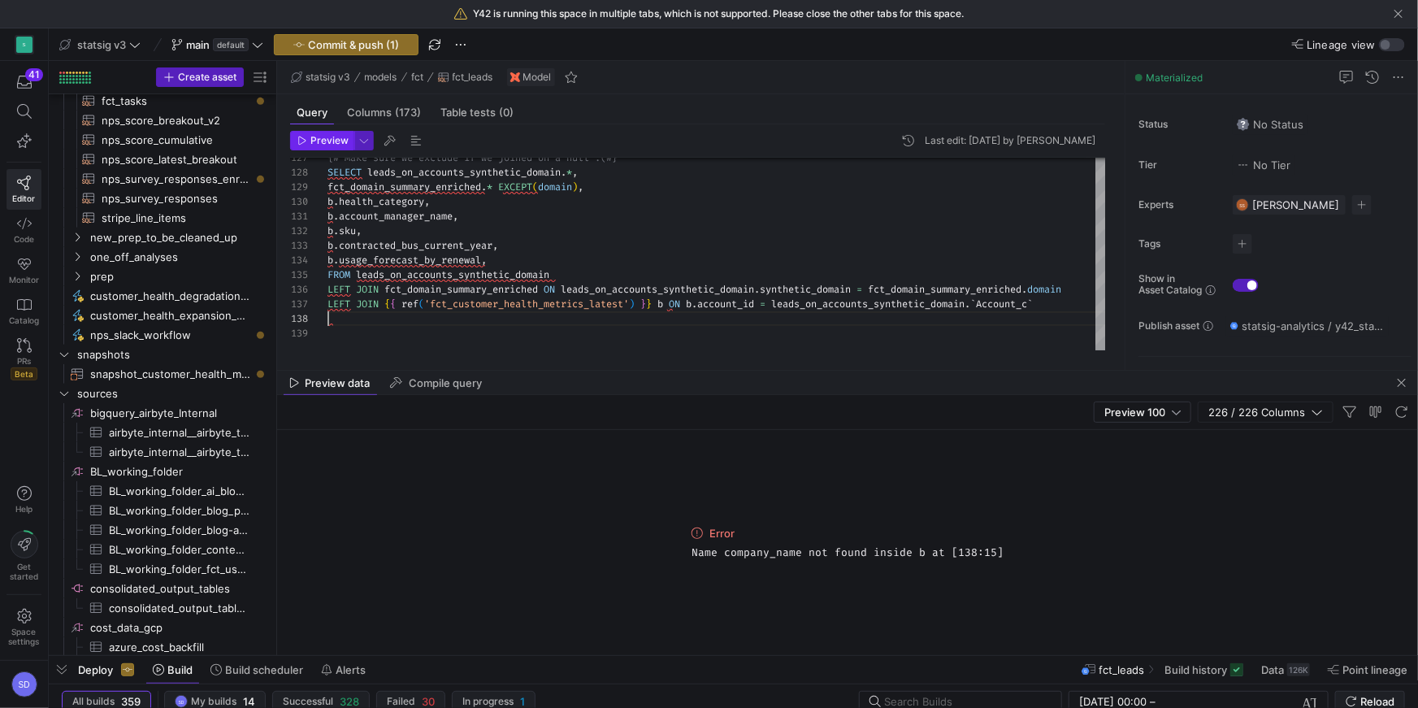
click at [305, 145] on span "Preview" at bounding box center [322, 140] width 51 height 11
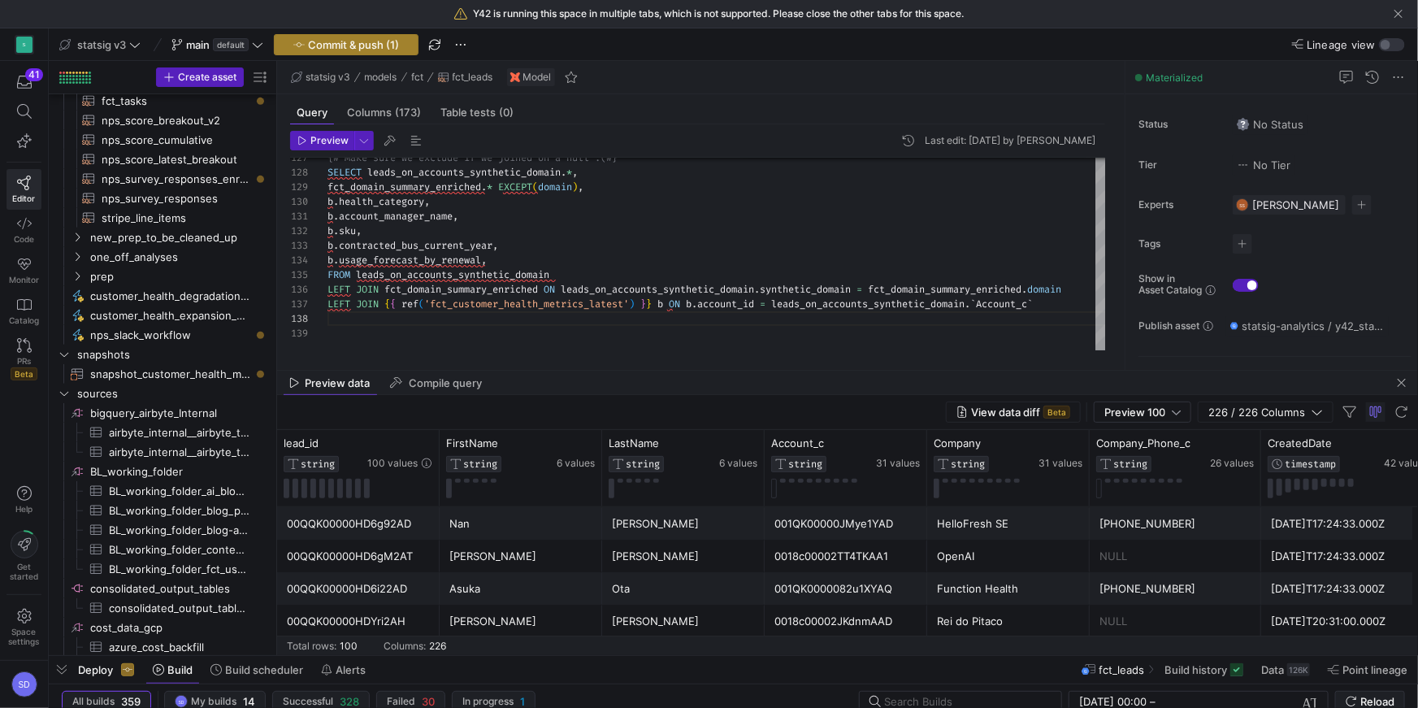
click at [334, 45] on span "Commit & push (1)" at bounding box center [353, 44] width 91 height 13
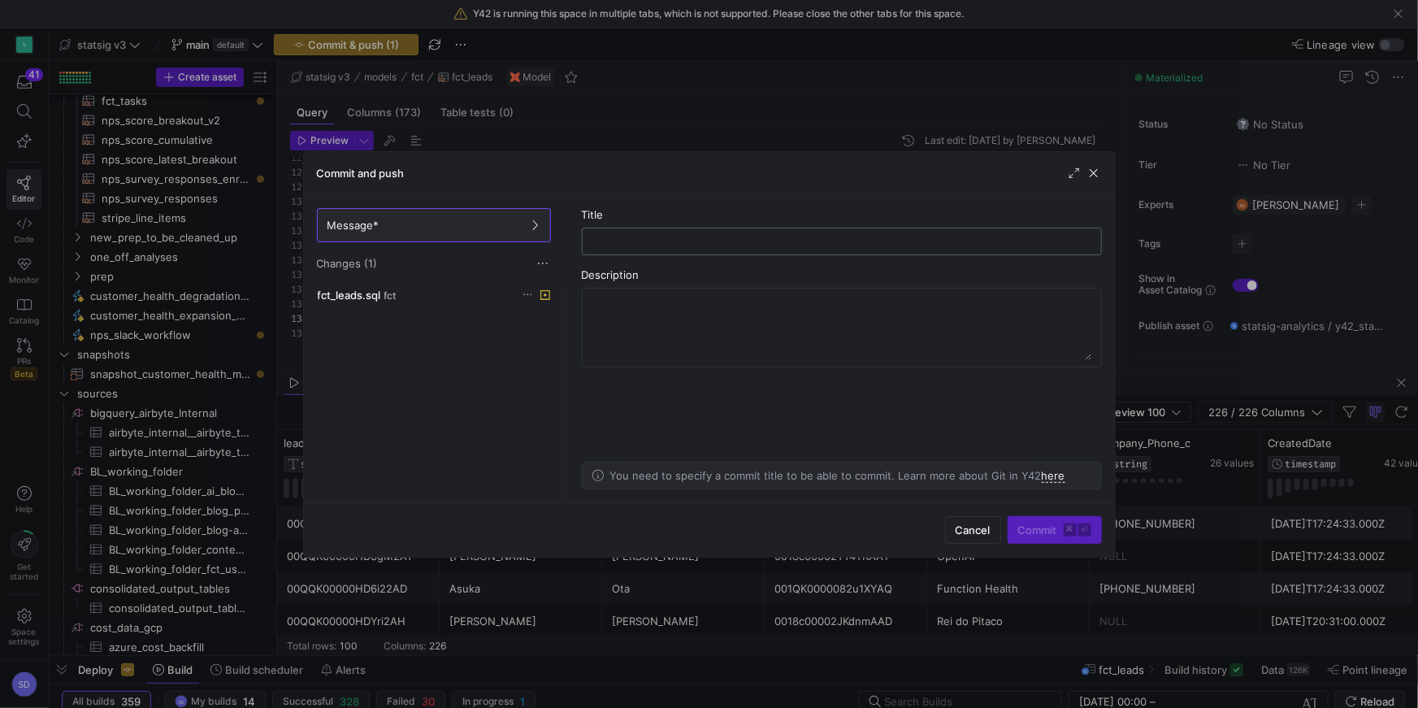
click at [604, 246] on input "text" at bounding box center [842, 241] width 492 height 13
type input "adding fields for qbr"
click at [1020, 524] on span "Commit ⌘ ⏎" at bounding box center [1054, 529] width 73 height 13
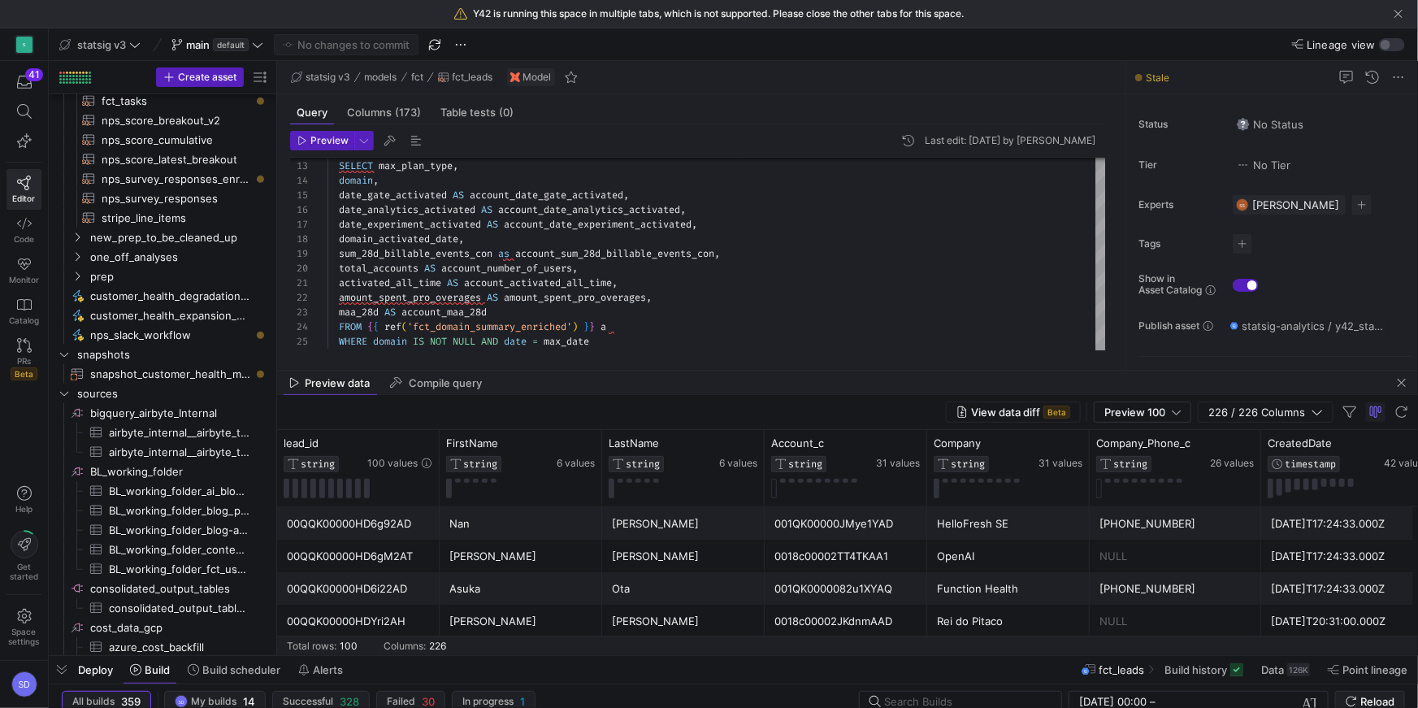
click at [675, 374] on div "Preview data Compile query" at bounding box center [847, 382] width 1141 height 24
click at [676, 371] on div "Preview data Compile query" at bounding box center [847, 382] width 1141 height 24
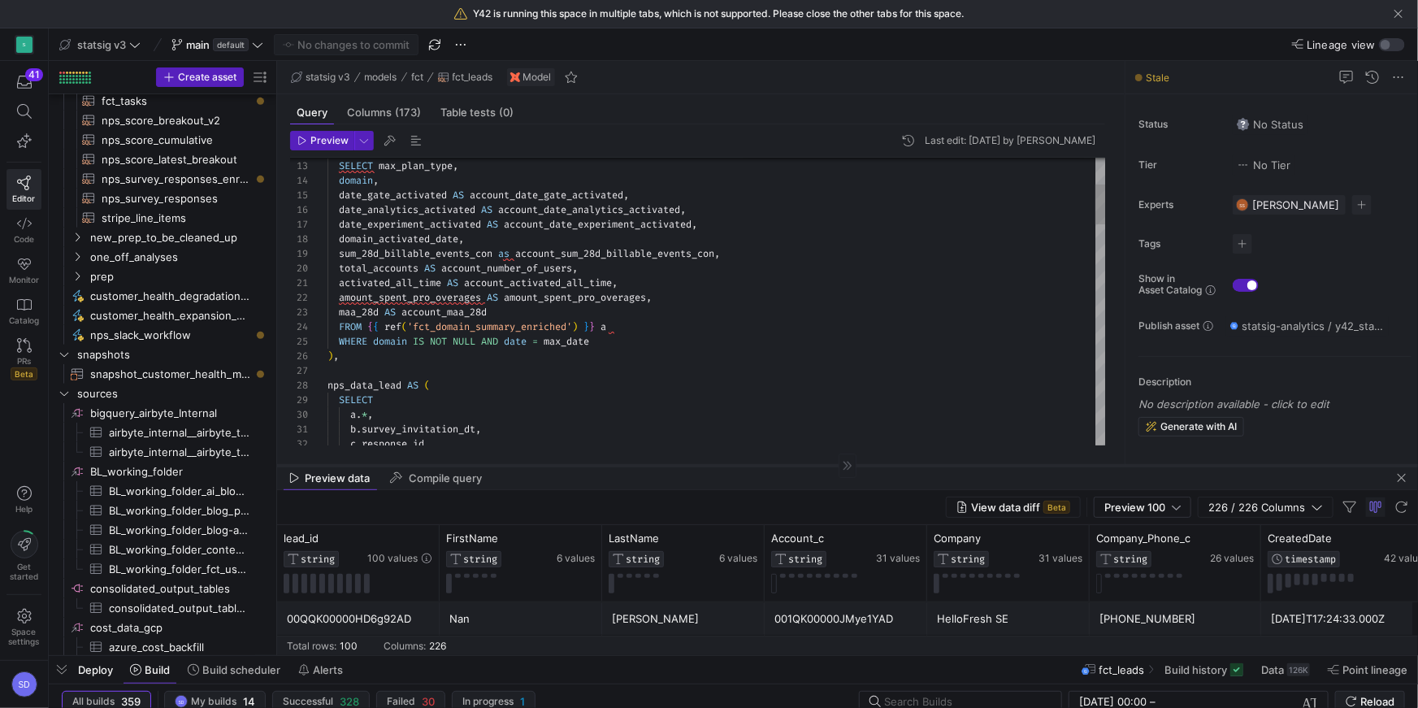
drag, startPoint x: 678, startPoint y: 369, endPoint x: 659, endPoint y: 464, distance: 96.9
click at [659, 465] on div at bounding box center [847, 465] width 1141 height 1
click at [500, 312] on div at bounding box center [709, 354] width 1418 height 708
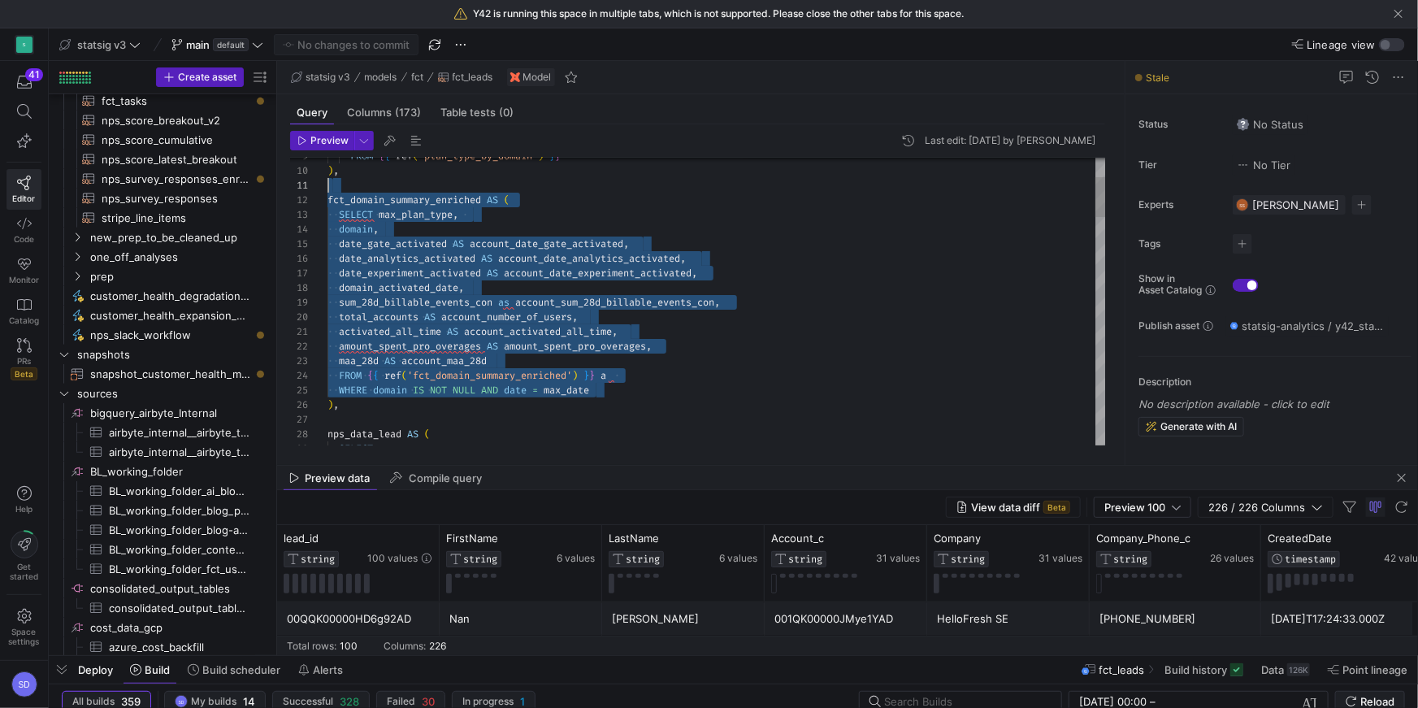
drag, startPoint x: 607, startPoint y: 389, endPoint x: 331, endPoint y: 187, distance: 342.4
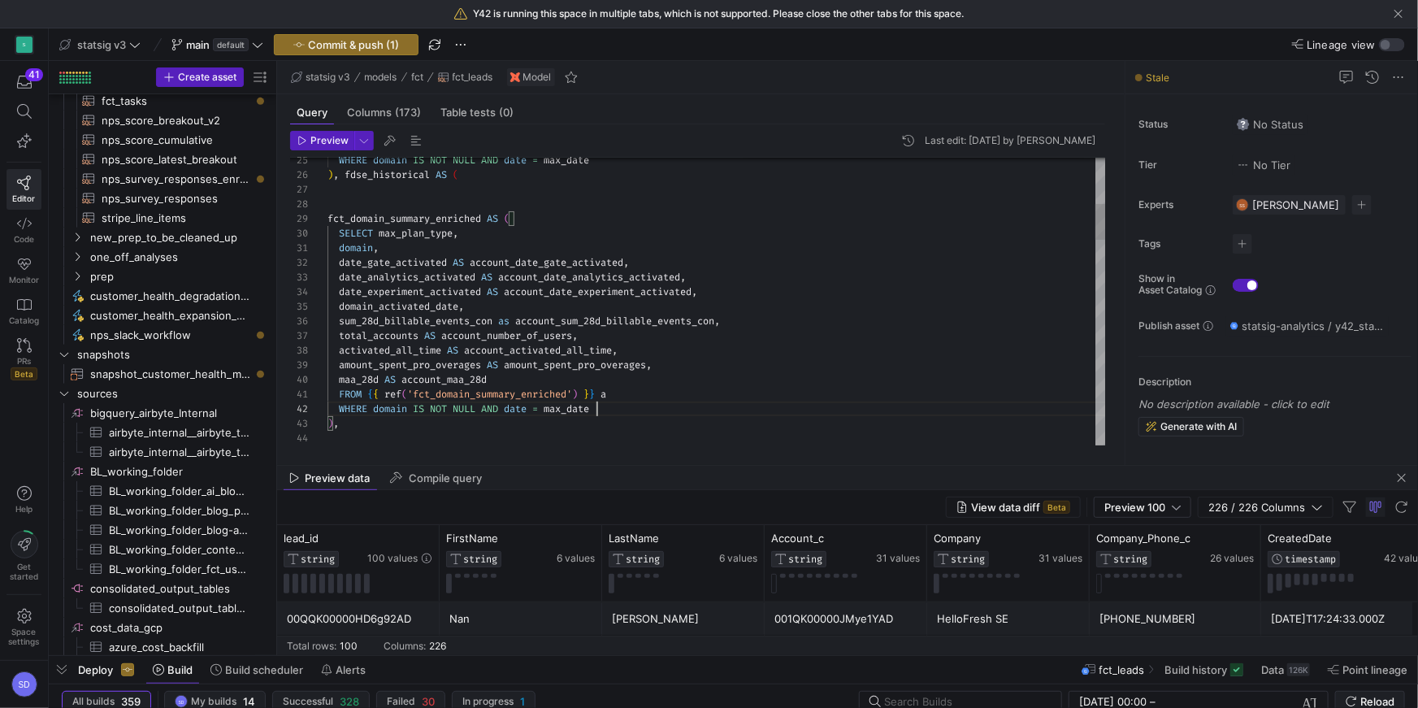
scroll to position [15, 268]
drag, startPoint x: 530, startPoint y: 208, endPoint x: 530, endPoint y: 191, distance: 17.1
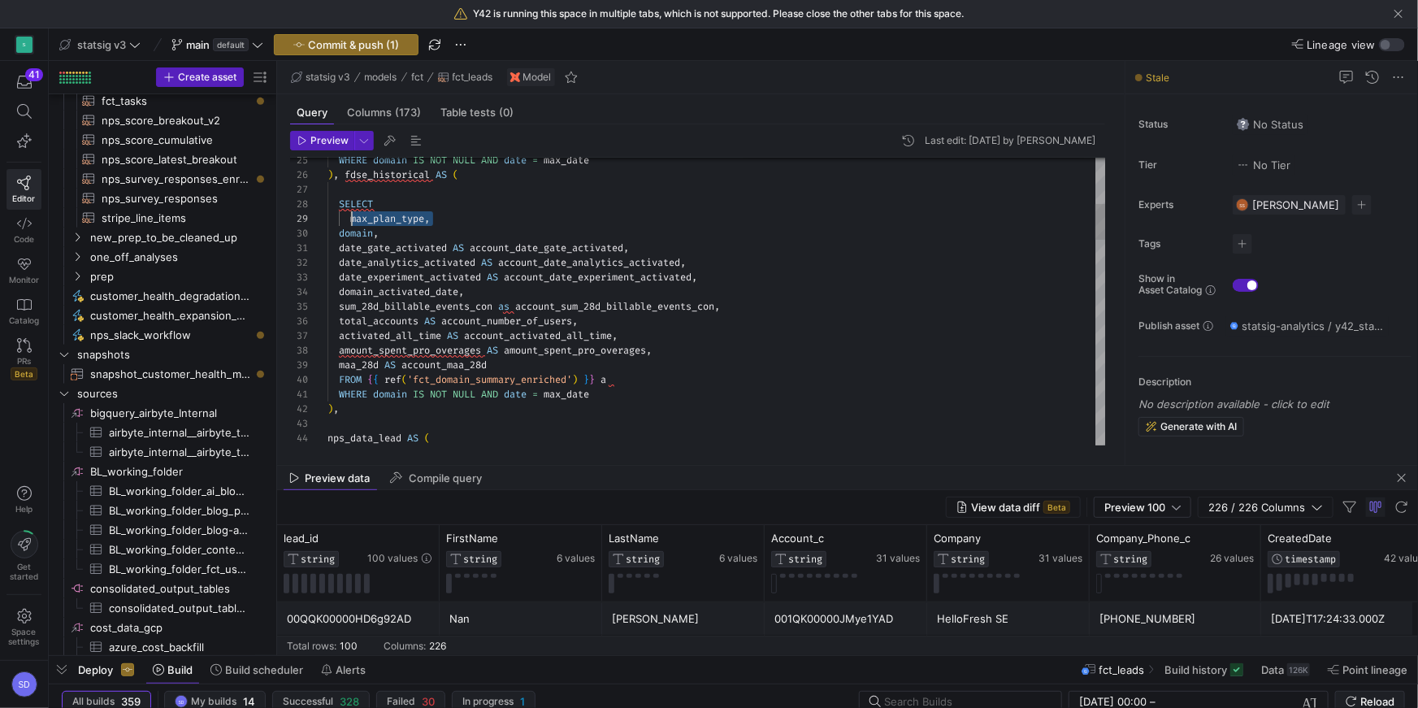
drag, startPoint x: 435, startPoint y: 221, endPoint x: 349, endPoint y: 220, distance: 86.9
drag, startPoint x: 391, startPoint y: 231, endPoint x: 397, endPoint y: 222, distance: 11.1
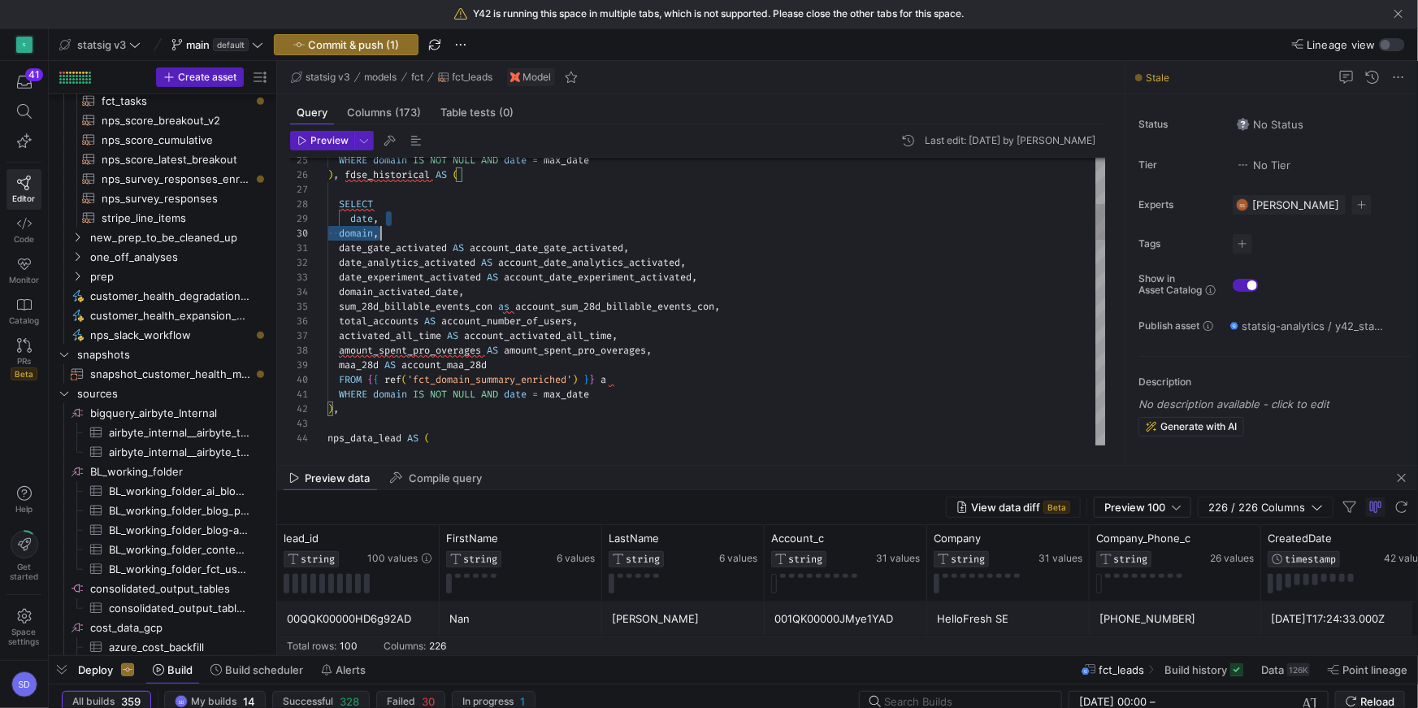
drag, startPoint x: 397, startPoint y: 222, endPoint x: 397, endPoint y: 232, distance: 9.7
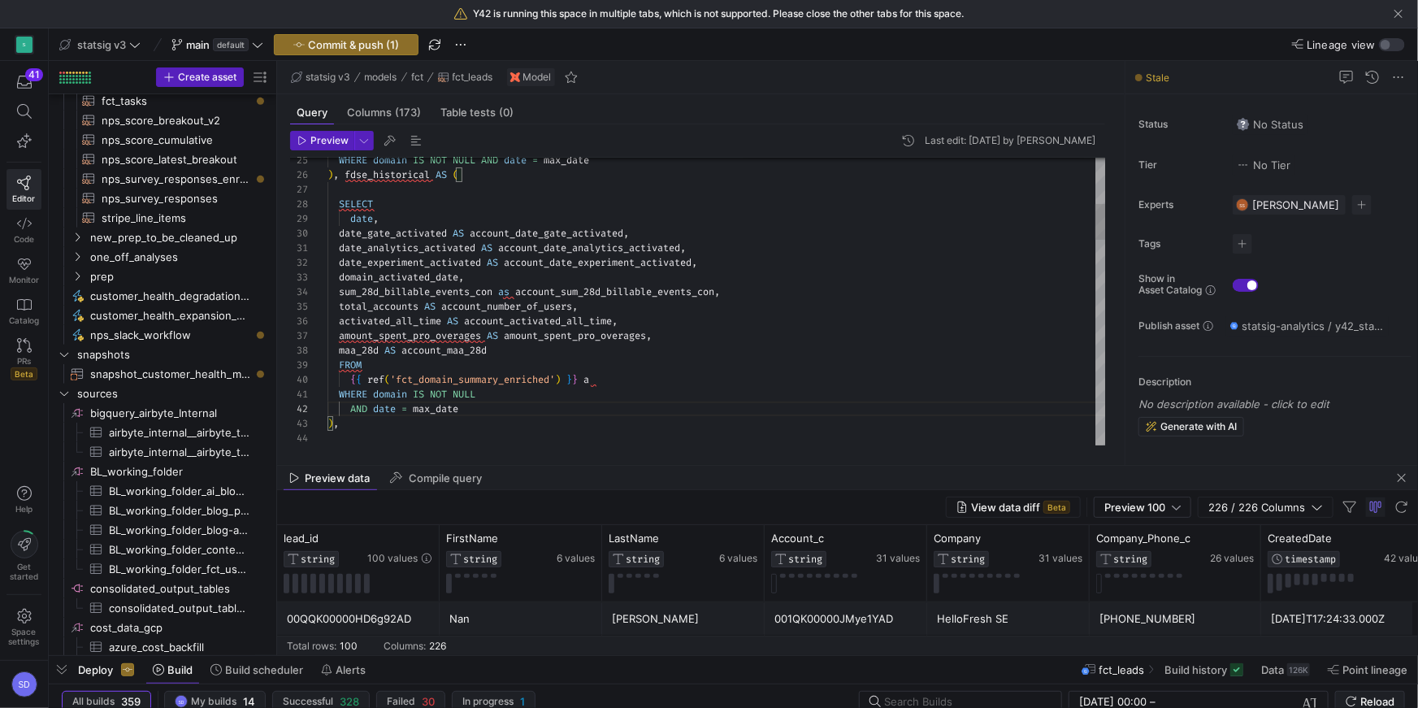
drag, startPoint x: 375, startPoint y: 426, endPoint x: 463, endPoint y: 423, distance: 87.8
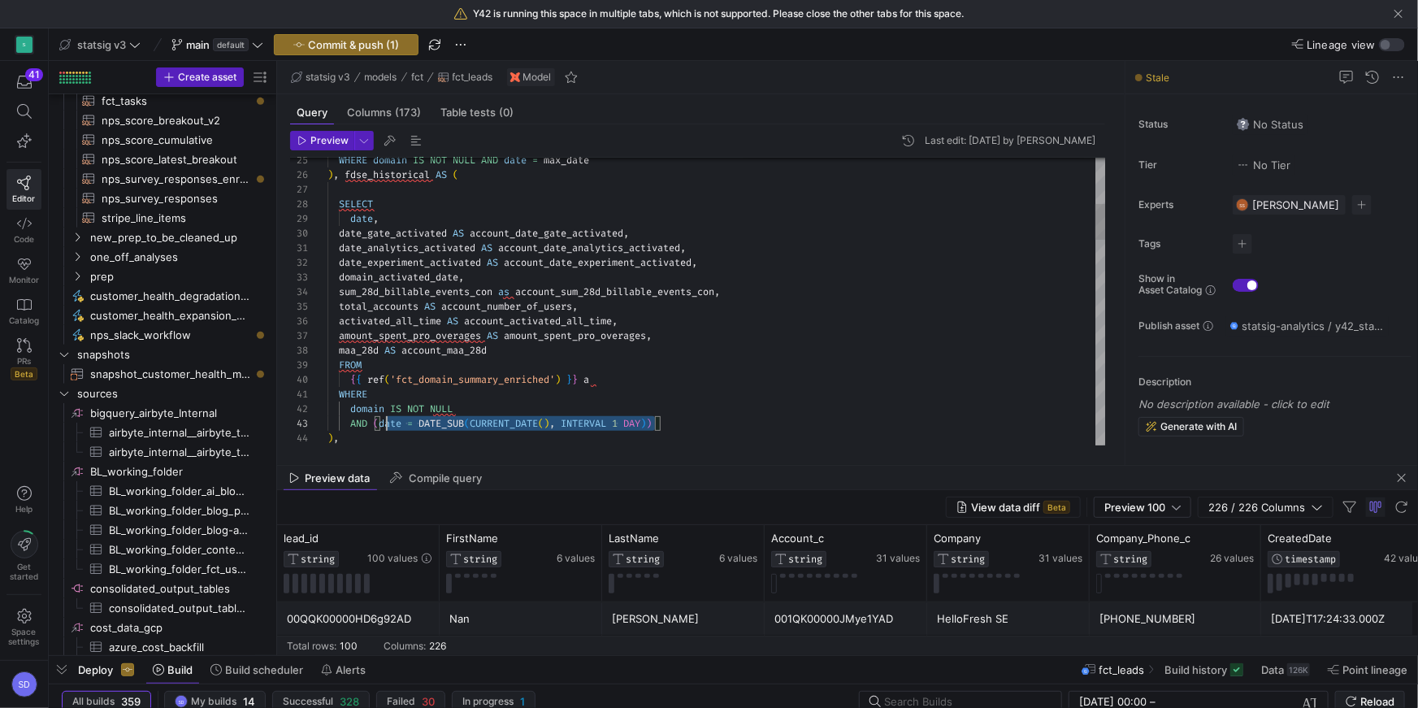
scroll to position [29, 53]
drag, startPoint x: 656, startPoint y: 422, endPoint x: 379, endPoint y: 425, distance: 277.1
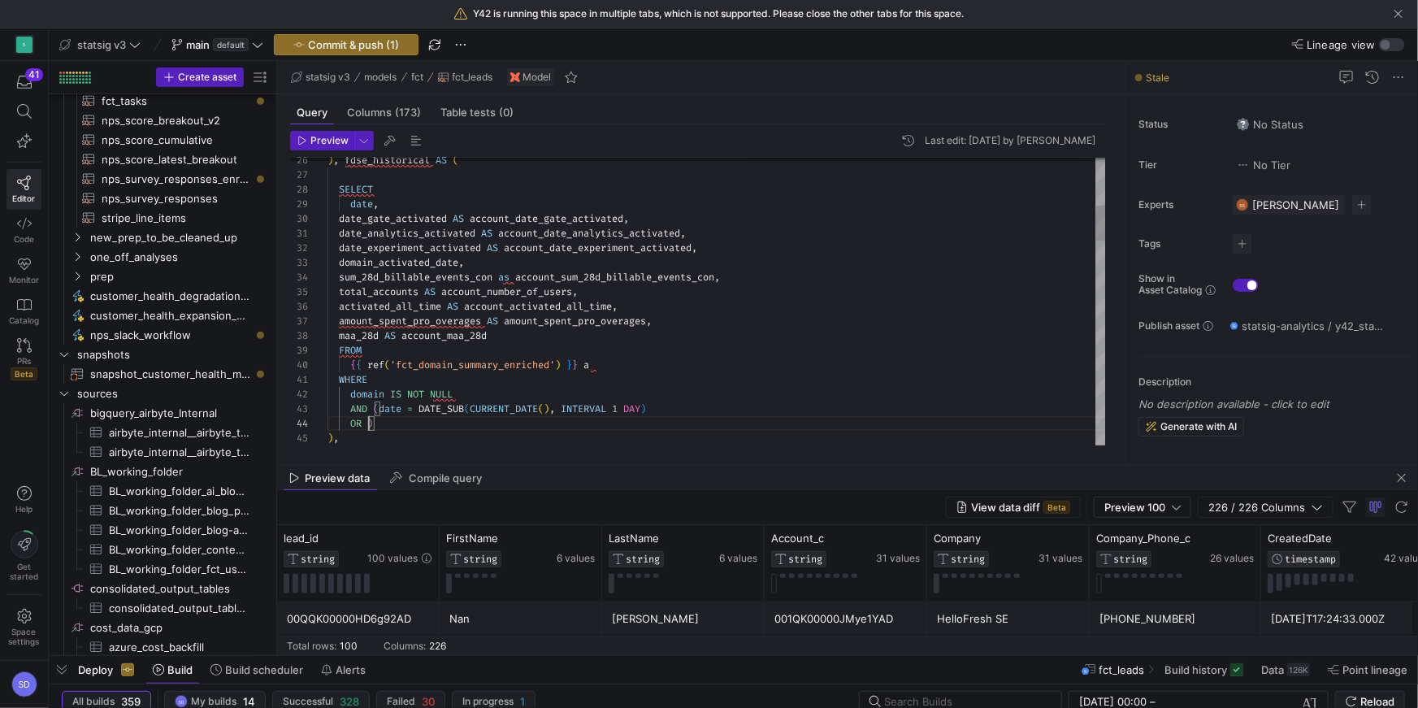
scroll to position [43, 316]
drag, startPoint x: 665, startPoint y: 421, endPoint x: 410, endPoint y: 423, distance: 255.1
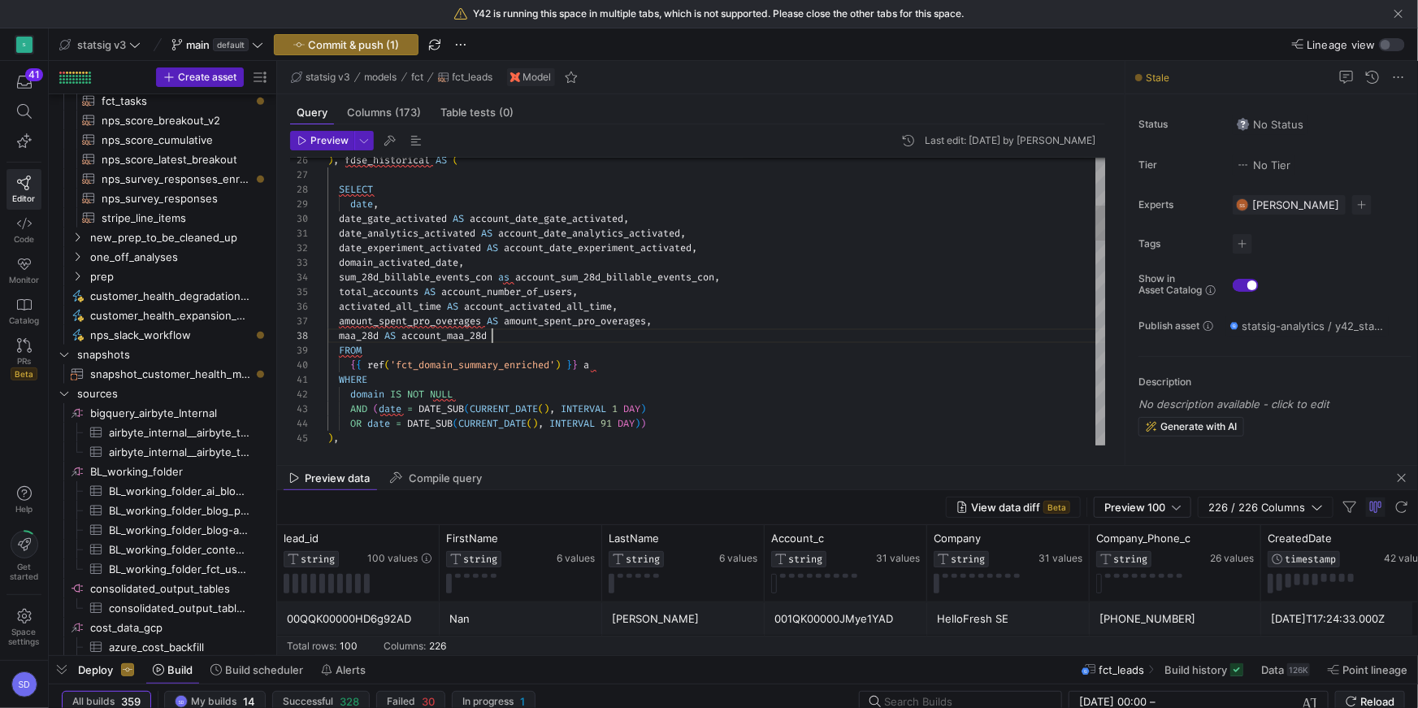
drag, startPoint x: 493, startPoint y: 335, endPoint x: 401, endPoint y: 336, distance: 92.6
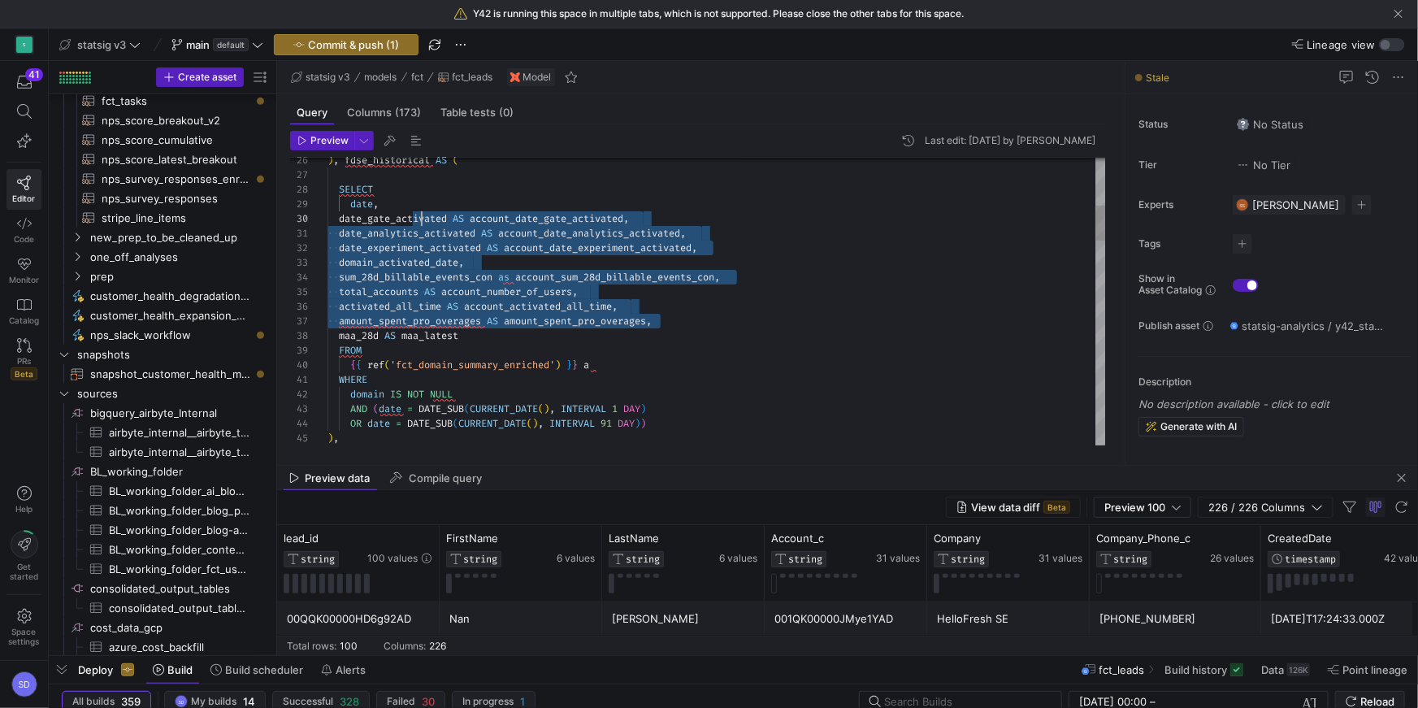
scroll to position [116, 58]
drag, startPoint x: 680, startPoint y: 321, endPoint x: 417, endPoint y: 197, distance: 290.8
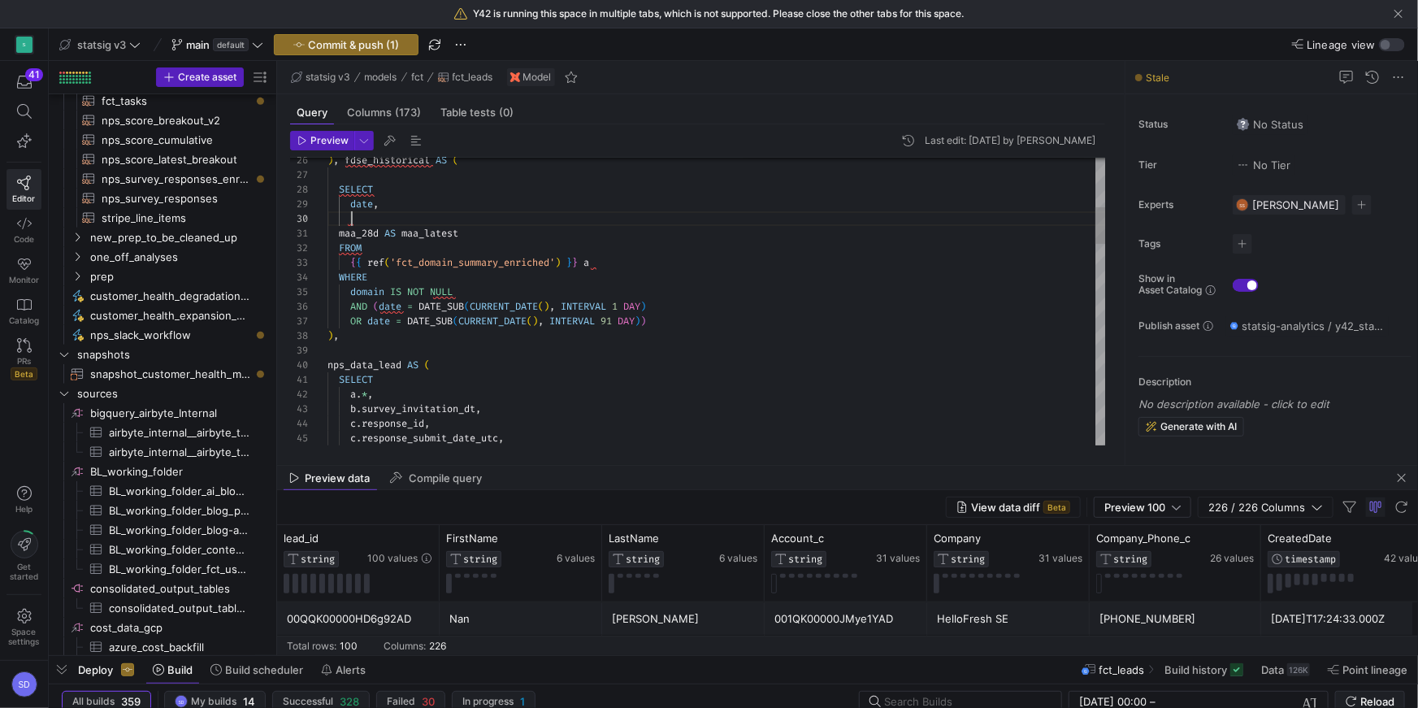
scroll to position [131, 24]
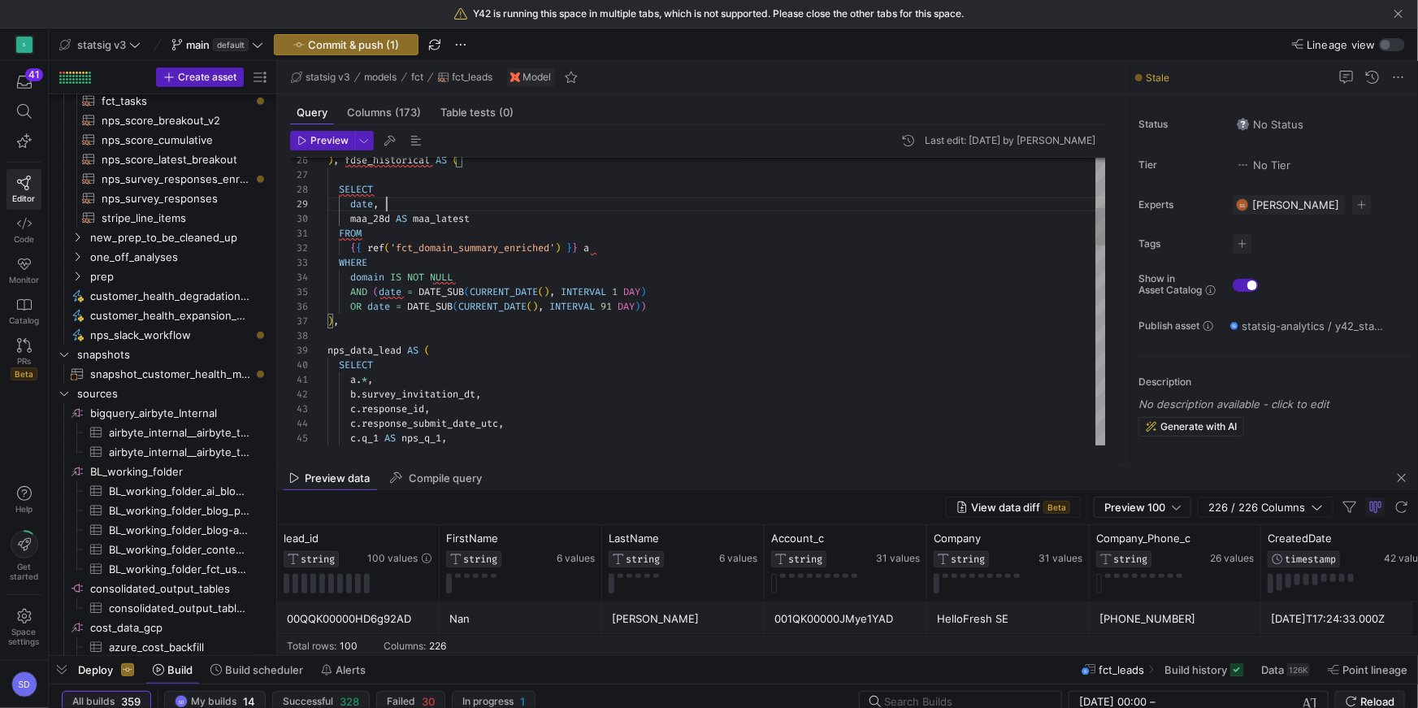
scroll to position [116, 58]
type textarea "activated_all_time AS account_activated_all_time, amount_spent_pro_overages AS …"
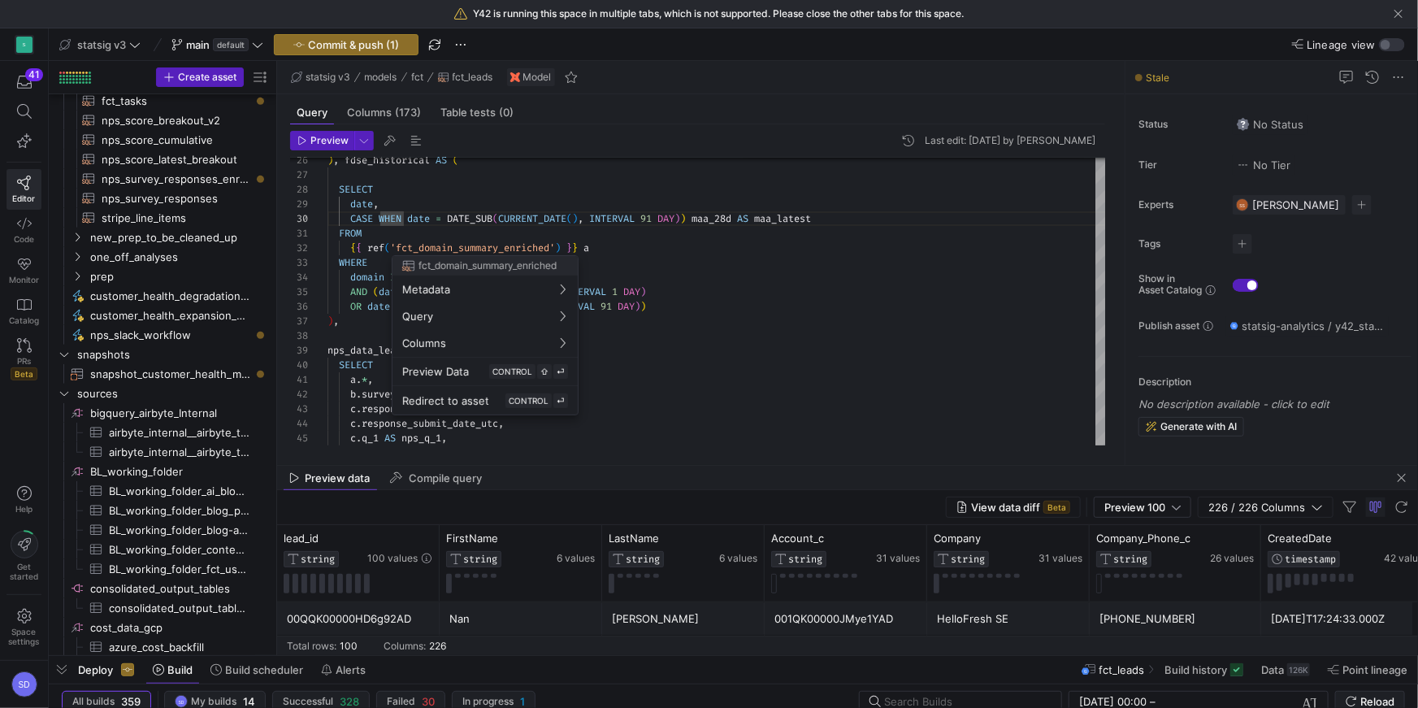
click at [370, 238] on div at bounding box center [709, 354] width 1418 height 708
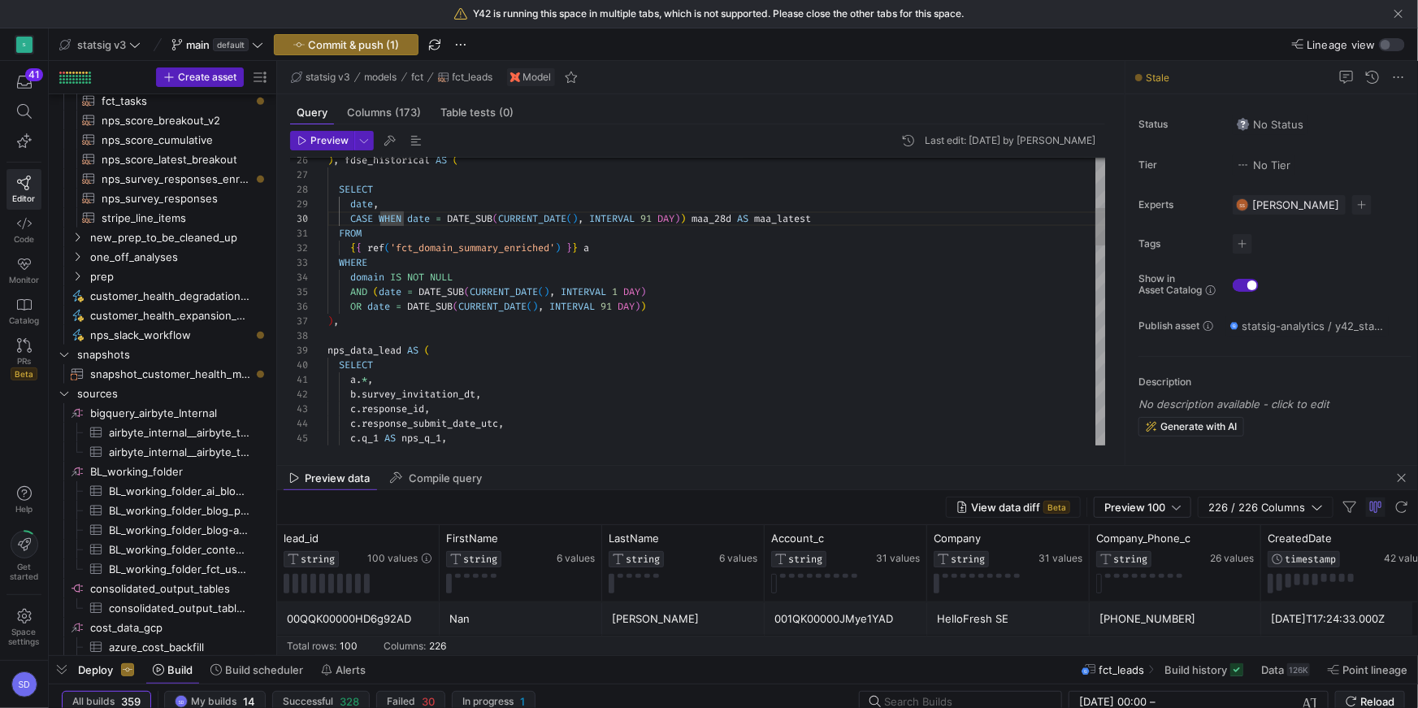
scroll to position [131, 47]
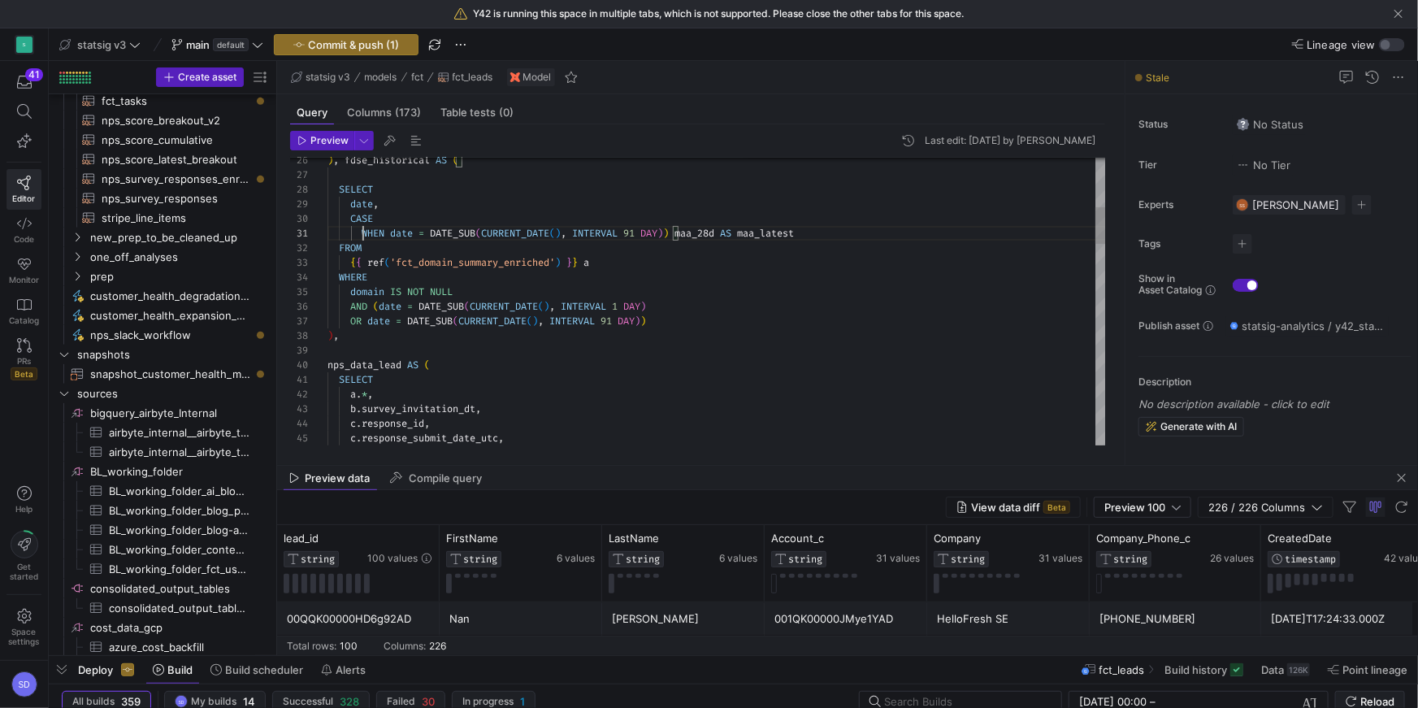
scroll to position [0, 34]
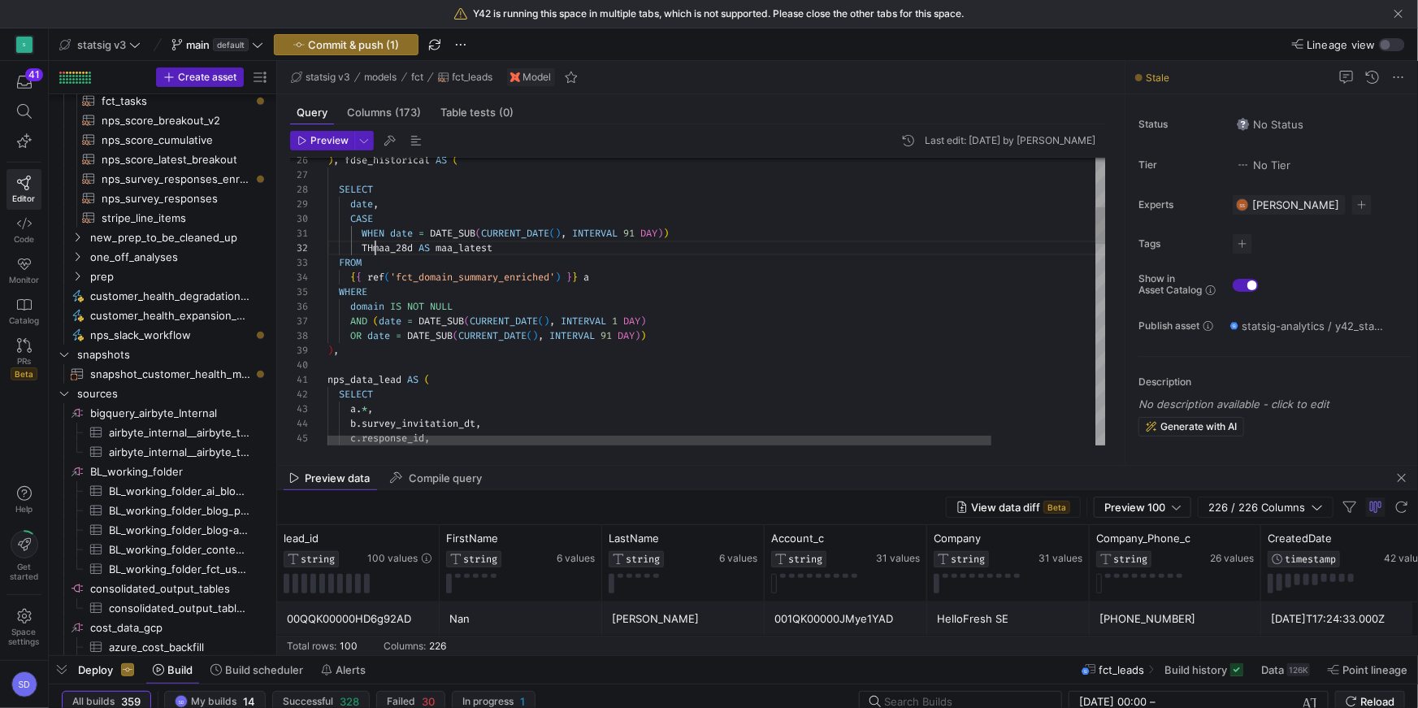
scroll to position [15, 64]
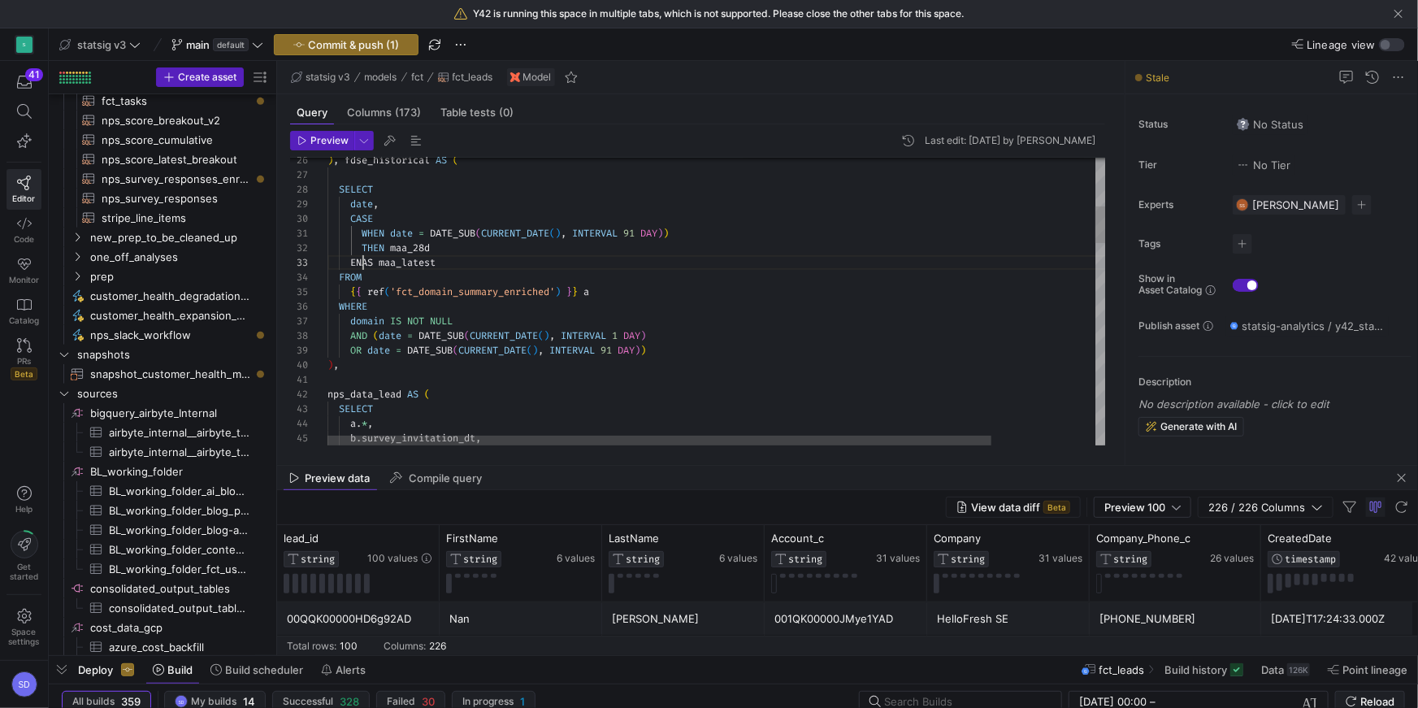
scroll to position [29, 47]
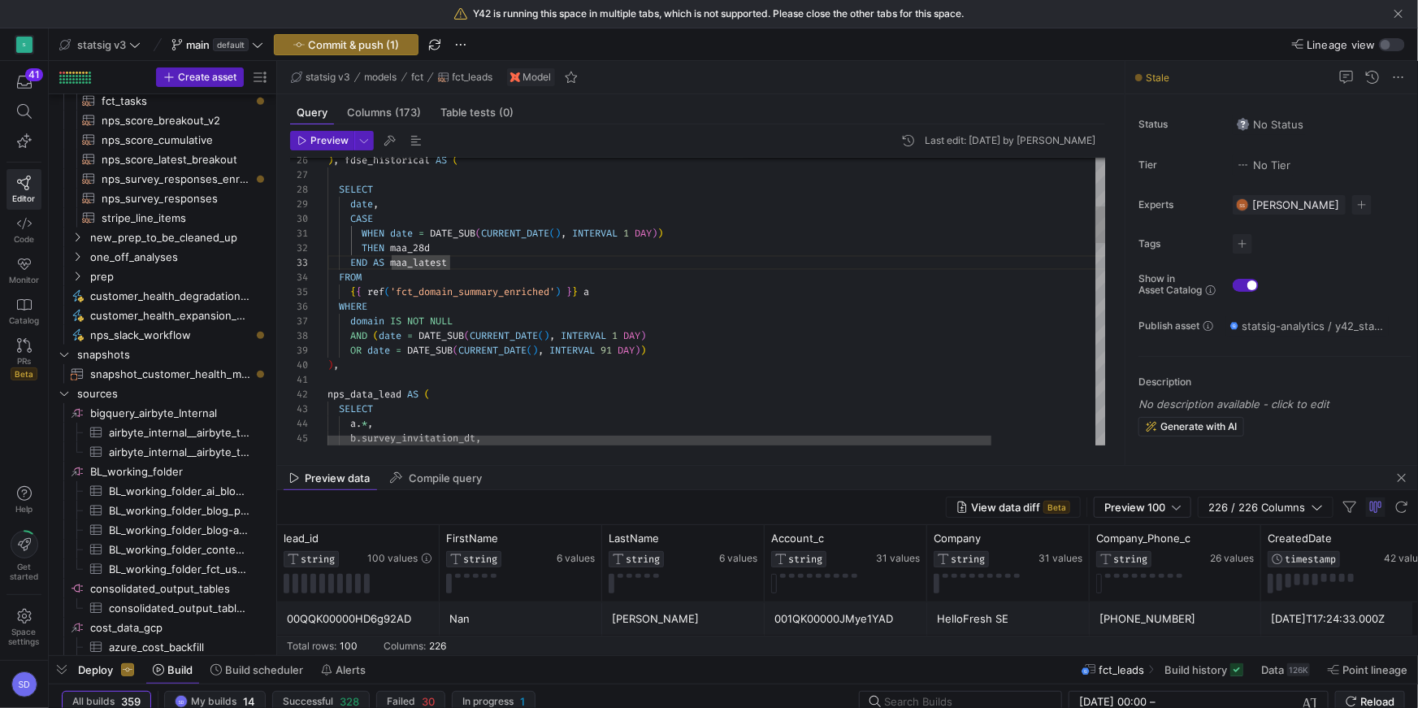
drag, startPoint x: 472, startPoint y: 262, endPoint x: 330, endPoint y: 229, distance: 146.0
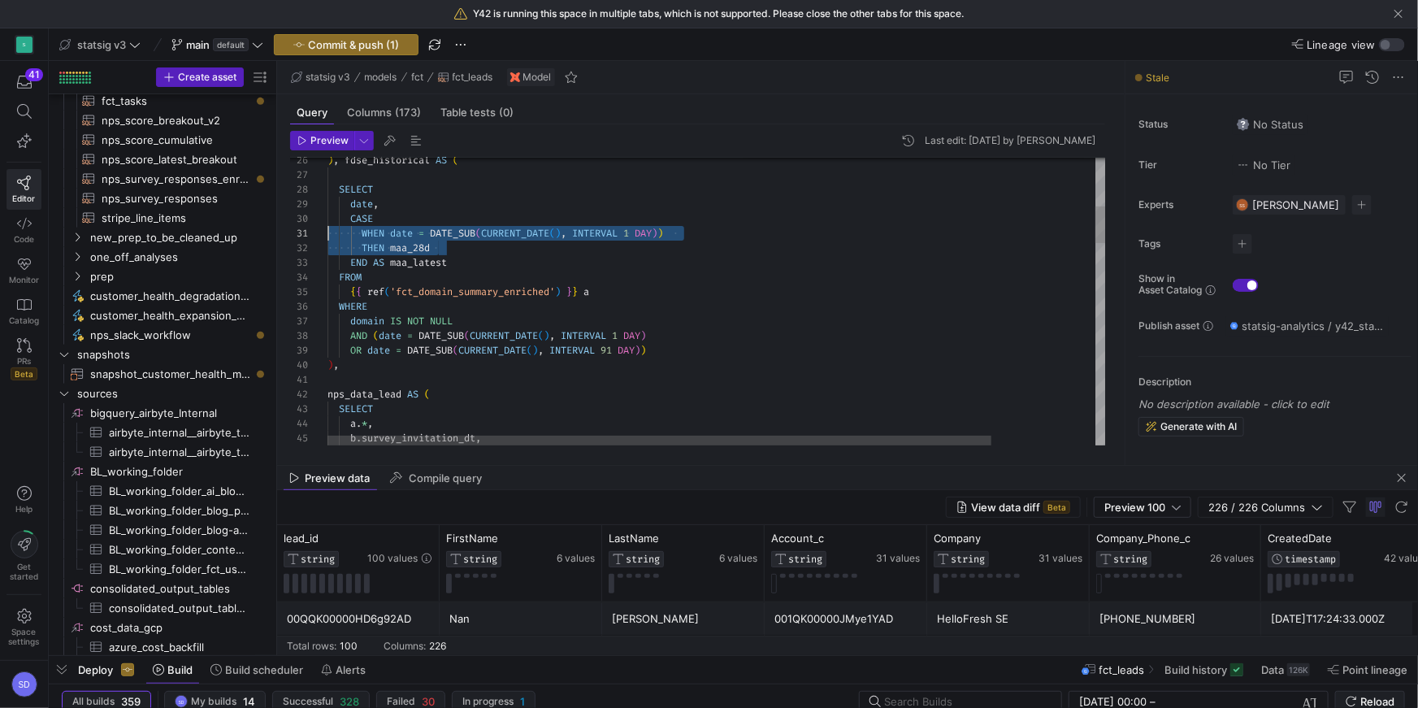
drag, startPoint x: 449, startPoint y: 244, endPoint x: 312, endPoint y: 240, distance: 137.4
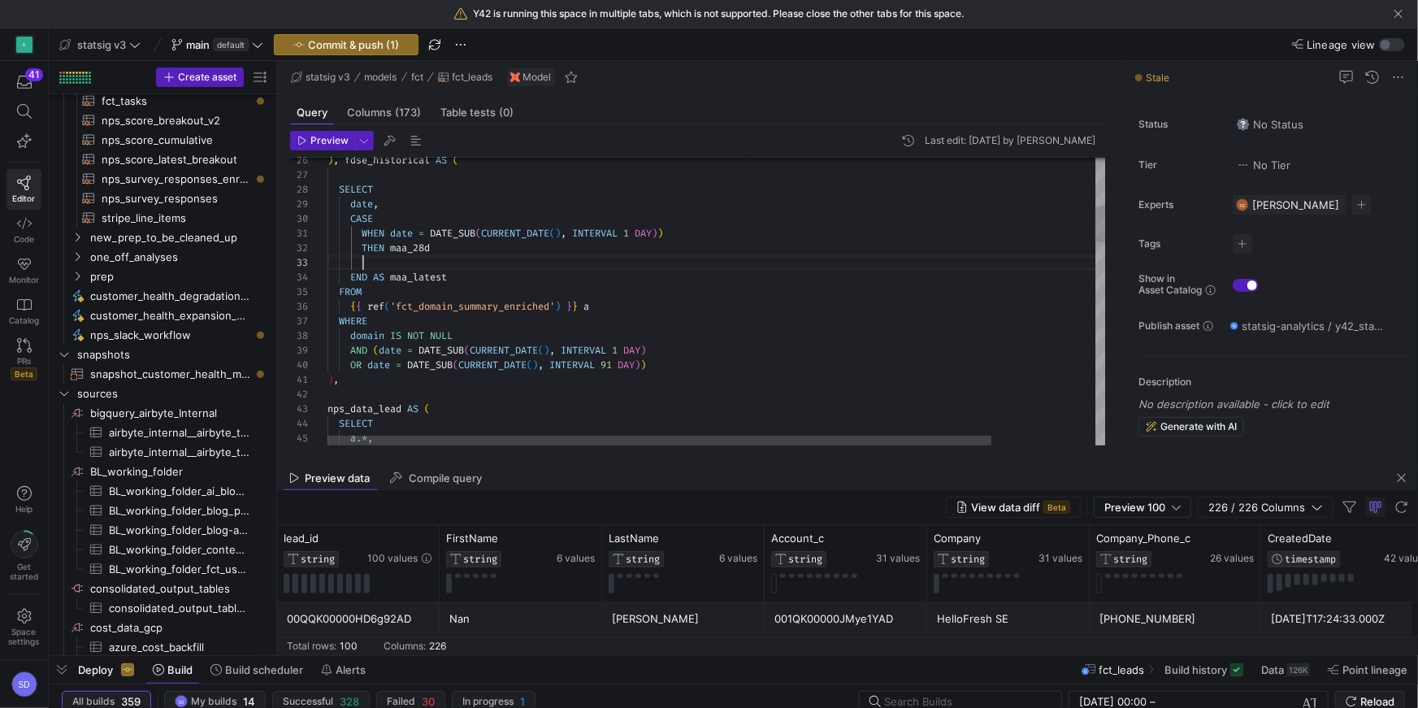
scroll to position [43, 111]
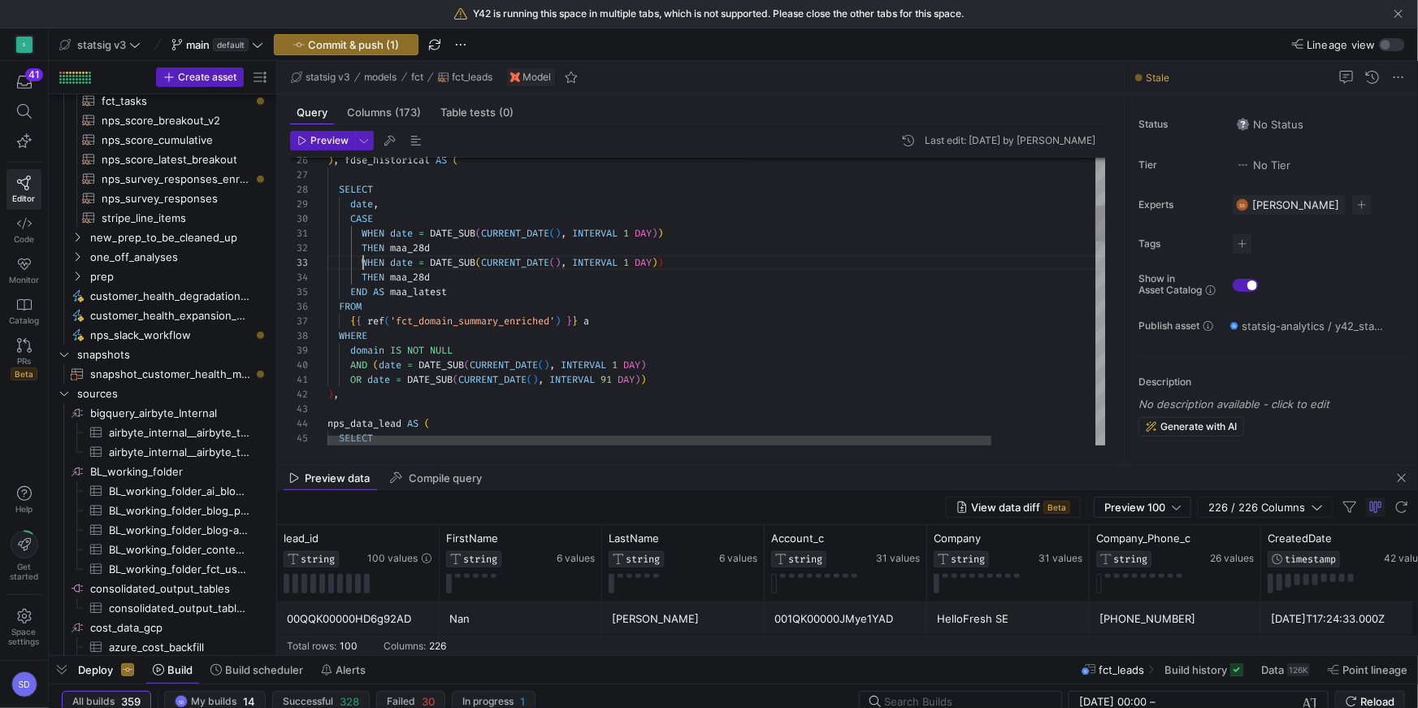
scroll to position [29, 34]
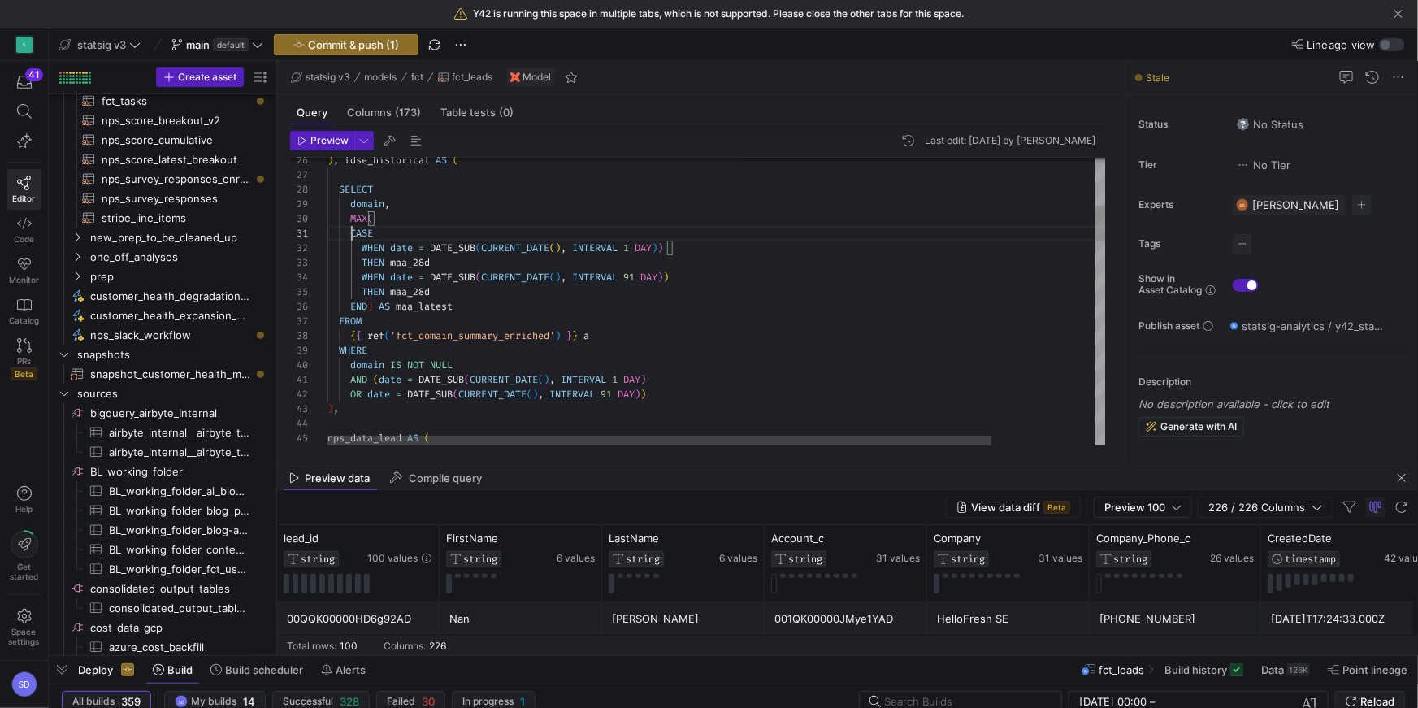
scroll to position [0, 24]
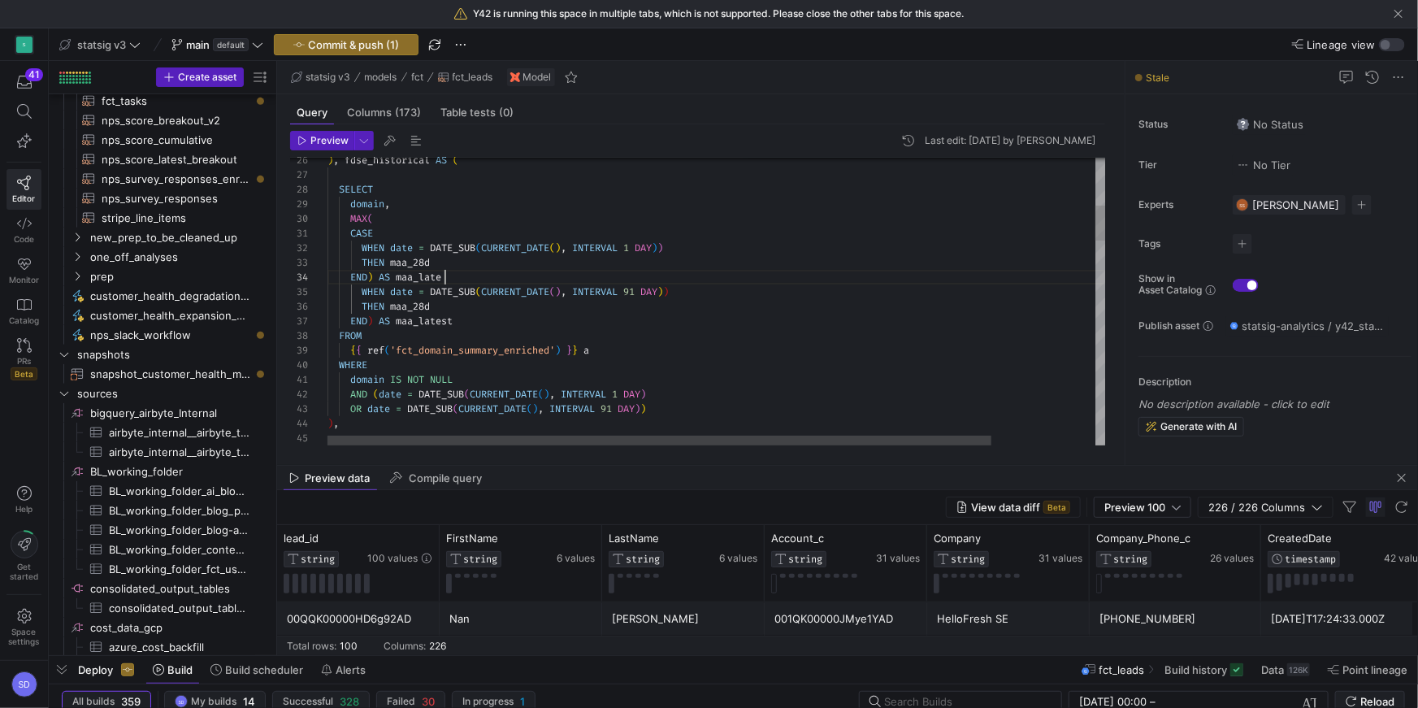
scroll to position [43, 128]
drag, startPoint x: 461, startPoint y: 318, endPoint x: 422, endPoint y: 319, distance: 38.2
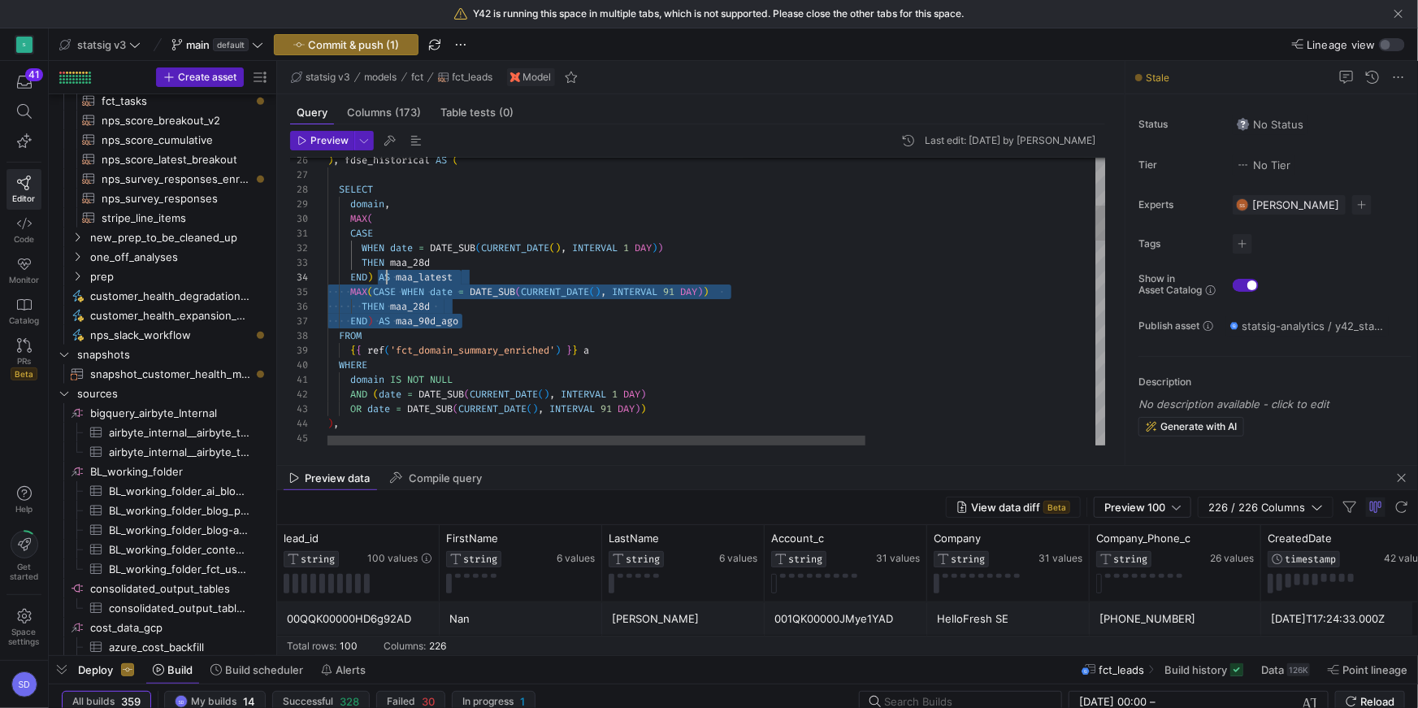
scroll to position [43, 58]
drag, startPoint x: 474, startPoint y: 318, endPoint x: 383, endPoint y: 277, distance: 98.9
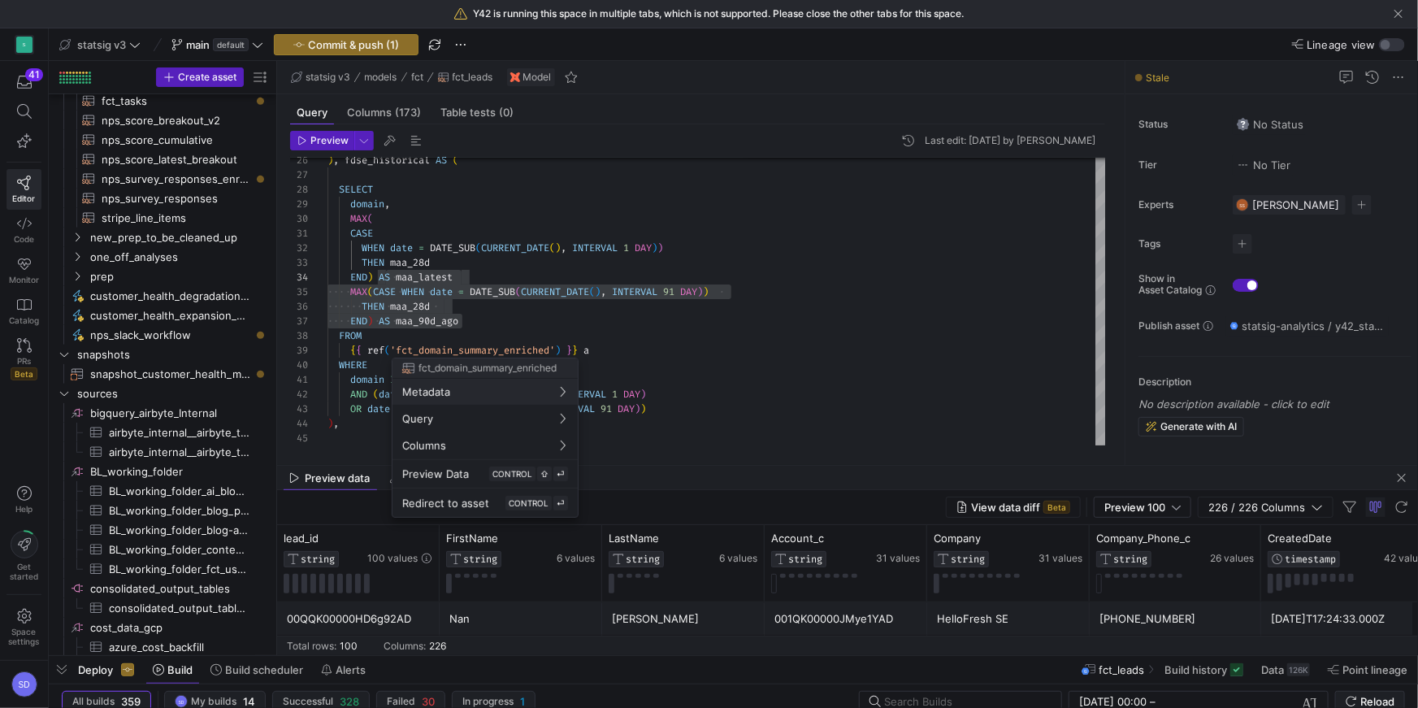
click at [667, 405] on div at bounding box center [709, 354] width 1418 height 708
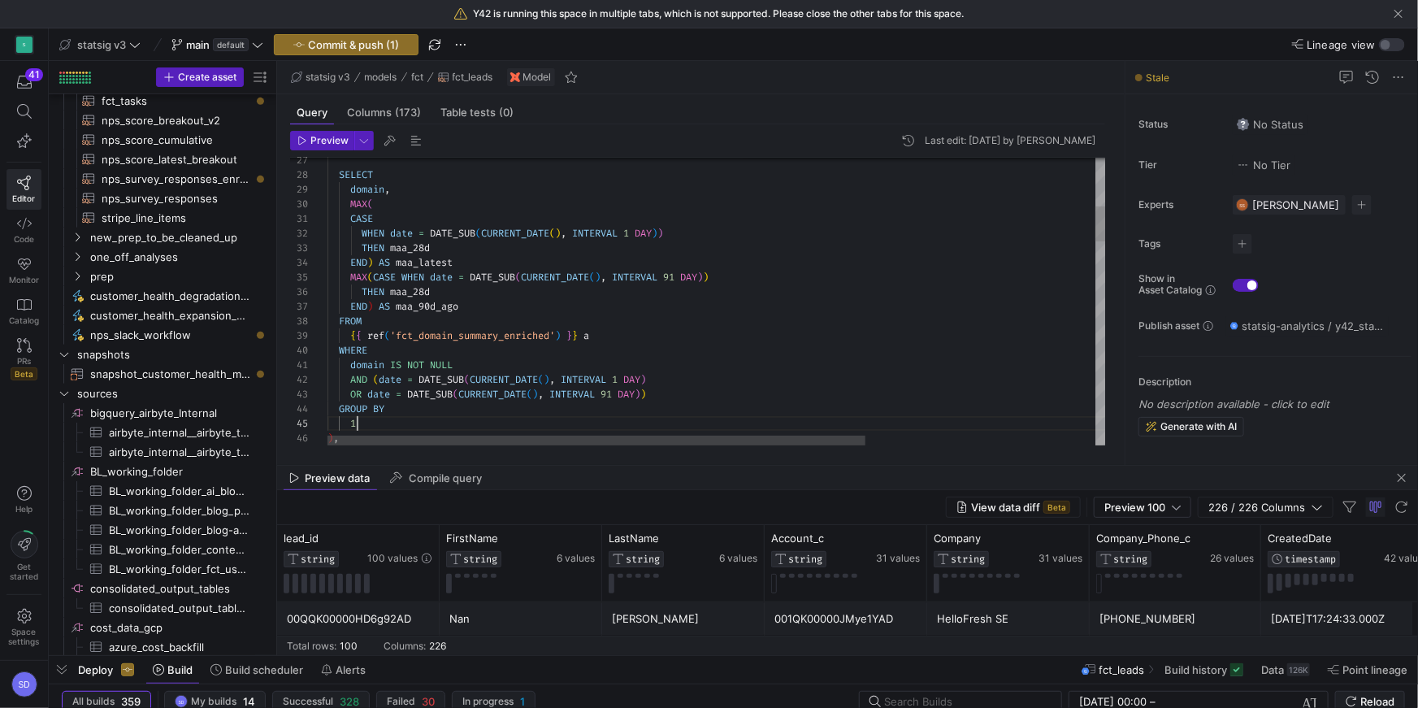
scroll to position [58, 29]
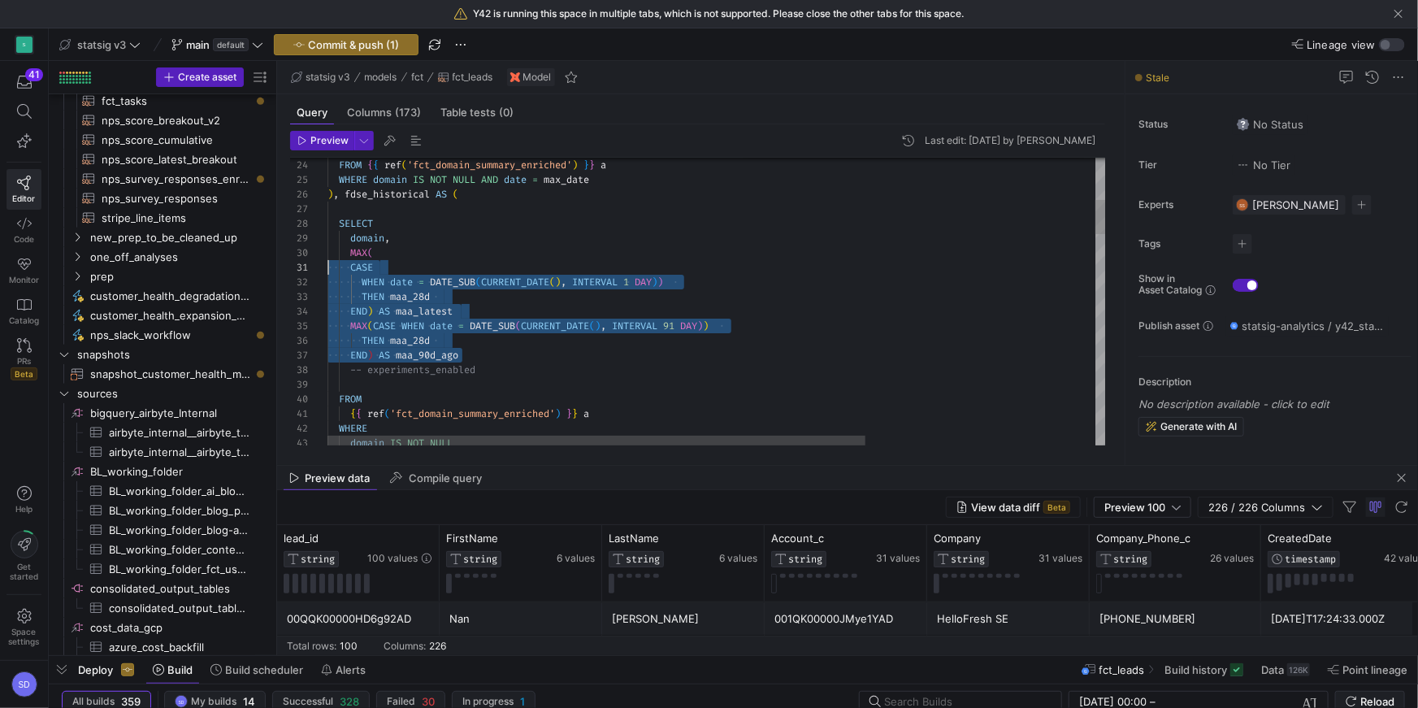
scroll to position [131, 0]
drag, startPoint x: 479, startPoint y: 355, endPoint x: 310, endPoint y: 252, distance: 198.0
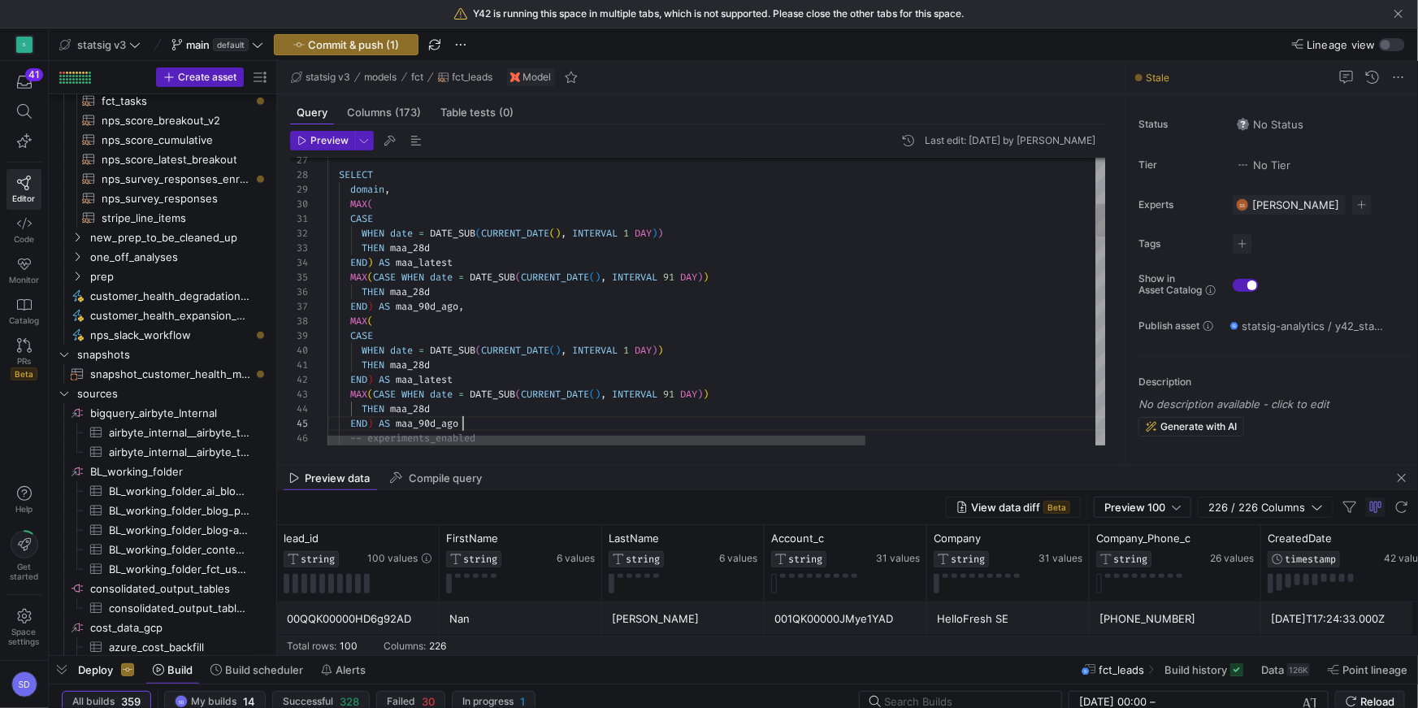
scroll to position [58, 135]
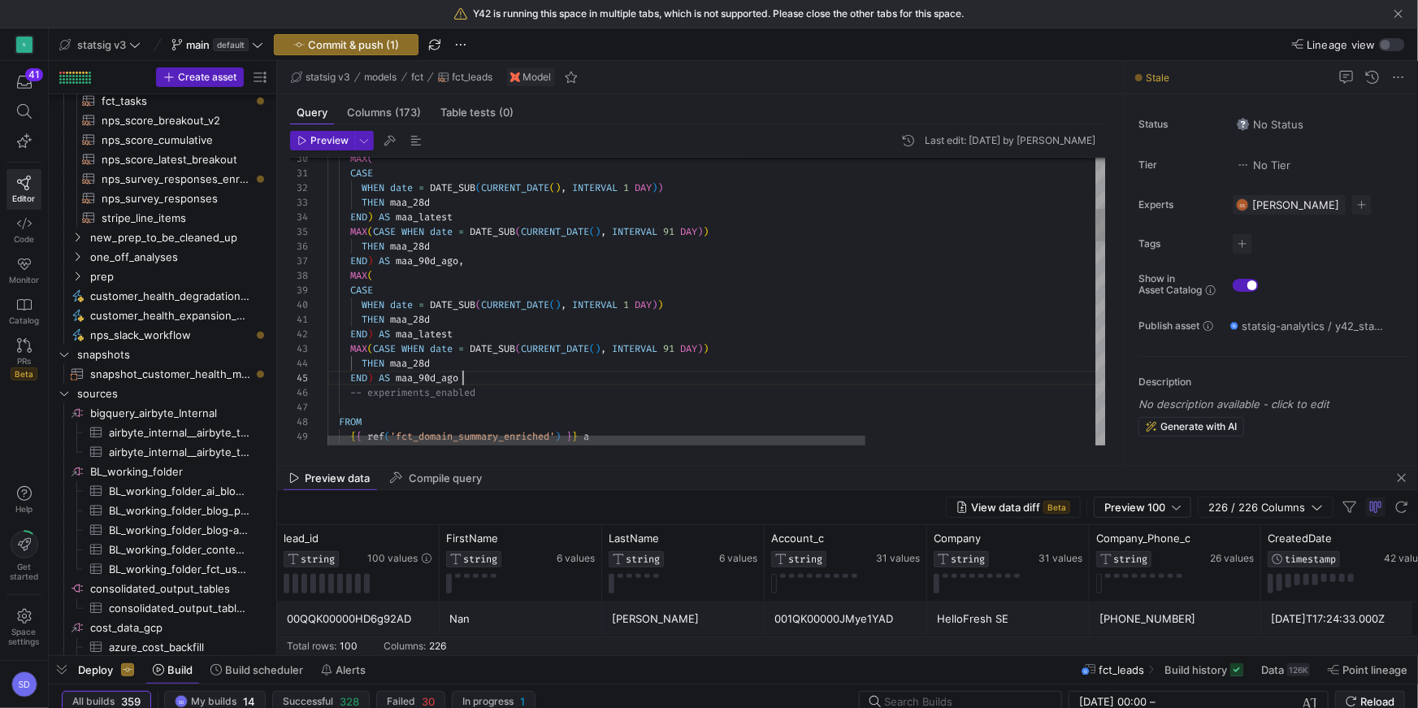
drag, startPoint x: 401, startPoint y: 333, endPoint x: 418, endPoint y: 331, distance: 16.3
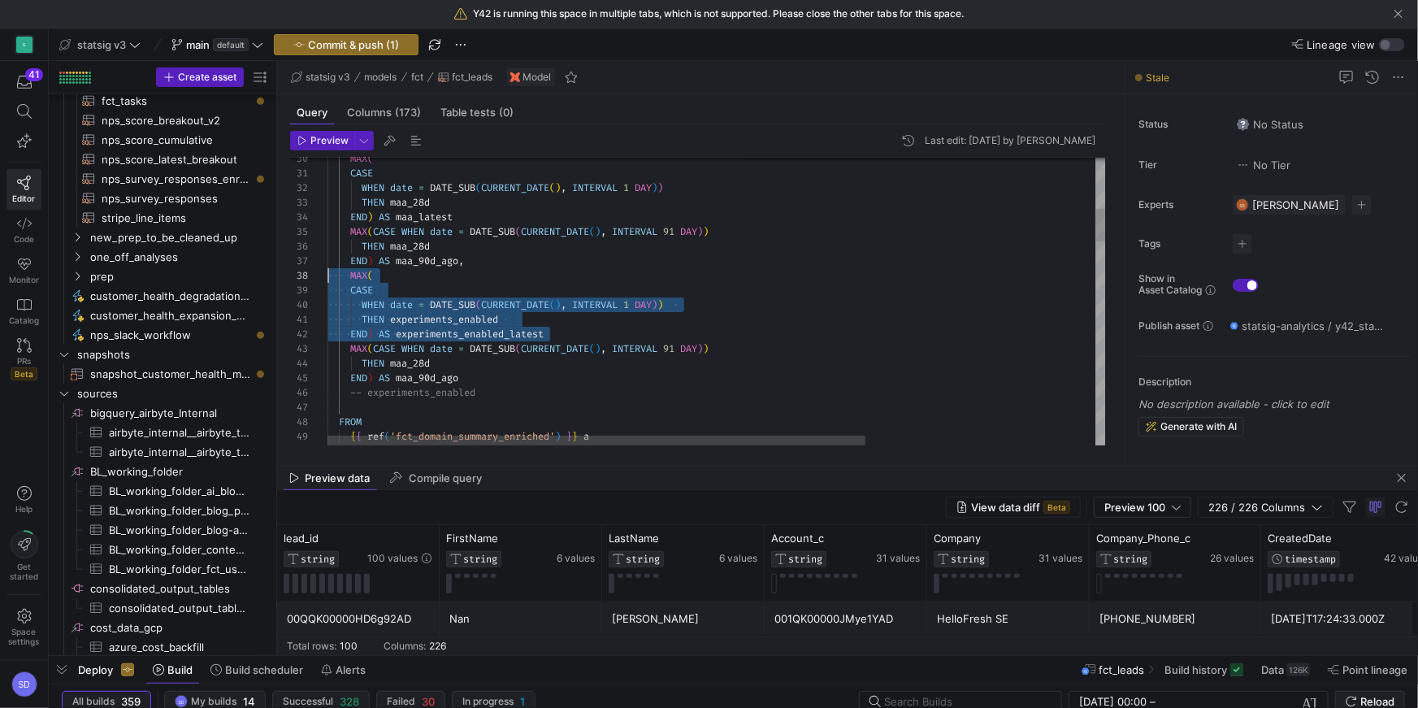
scroll to position [102, 0]
drag, startPoint x: 568, startPoint y: 333, endPoint x: 312, endPoint y: 275, distance: 262.3
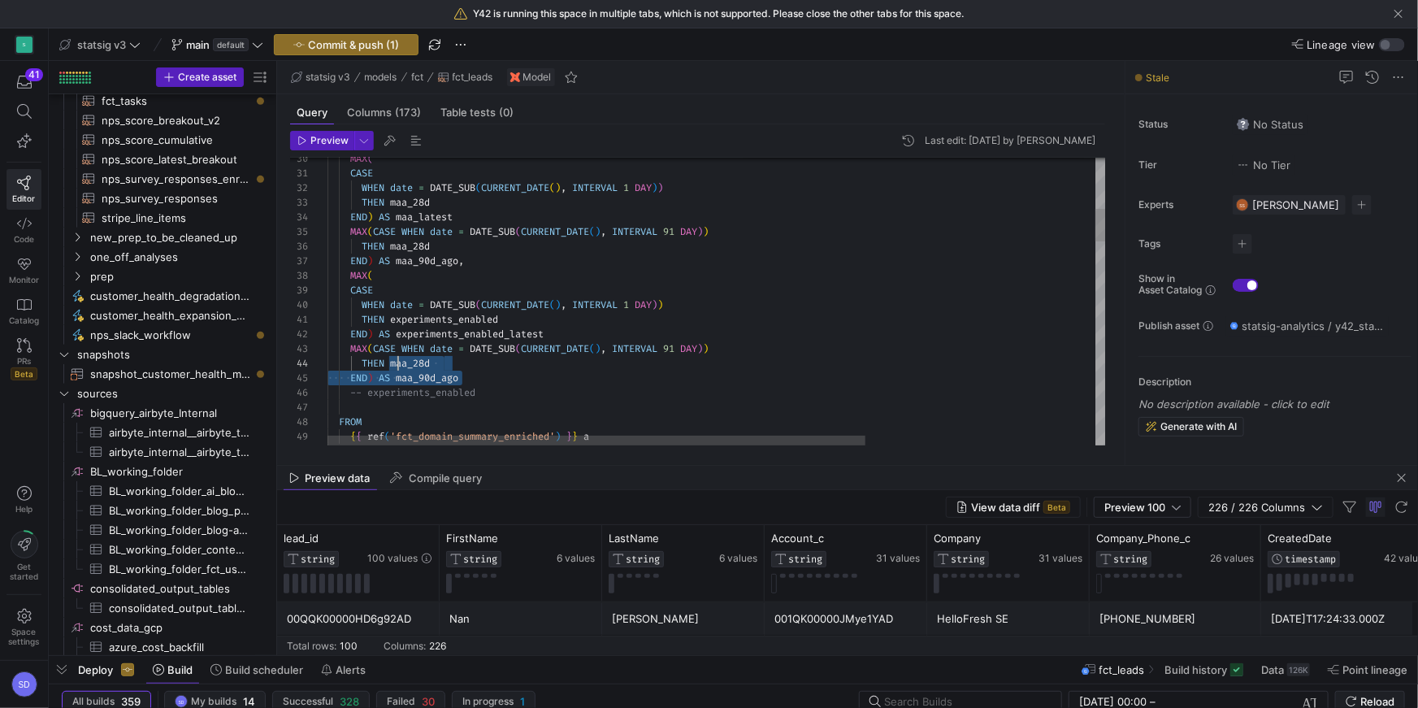
scroll to position [29, 0]
drag, startPoint x: 470, startPoint y: 375, endPoint x: 310, endPoint y: 351, distance: 162.7
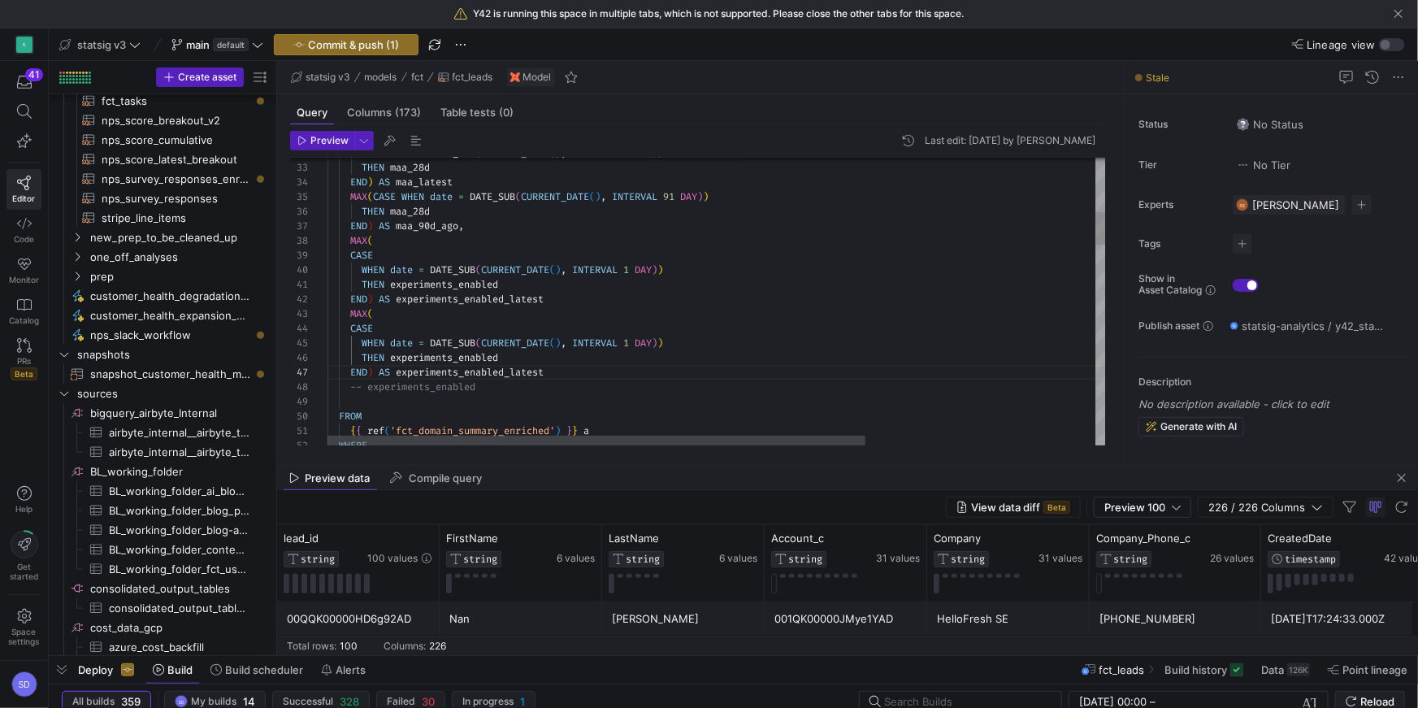
drag, startPoint x: 550, startPoint y: 369, endPoint x: 514, endPoint y: 369, distance: 35.7
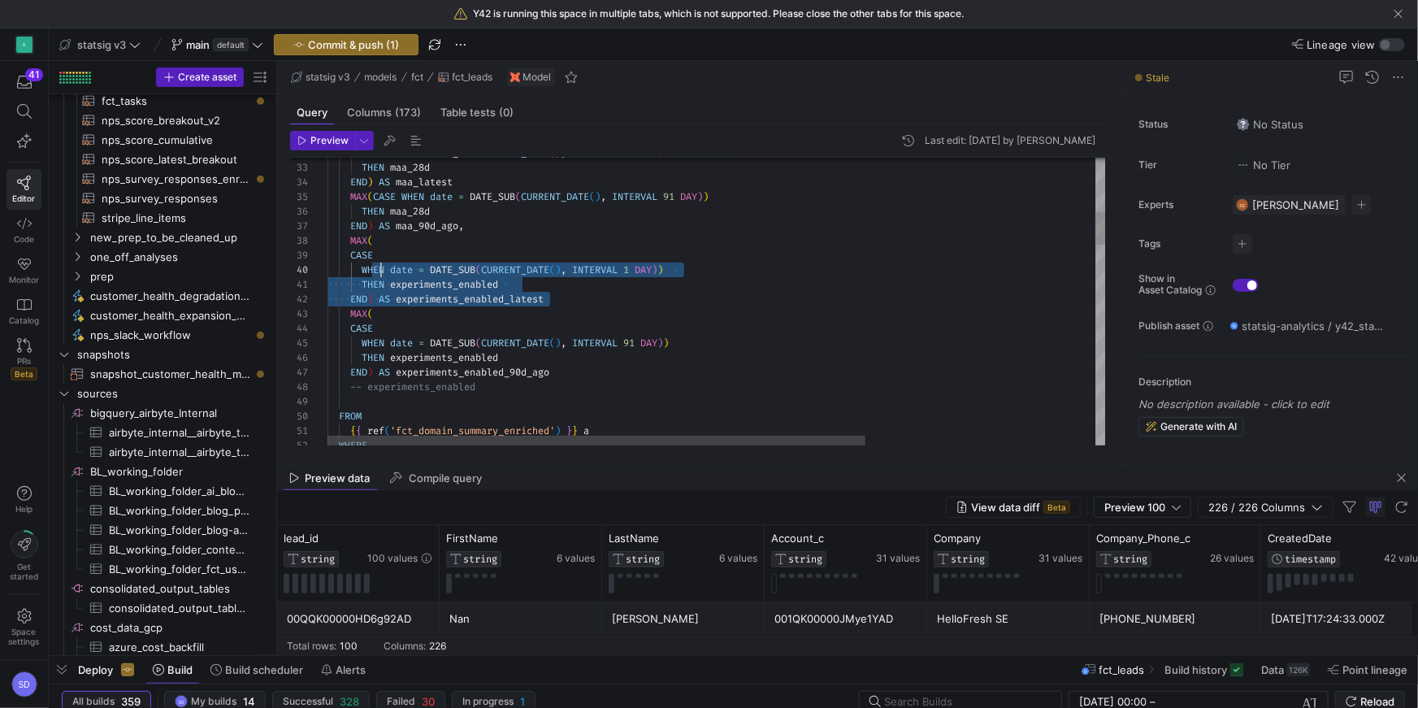
scroll to position [116, 0]
drag, startPoint x: 572, startPoint y: 299, endPoint x: 329, endPoint y: 256, distance: 246.7
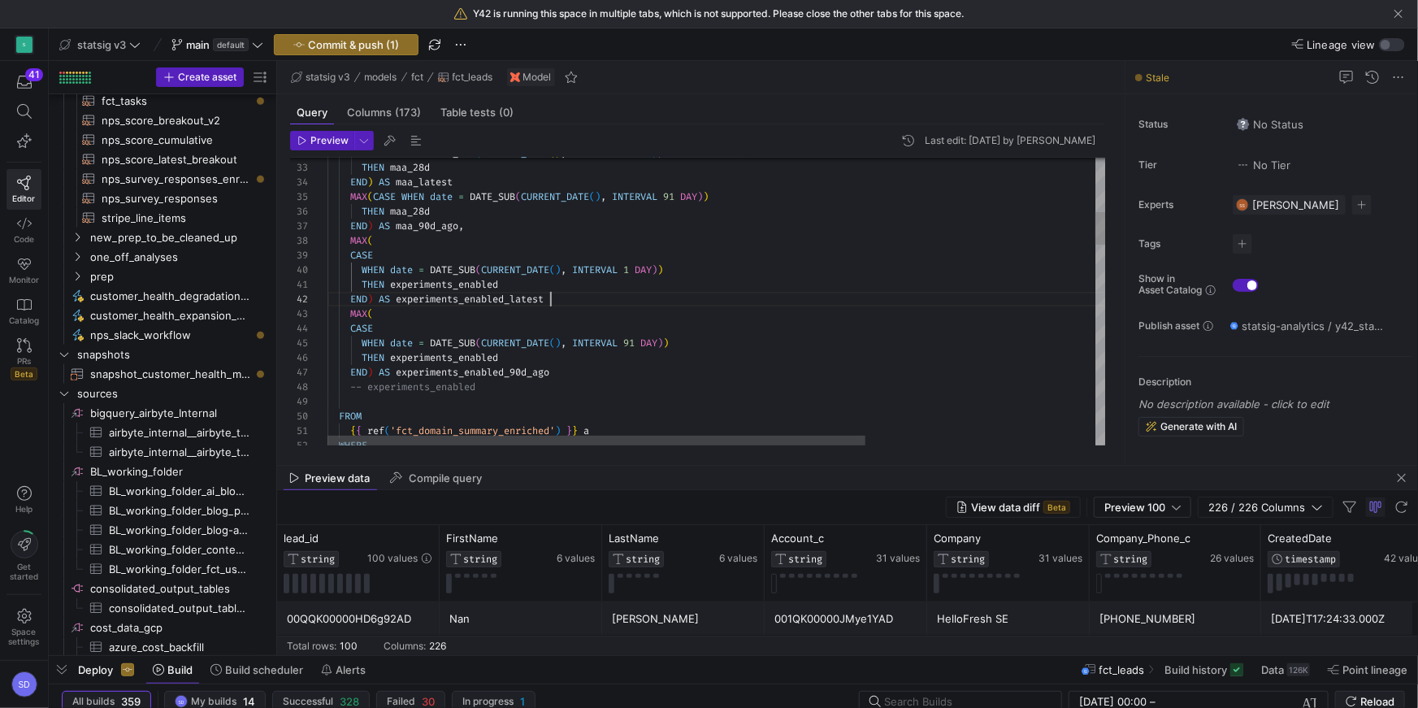
drag, startPoint x: 560, startPoint y: 300, endPoint x: 517, endPoint y: 301, distance: 43.1
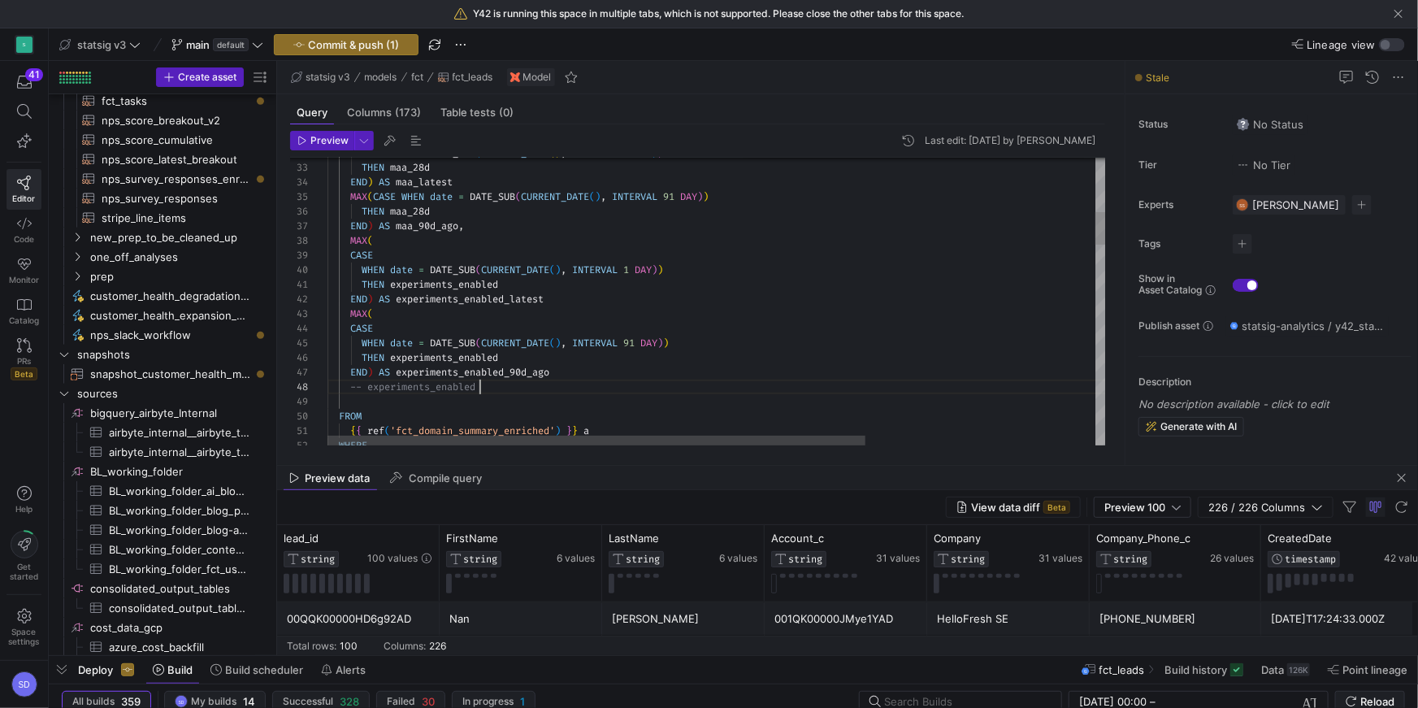
scroll to position [102, 152]
drag, startPoint x: 512, startPoint y: 283, endPoint x: 462, endPoint y: 282, distance: 49.6
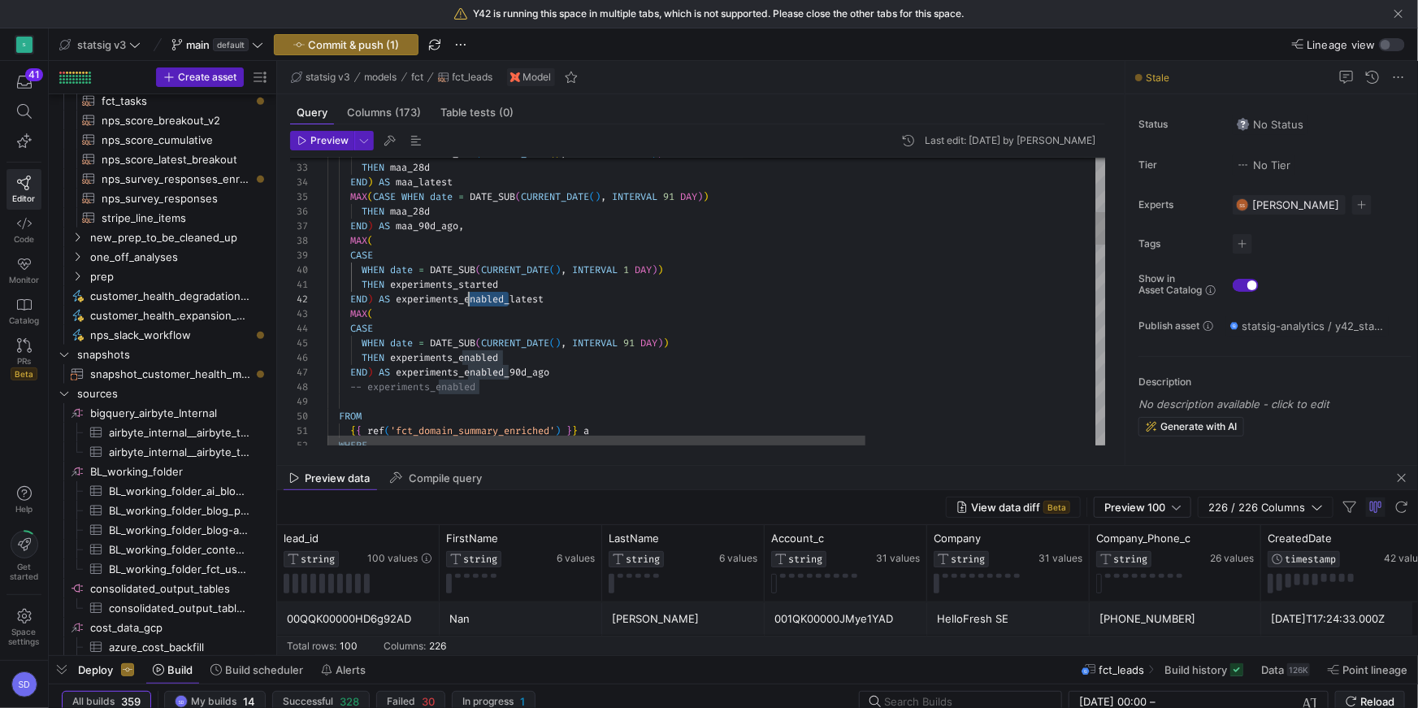
drag, startPoint x: 509, startPoint y: 300, endPoint x: 464, endPoint y: 300, distance: 45.5
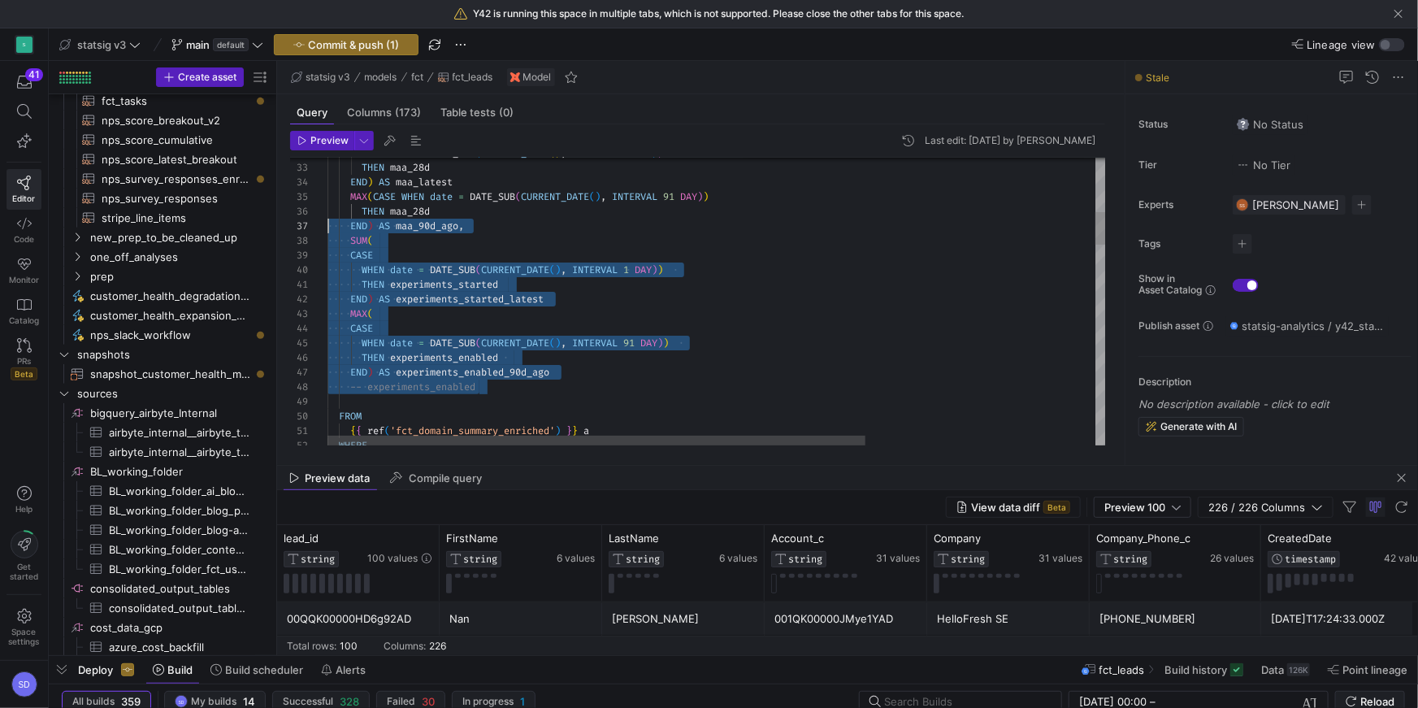
scroll to position [102, 0]
drag, startPoint x: 492, startPoint y: 387, endPoint x: 298, endPoint y: 246, distance: 239.1
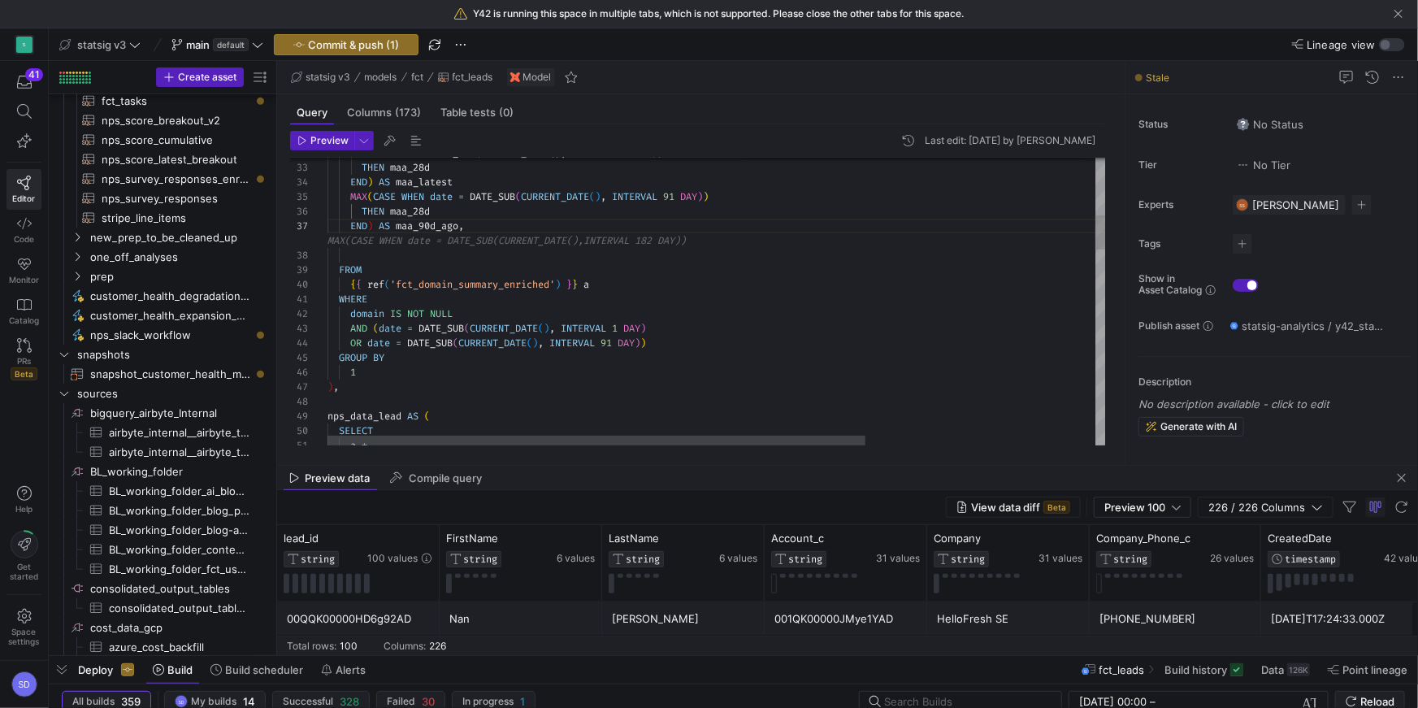
scroll to position [102, 11]
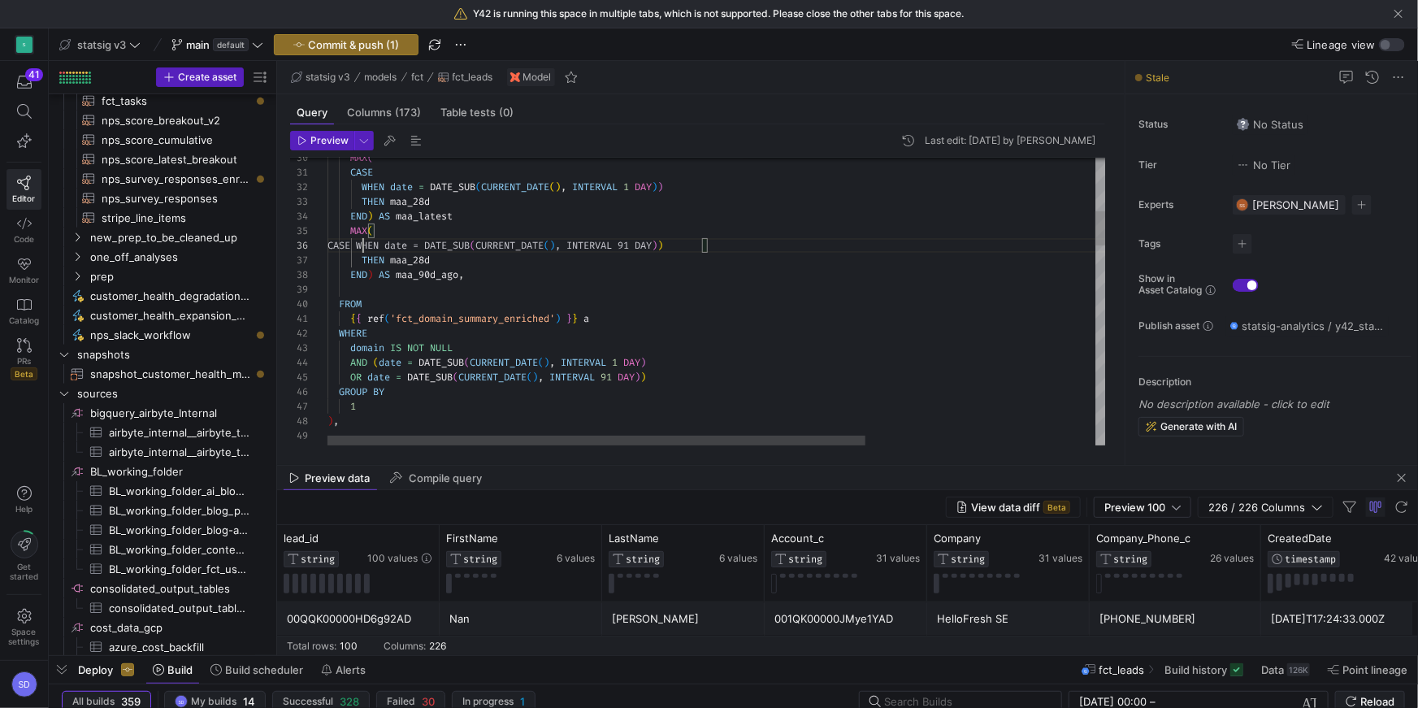
scroll to position [73, 34]
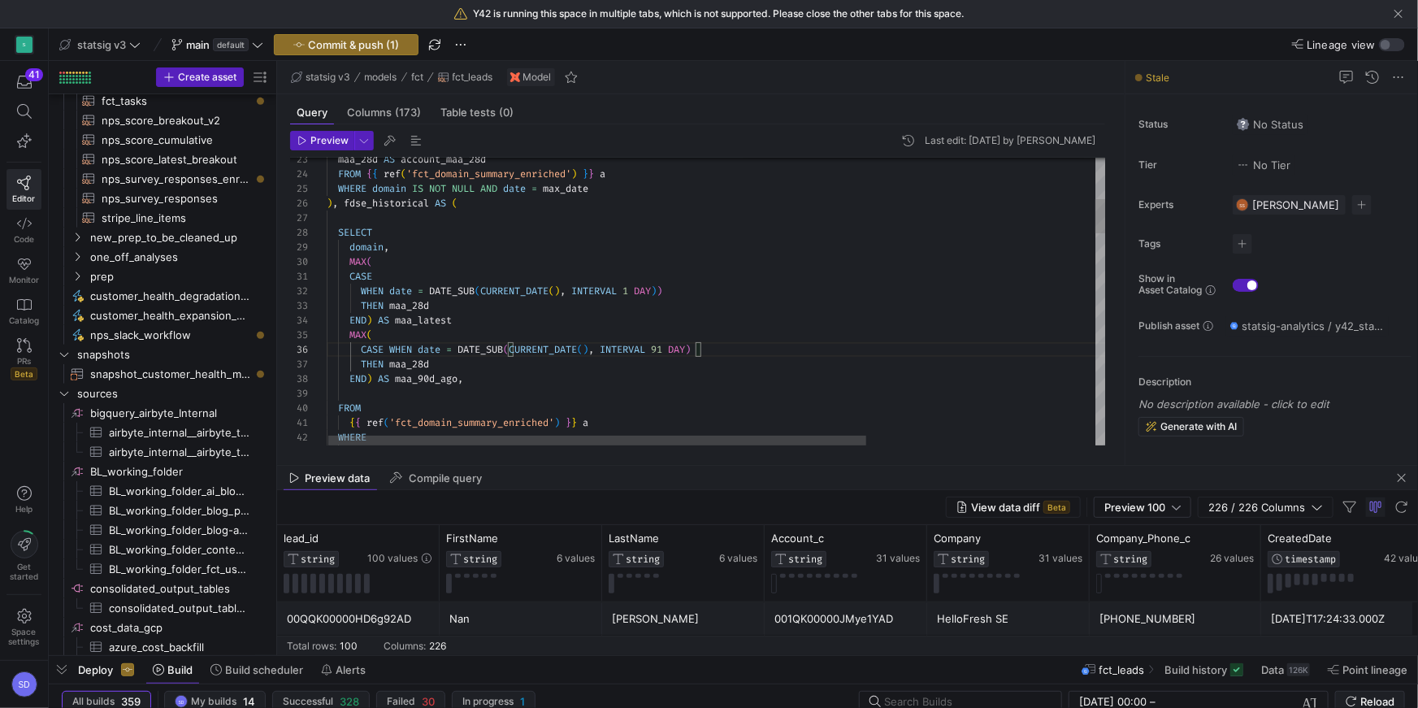
scroll to position [0, 47]
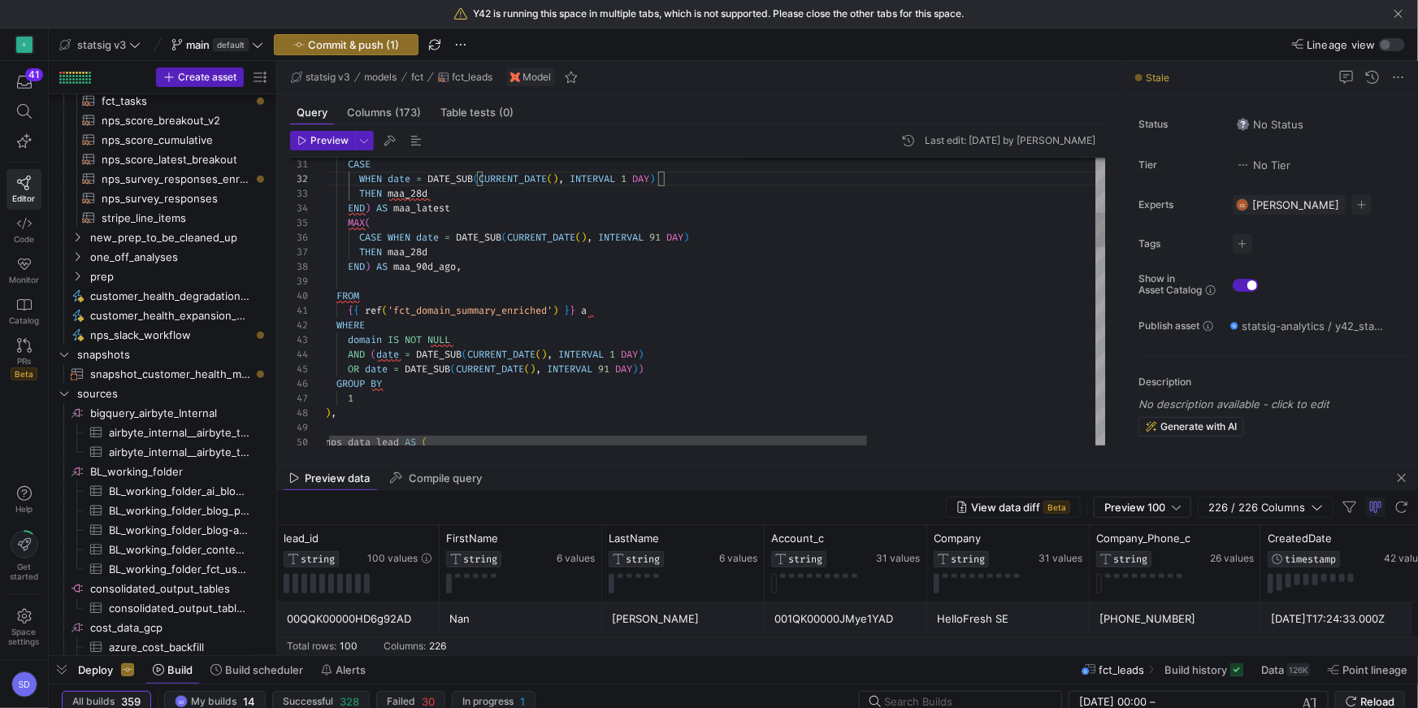
click at [316, 135] on span "Preview" at bounding box center [329, 140] width 38 height 11
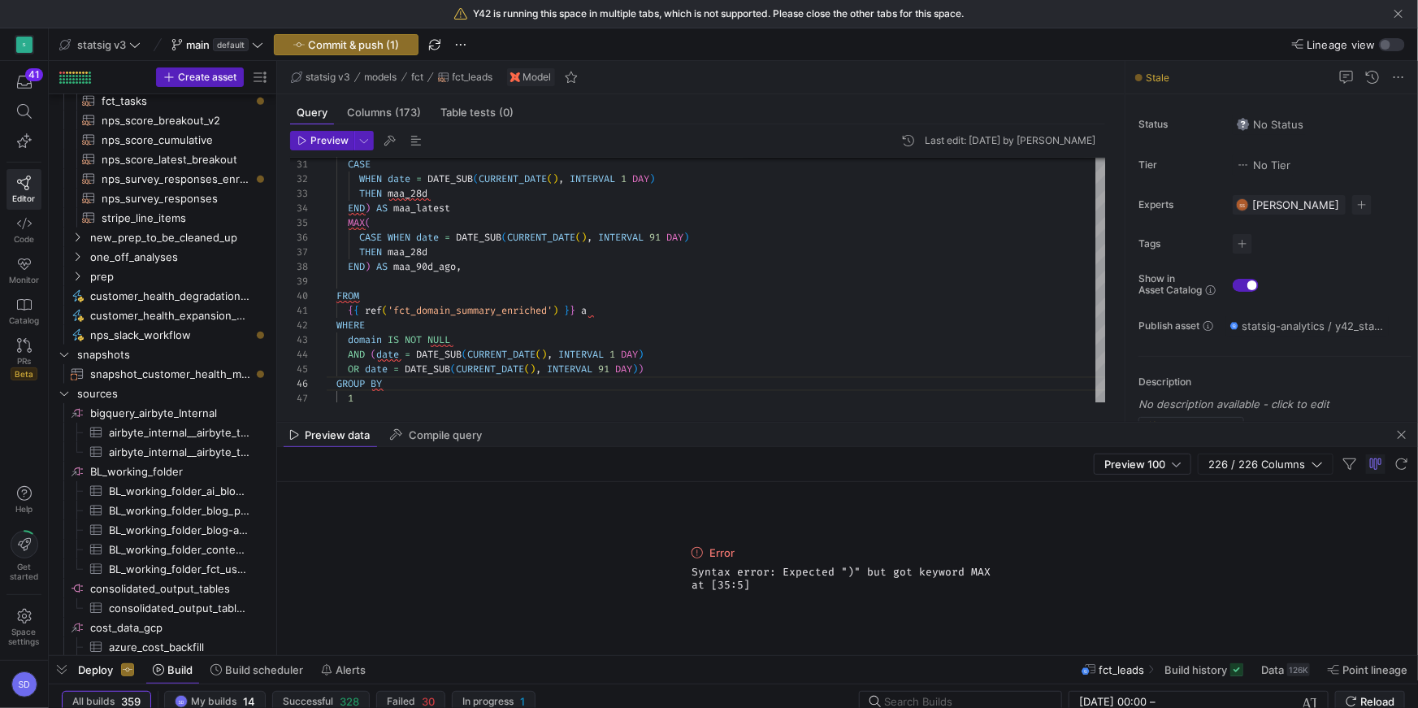
drag, startPoint x: 742, startPoint y: 464, endPoint x: 747, endPoint y: 414, distance: 49.9
click at [747, 422] on div at bounding box center [847, 422] width 1141 height 1
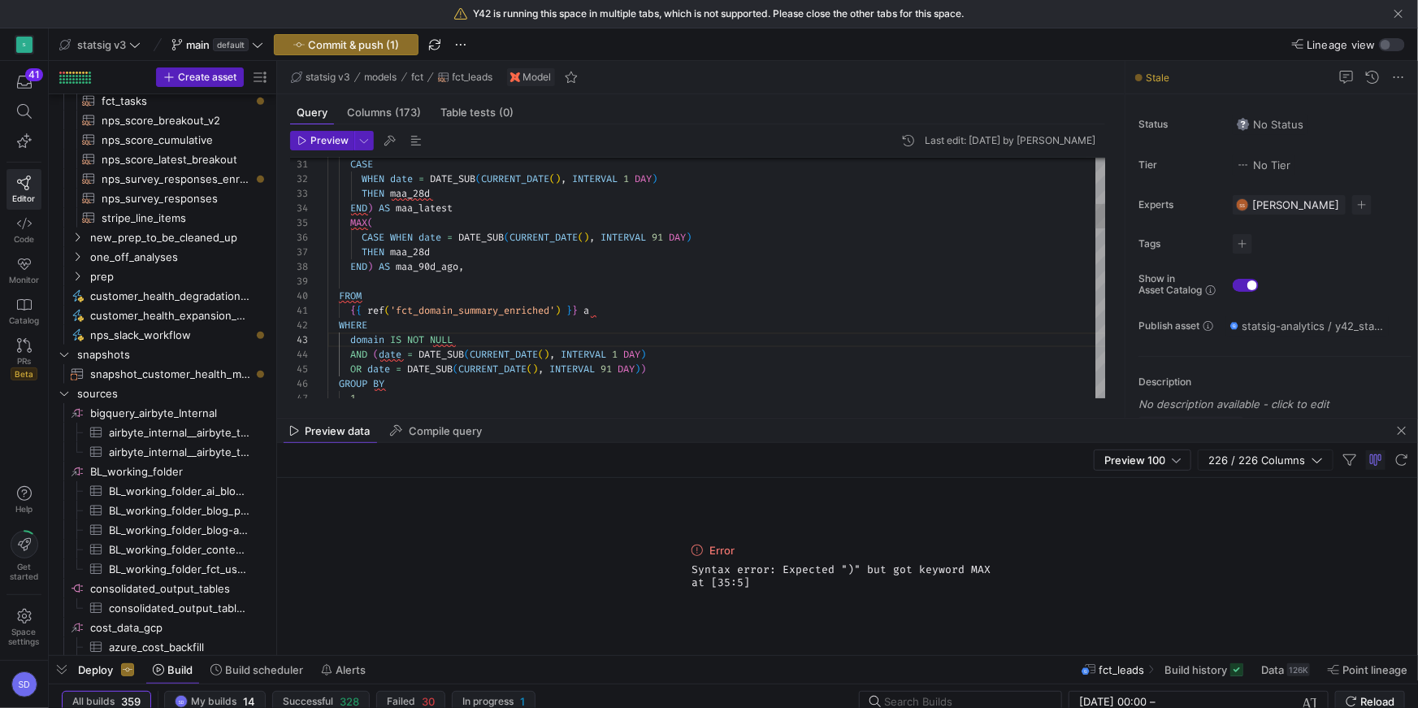
scroll to position [116, 0]
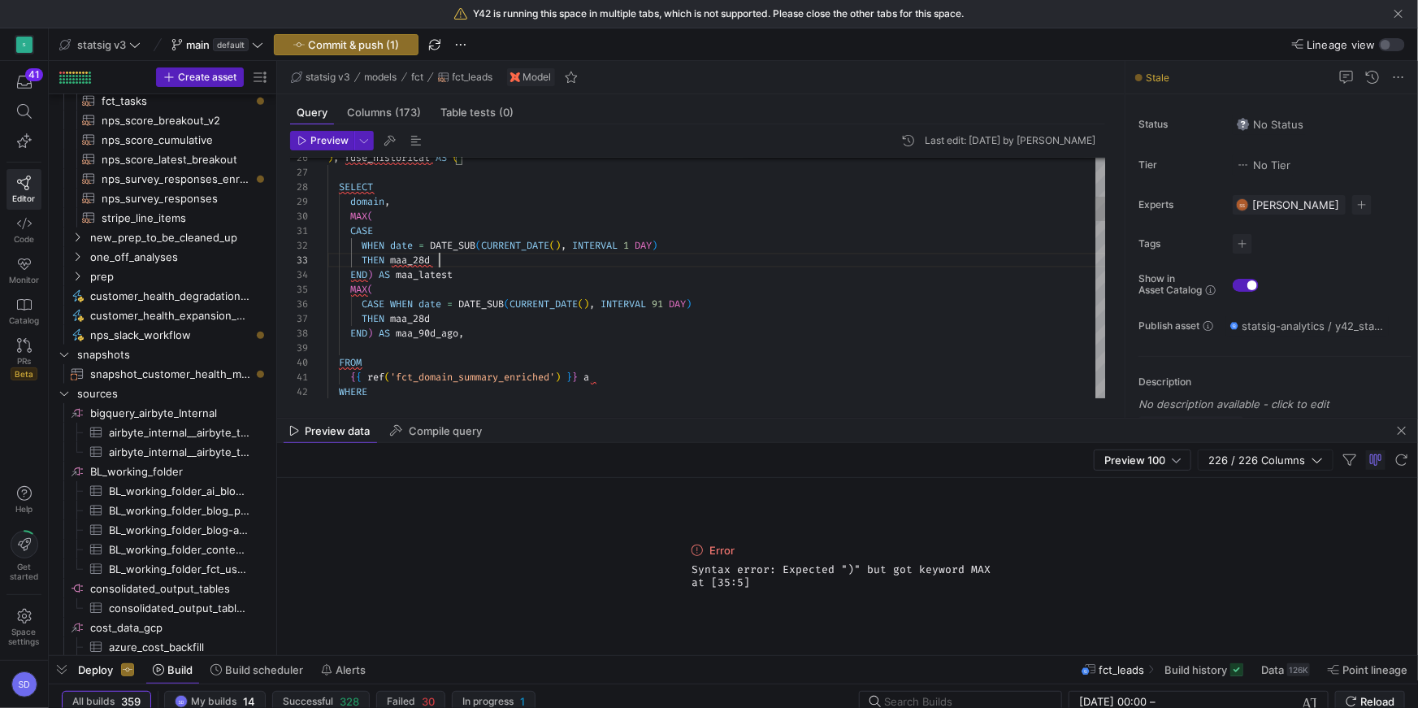
click at [345, 47] on span "Commit & push (1)" at bounding box center [353, 44] width 91 height 13
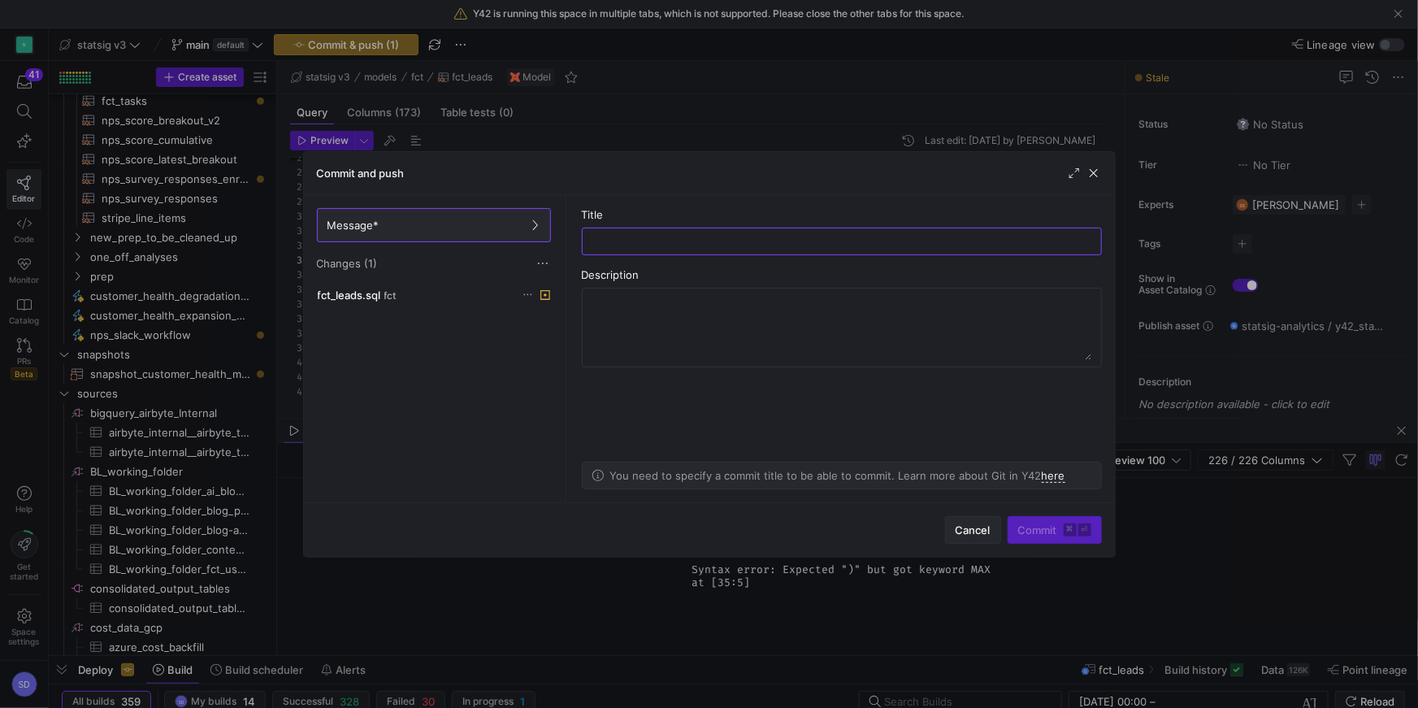
click at [954, 526] on span "button" at bounding box center [973, 530] width 54 height 26
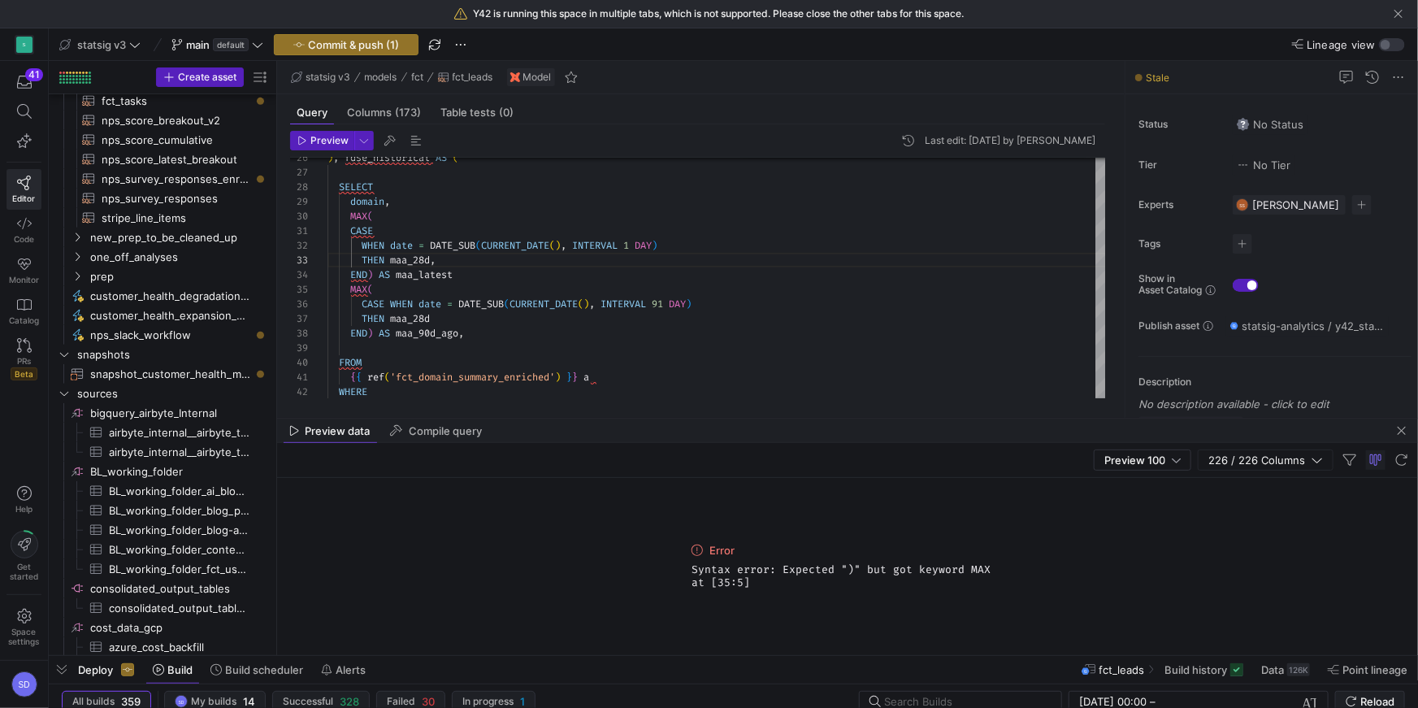
click at [318, 152] on header "Preview Last edit: [DATE] by [PERSON_NAME]" at bounding box center [697, 144] width 815 height 27
click at [299, 137] on icon "button" at bounding box center [302, 141] width 10 height 10
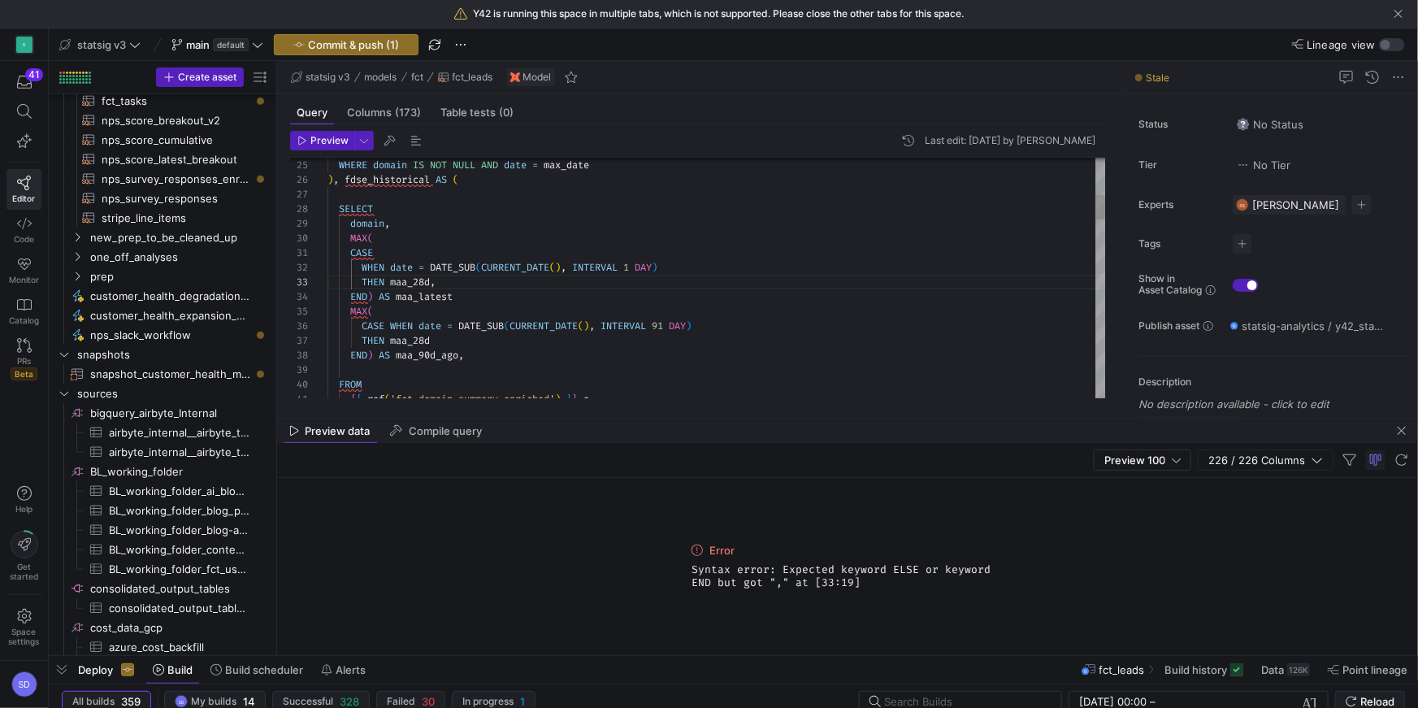
click at [319, 135] on span "Preview" at bounding box center [329, 140] width 38 height 11
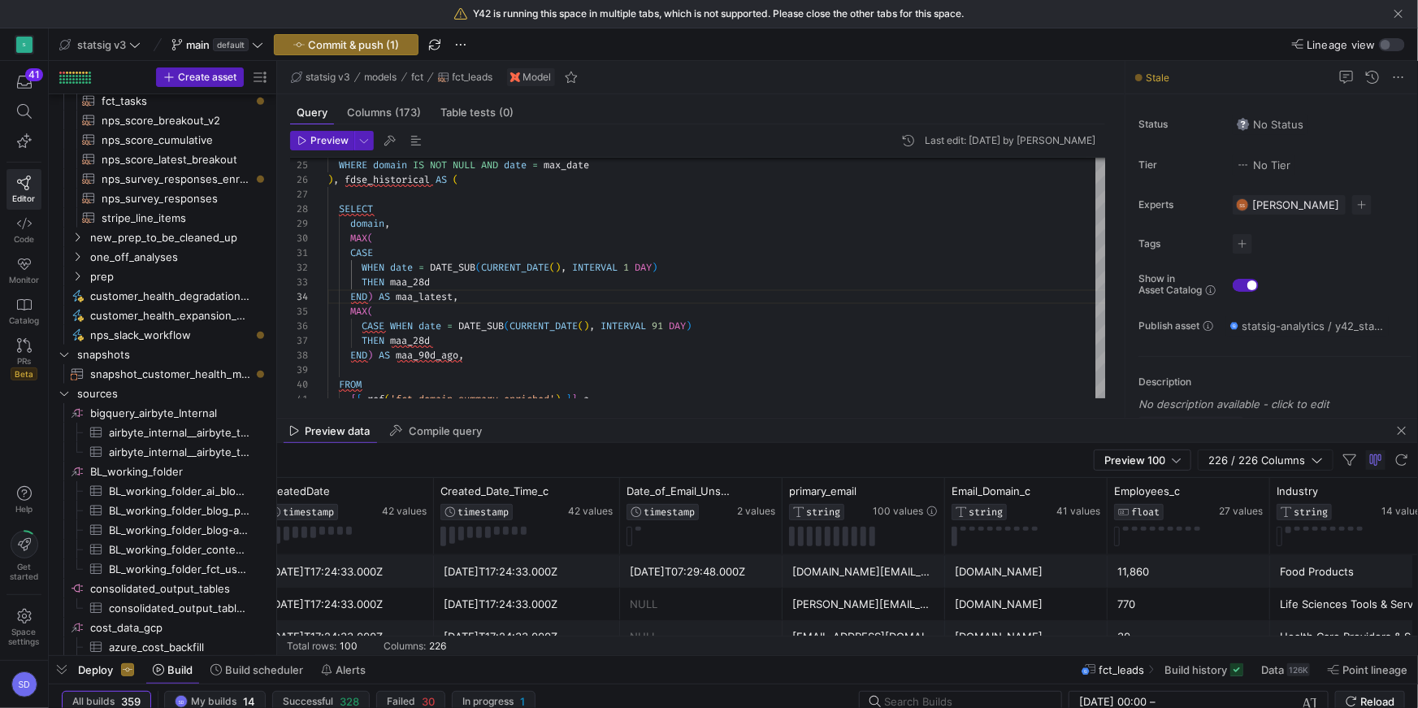
scroll to position [0, 1114]
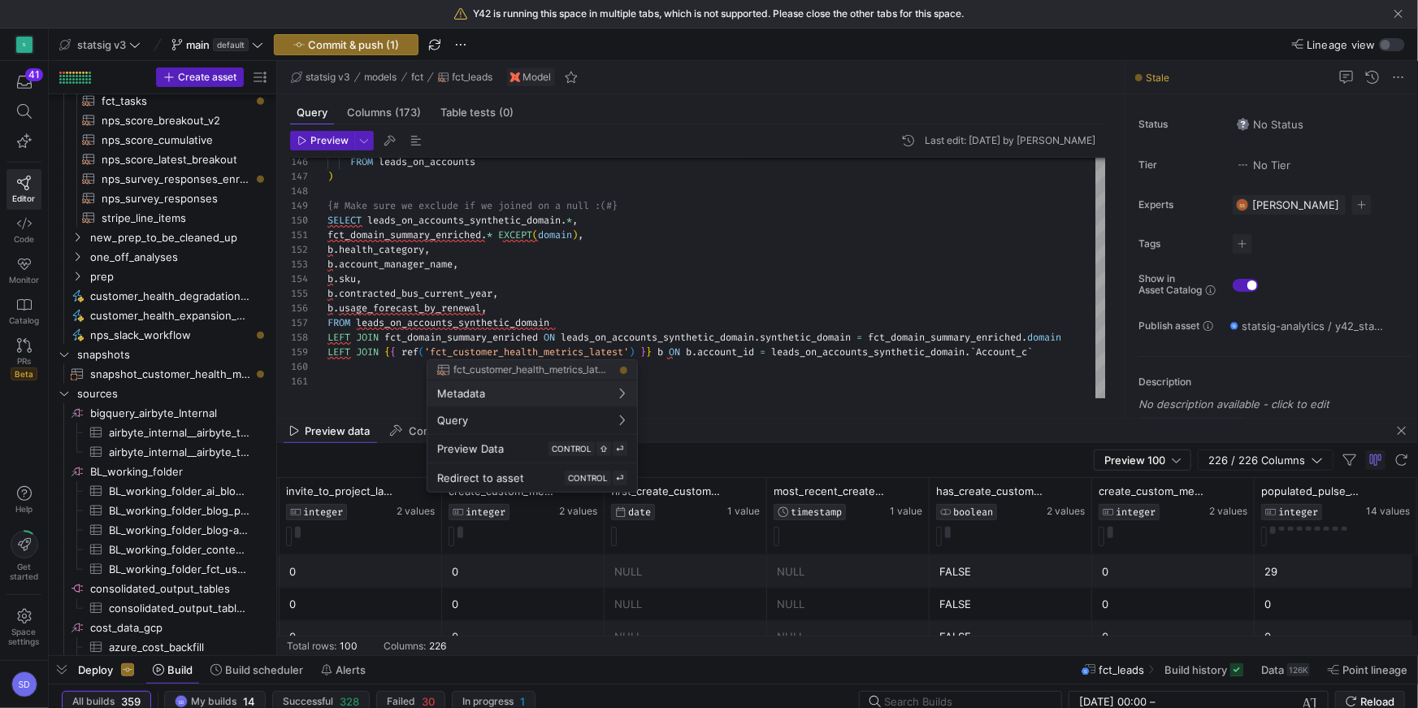
click at [1062, 351] on div at bounding box center [709, 354] width 1418 height 708
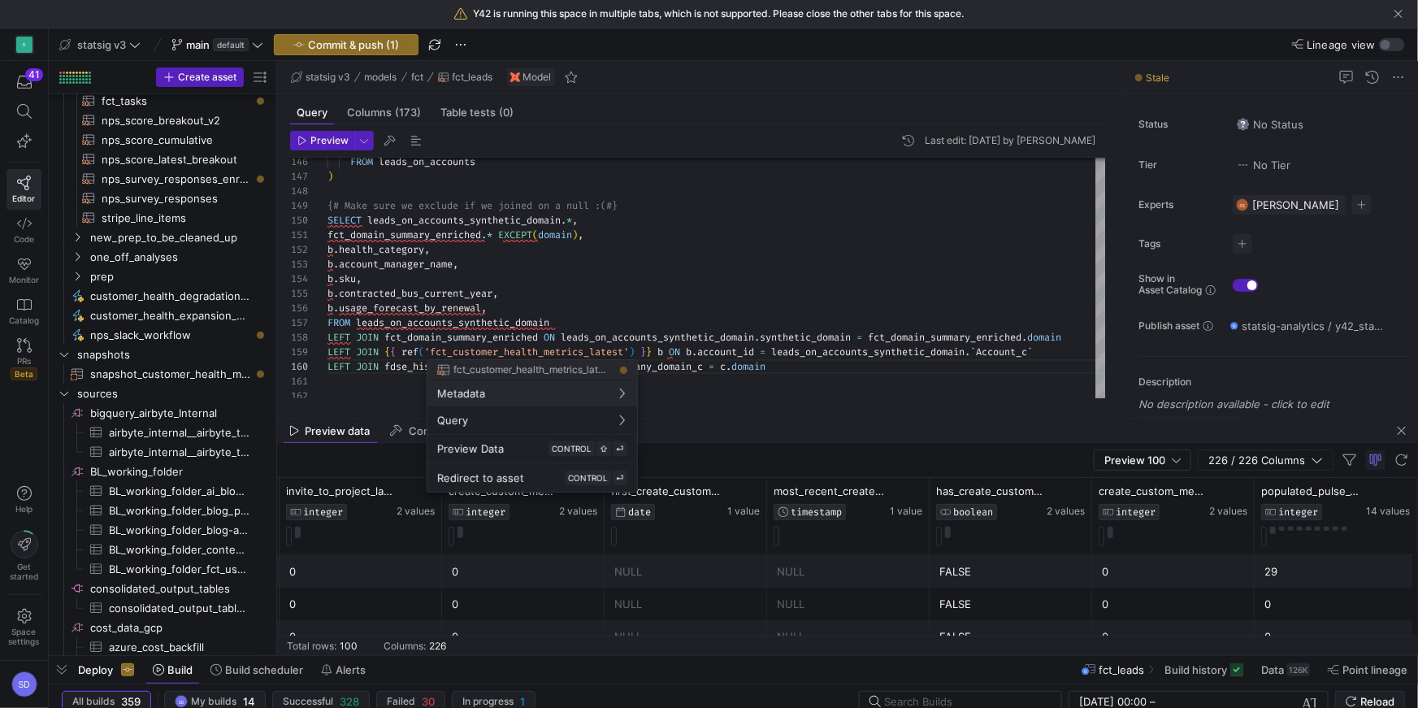
click at [694, 343] on div at bounding box center [709, 354] width 1418 height 708
click at [722, 299] on div at bounding box center [709, 354] width 1418 height 708
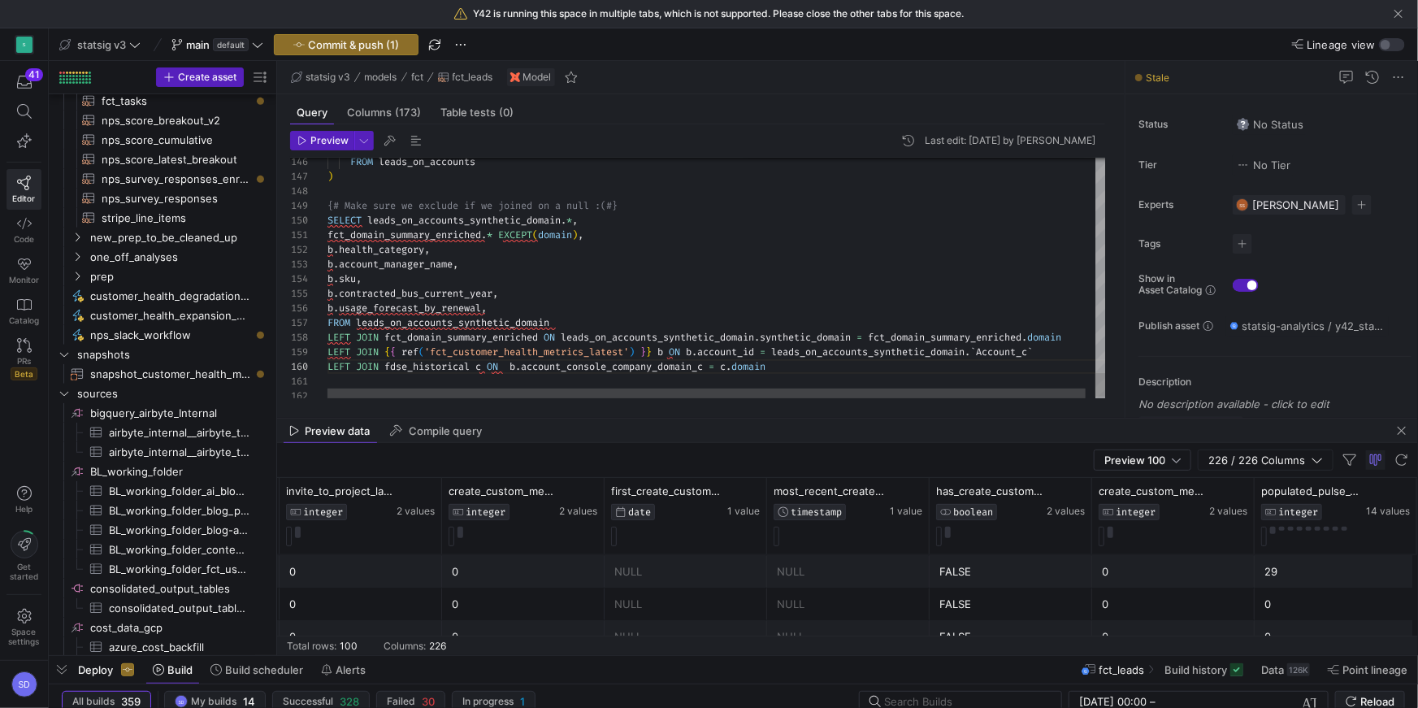
type textarea "fct_domain_summary_enriched.* EXCEPT(domain), [DOMAIN_NAME]_category, b.account…"
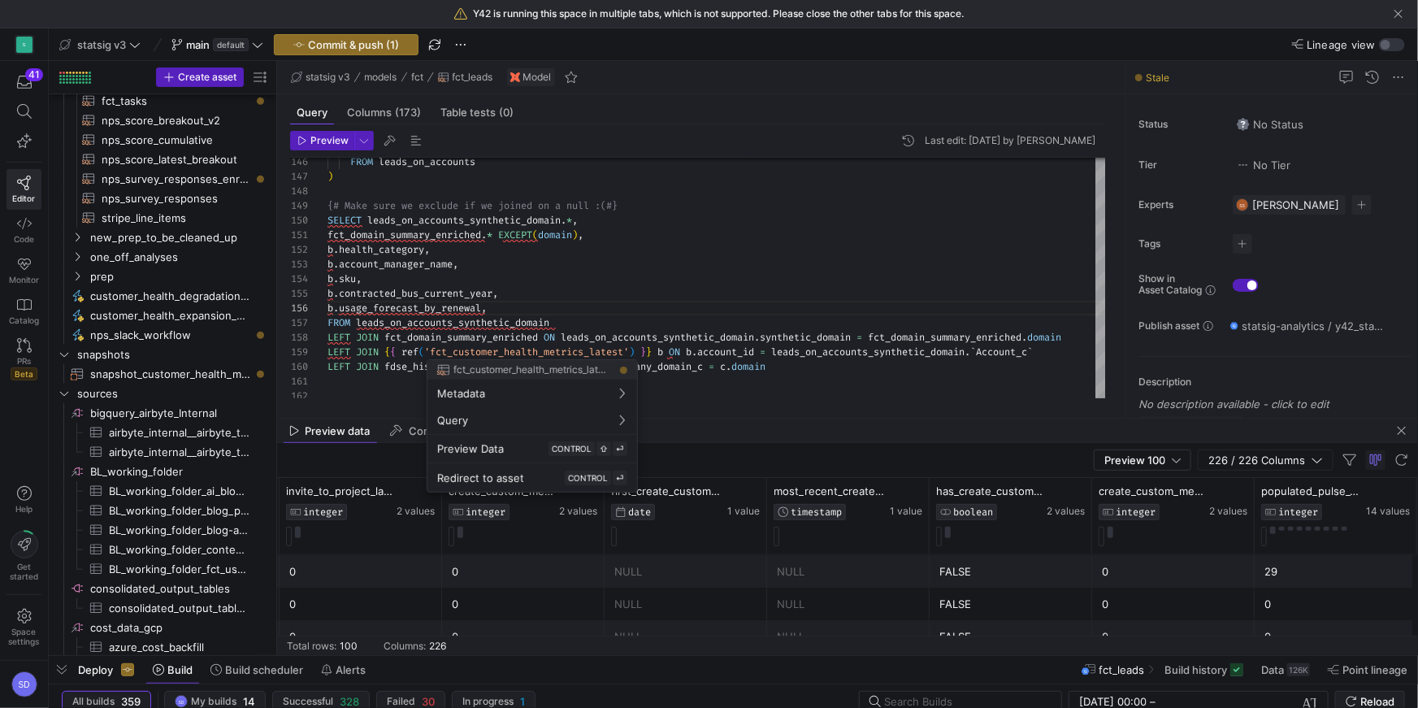
drag, startPoint x: 591, startPoint y: 321, endPoint x: 580, endPoint y: 336, distance: 18.7
click at [580, 336] on div at bounding box center [709, 354] width 1418 height 708
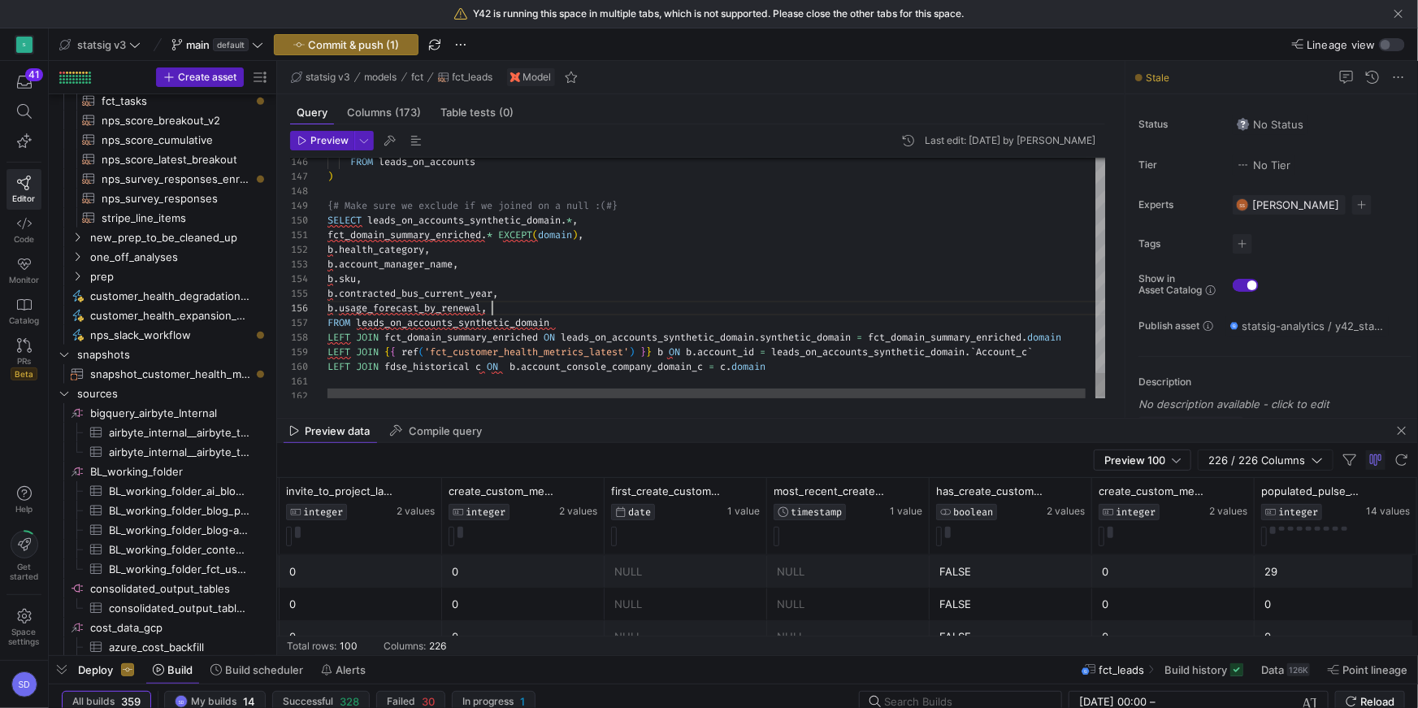
scroll to position [73, 163]
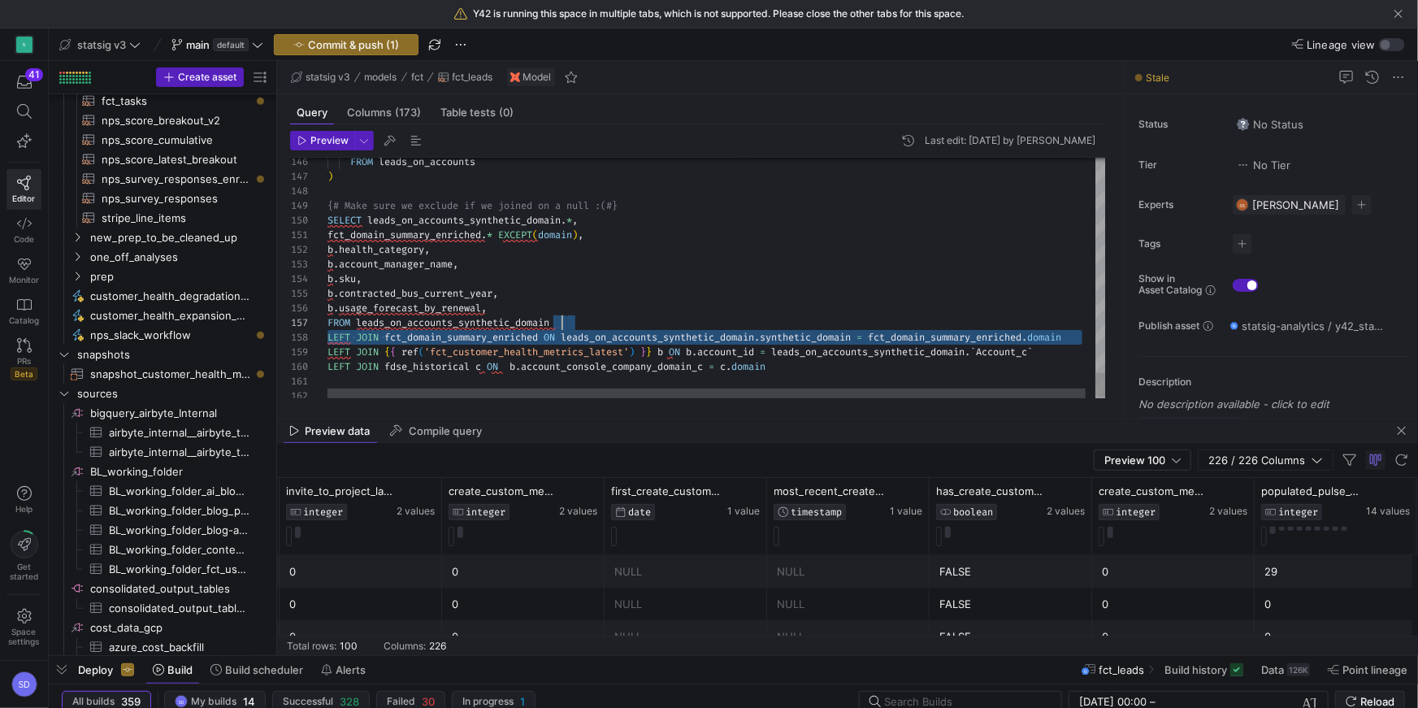
drag, startPoint x: 1090, startPoint y: 333, endPoint x: 1081, endPoint y: 312, distance: 23.3
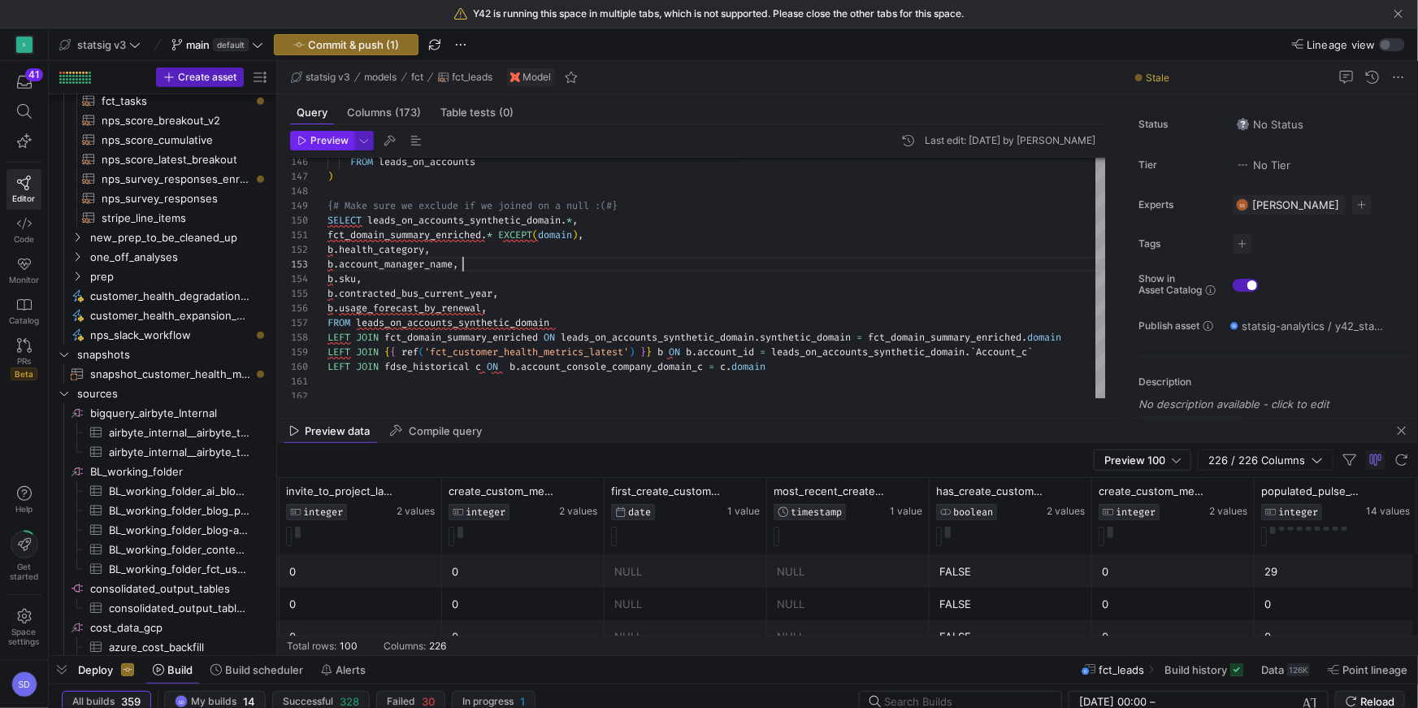
click at [318, 143] on span "Preview" at bounding box center [329, 140] width 38 height 11
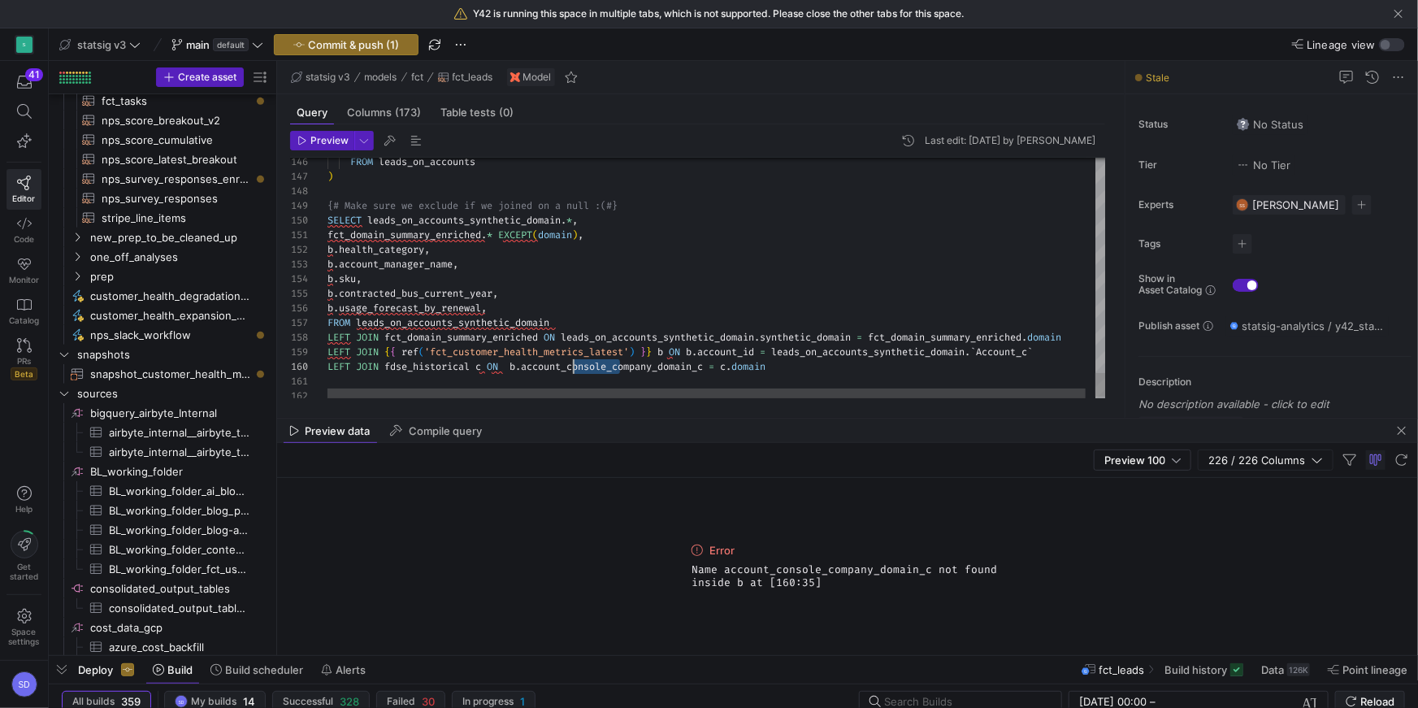
scroll to position [131, 245]
drag, startPoint x: 622, startPoint y: 366, endPoint x: 571, endPoint y: 365, distance: 50.4
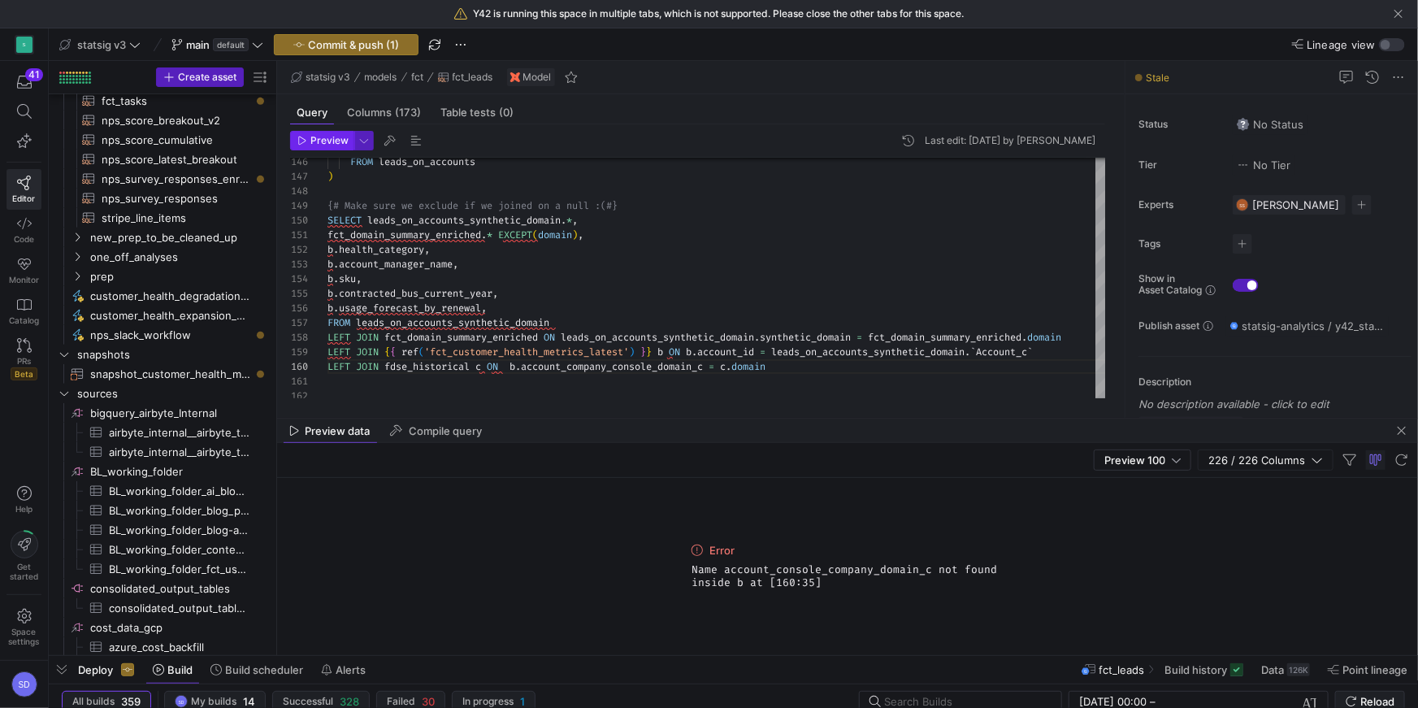
click at [314, 141] on span "Preview" at bounding box center [329, 140] width 38 height 11
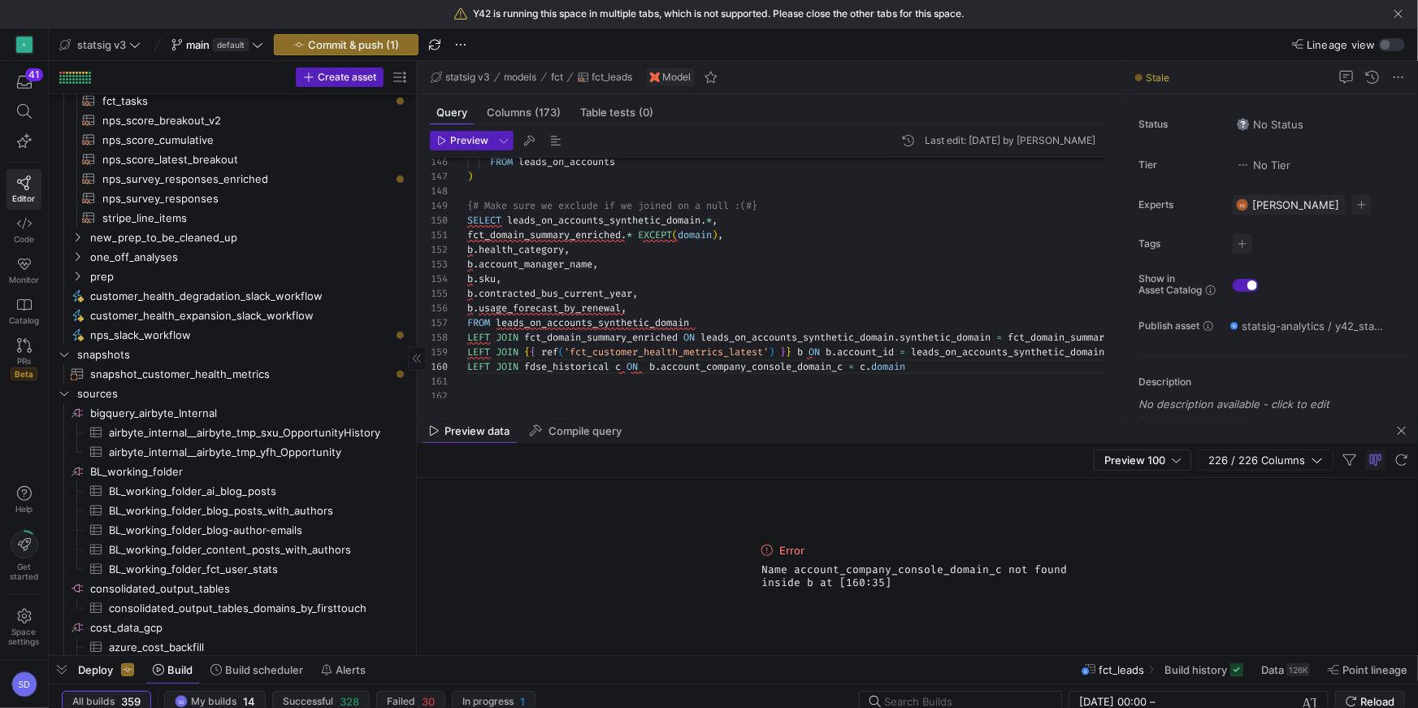
drag, startPoint x: 275, startPoint y: 221, endPoint x: 414, endPoint y: 200, distance: 141.3
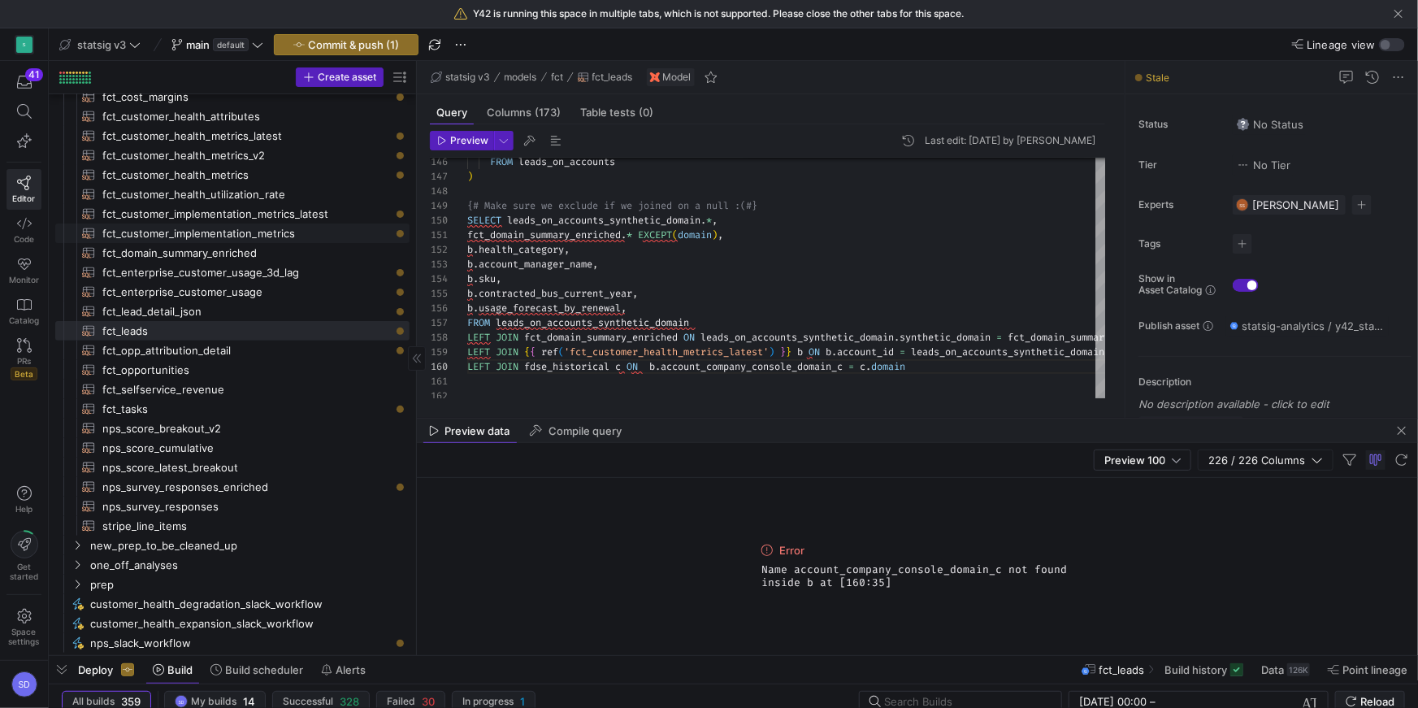
scroll to position [157, 0]
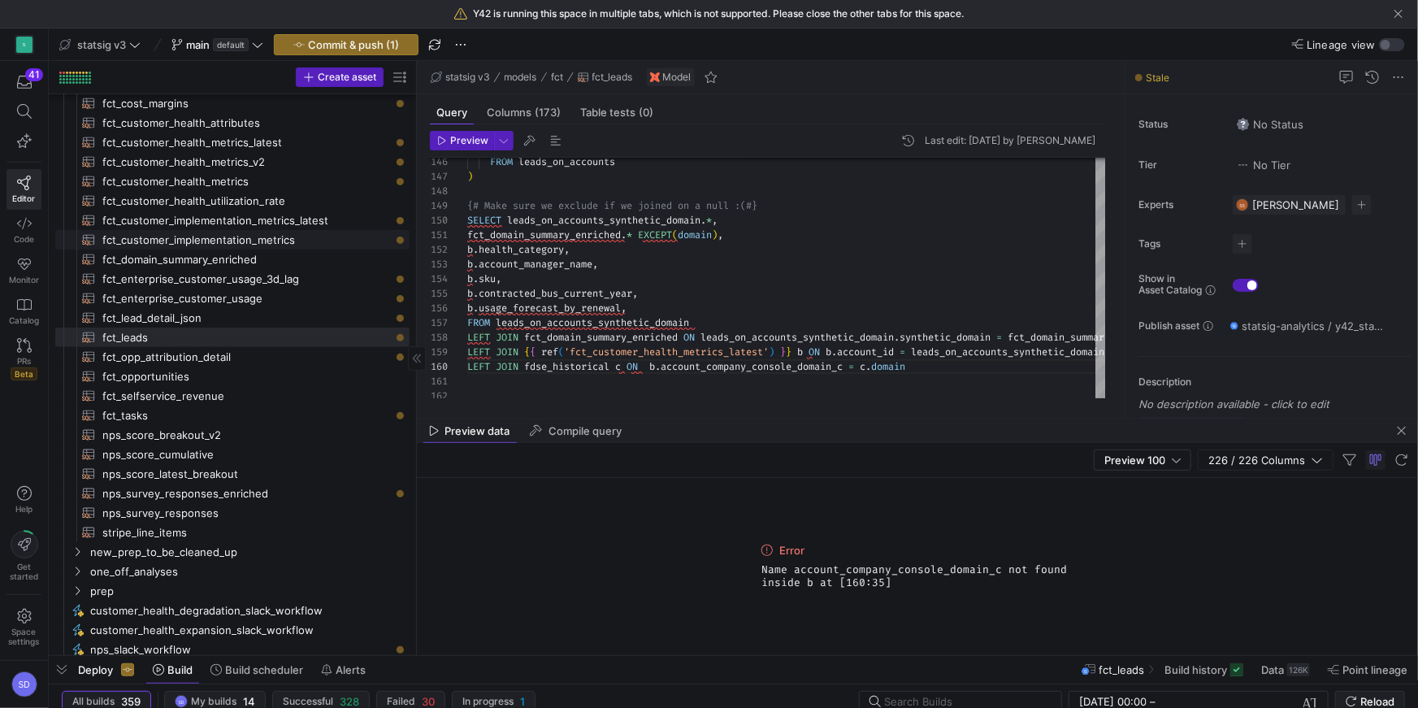
click at [253, 234] on span "fct_customer_implementation_metrics​​​​​​​​​​" at bounding box center [246, 240] width 288 height 19
type textarea "{{ config( materialized='incremental', unique_key=['ds', 'domain'], incremental…"
type textarea "y42 build -s fct_customer_implementation_metrics"
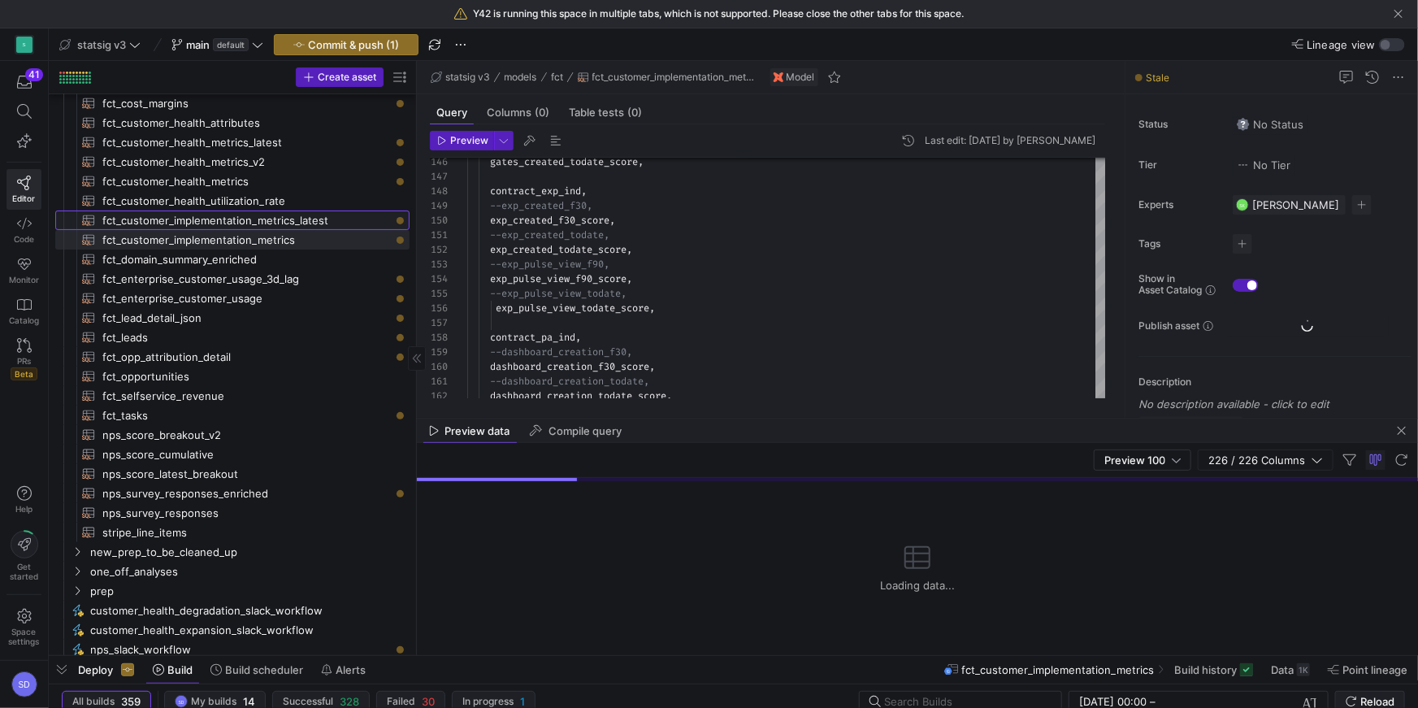
click at [246, 225] on span "fct_customer_implementation_metrics_latest​​​​​​​​​​" at bounding box center [246, 220] width 288 height 19
type textarea "SELECT * FROM {{ ref('fct_customer_implementation_metrics') }} WHERE ds = (SELE…"
type textarea "y42 build -s fct_customer_implementation_metrics_latest"
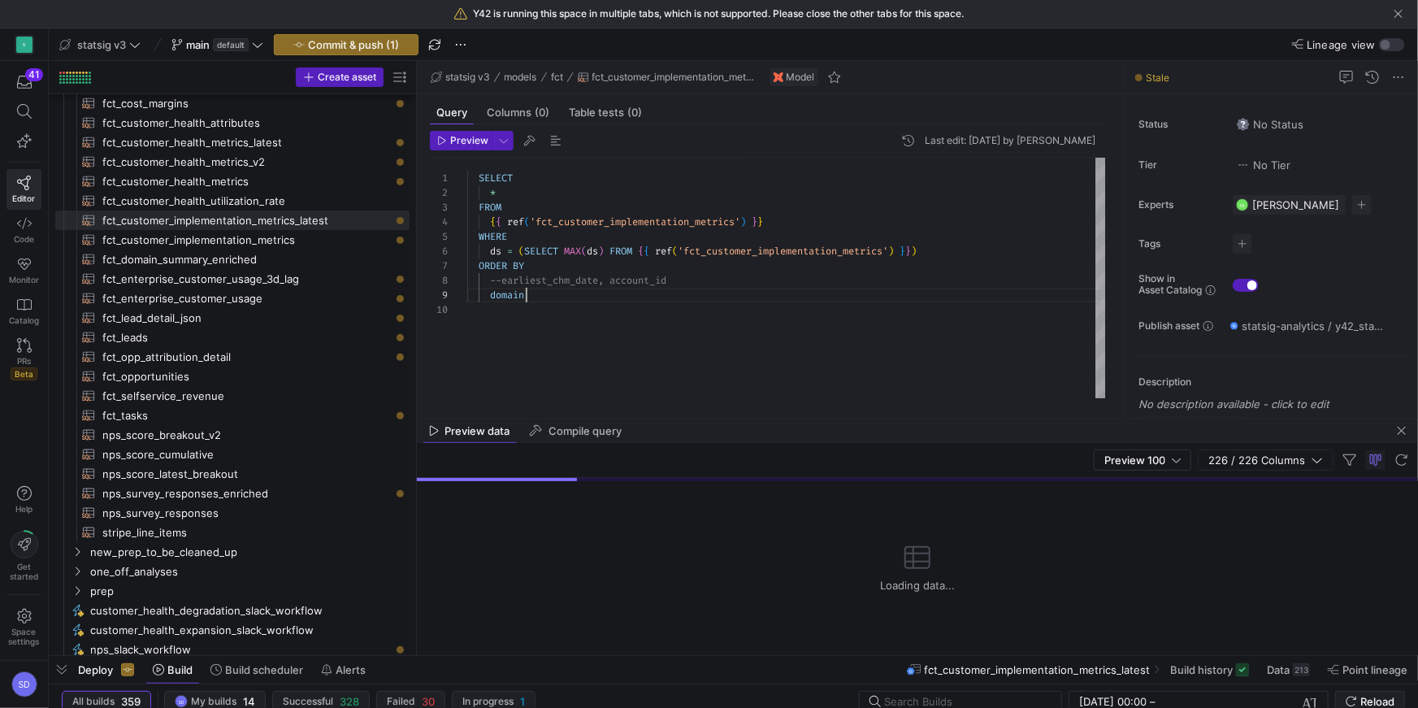
click at [622, 292] on div "SELECT * FROM { { ref ( 'fct_customer_implementation_metrics' ) } } WHERE ds = …" at bounding box center [786, 278] width 639 height 240
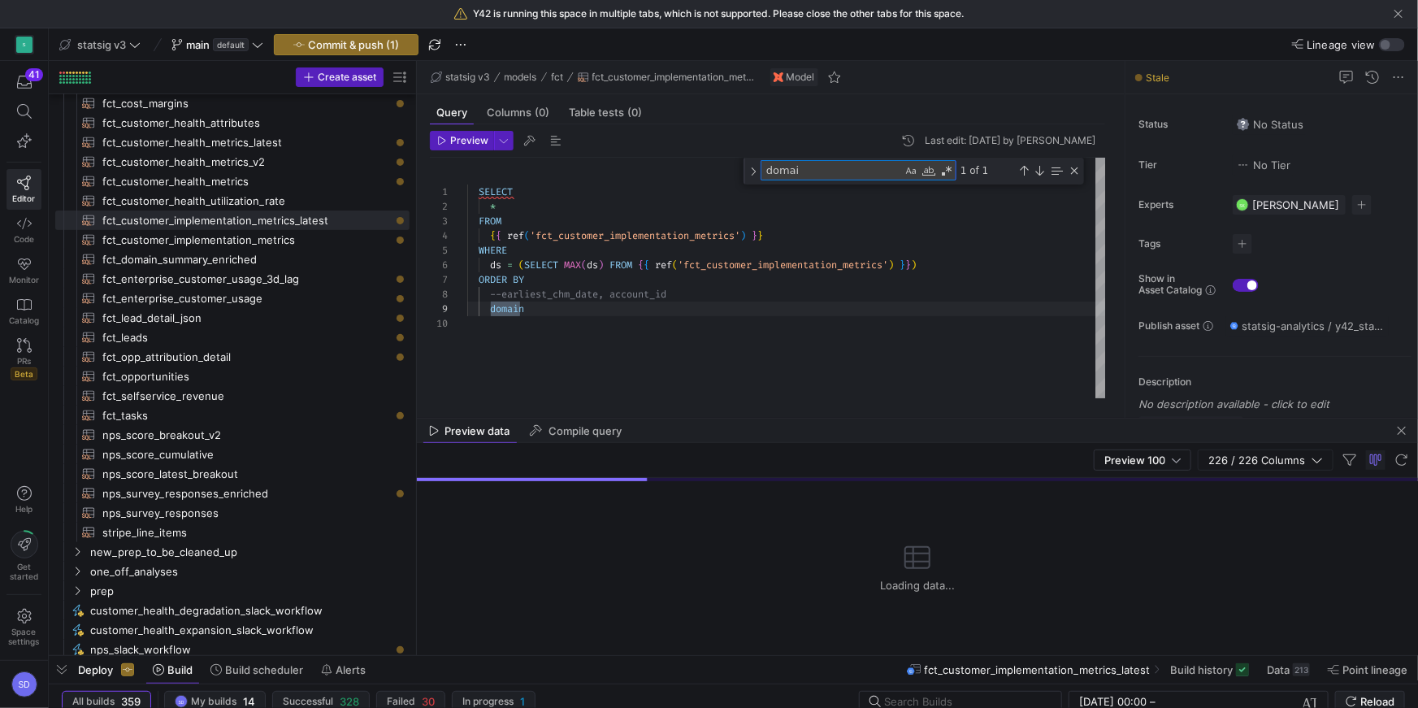
type textarea "domain"
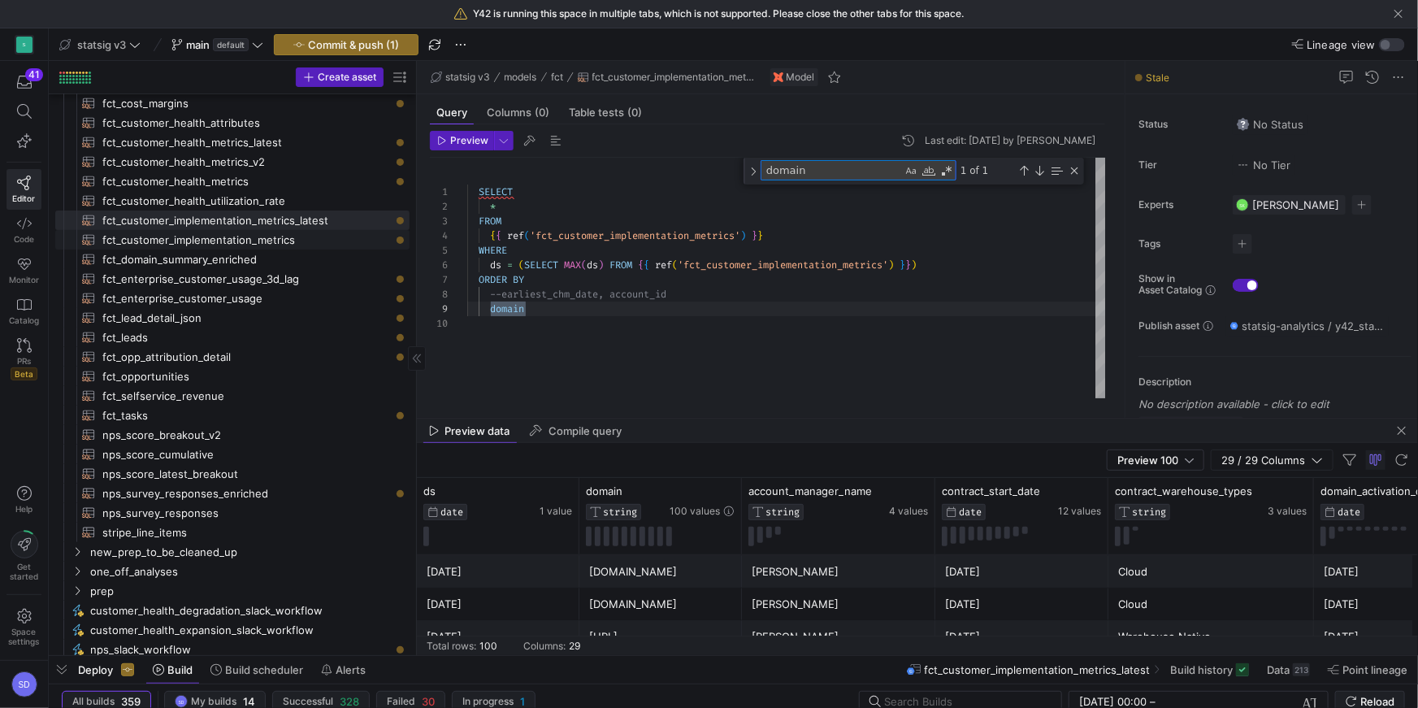
click at [272, 236] on span "fct_customer_implementation_metrics​​​​​​​​​​" at bounding box center [246, 240] width 288 height 19
type textarea "{{ config( materialized='incremental', unique_key=['ds', 'domain'], incremental…"
type textarea "y42 build -s fct_customer_implementation_metrics"
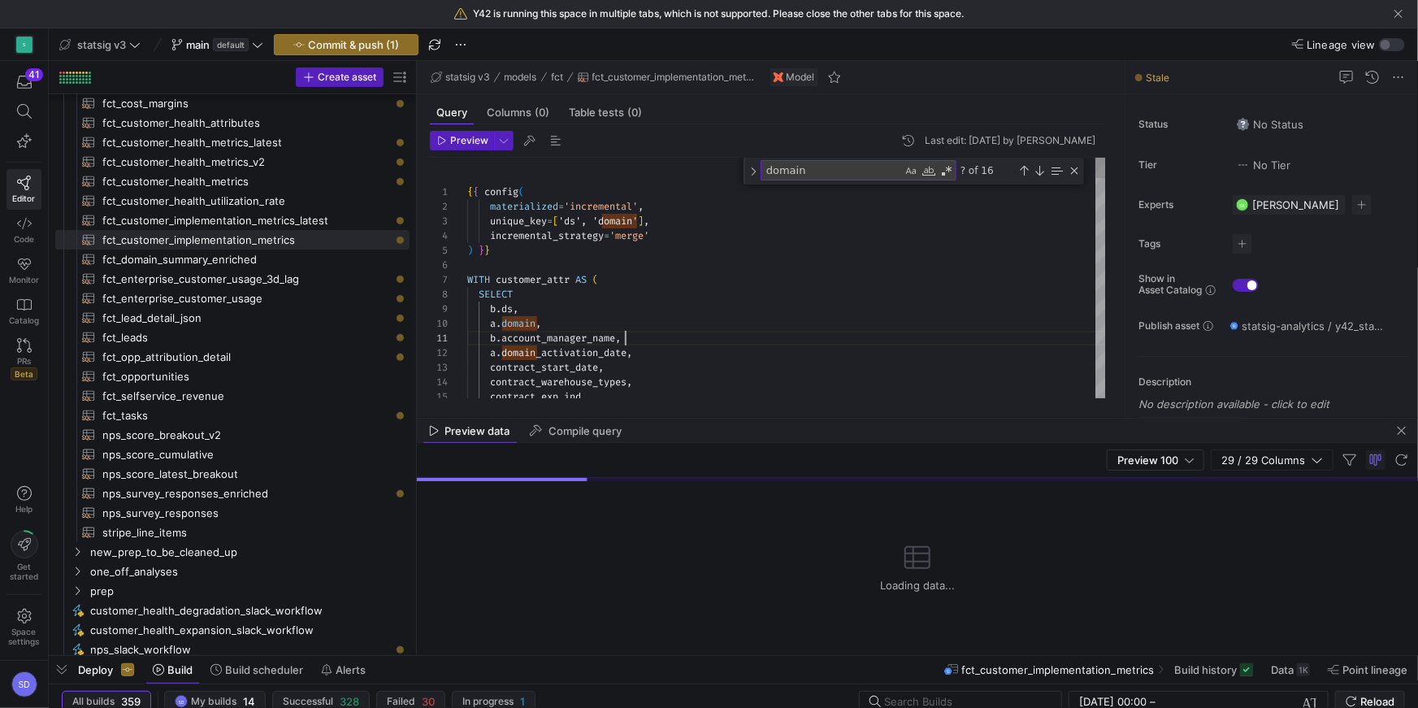
click at [834, 167] on textarea "domain" at bounding box center [831, 170] width 141 height 19
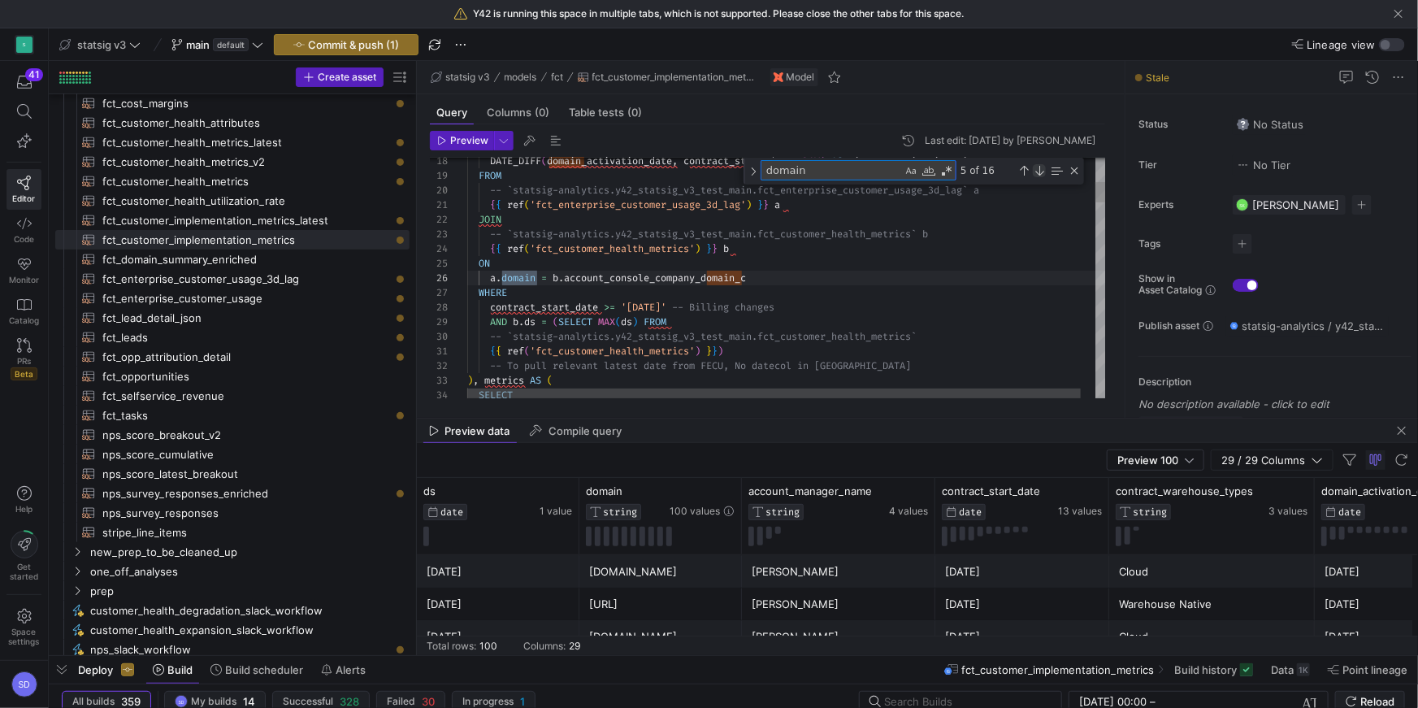
click at [1035, 167] on div "Next Match (Enter)" at bounding box center [1039, 170] width 13 height 13
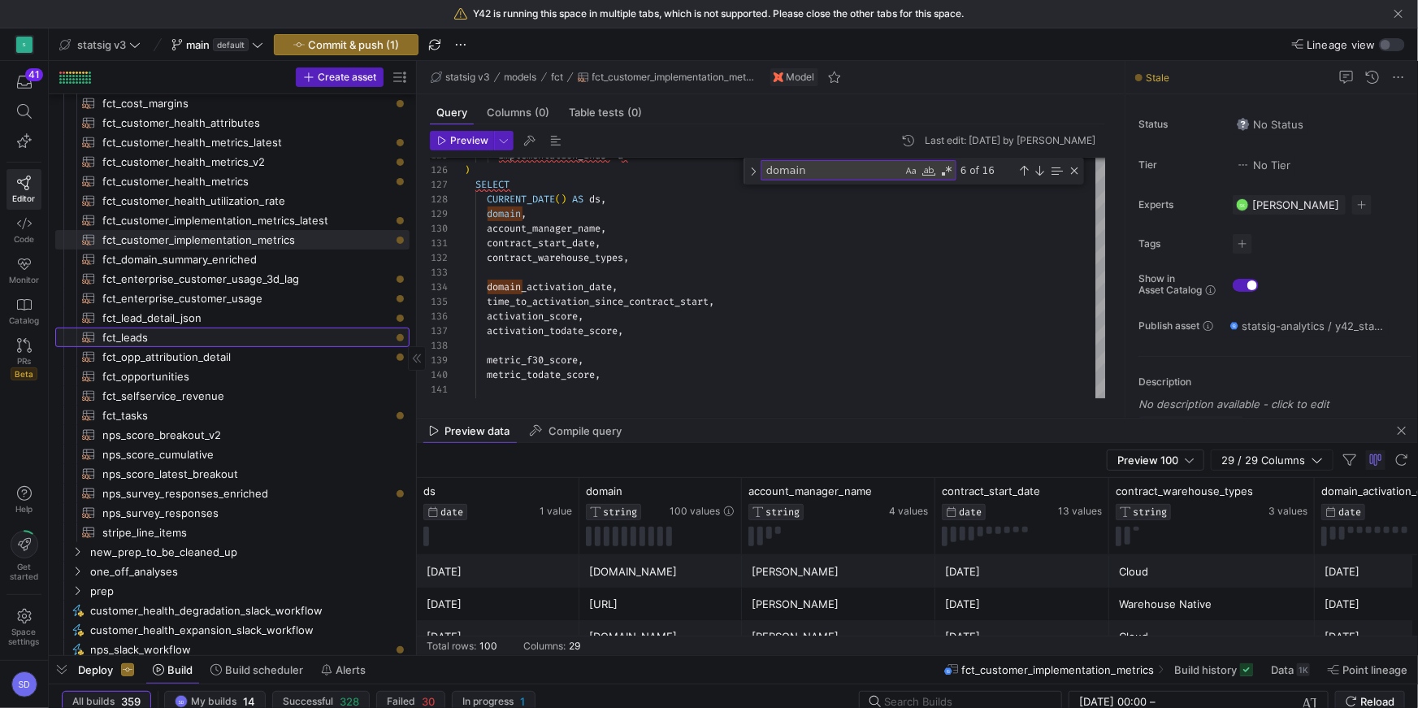
click at [215, 331] on span "fct_leads​​​​​​​​​​" at bounding box center [246, 337] width 288 height 19
type textarea "### all lead fields selected WITH lead AS ( SELECT * FROM {{ ref('lead_prep') }…"
type textarea "y42 build -s fct_leads"
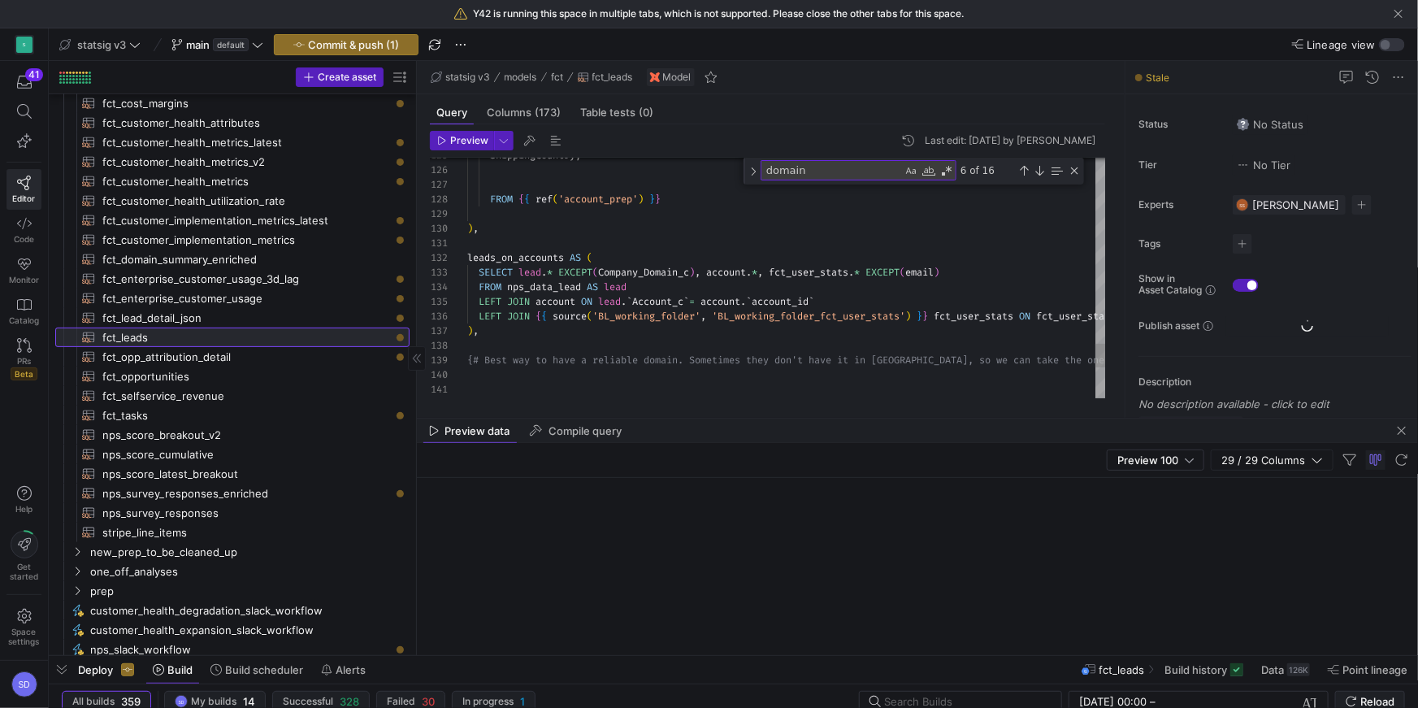
scroll to position [73, 239]
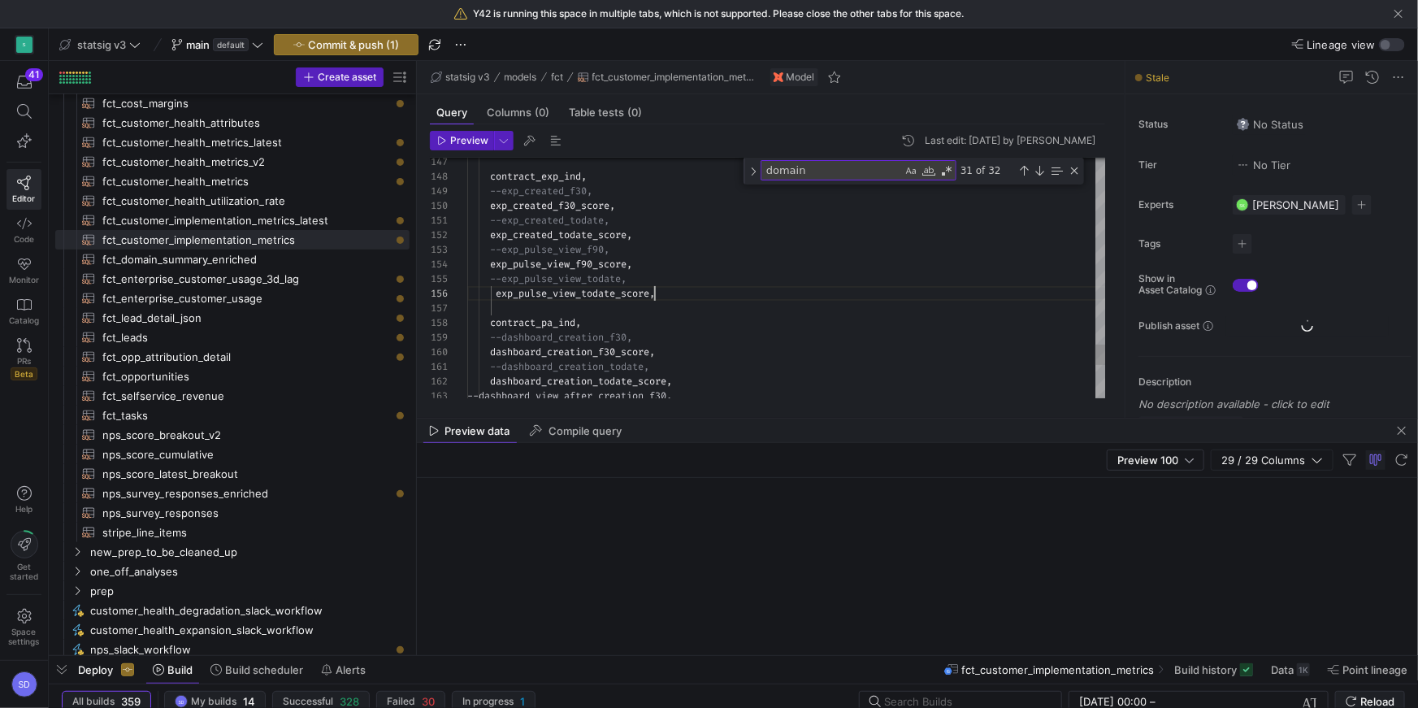
type textarea "--exp_created_todate, exp_created_todate_score, --exp_pulse_view_f90, exp_pulse…"
type textarea "y42 build -s fct_customer_implementation_metrics"
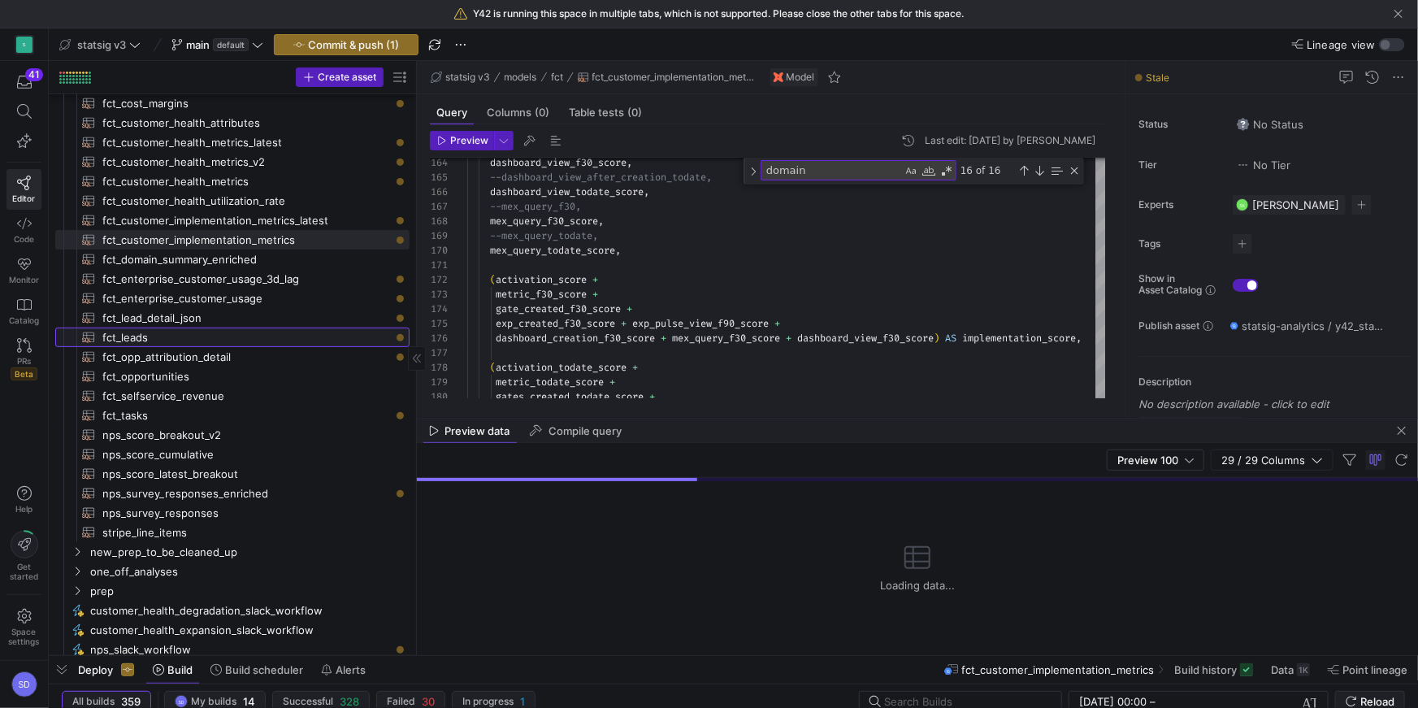
click at [153, 329] on span "fct_leads​​​​​​​​​​" at bounding box center [246, 337] width 288 height 19
type textarea "### all lead fields selected WITH lead AS ( SELECT * FROM {{ ref('lead_prep') }…"
type textarea "y42 build -s fct_leads"
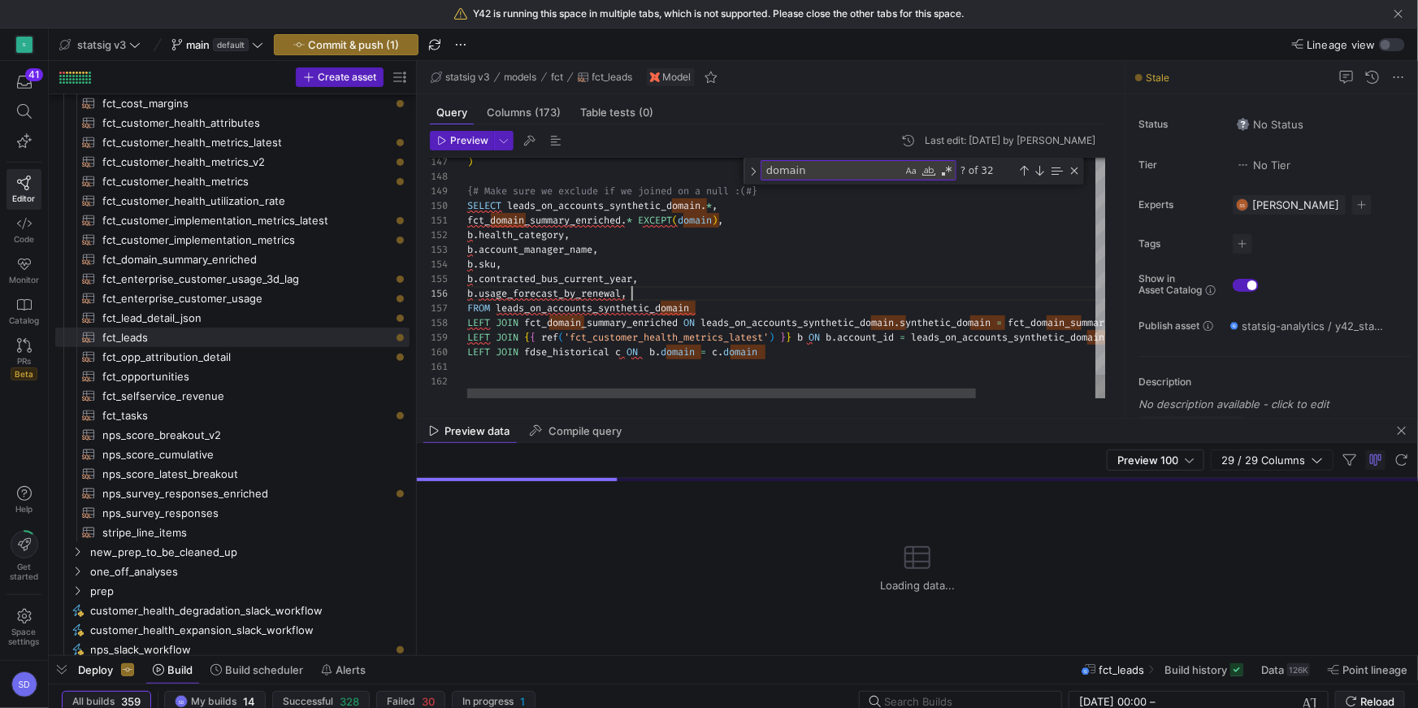
scroll to position [73, 163]
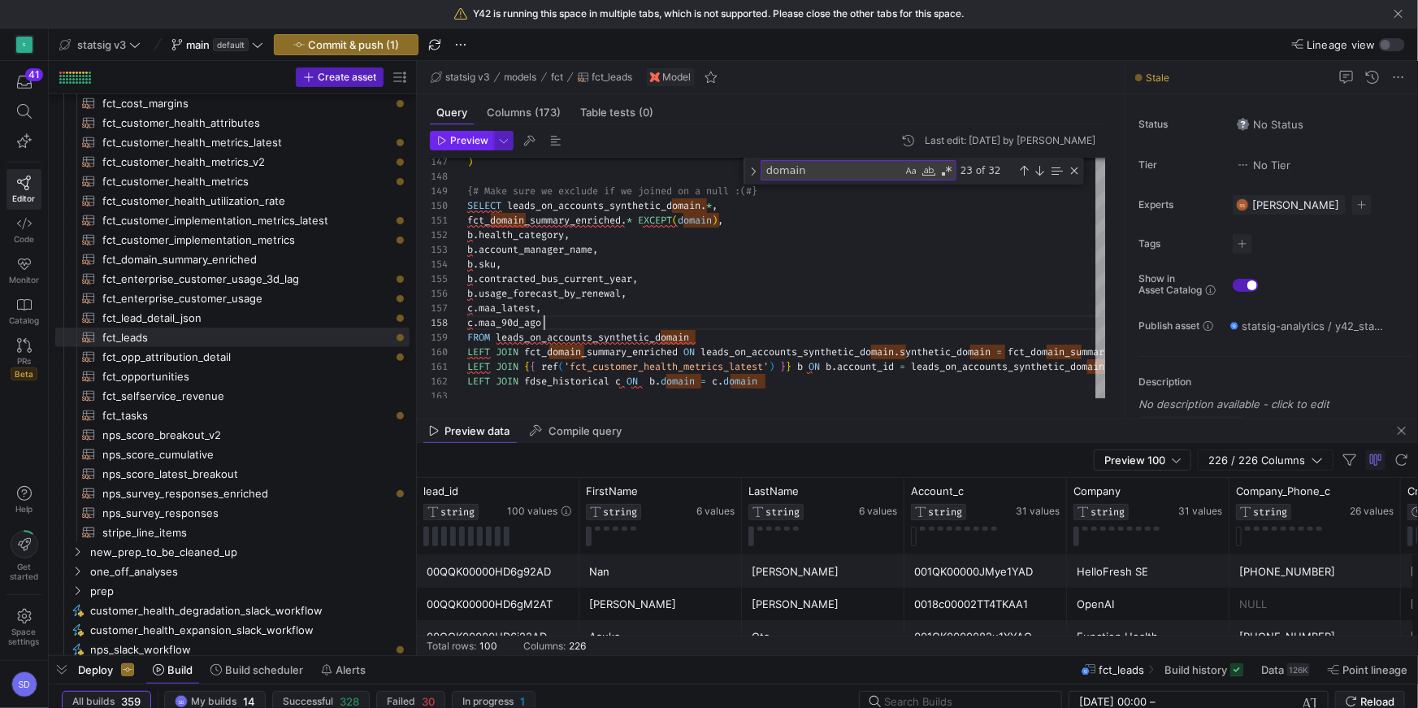
type textarea "fct_domain_summary_enriched.* EXCEPT(domain), b.health_category, b.account_mana…"
click at [457, 139] on span "Preview" at bounding box center [469, 140] width 38 height 11
click at [1072, 174] on div "Close (Escape)" at bounding box center [1074, 170] width 13 height 13
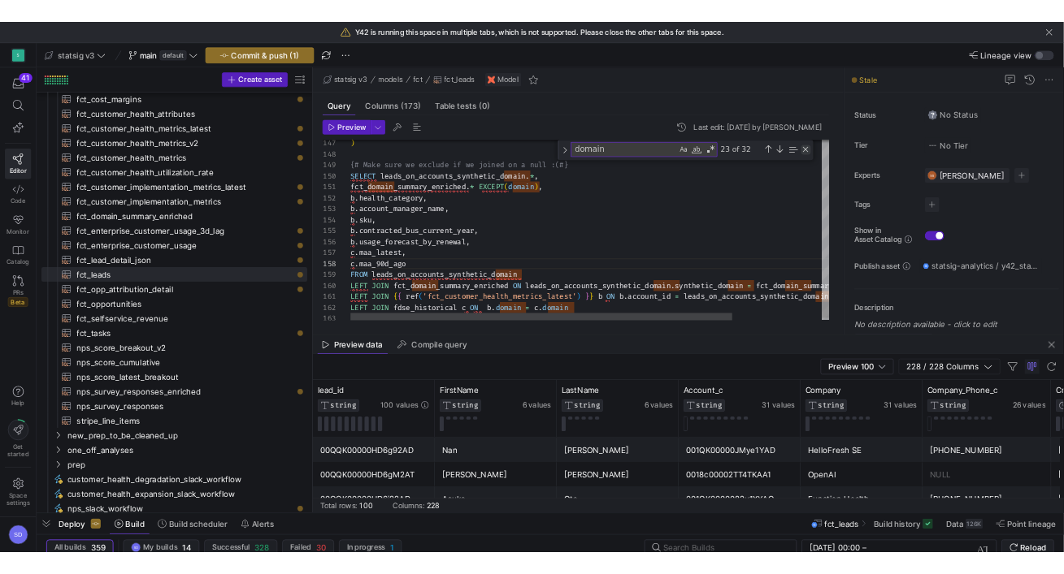
scroll to position [102, 76]
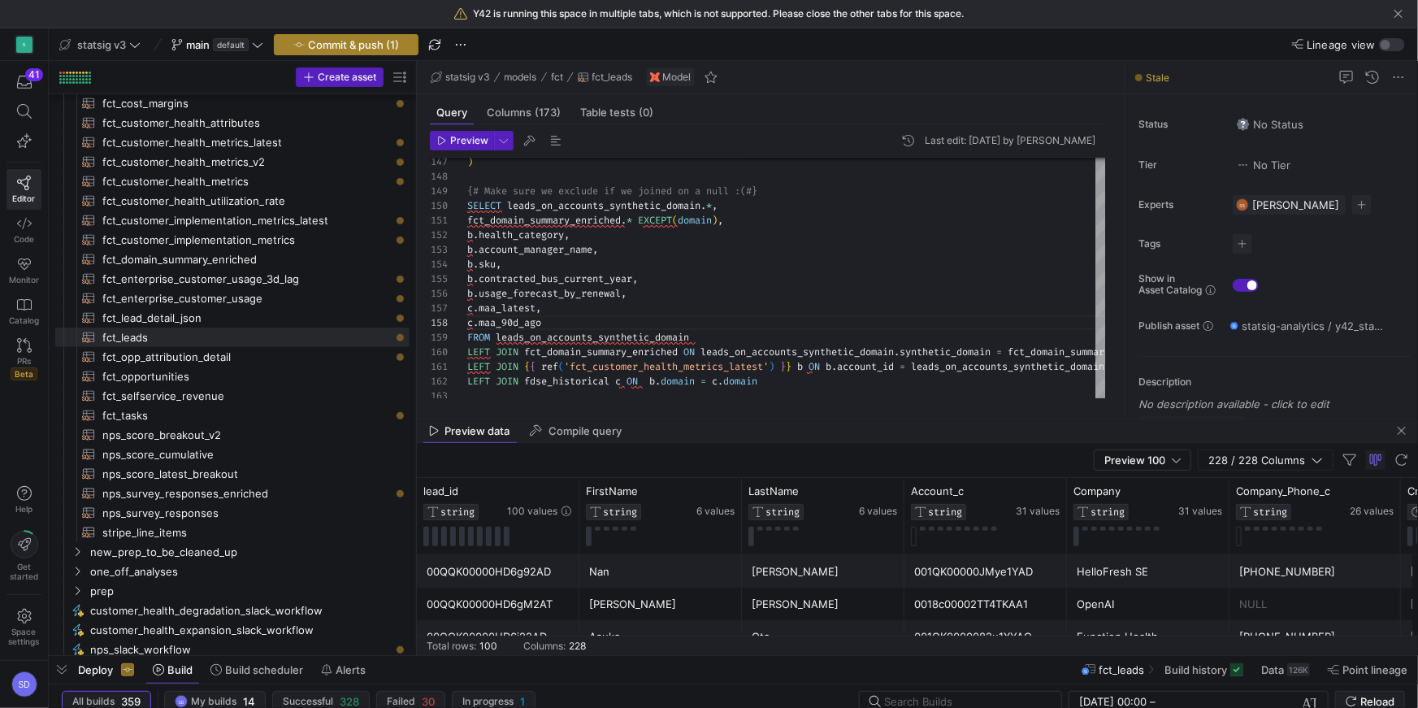
click at [387, 41] on span "Commit & push (1)" at bounding box center [353, 44] width 91 height 13
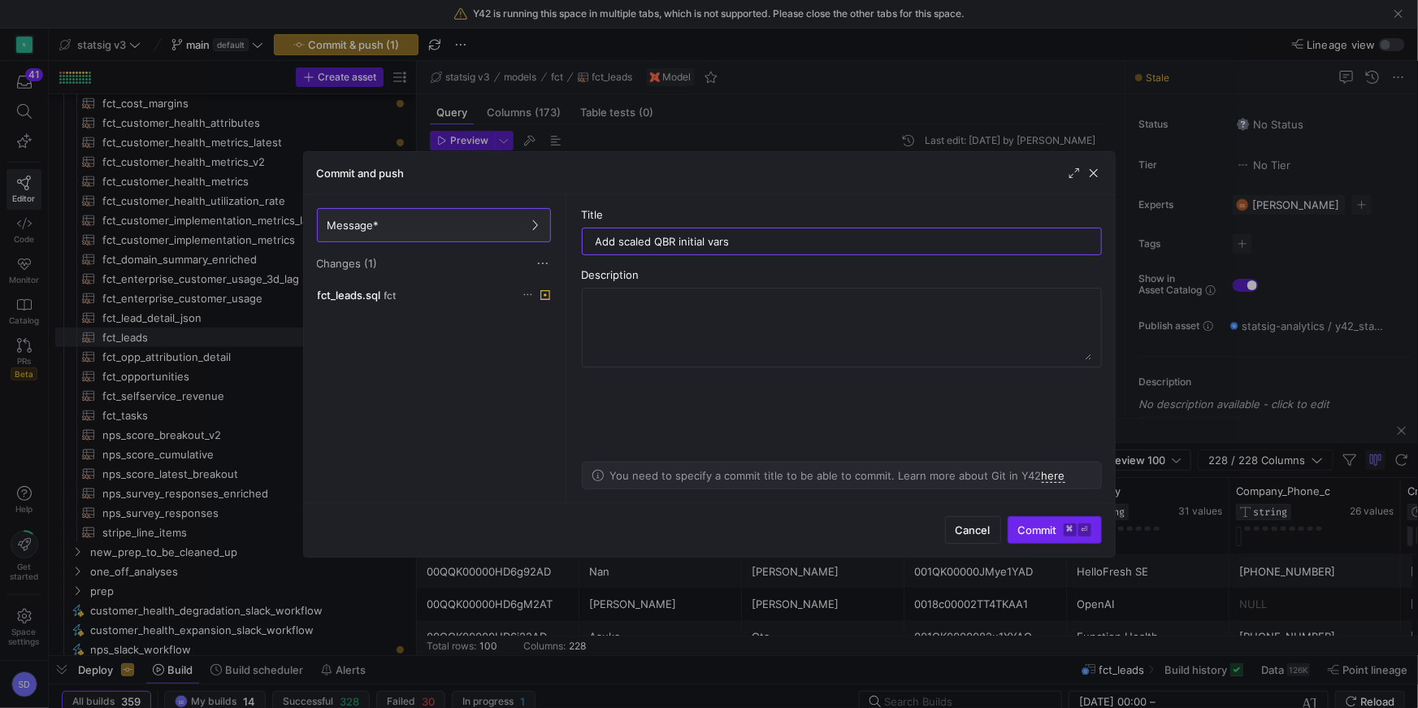
type input "Add scaled QBR initial vars"
click at [1038, 531] on span "Commit ⌘ ⏎" at bounding box center [1054, 529] width 73 height 13
